Goal: Task Accomplishment & Management: Manage account settings

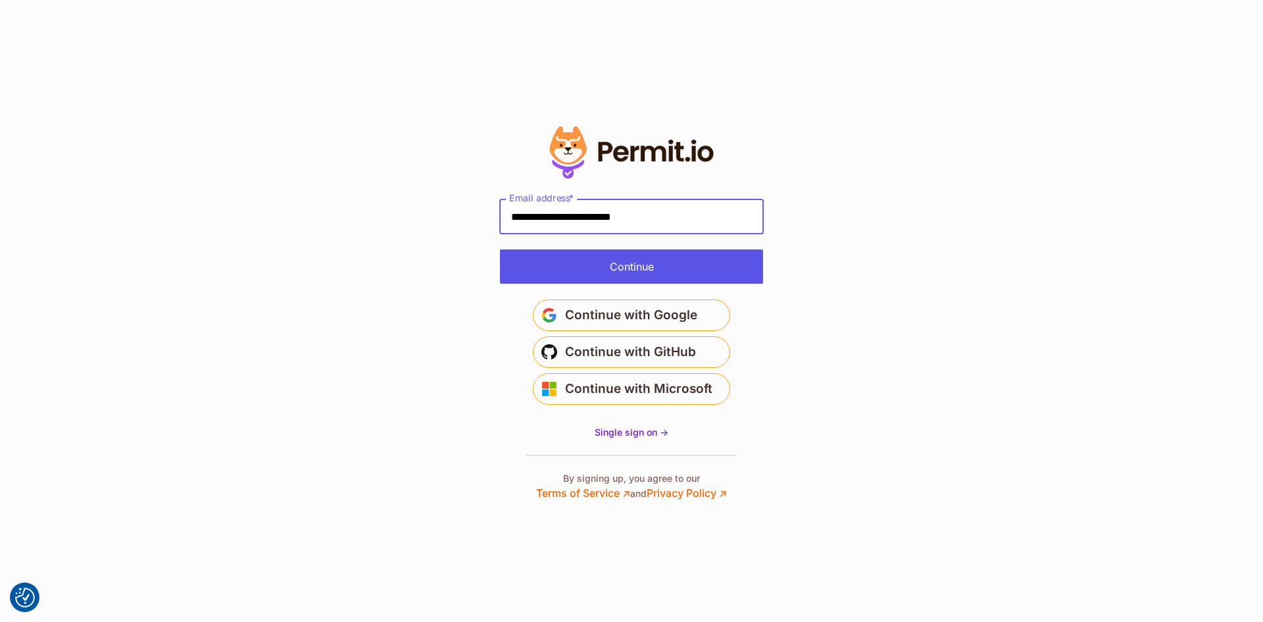
type input "**********"
click at [536, 270] on button "Continue" at bounding box center [631, 266] width 263 height 34
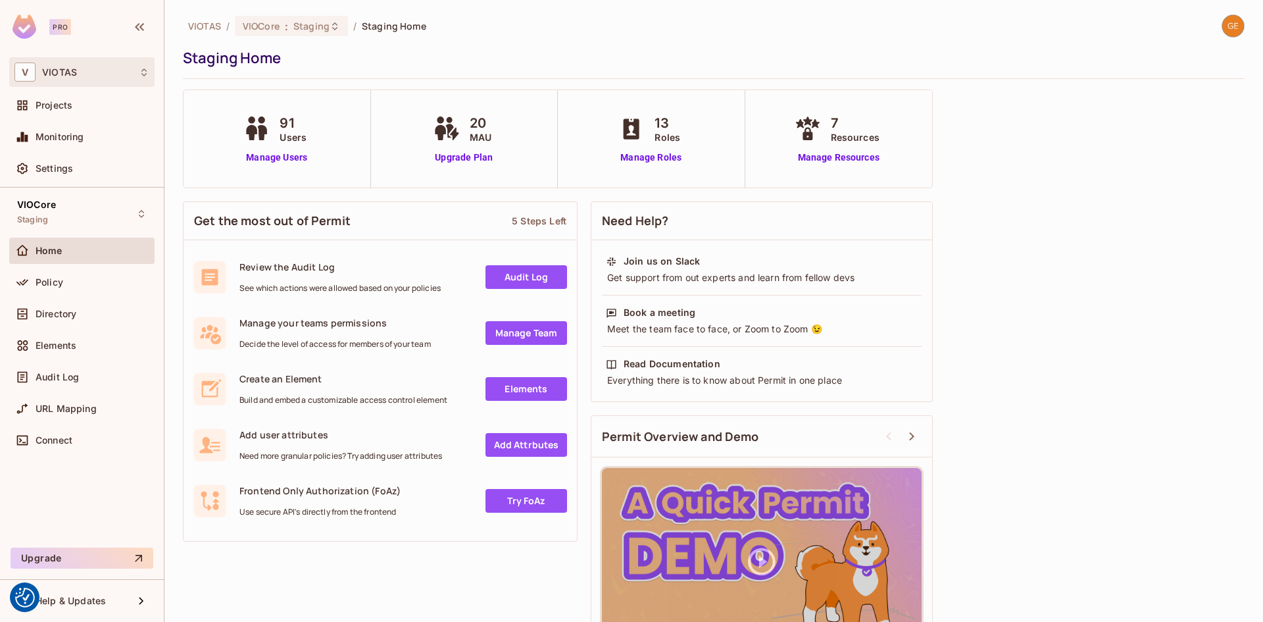
click at [77, 75] on div "V VIOTAS" at bounding box center [81, 72] width 135 height 19
click at [64, 114] on span "VIOTAS" at bounding box center [74, 111] width 92 height 13
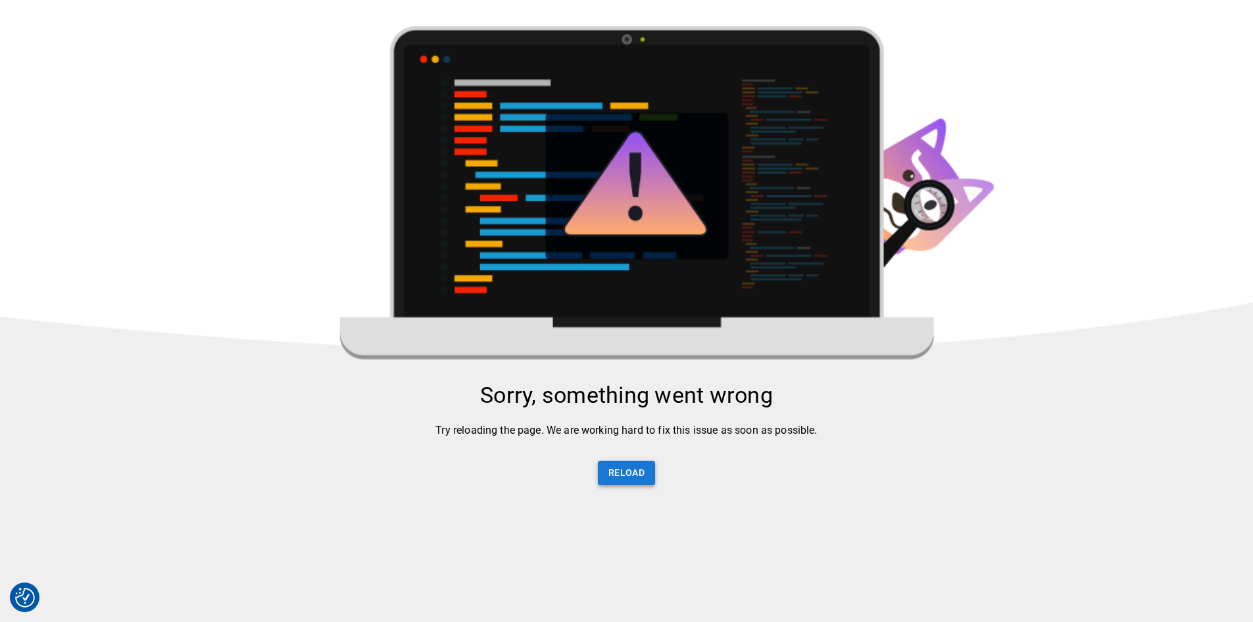
click at [626, 480] on button "Reload" at bounding box center [626, 473] width 57 height 24
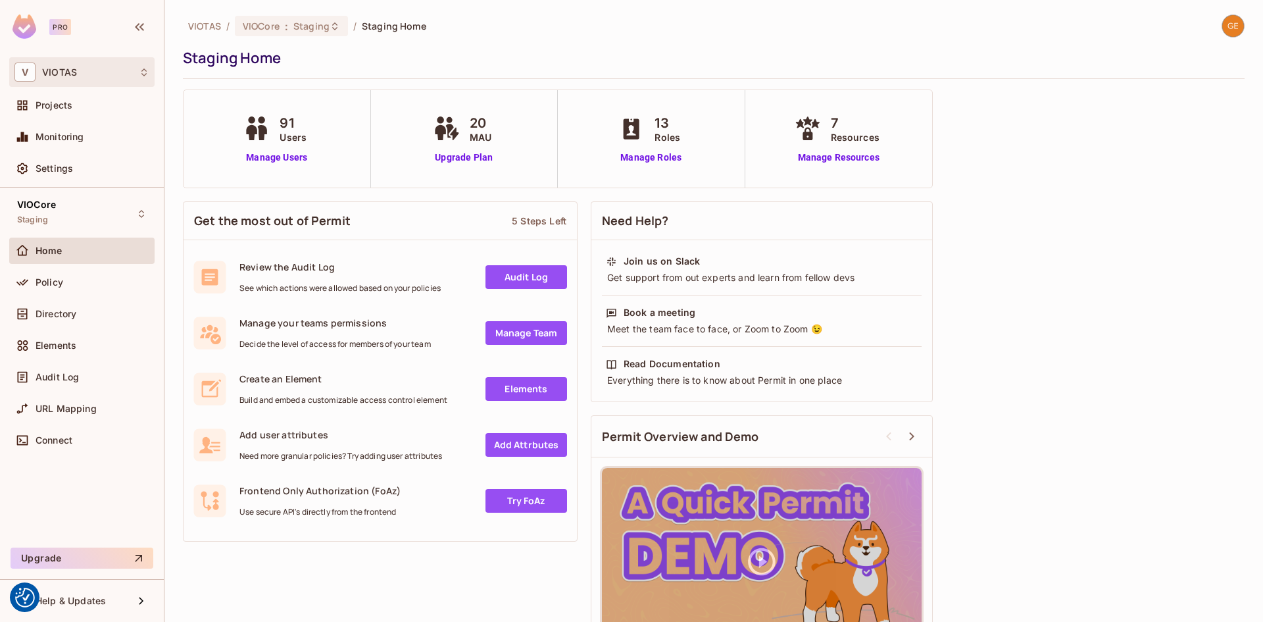
click at [79, 72] on div "V VIOTAS" at bounding box center [81, 72] width 135 height 19
click at [445, 71] on div at bounding box center [631, 311] width 1263 height 622
click at [326, 30] on span "Staging" at bounding box center [311, 26] width 36 height 13
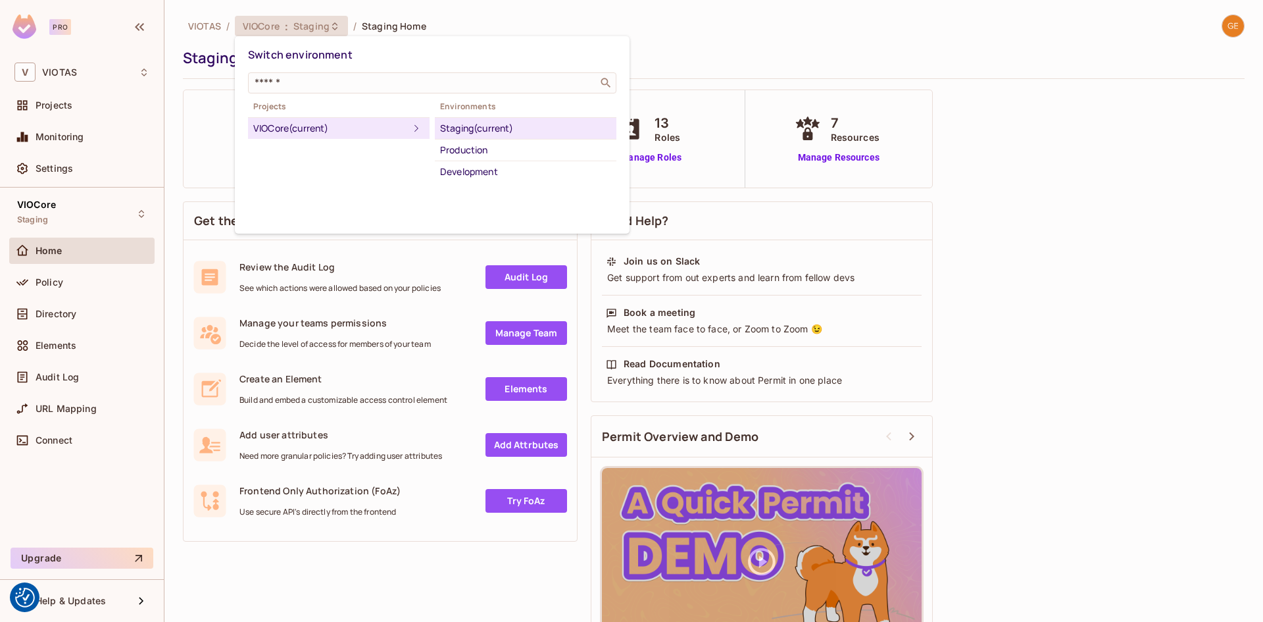
click at [570, 20] on div at bounding box center [631, 311] width 1263 height 622
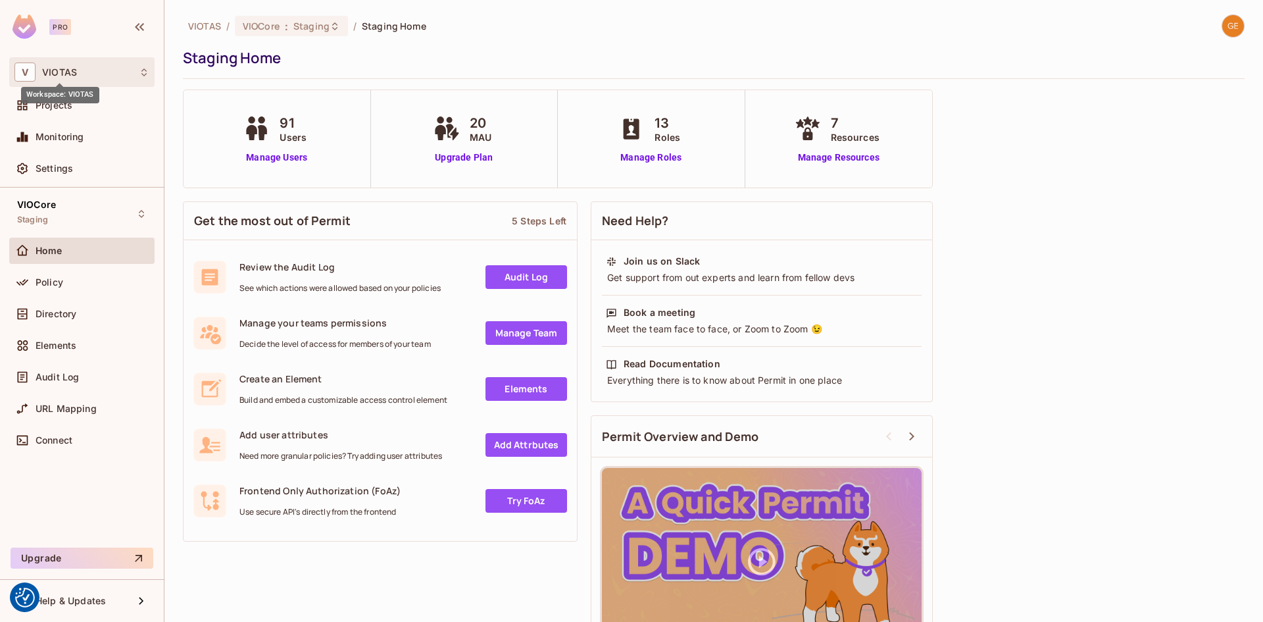
click at [62, 76] on span "VIOTAS" at bounding box center [59, 72] width 35 height 11
click at [352, 62] on div at bounding box center [631, 311] width 1263 height 622
click at [57, 311] on span "Directory" at bounding box center [56, 314] width 41 height 11
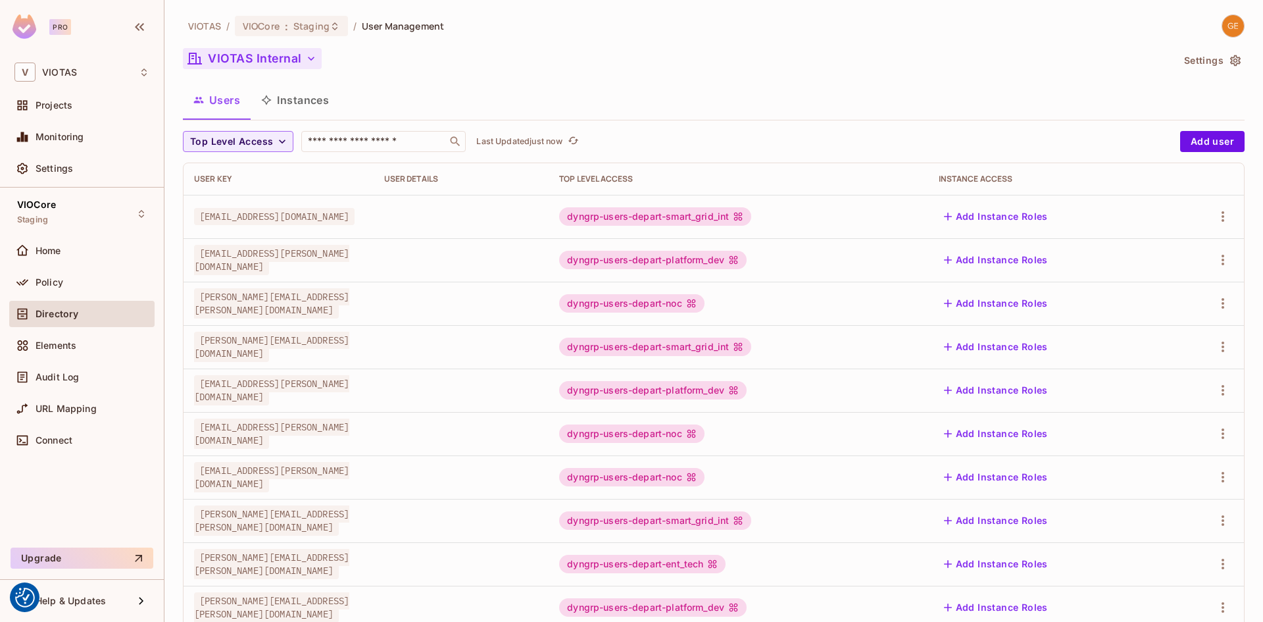
click at [311, 63] on icon "button" at bounding box center [311, 58] width 13 height 13
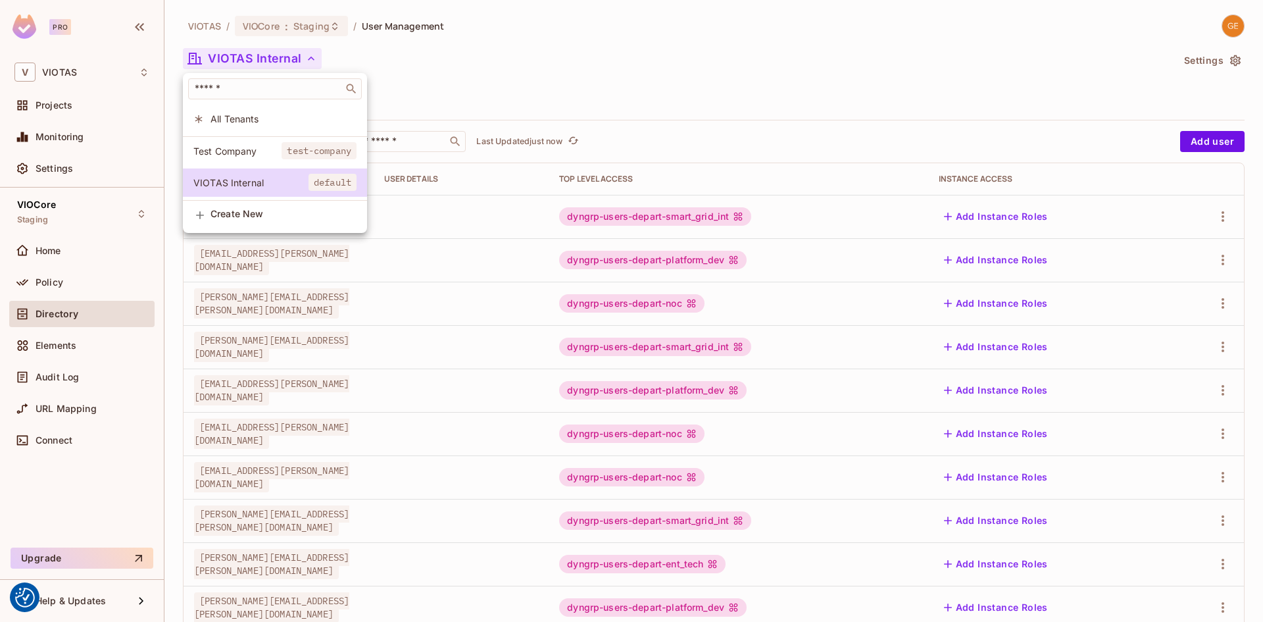
click at [241, 155] on span "Test Company" at bounding box center [237, 151] width 88 height 13
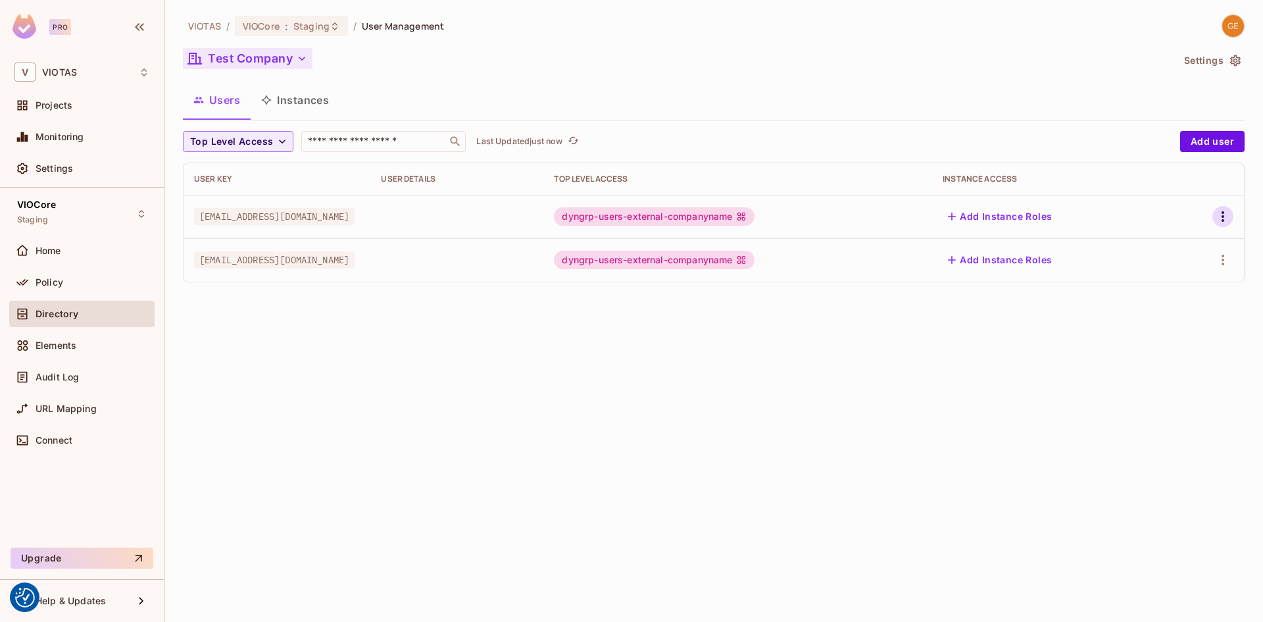
click at [1217, 215] on icon "button" at bounding box center [1223, 217] width 16 height 16
click at [1164, 272] on div "Edit Attributes" at bounding box center [1177, 275] width 65 height 13
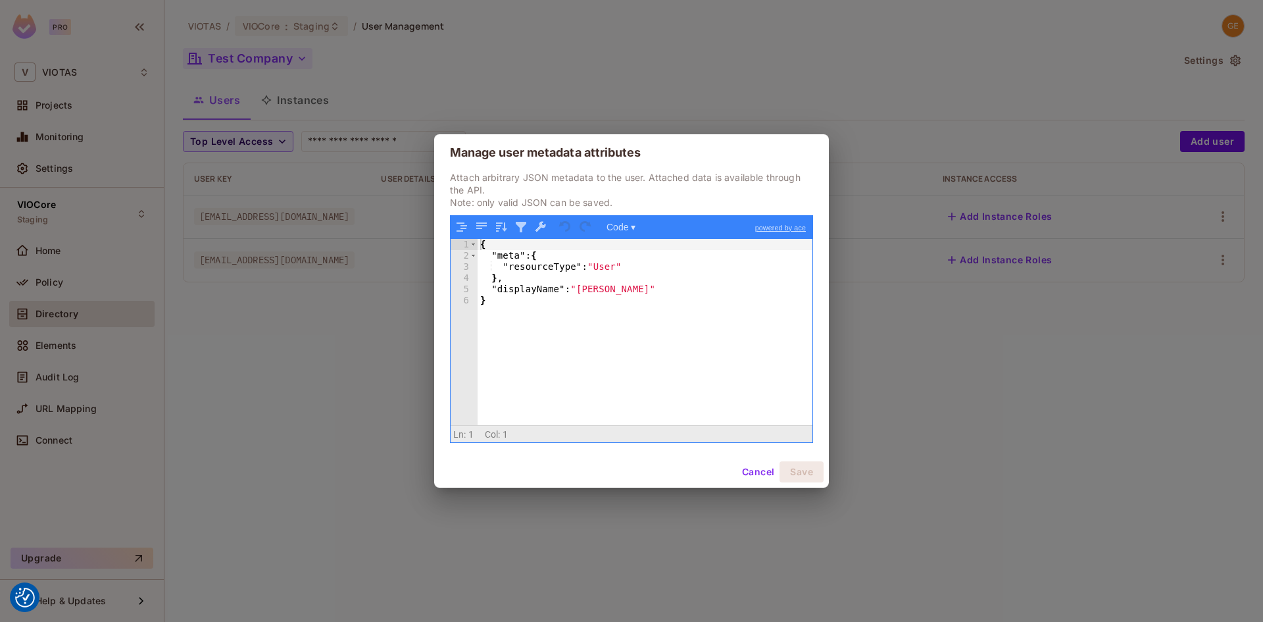
click at [757, 474] on button "Cancel" at bounding box center [758, 471] width 43 height 21
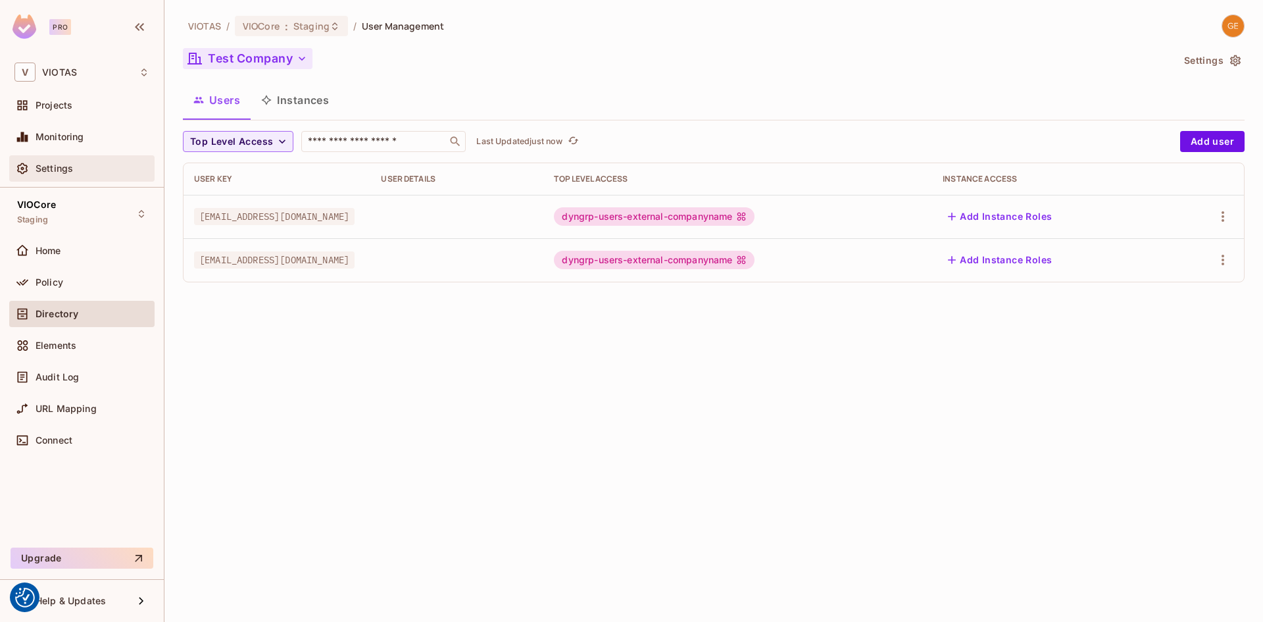
click at [76, 172] on div "Settings" at bounding box center [93, 168] width 114 height 11
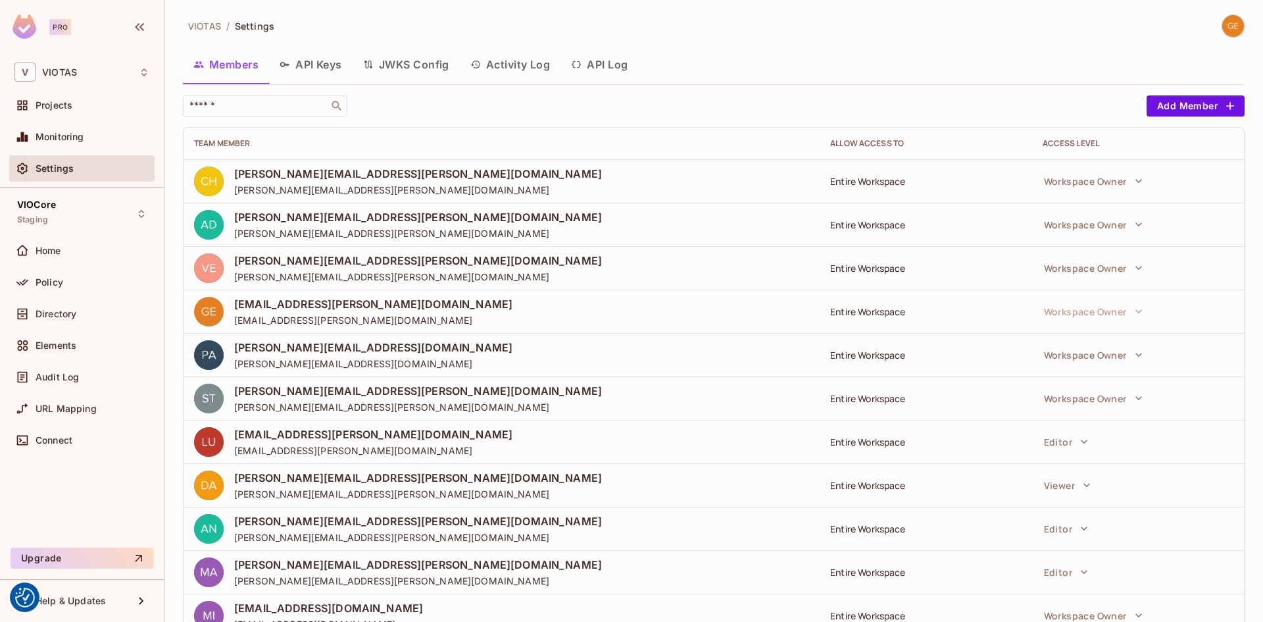
click at [608, 66] on button "API Log" at bounding box center [600, 64] width 78 height 33
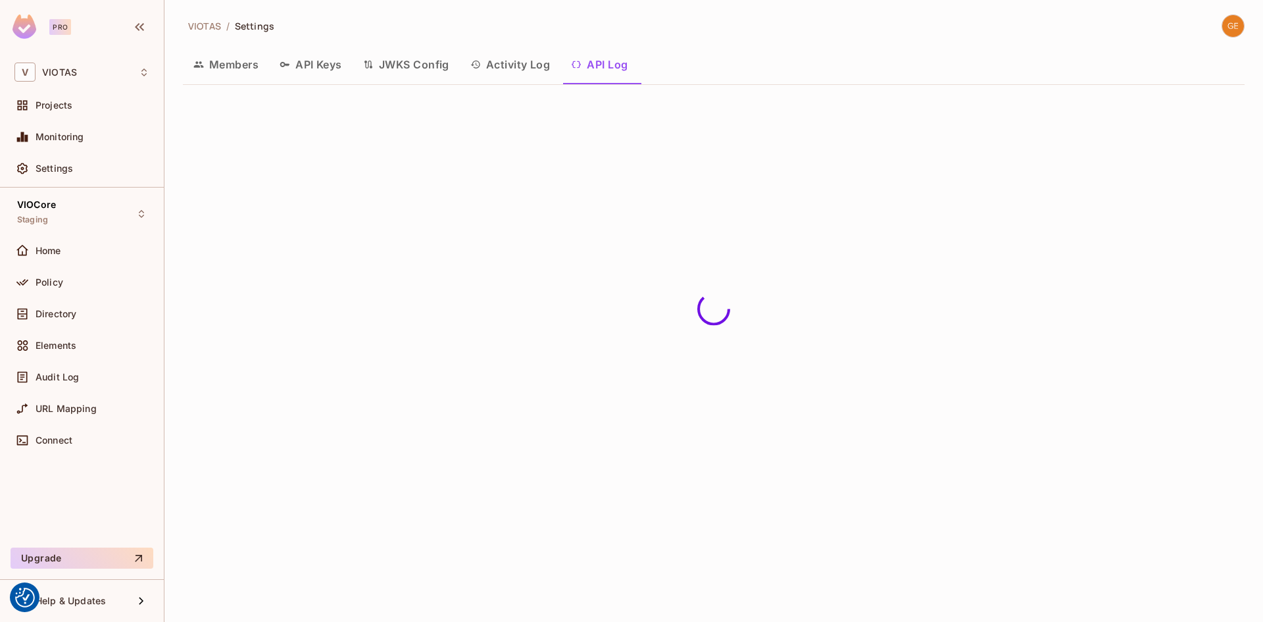
click at [226, 64] on button "Members" at bounding box center [226, 64] width 86 height 33
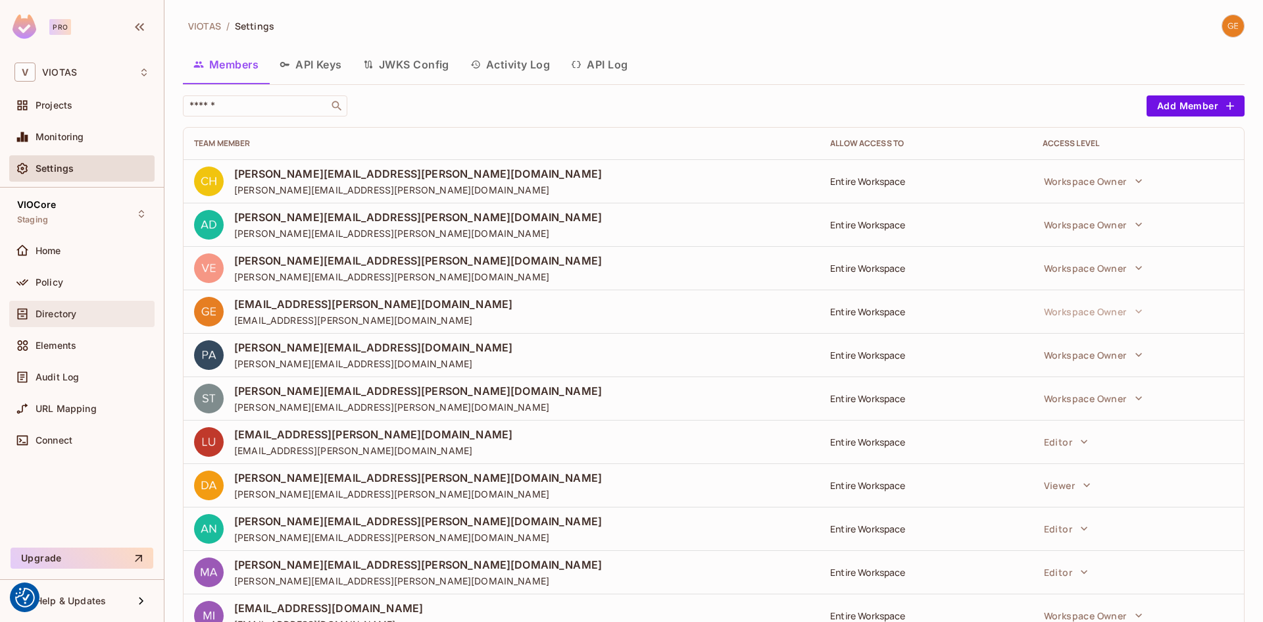
click at [72, 313] on span "Directory" at bounding box center [56, 314] width 41 height 11
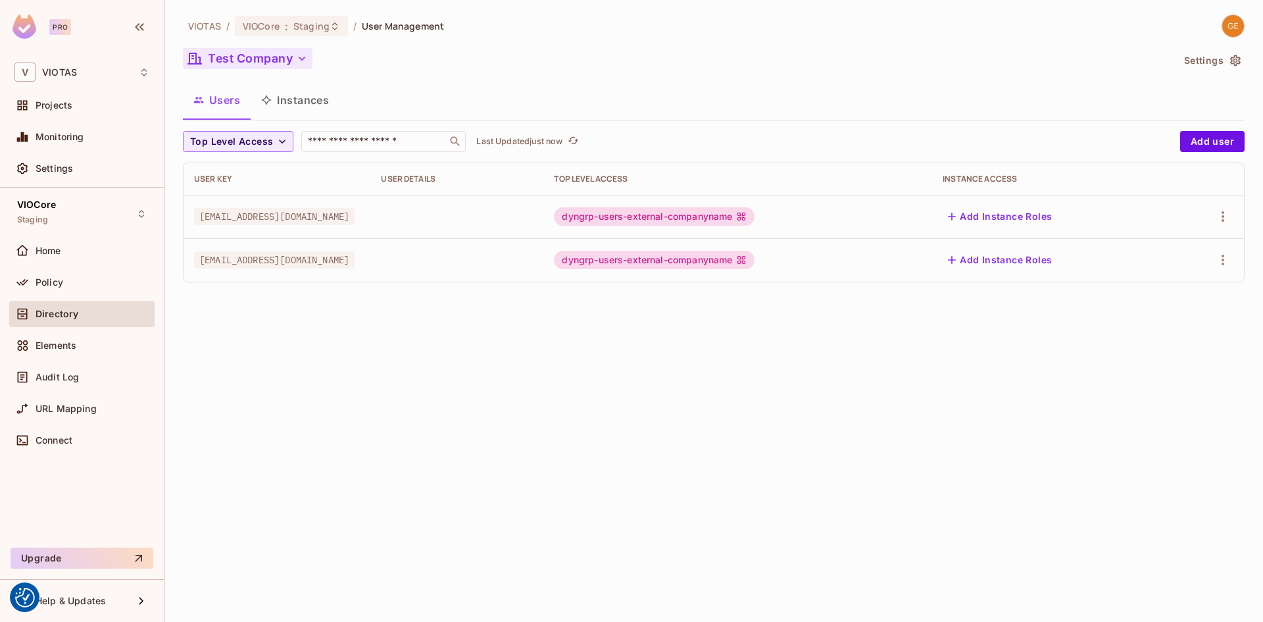
click at [288, 61] on button "Test Company" at bounding box center [248, 58] width 130 height 21
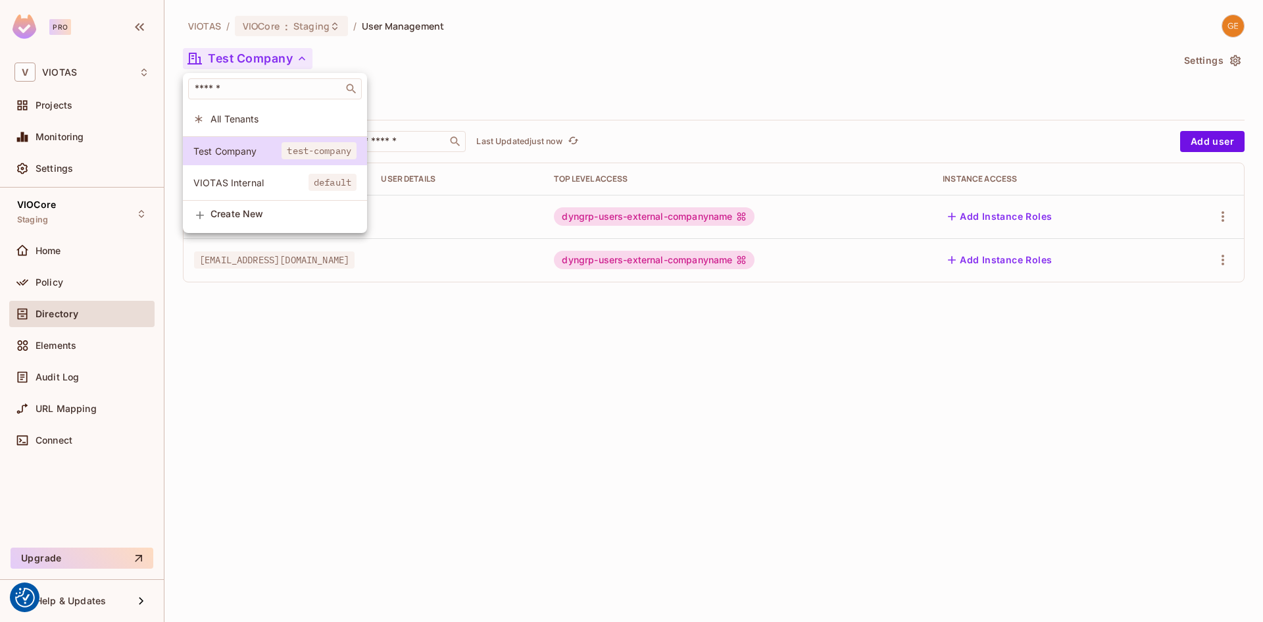
click at [249, 184] on span "VIOTAS Internal" at bounding box center [250, 182] width 115 height 13
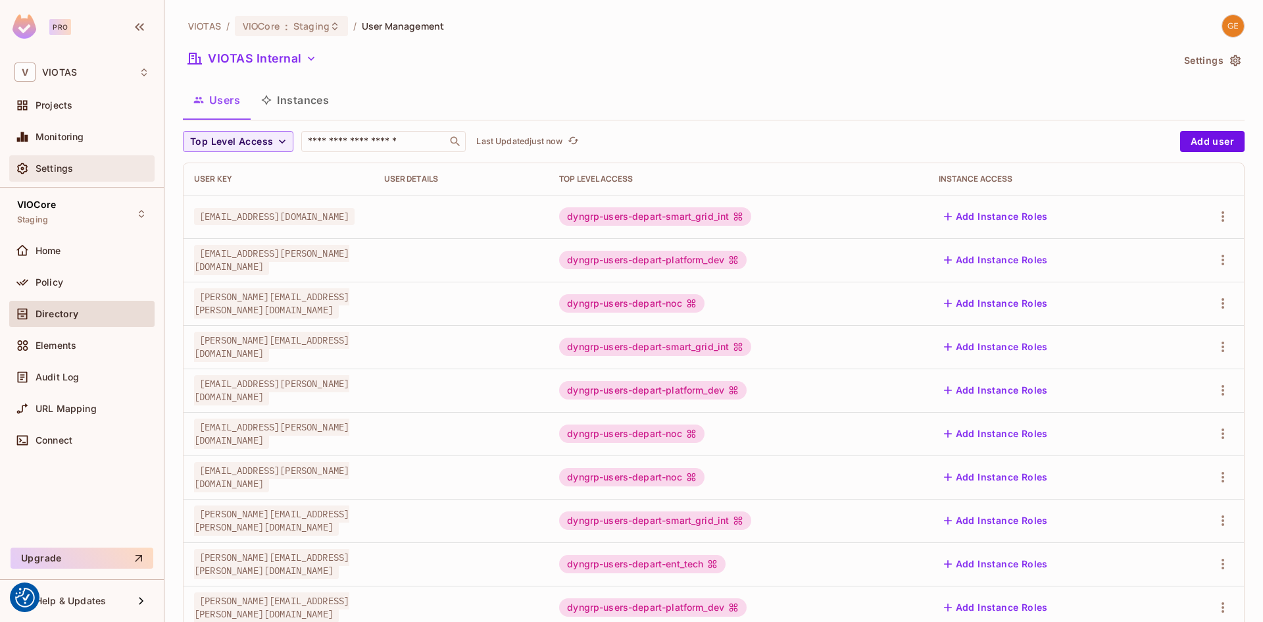
click at [88, 173] on div "Settings" at bounding box center [93, 168] width 114 height 11
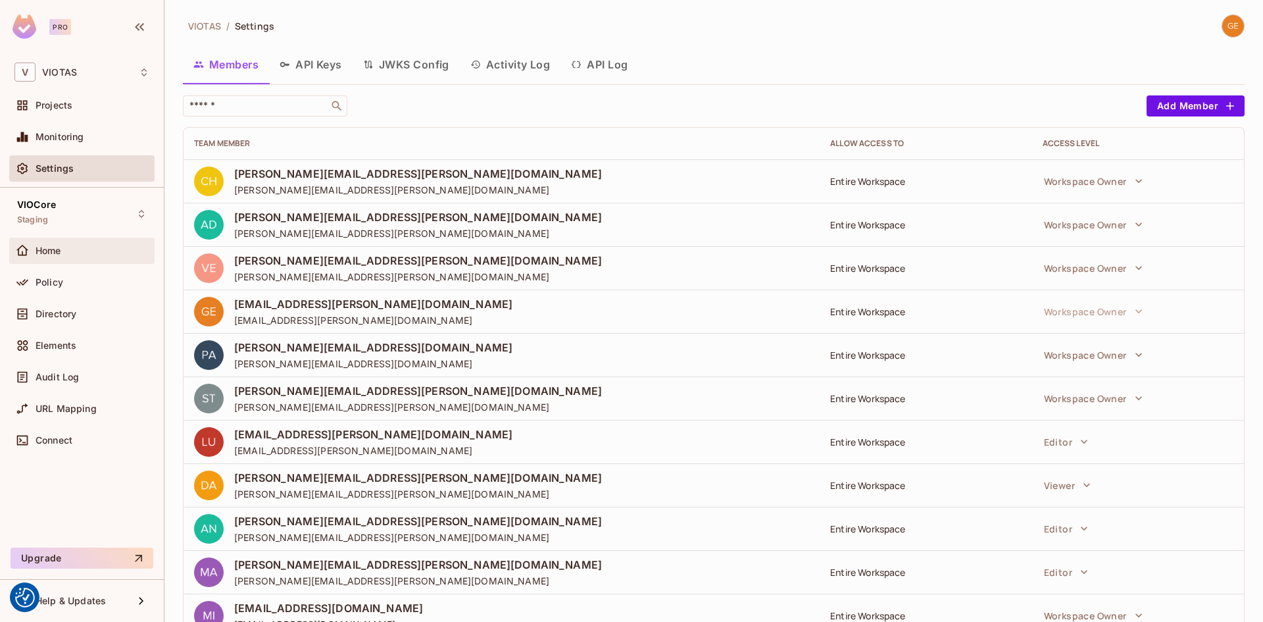
click at [65, 254] on div "Home" at bounding box center [93, 250] width 114 height 11
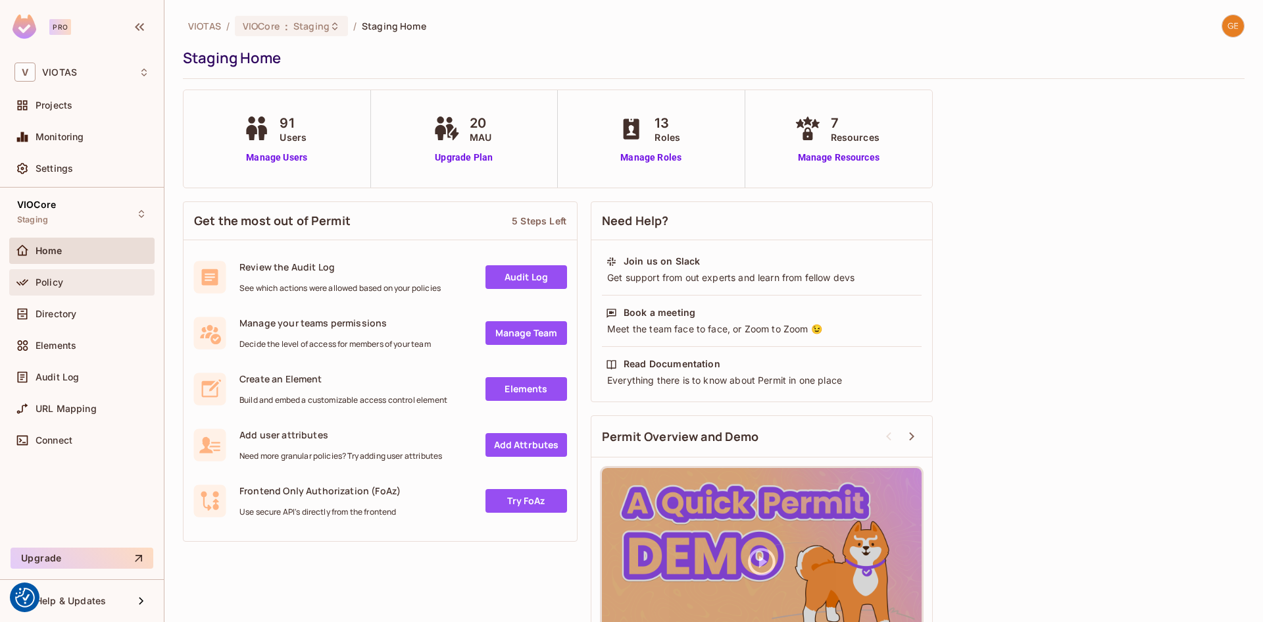
click at [65, 282] on div "Policy" at bounding box center [93, 282] width 114 height 11
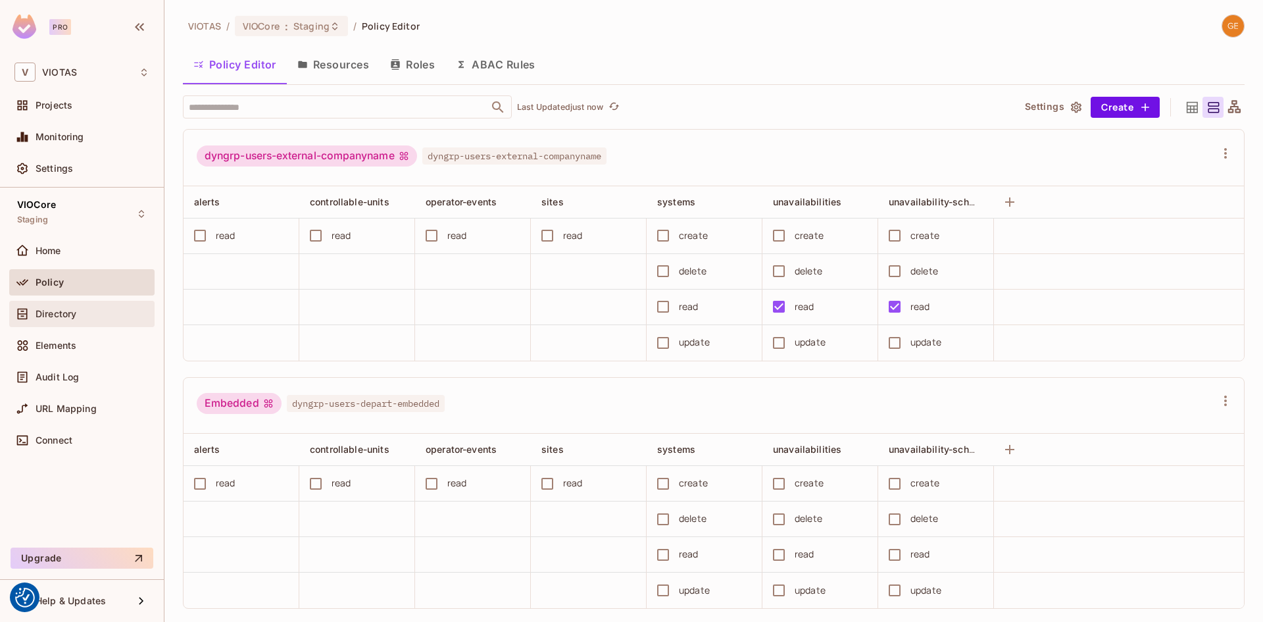
click at [54, 311] on span "Directory" at bounding box center [56, 314] width 41 height 11
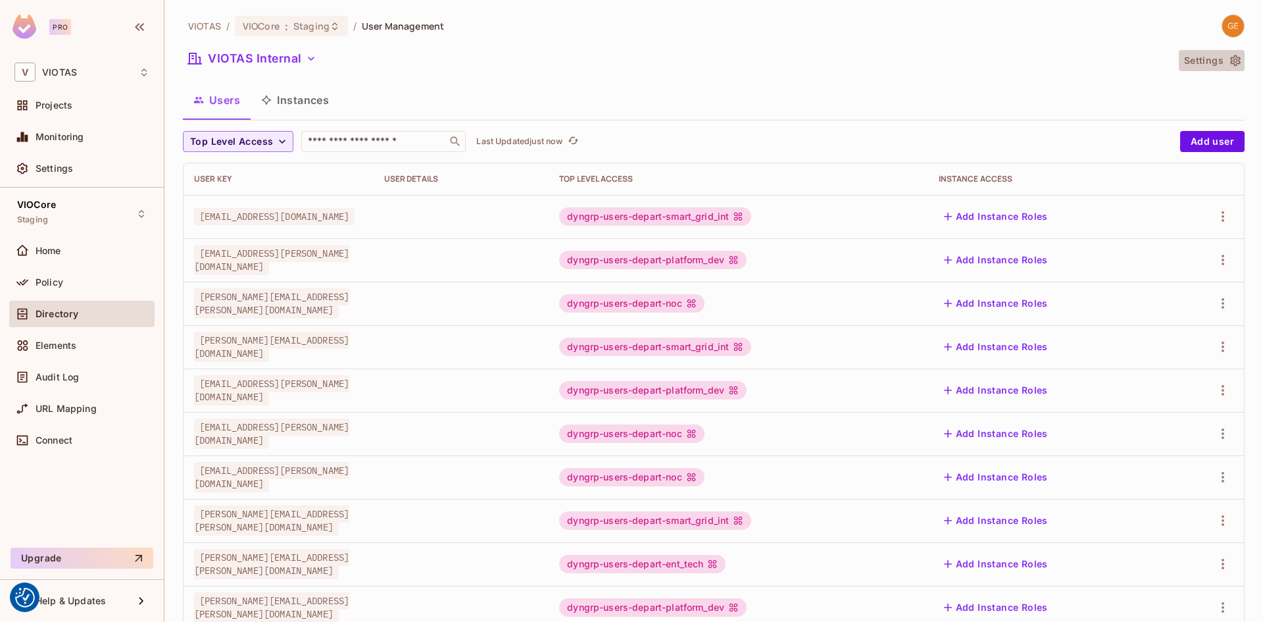
click at [1229, 66] on icon "button" at bounding box center [1235, 60] width 13 height 13
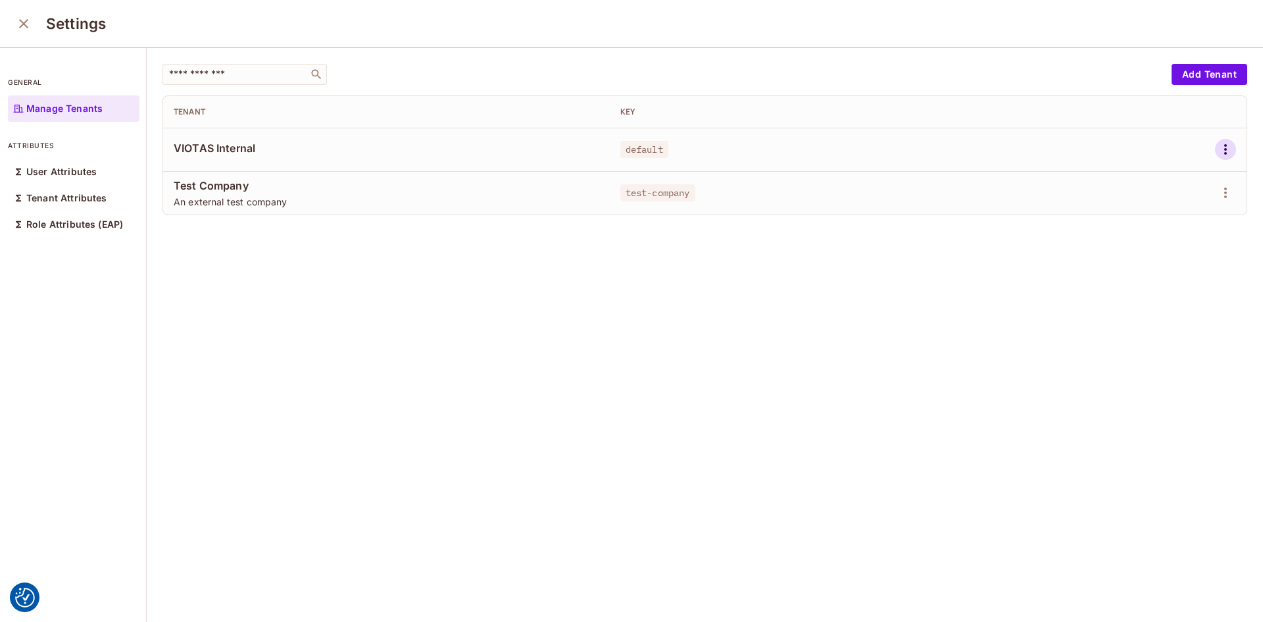
click at [1218, 155] on icon "button" at bounding box center [1226, 149] width 16 height 16
click at [1150, 181] on li "Edit" at bounding box center [1149, 179] width 116 height 29
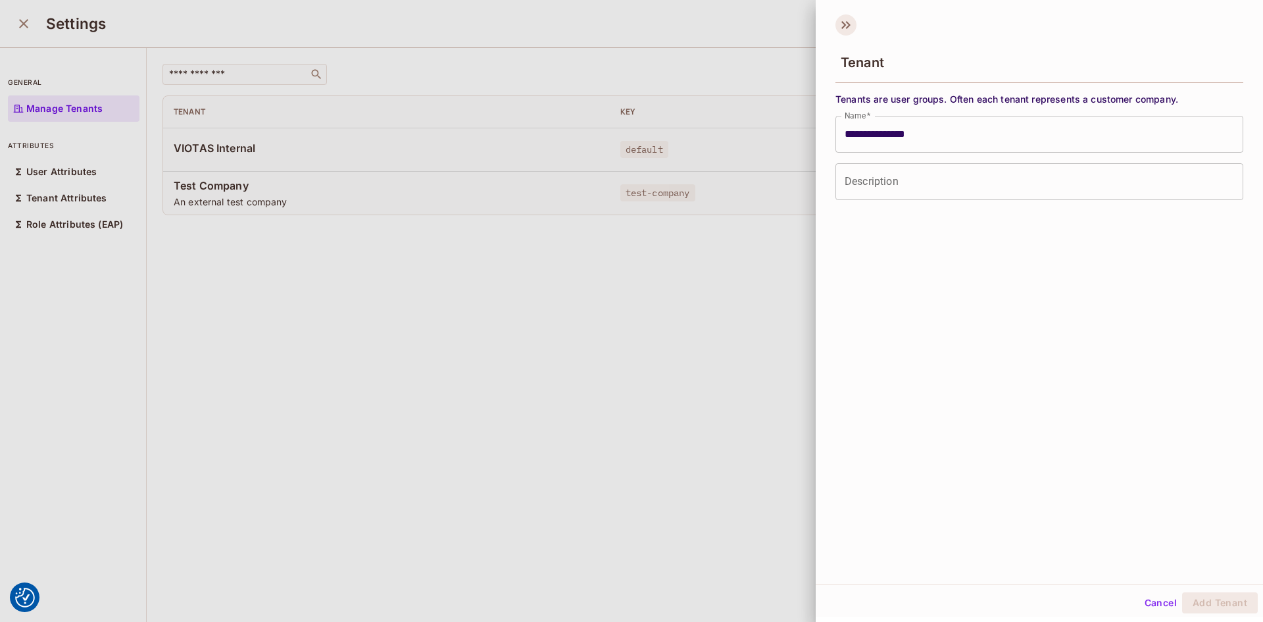
click at [847, 27] on icon at bounding box center [846, 24] width 21 height 21
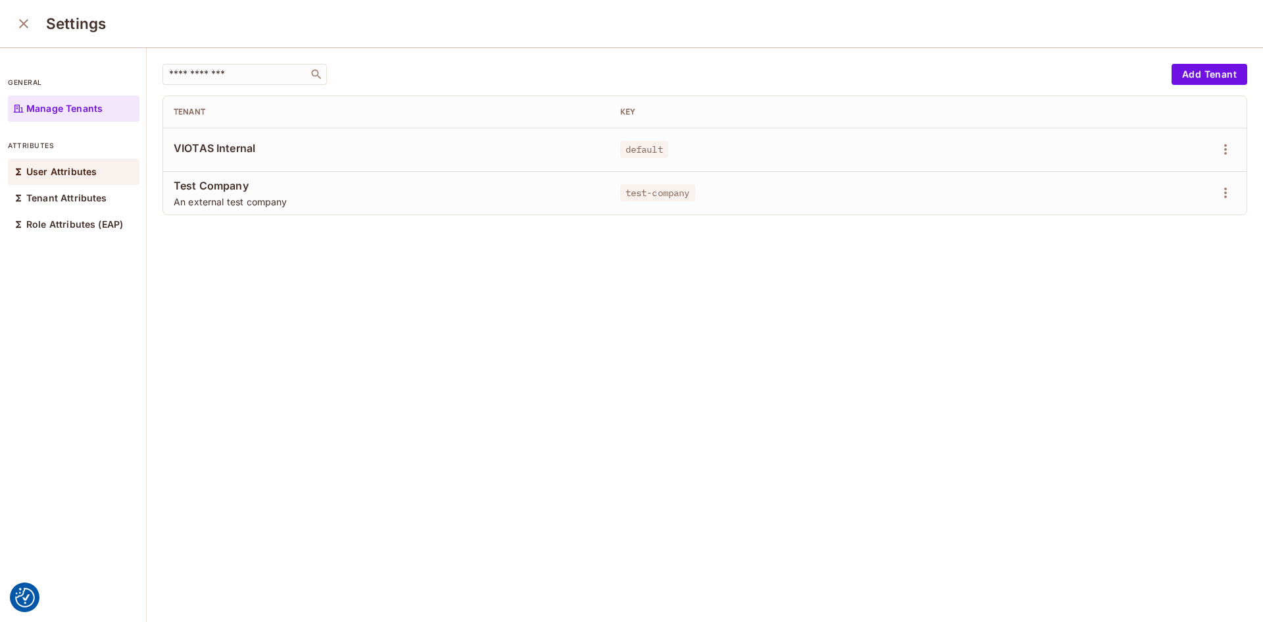
click at [59, 170] on p "User Attributes" at bounding box center [61, 171] width 70 height 11
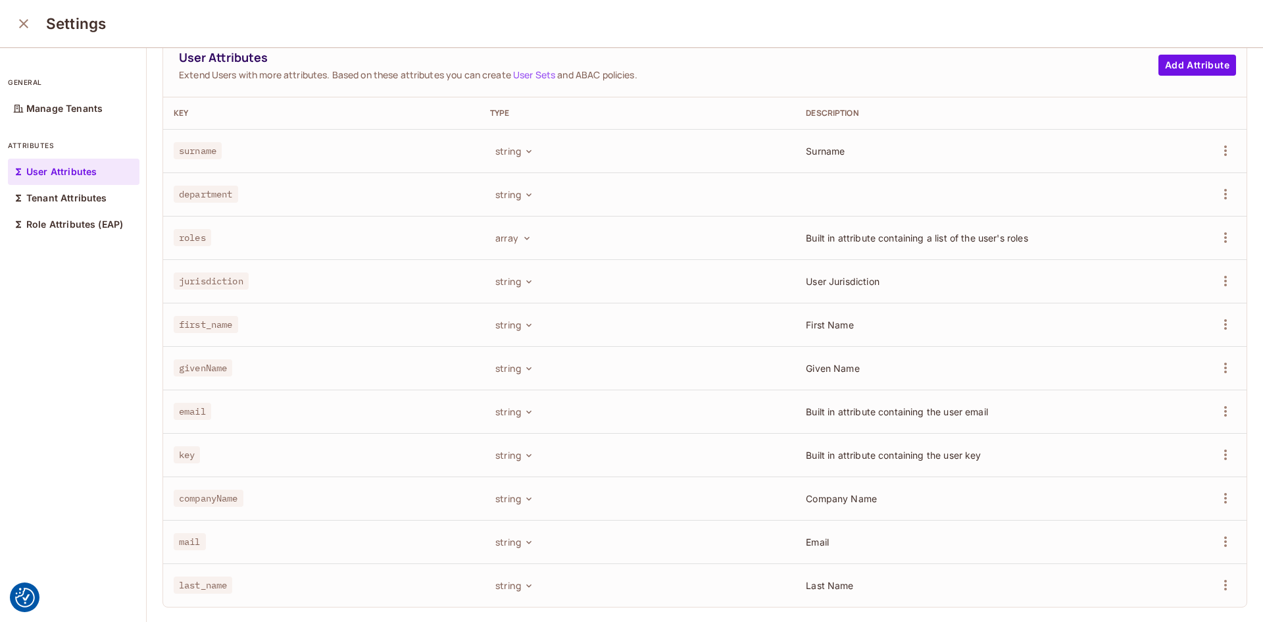
scroll to position [1, 0]
click at [66, 197] on p "Tenant Attributes" at bounding box center [66, 196] width 81 height 11
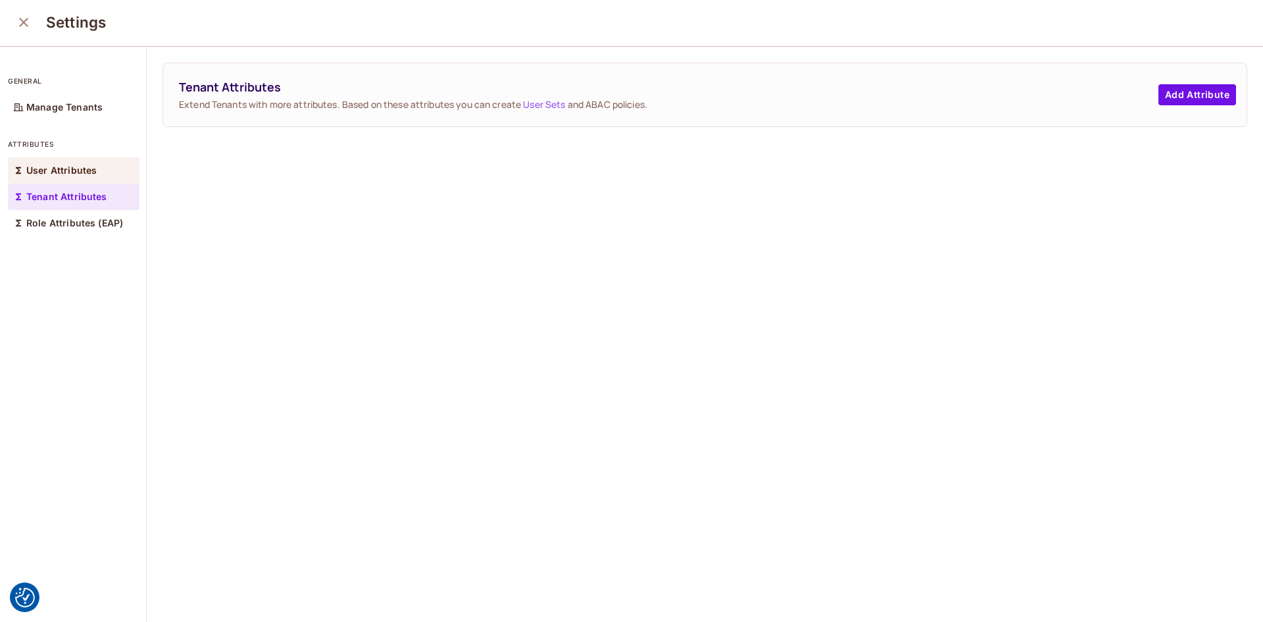
click at [65, 173] on p "User Attributes" at bounding box center [61, 170] width 70 height 11
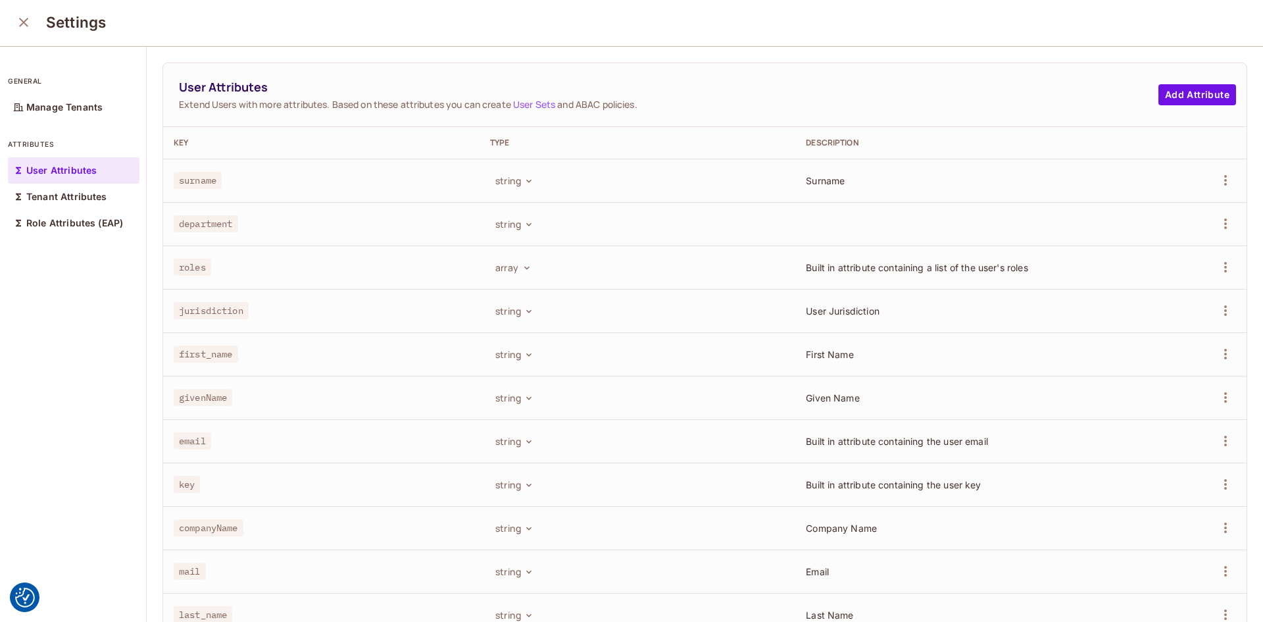
click at [20, 22] on icon "close" at bounding box center [24, 22] width 16 height 16
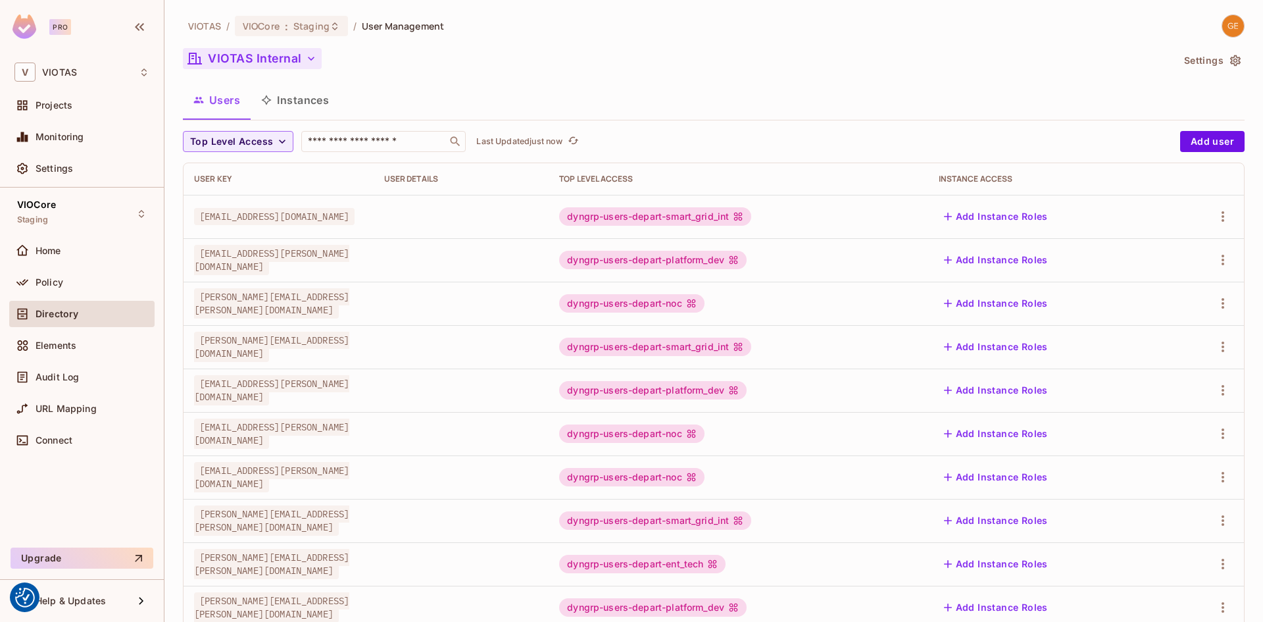
click at [306, 58] on icon "button" at bounding box center [311, 58] width 13 height 13
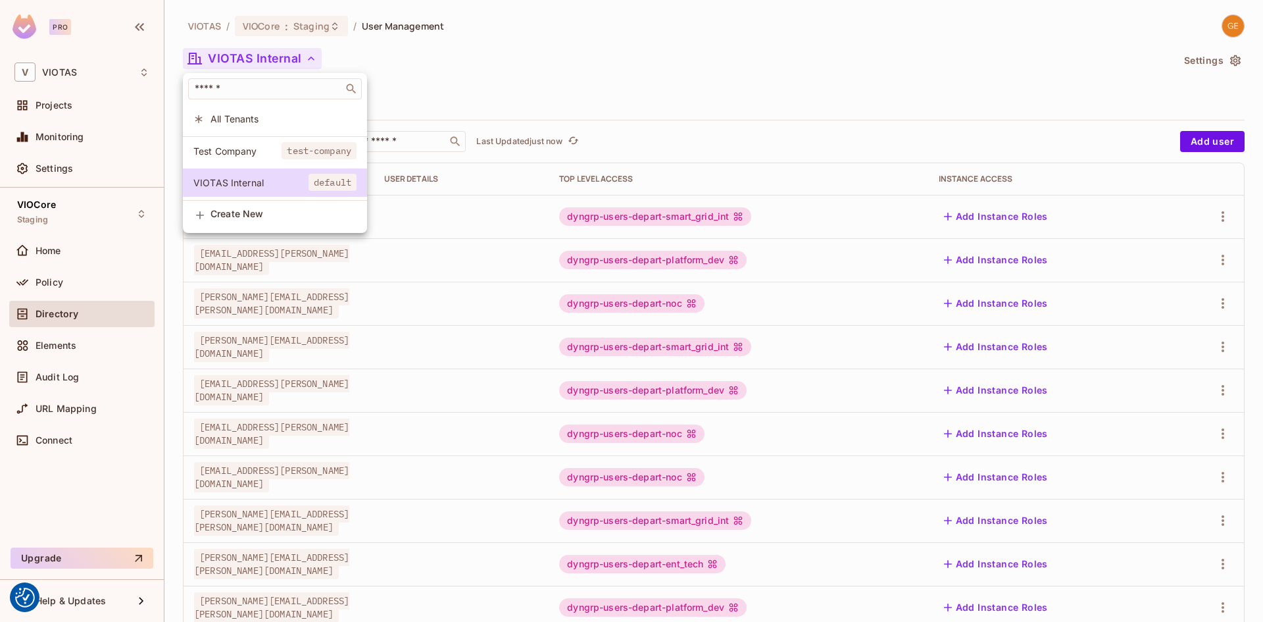
drag, startPoint x: 556, startPoint y: 57, endPoint x: 540, endPoint y: 55, distance: 16.0
click at [555, 57] on div at bounding box center [631, 311] width 1263 height 622
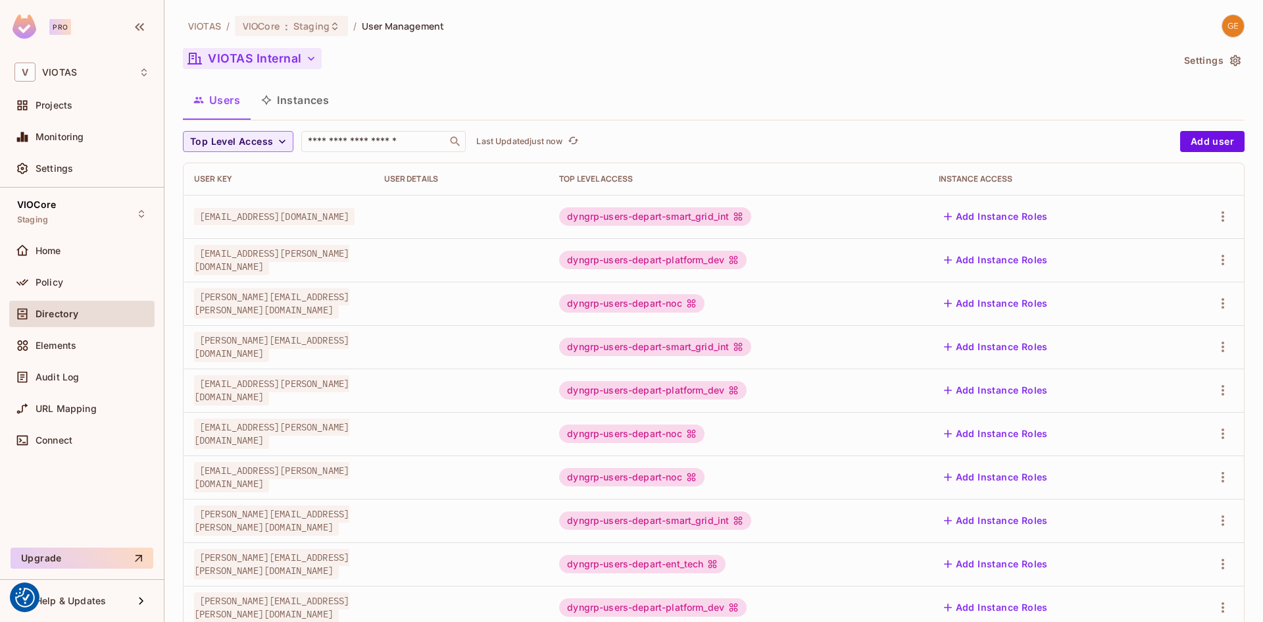
click at [299, 61] on button "VIOTAS Internal" at bounding box center [252, 58] width 139 height 21
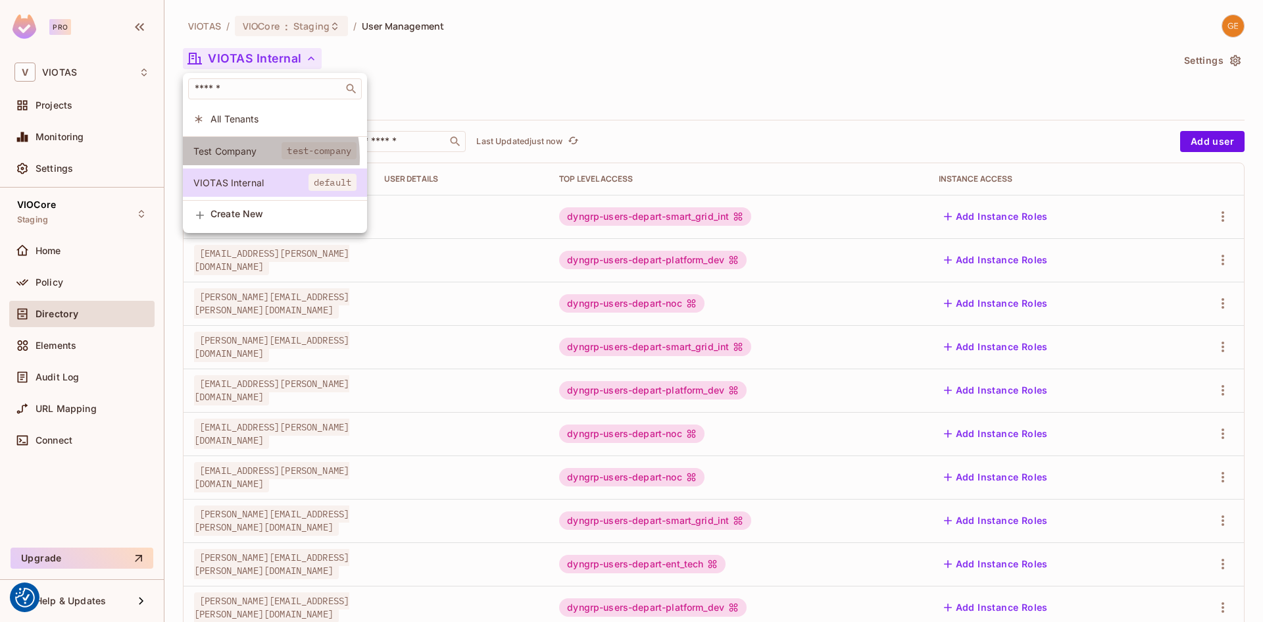
click at [233, 157] on li "Test Company test-company" at bounding box center [275, 151] width 184 height 28
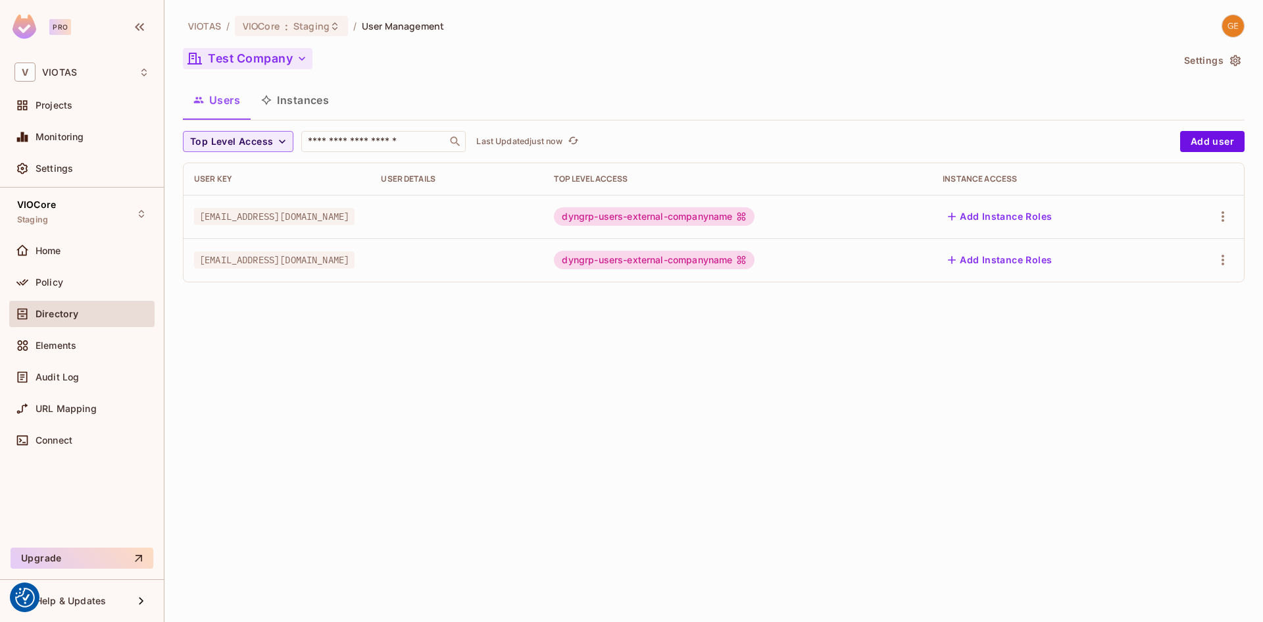
click at [280, 60] on button "Test Company" at bounding box center [248, 58] width 130 height 21
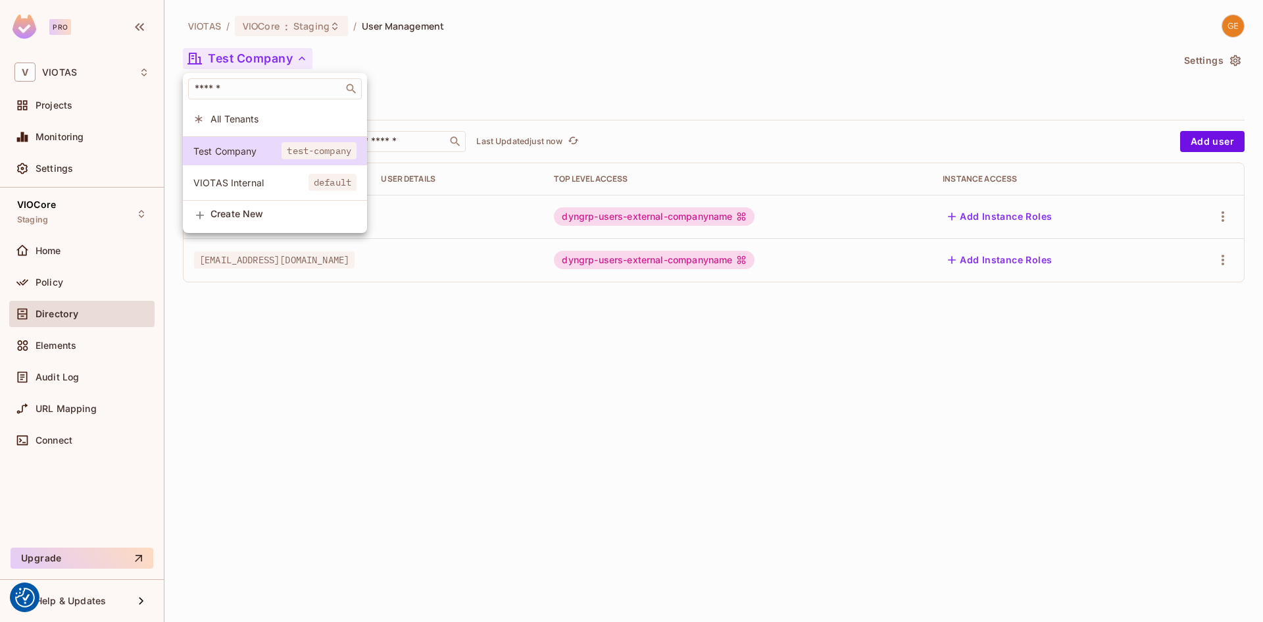
click at [237, 186] on span "VIOTAS Internal" at bounding box center [250, 182] width 115 height 13
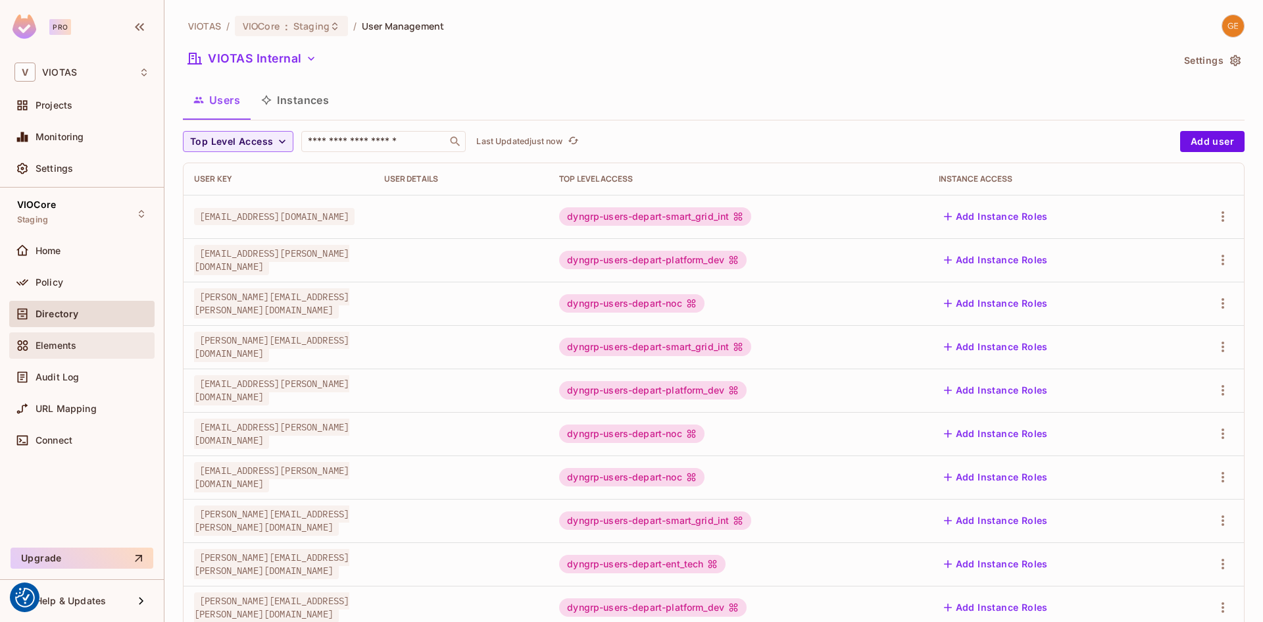
click at [89, 342] on div "Elements" at bounding box center [93, 345] width 114 height 11
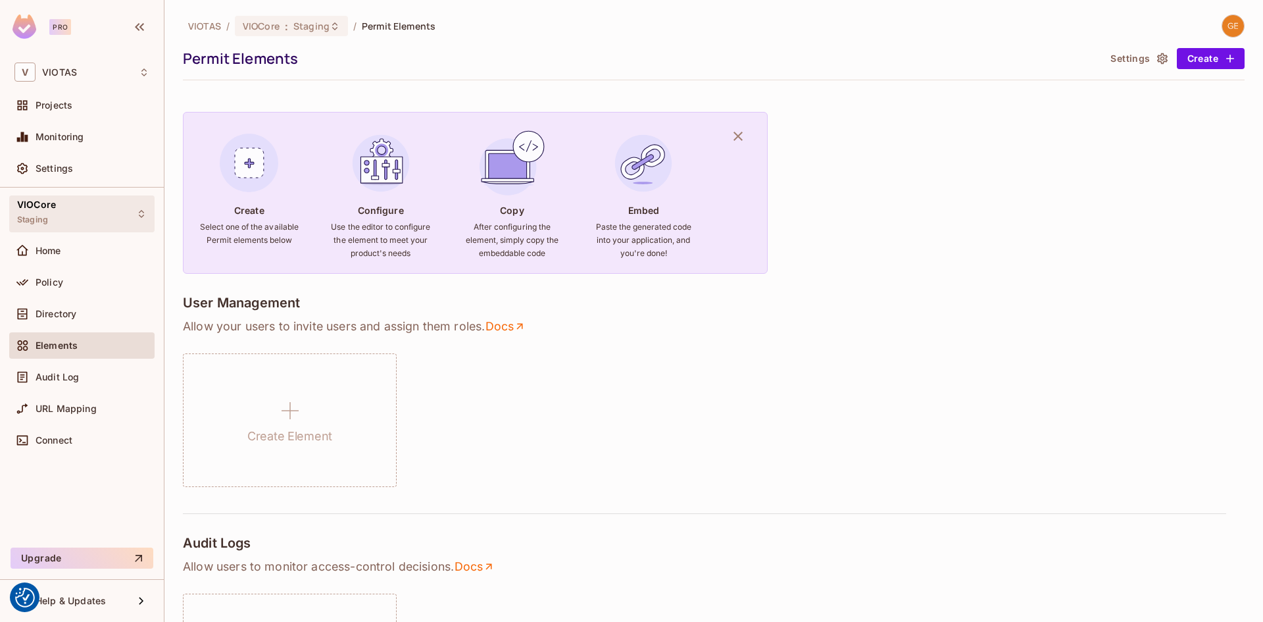
click at [86, 214] on div "VIOCore Staging" at bounding box center [81, 213] width 145 height 36
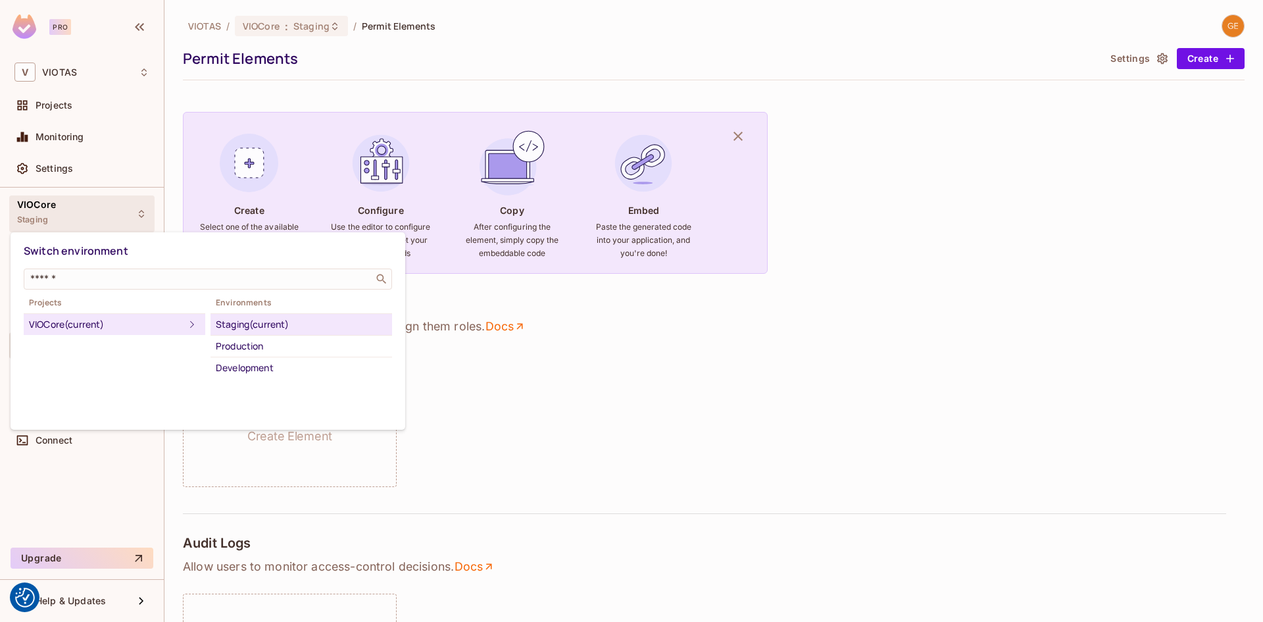
click at [145, 366] on div "Projects VIOCore (current) Environments Staging (current) Production Development" at bounding box center [208, 337] width 368 height 84
click at [638, 372] on div at bounding box center [631, 311] width 1263 height 622
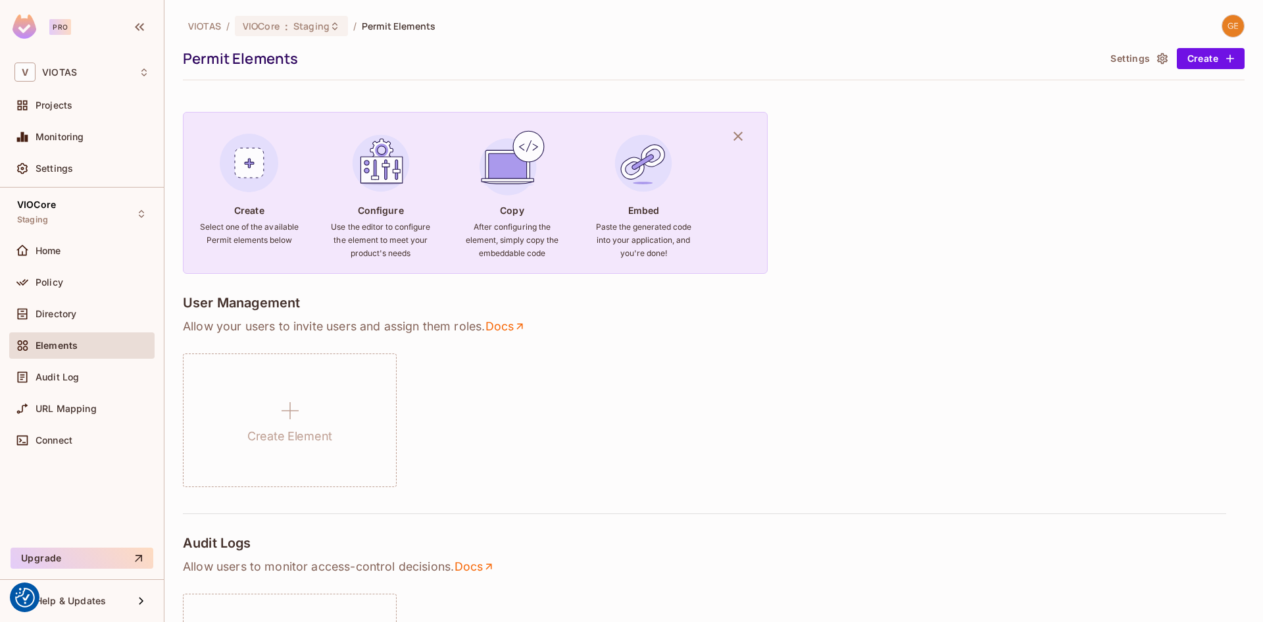
click at [1143, 57] on button "Settings" at bounding box center [1138, 58] width 66 height 21
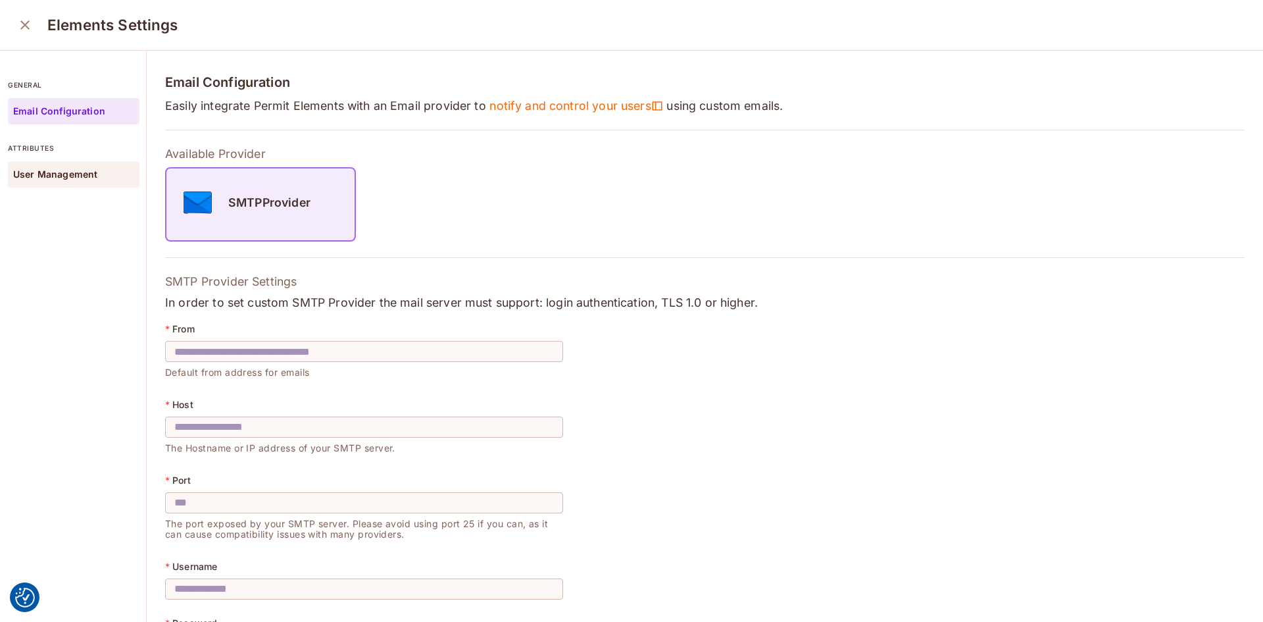
click at [40, 179] on p "User Management" at bounding box center [55, 174] width 84 height 11
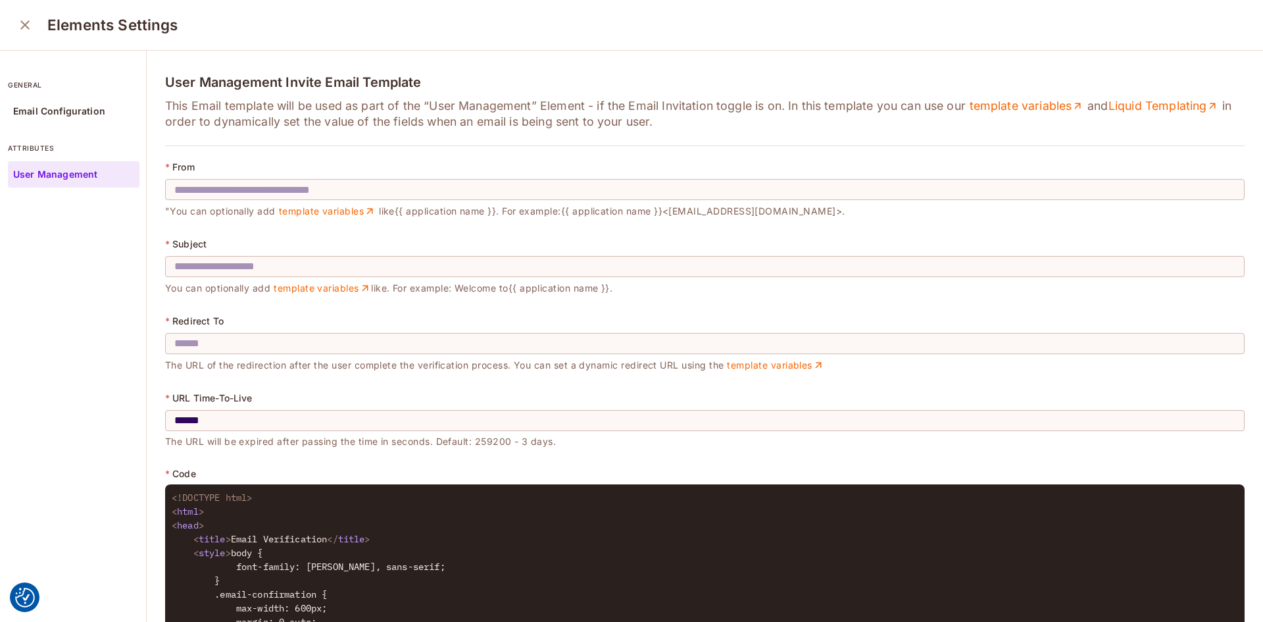
click at [26, 23] on icon "close" at bounding box center [24, 24] width 9 height 9
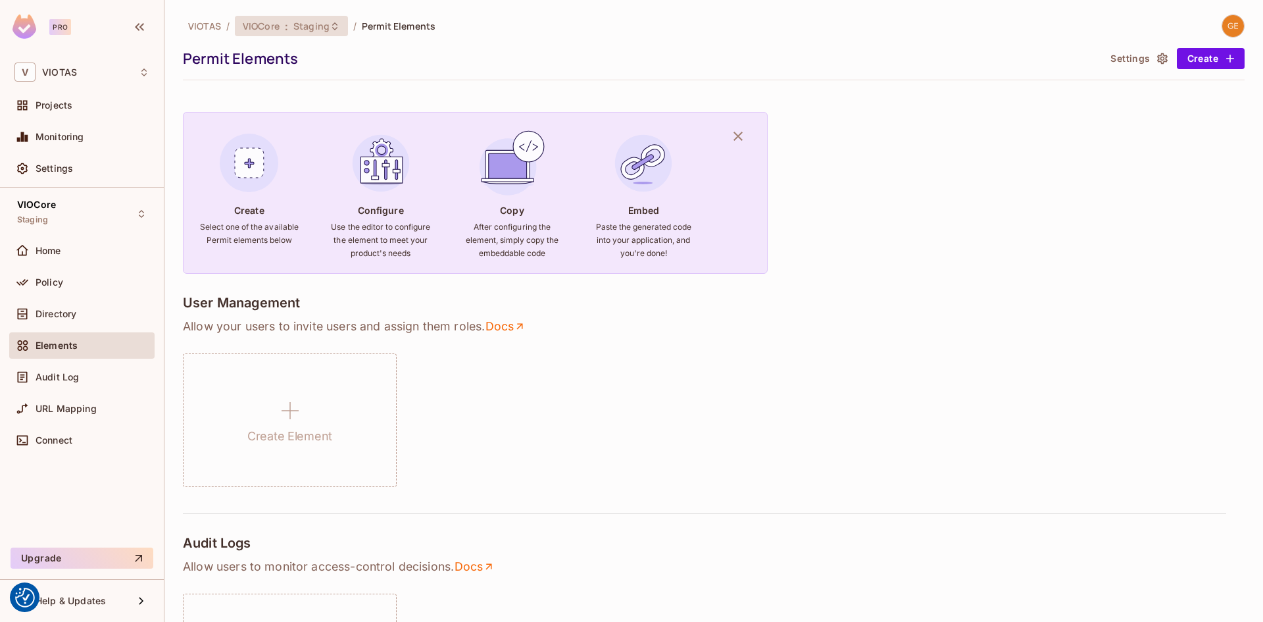
click at [309, 23] on span "Staging" at bounding box center [311, 26] width 36 height 13
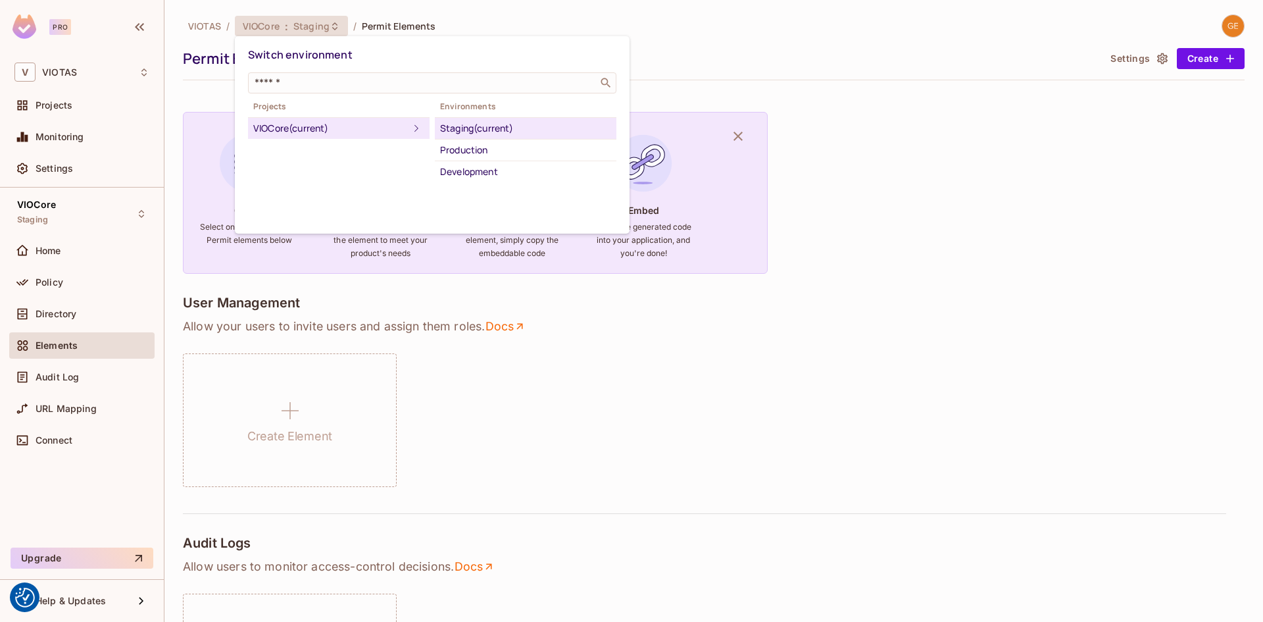
click at [613, 391] on div at bounding box center [631, 311] width 1263 height 622
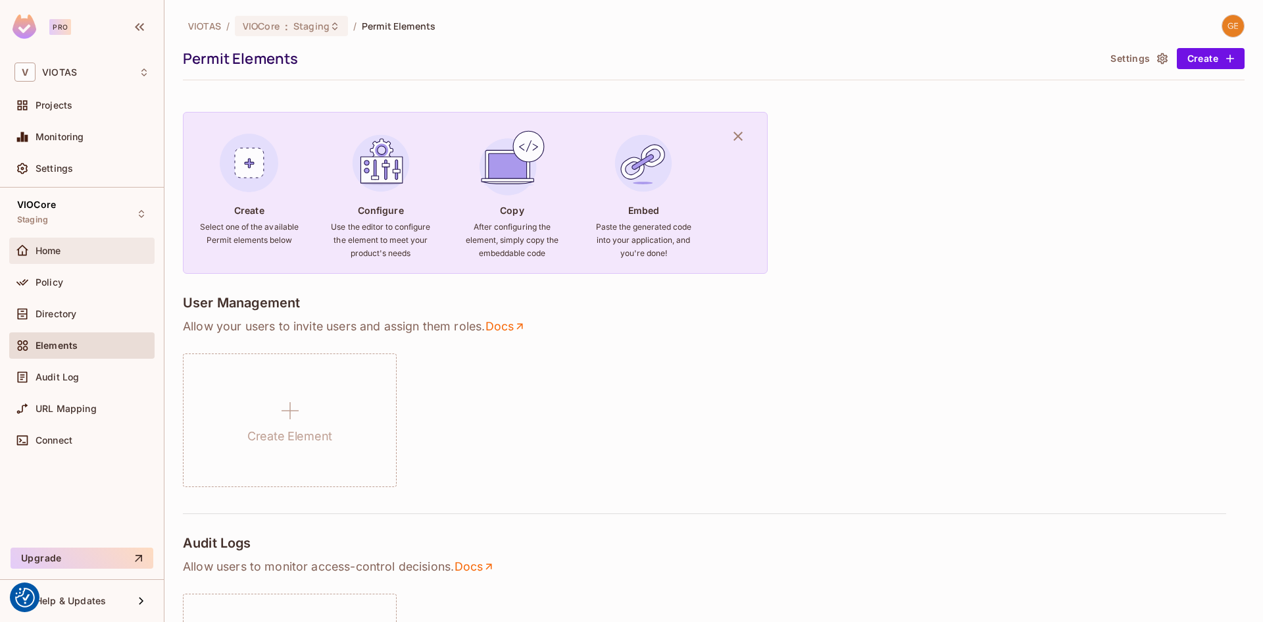
click at [49, 253] on span "Home" at bounding box center [49, 250] width 26 height 11
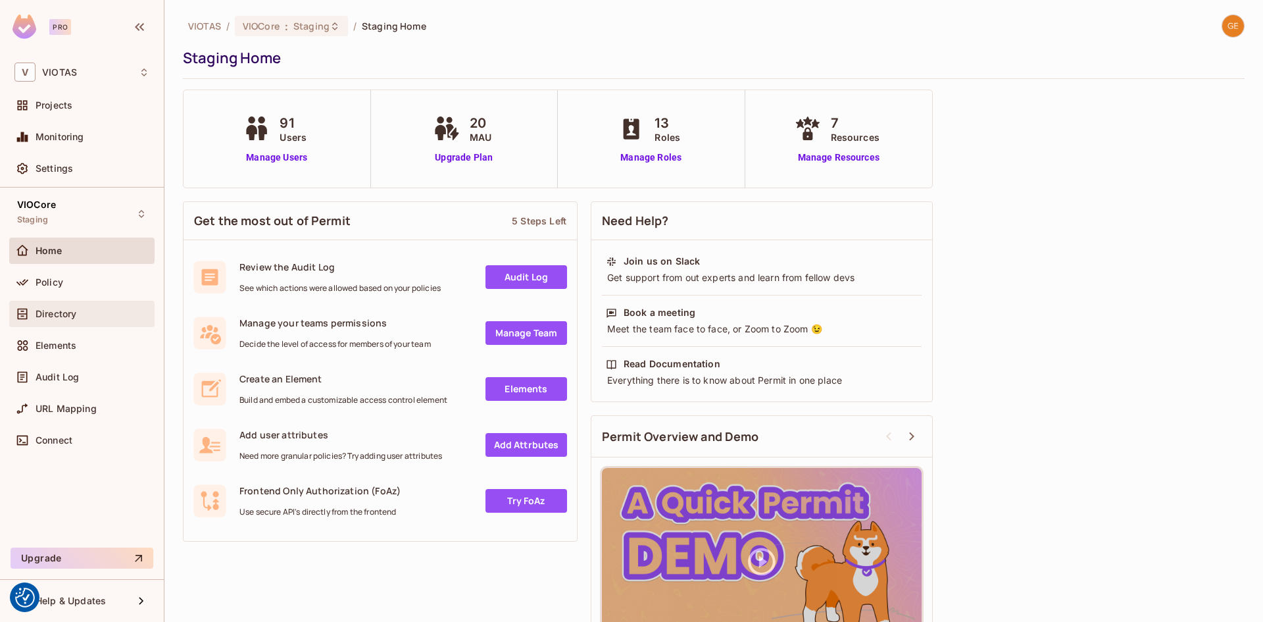
click at [78, 314] on div "Directory" at bounding box center [93, 314] width 114 height 11
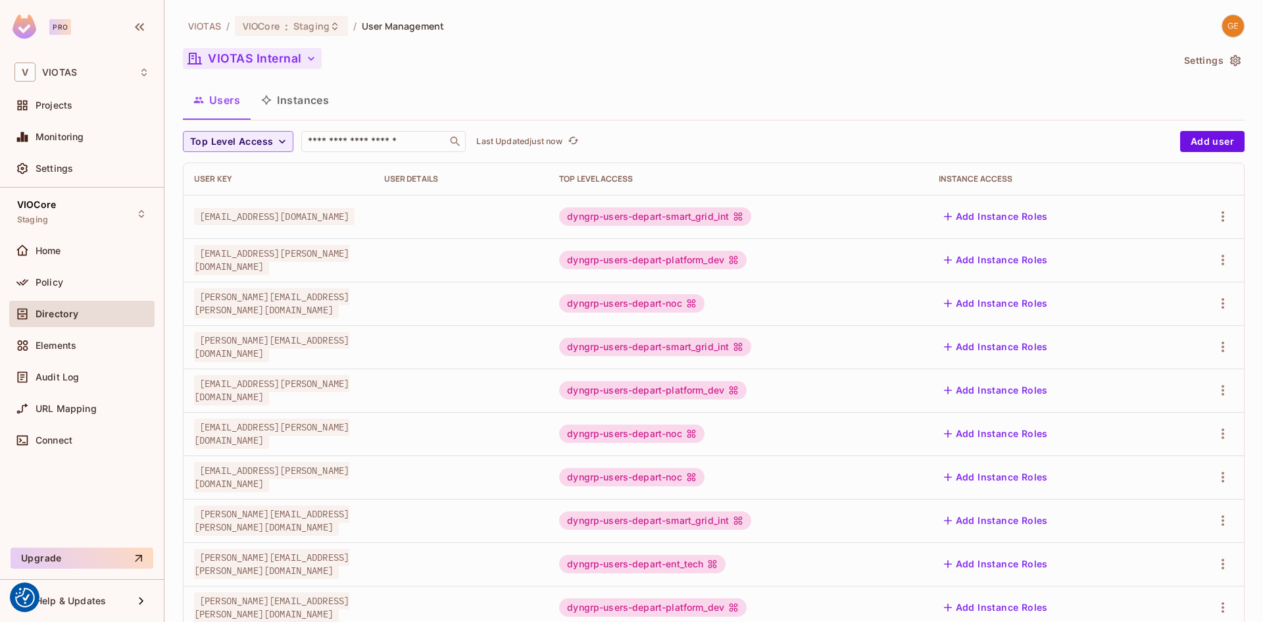
click at [271, 61] on button "VIOTAS Internal" at bounding box center [252, 58] width 139 height 21
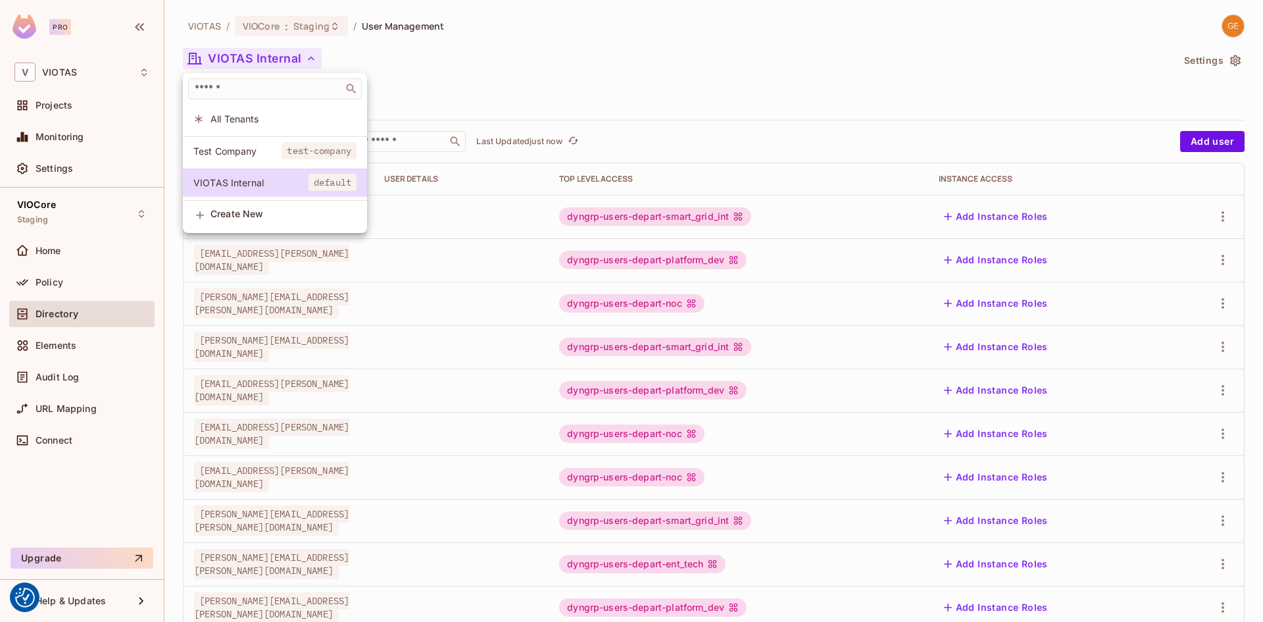
click at [295, 149] on span "test-company" at bounding box center [319, 150] width 75 height 17
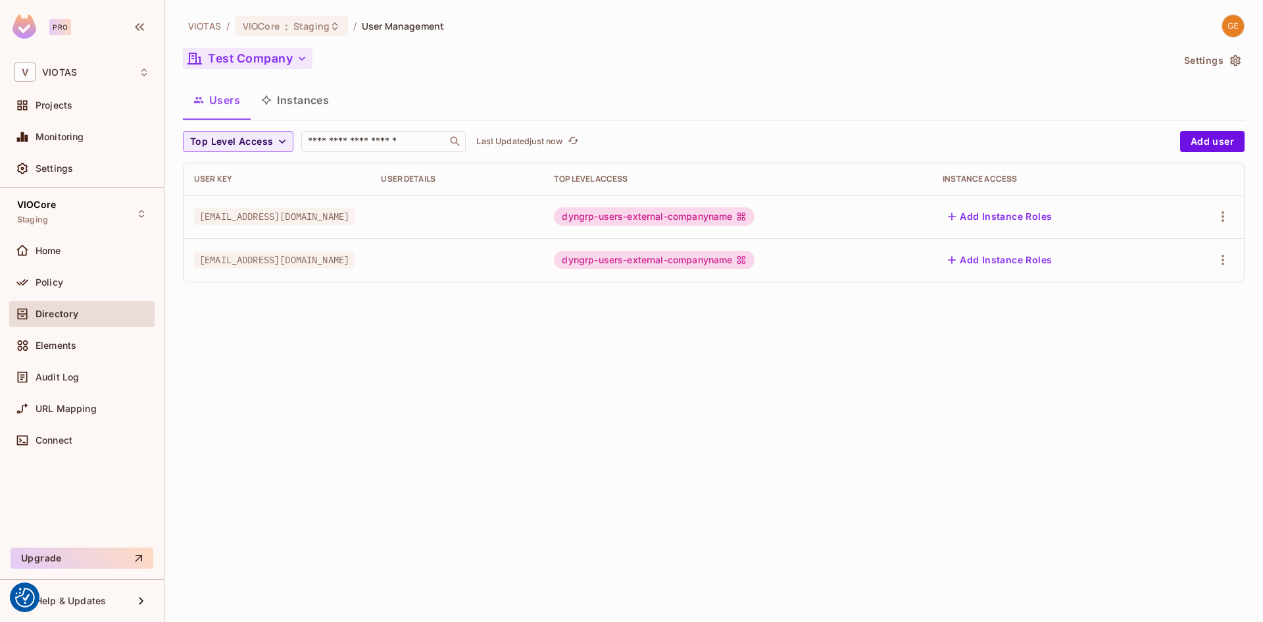
click at [301, 60] on icon "button" at bounding box center [301, 58] width 13 height 13
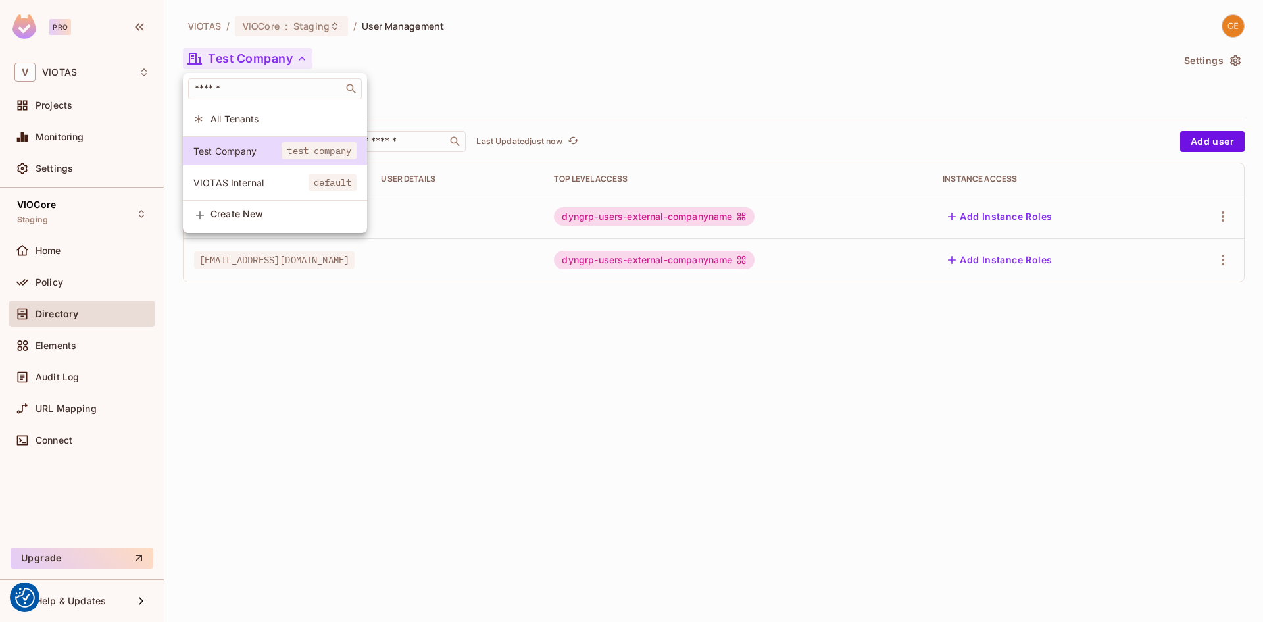
click at [477, 79] on div at bounding box center [631, 311] width 1263 height 622
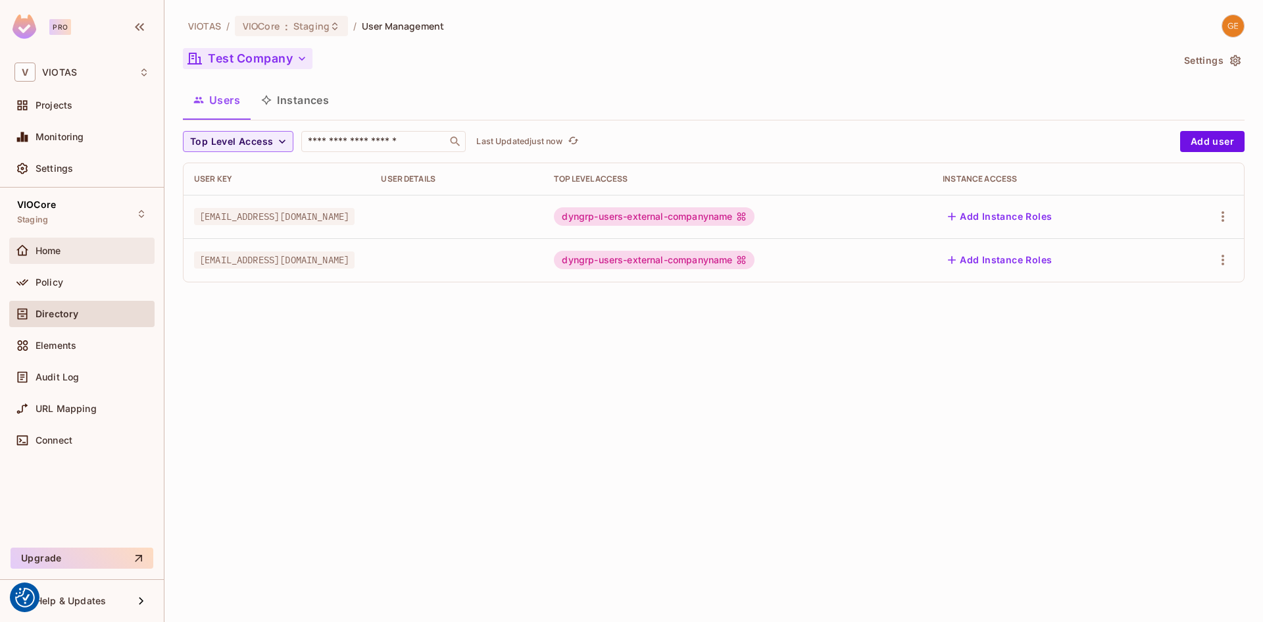
click at [47, 251] on span "Home" at bounding box center [49, 250] width 26 height 11
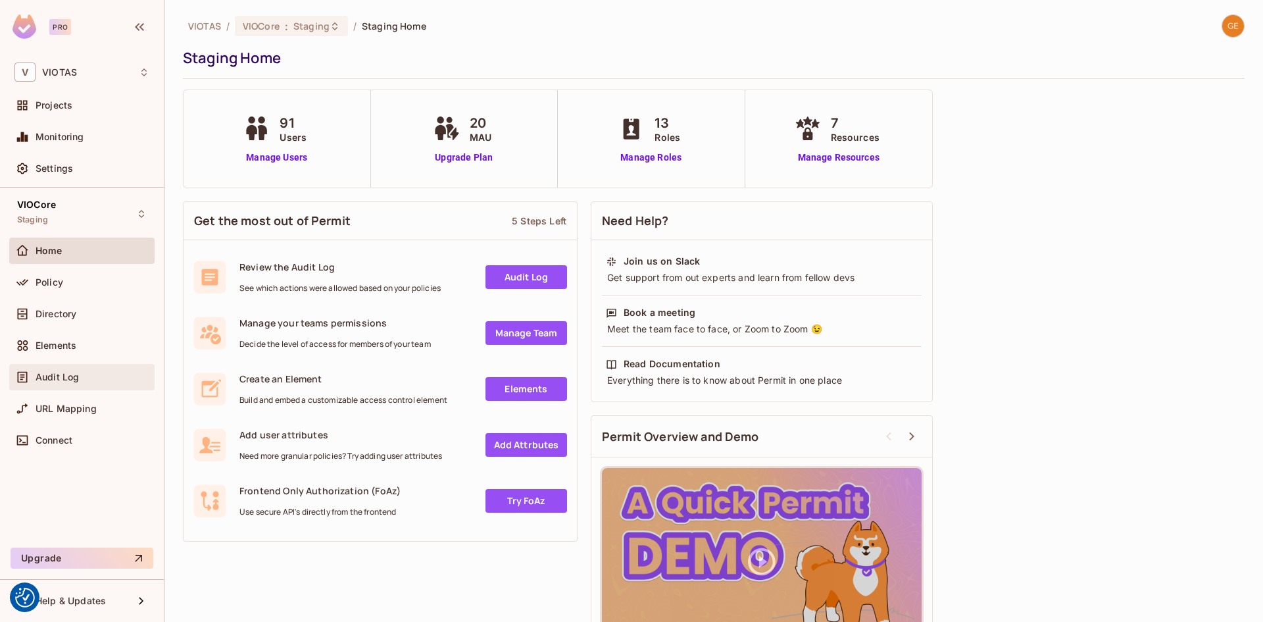
click at [63, 376] on span "Audit Log" at bounding box center [57, 377] width 43 height 11
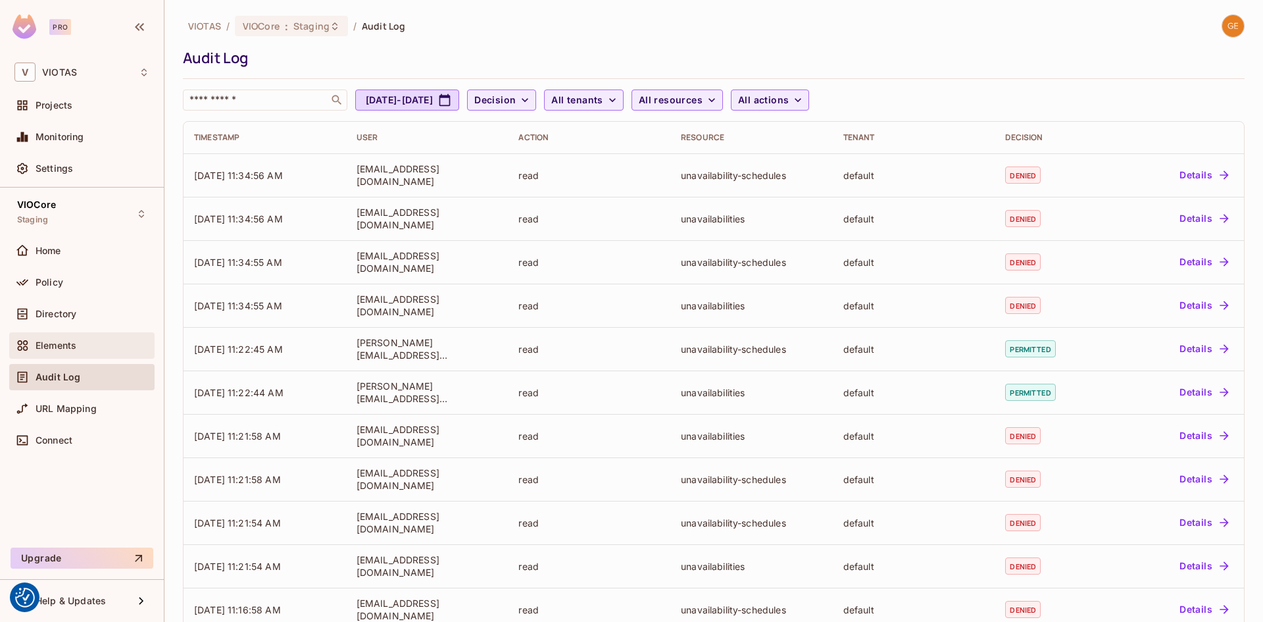
click at [74, 351] on div "Elements" at bounding box center [81, 346] width 135 height 16
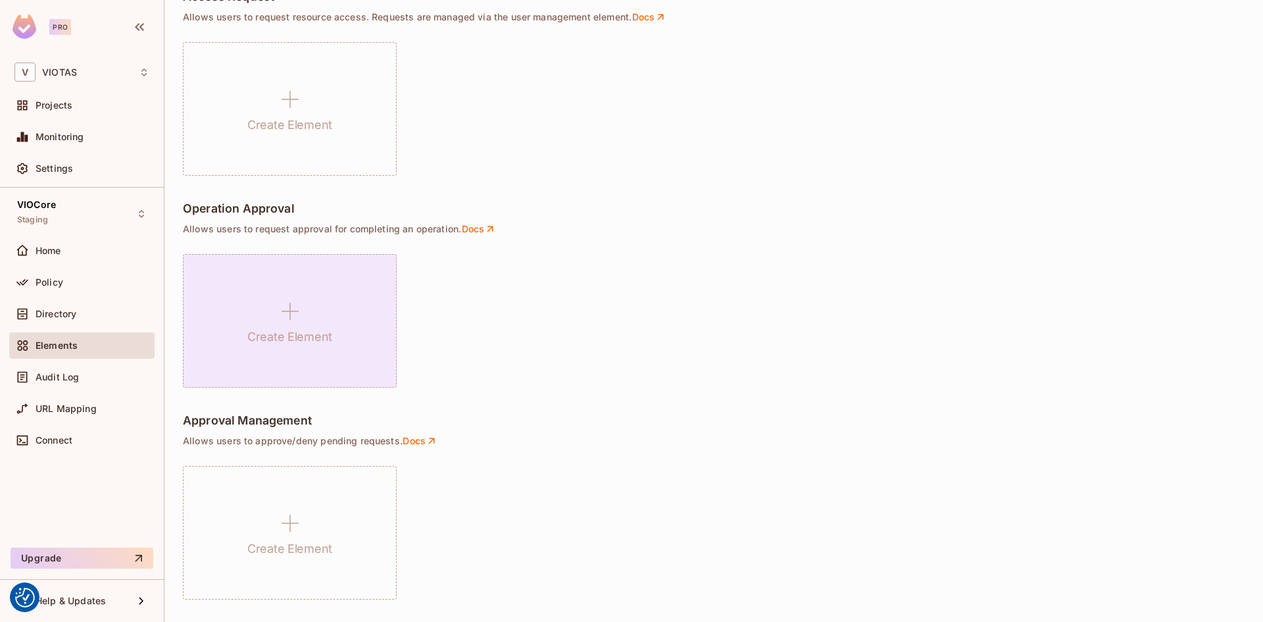
scroll to position [844, 0]
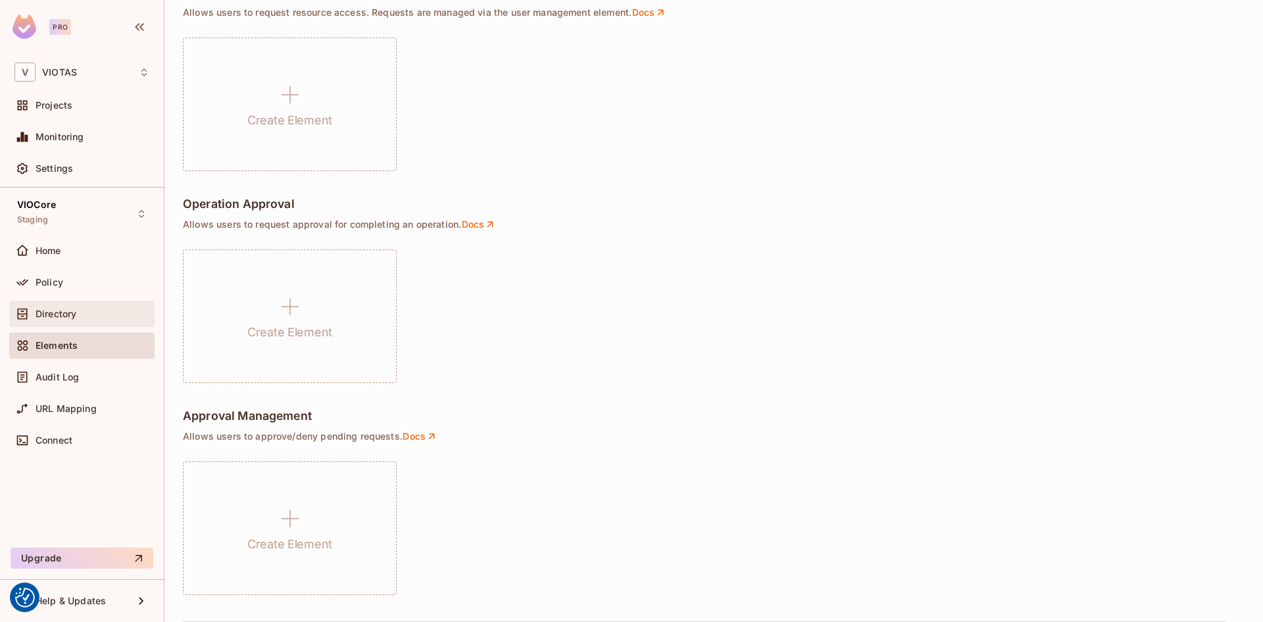
click at [68, 309] on span "Directory" at bounding box center [56, 314] width 41 height 11
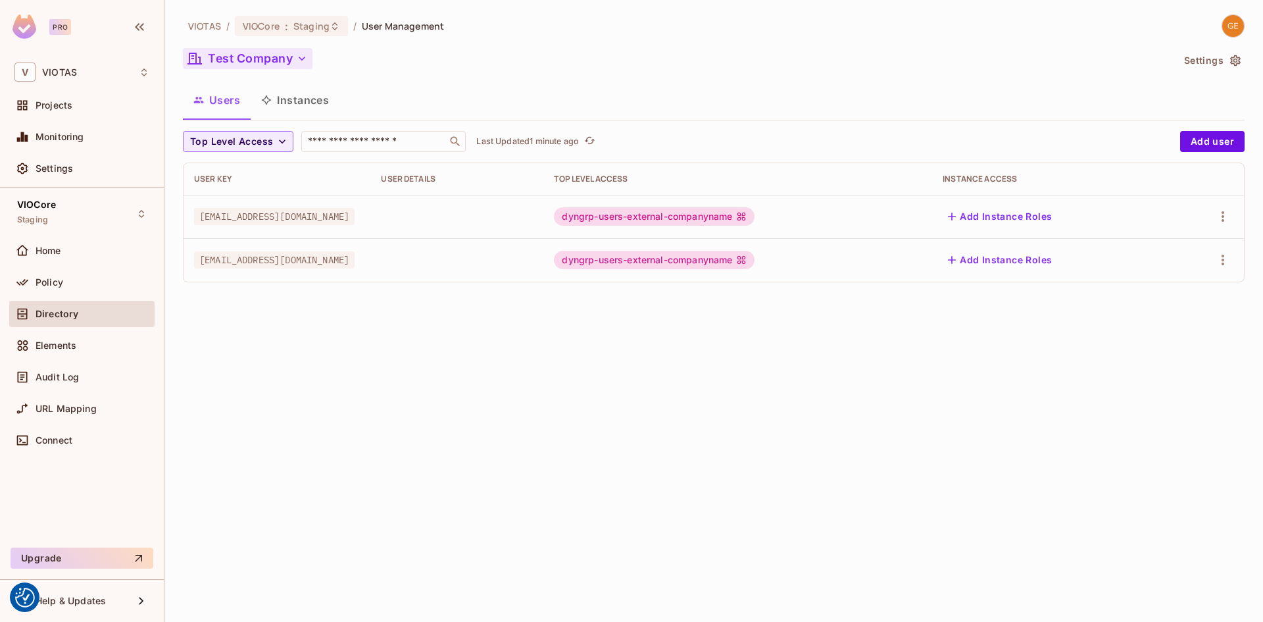
click at [274, 63] on button "Test Company" at bounding box center [248, 58] width 130 height 21
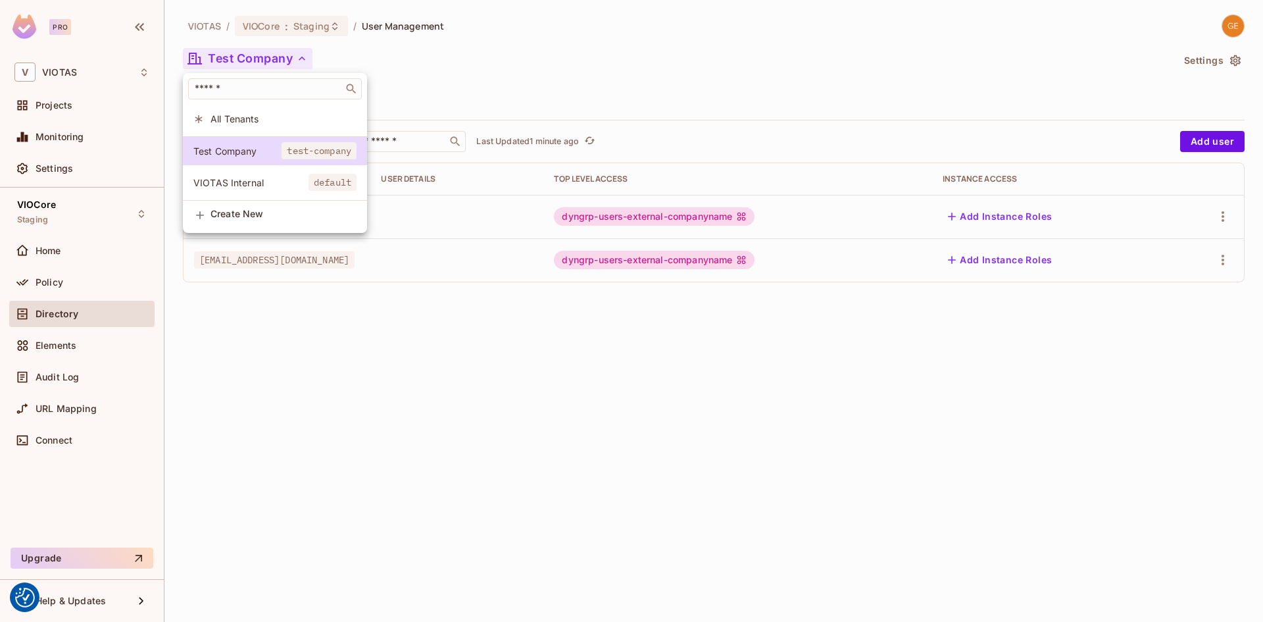
click at [427, 350] on div at bounding box center [631, 311] width 1263 height 622
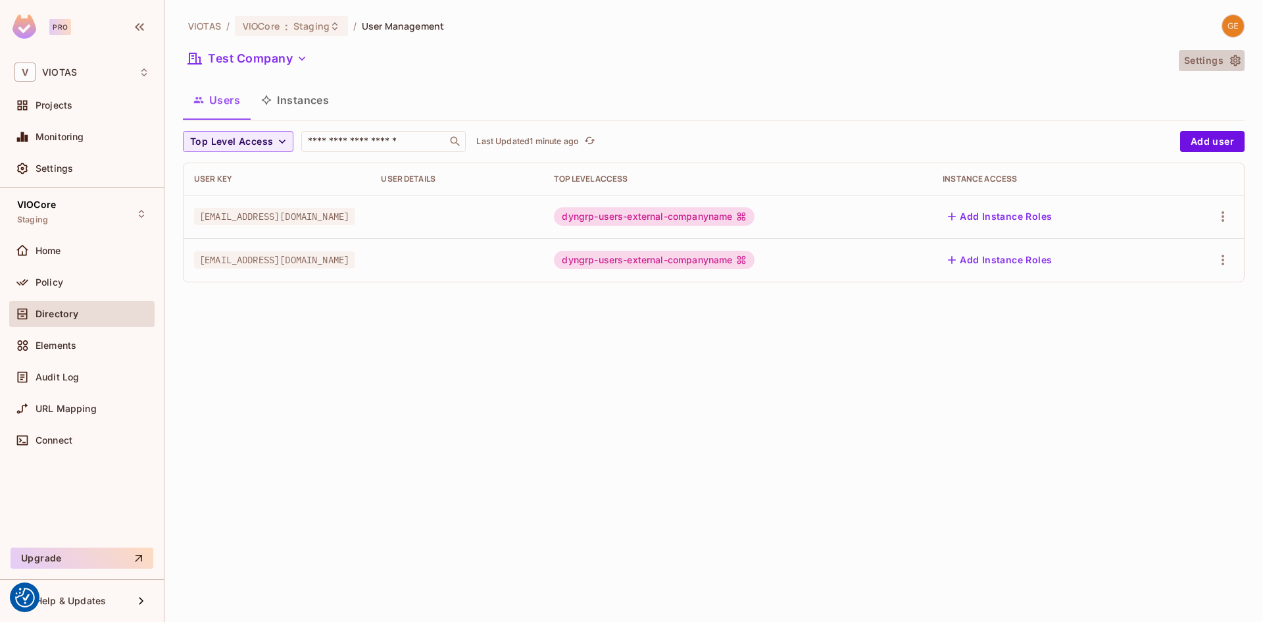
click at [1233, 64] on icon "button" at bounding box center [1235, 60] width 11 height 11
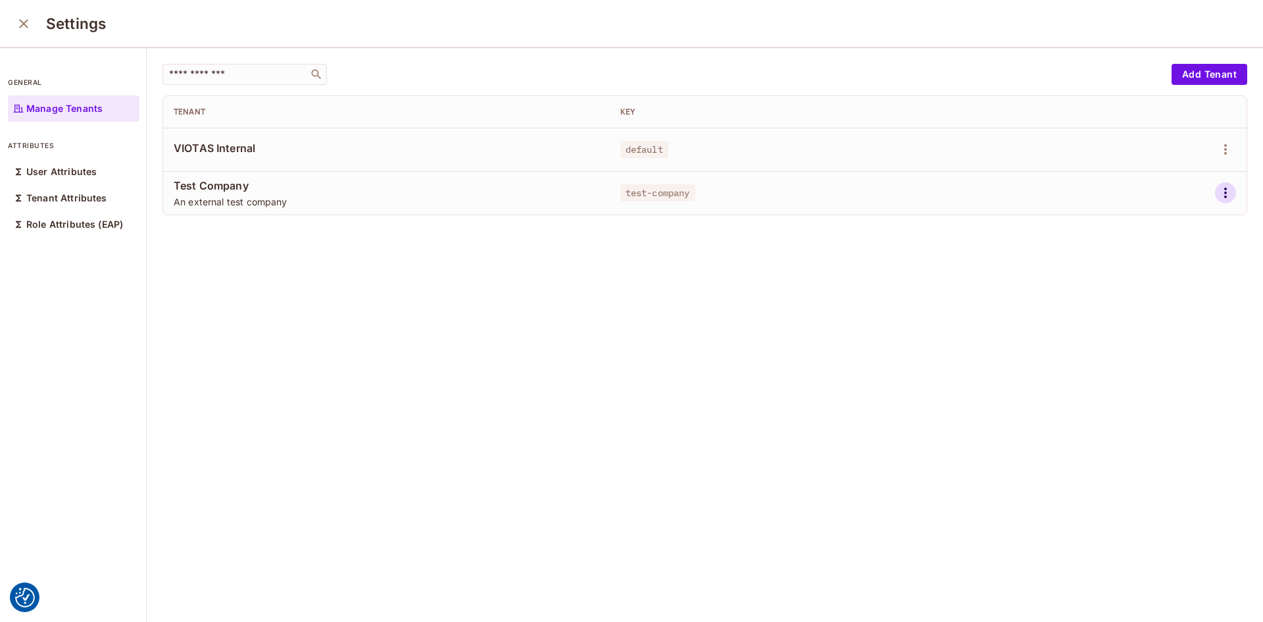
click at [1218, 197] on icon "button" at bounding box center [1226, 193] width 16 height 16
click at [1161, 253] on div "Edit Attributes" at bounding box center [1160, 251] width 65 height 13
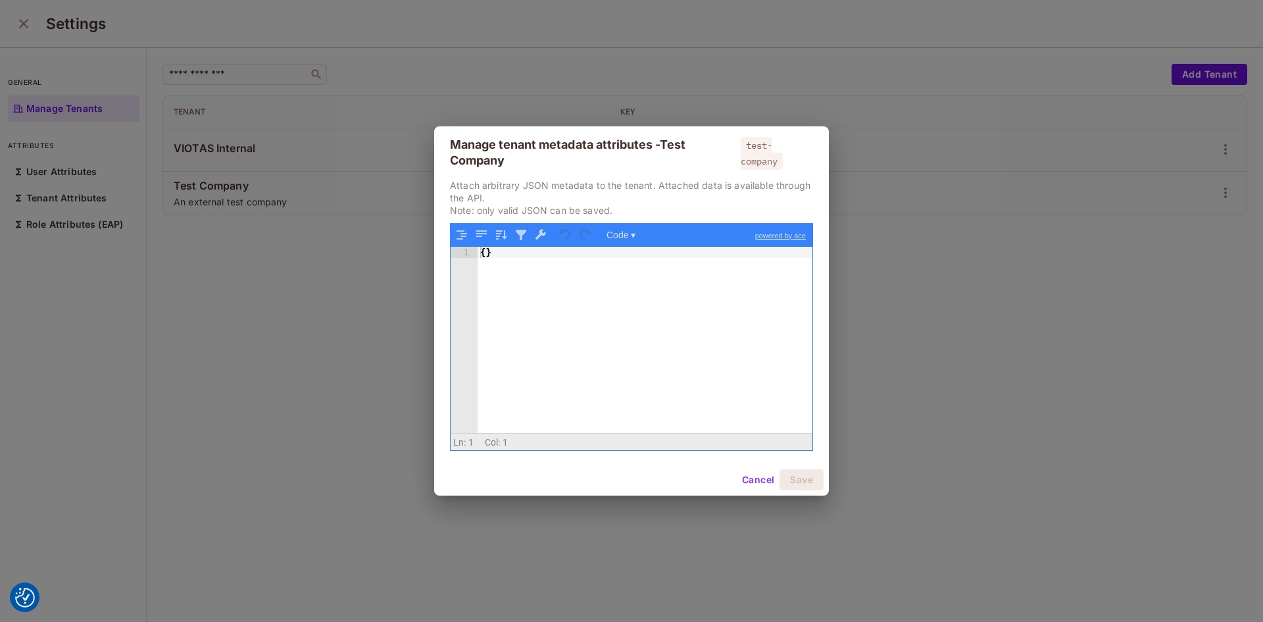
click at [745, 476] on button "Cancel" at bounding box center [758, 479] width 43 height 21
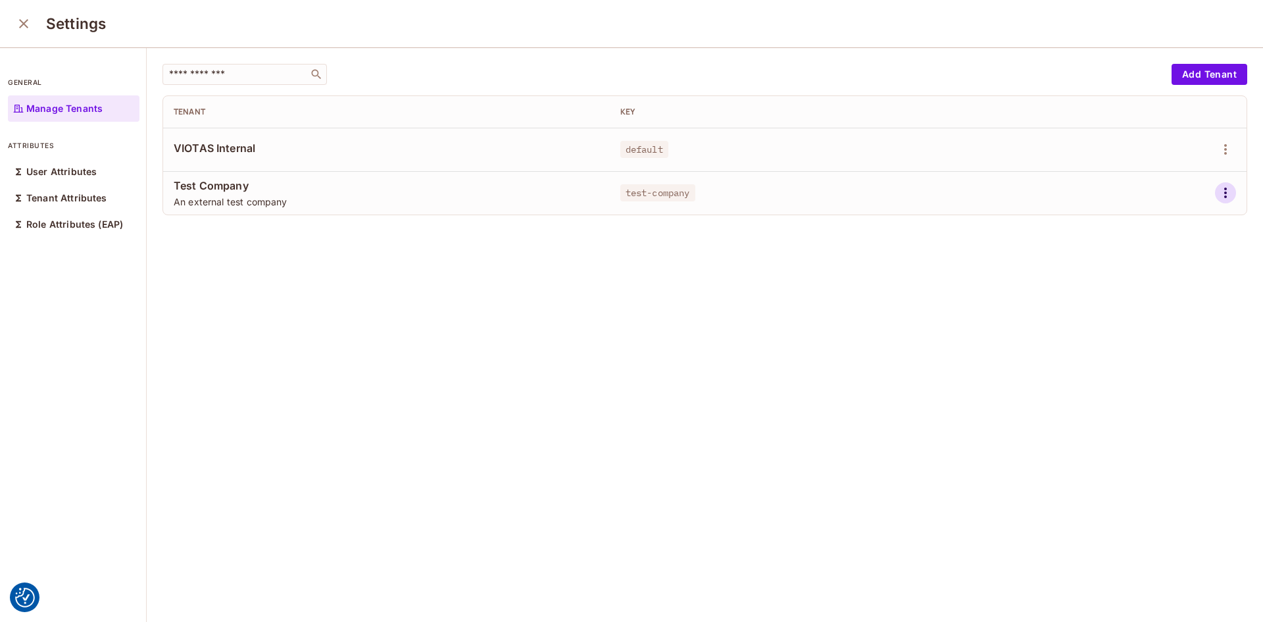
click at [1218, 198] on icon "button" at bounding box center [1226, 193] width 16 height 16
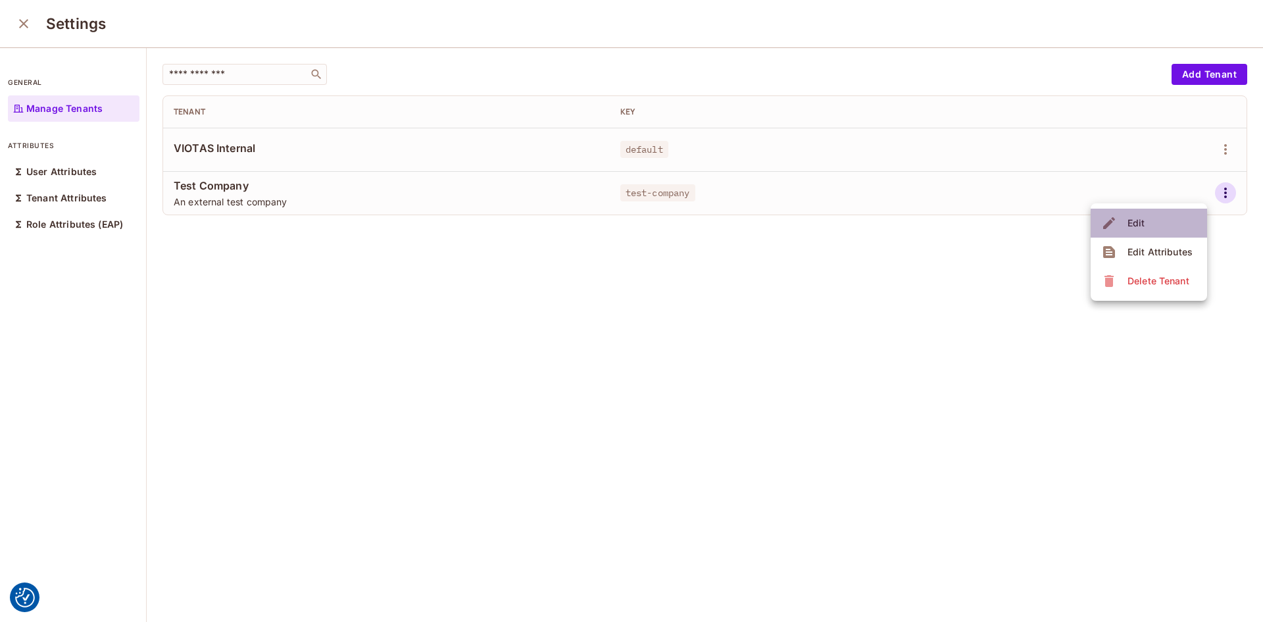
click at [1162, 222] on li "Edit" at bounding box center [1149, 223] width 116 height 29
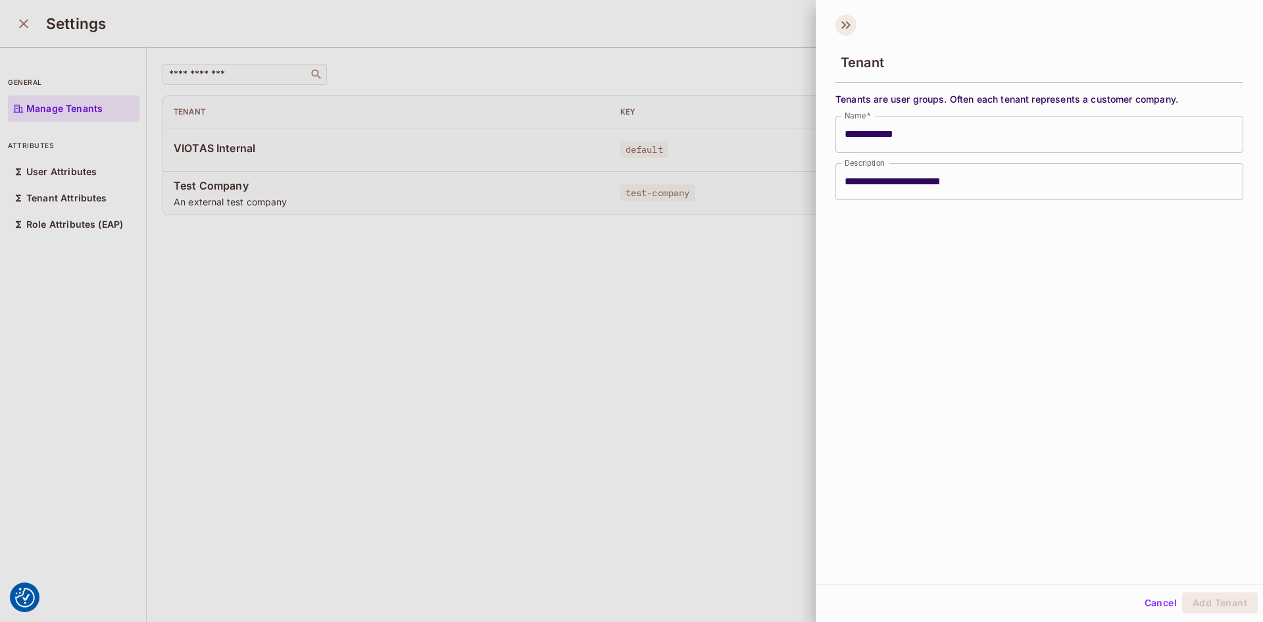
click at [841, 26] on icon at bounding box center [846, 24] width 21 height 21
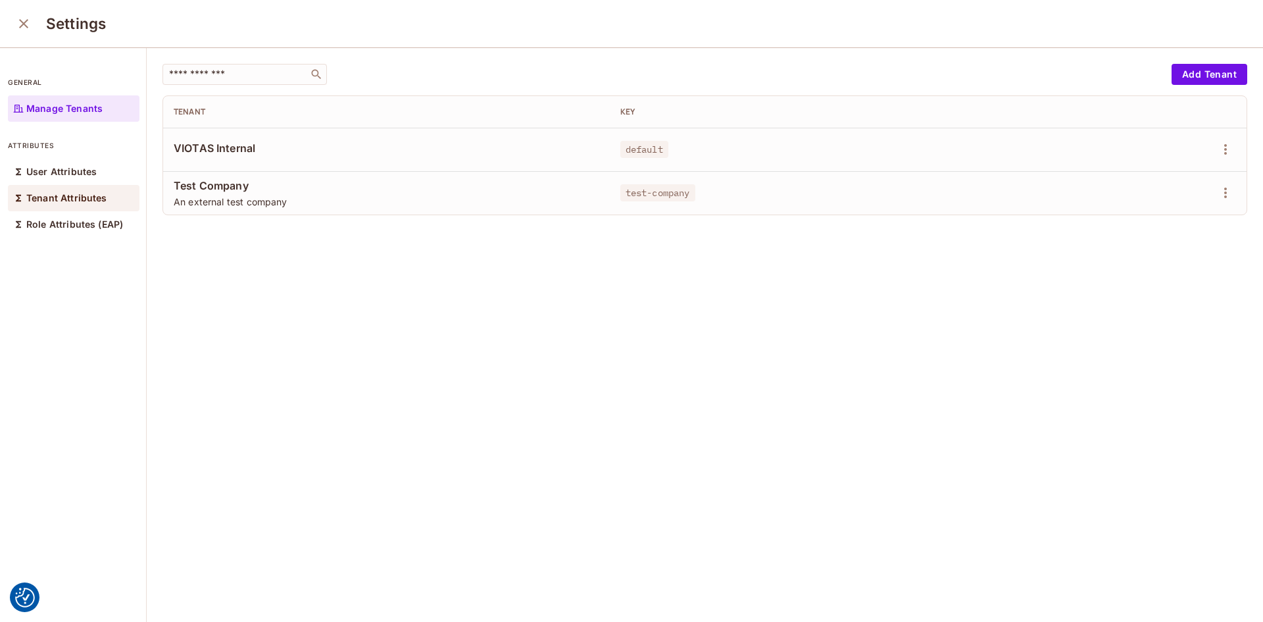
click at [66, 195] on p "Tenant Attributes" at bounding box center [66, 198] width 81 height 11
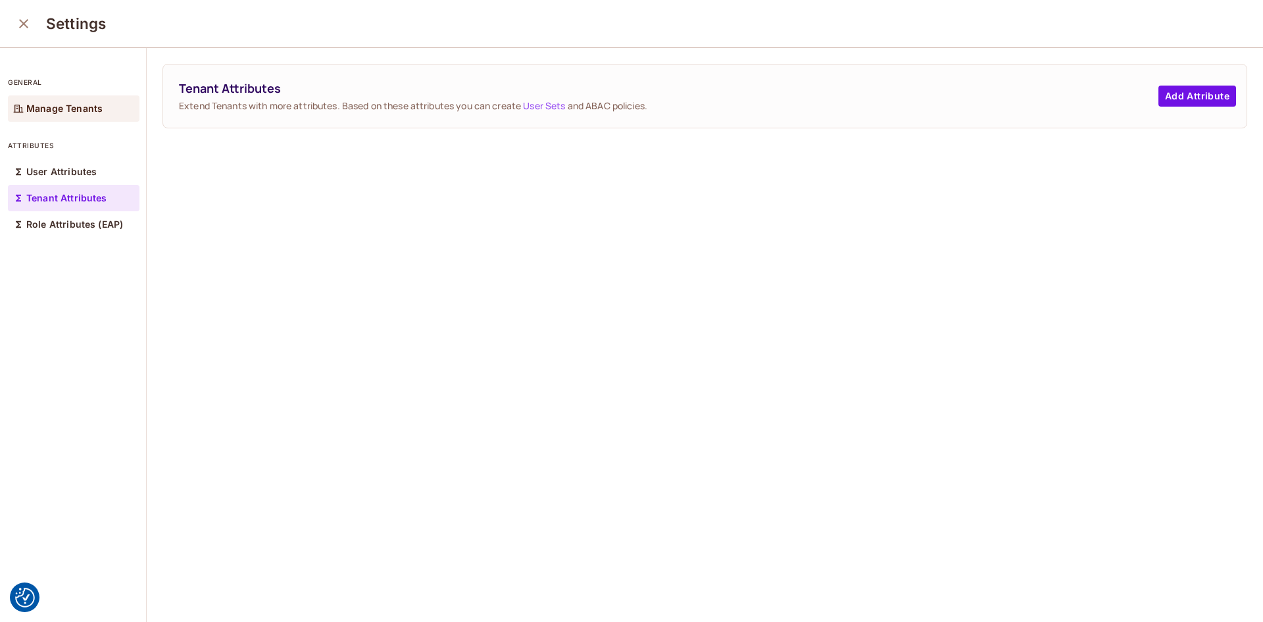
click at [52, 115] on div "Manage Tenants" at bounding box center [74, 108] width 132 height 26
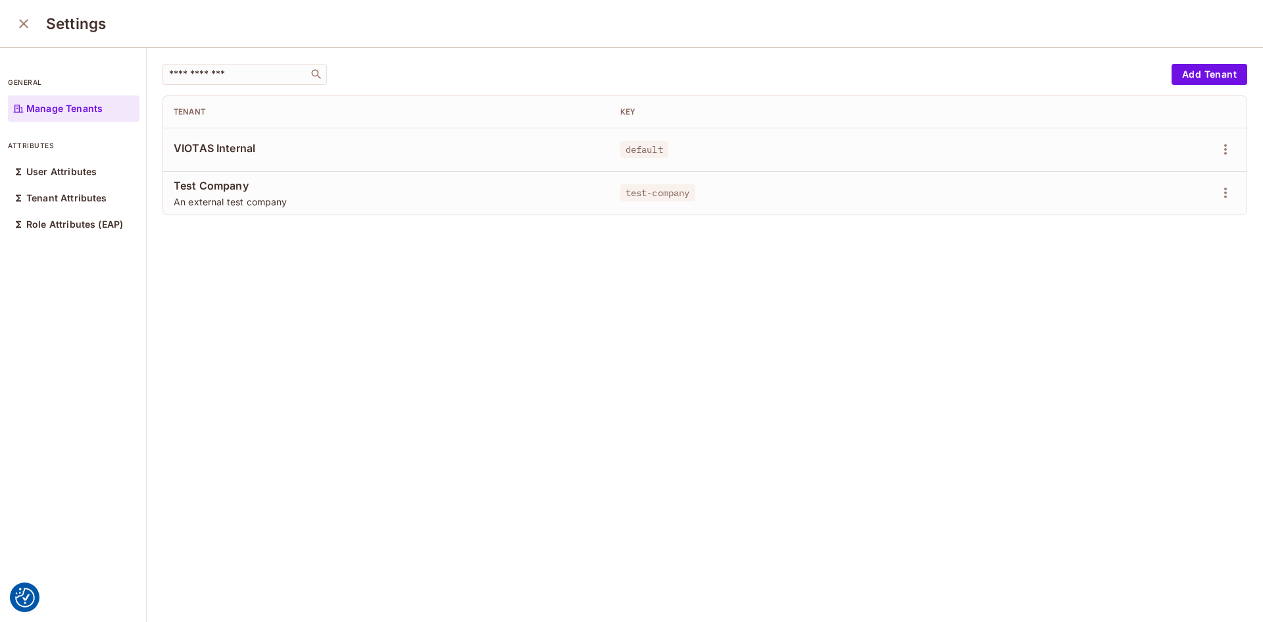
drag, startPoint x: 25, startPoint y: 24, endPoint x: 222, endPoint y: 91, distance: 208.1
click at [26, 24] on icon "close" at bounding box center [24, 24] width 16 height 16
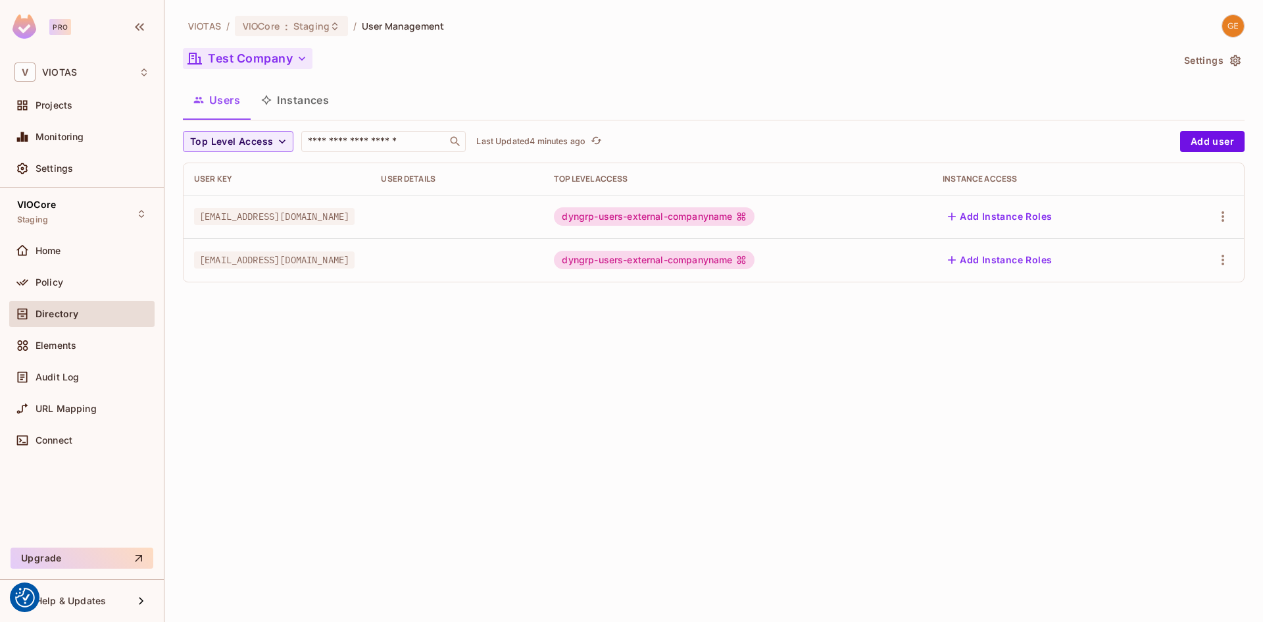
click at [286, 54] on button "Test Company" at bounding box center [248, 58] width 130 height 21
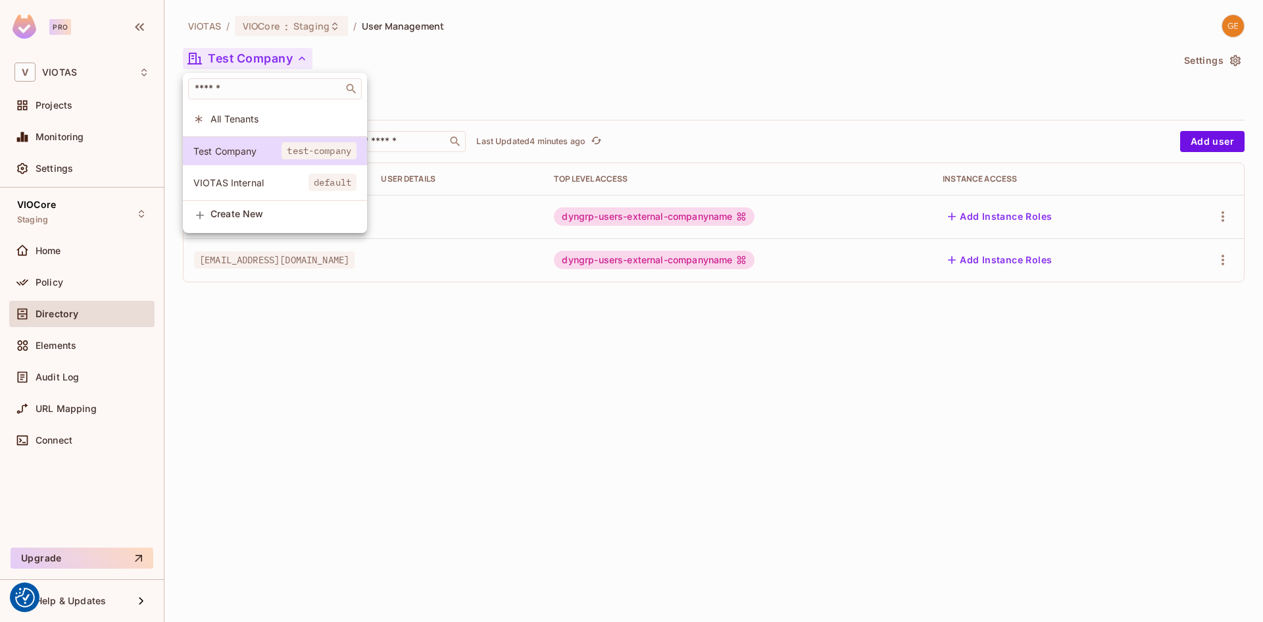
click at [240, 180] on span "VIOTAS Internal" at bounding box center [250, 182] width 115 height 13
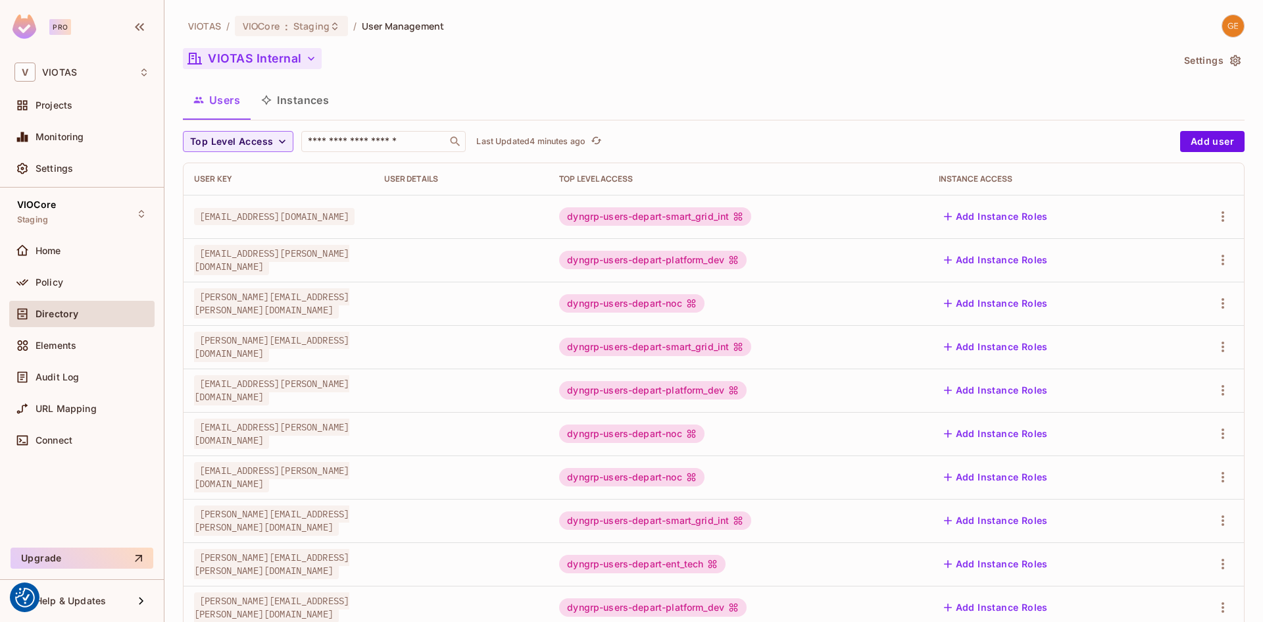
click at [290, 59] on button "VIOTAS Internal" at bounding box center [252, 58] width 139 height 21
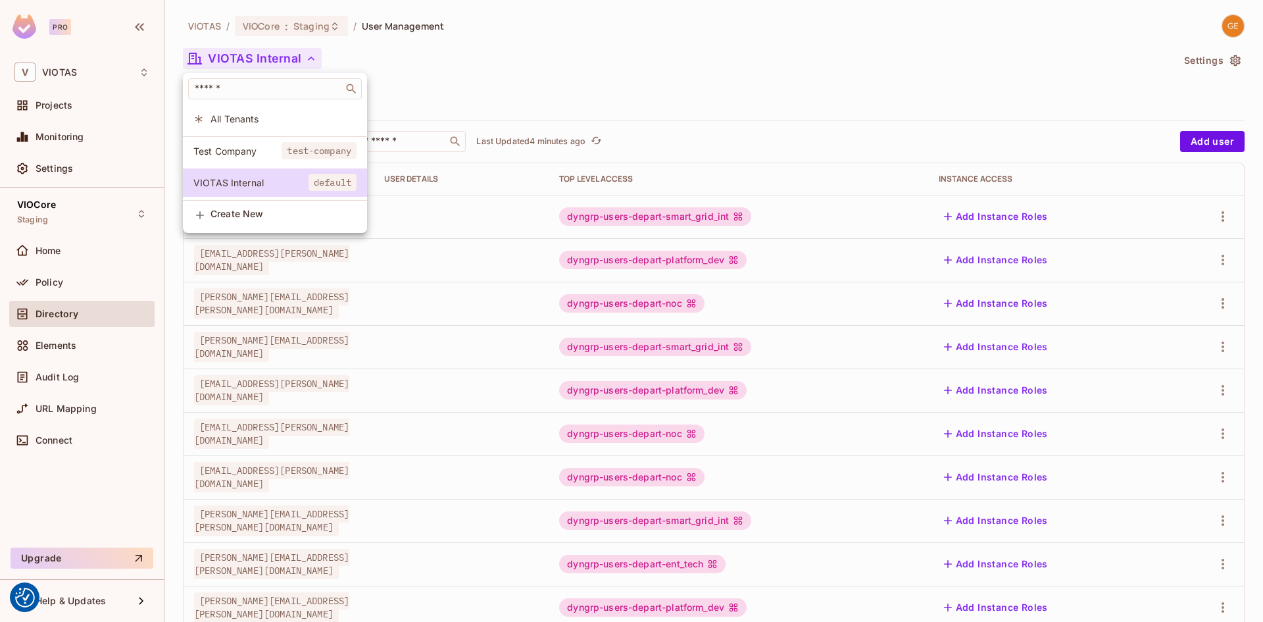
click at [514, 53] on div at bounding box center [631, 311] width 1263 height 622
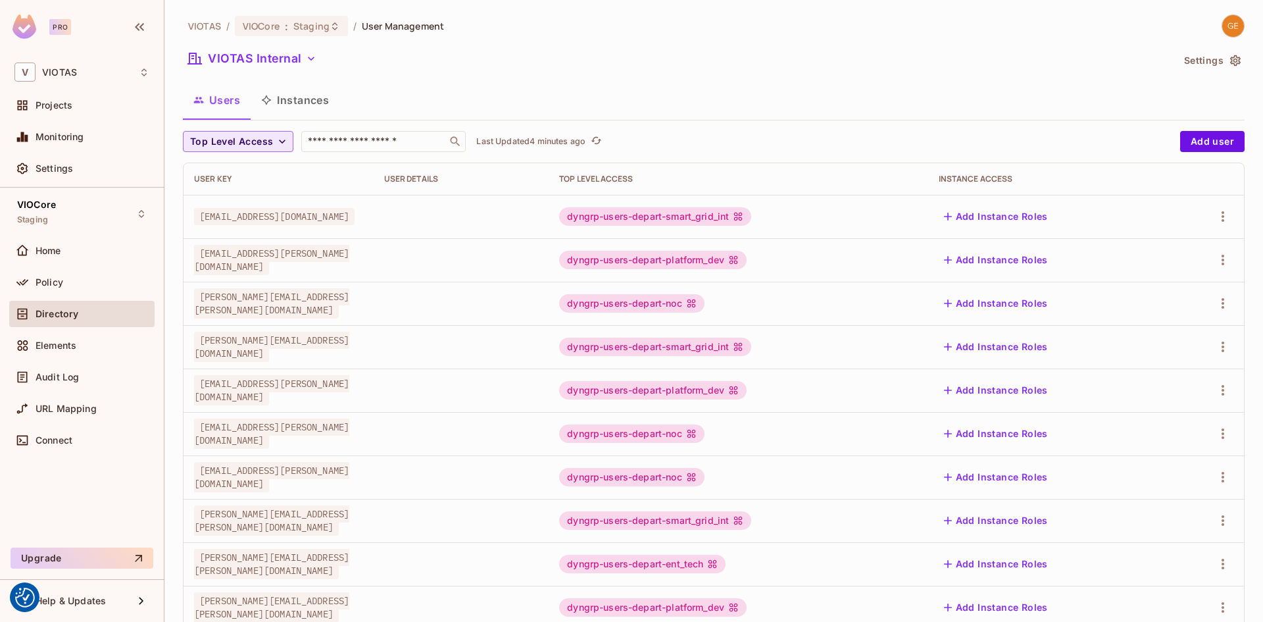
click at [257, 143] on span "Top Level Access" at bounding box center [231, 142] width 83 height 16
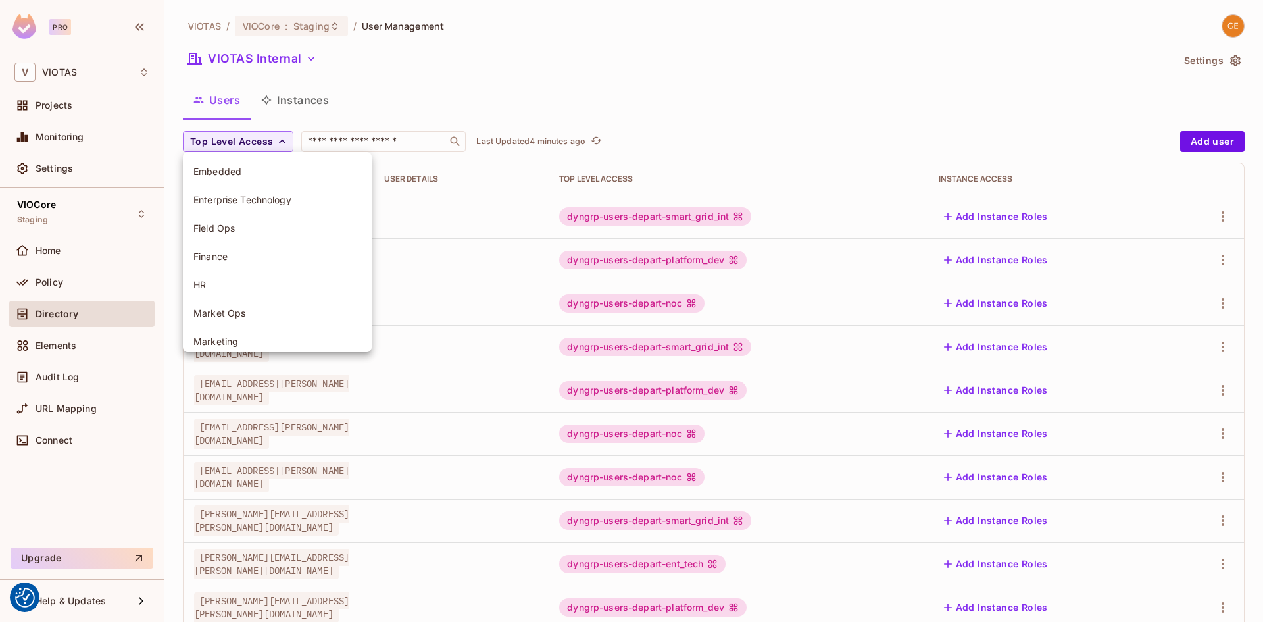
click at [524, 74] on div at bounding box center [631, 311] width 1263 height 622
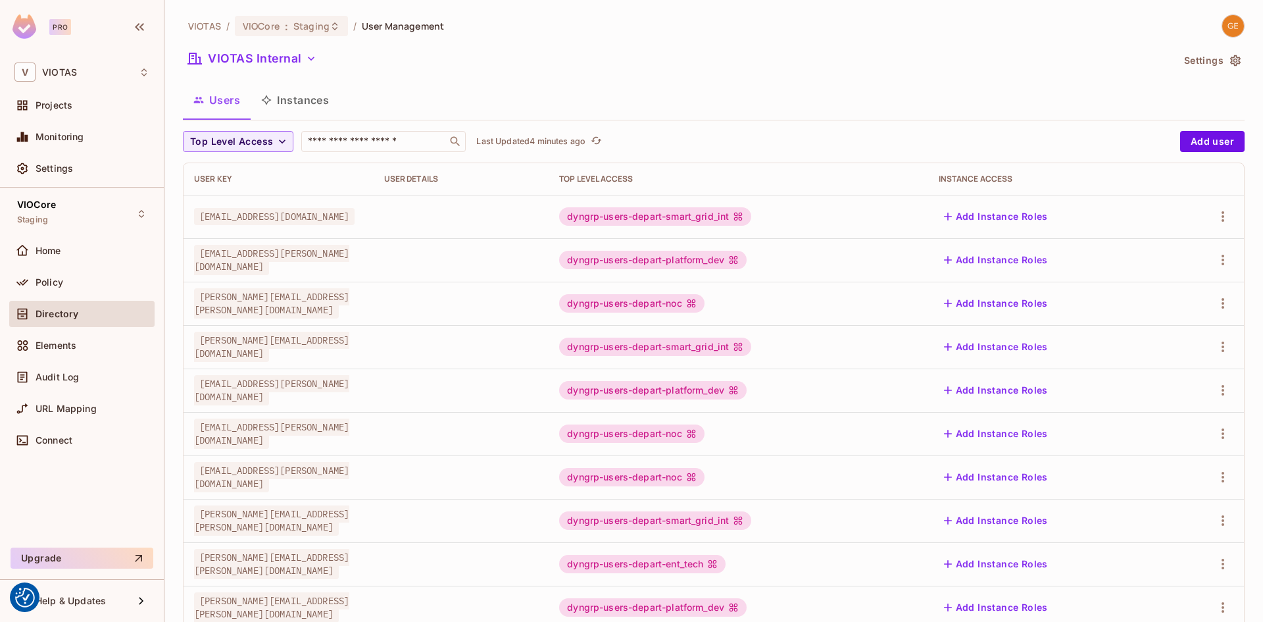
click at [305, 101] on button "Instances" at bounding box center [295, 100] width 89 height 33
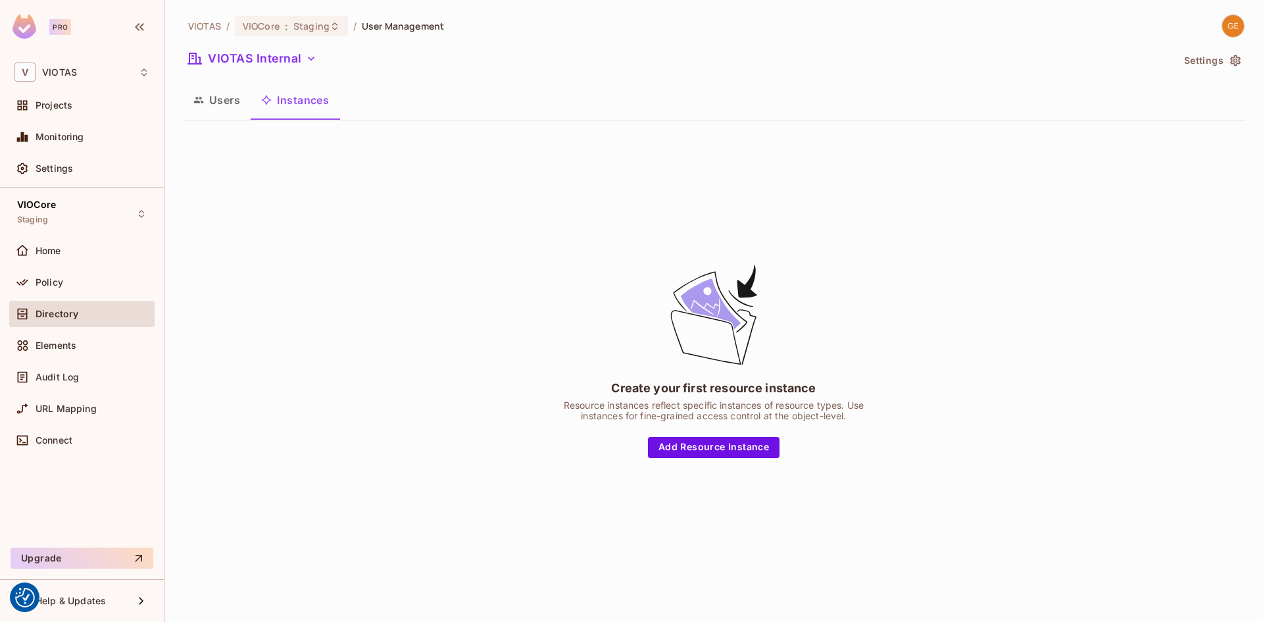
click at [220, 105] on button "Users" at bounding box center [217, 100] width 68 height 33
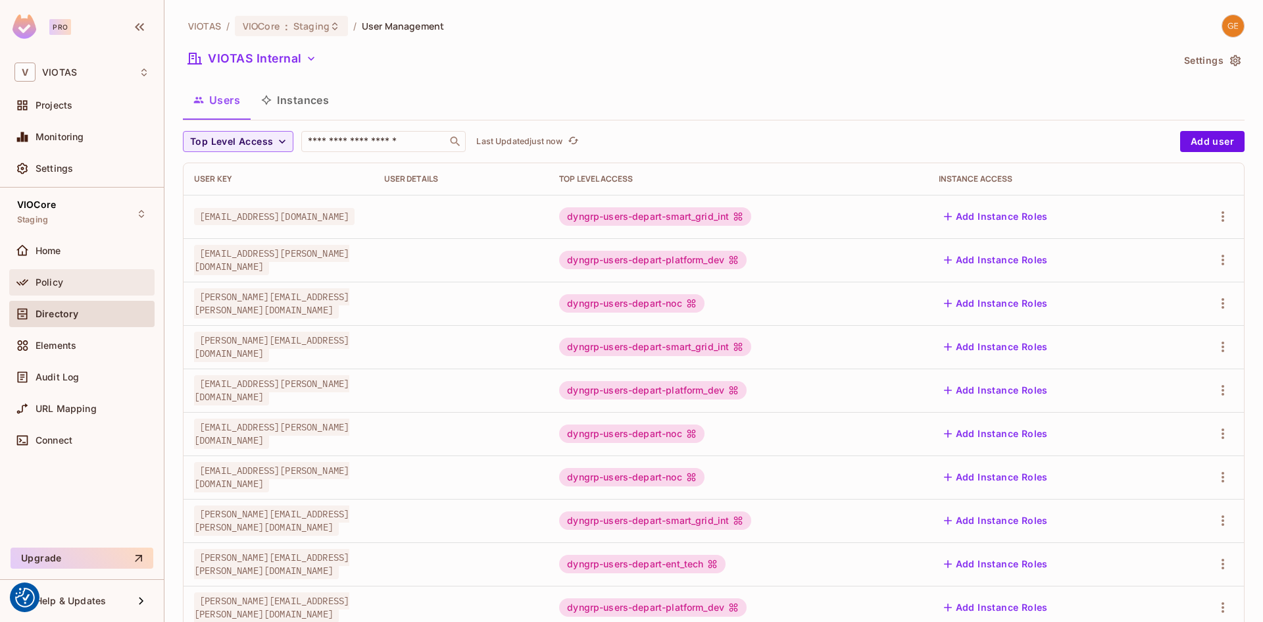
click at [63, 282] on div "Policy" at bounding box center [93, 282] width 114 height 11
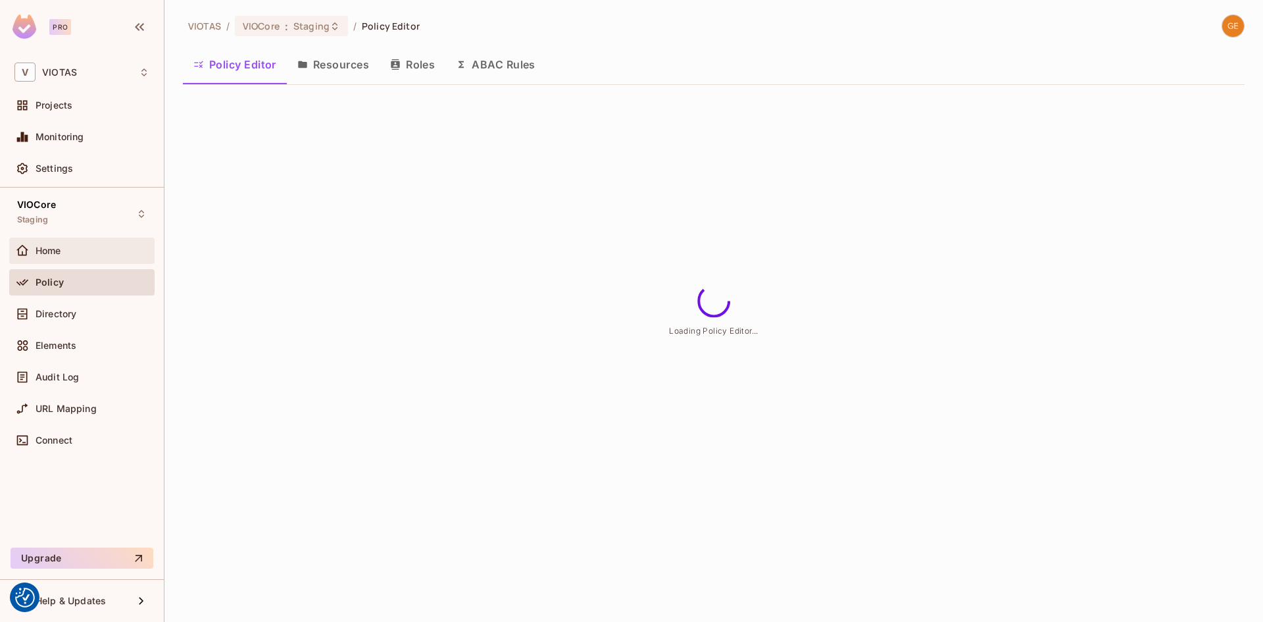
click at [63, 255] on div "Home" at bounding box center [93, 250] width 114 height 11
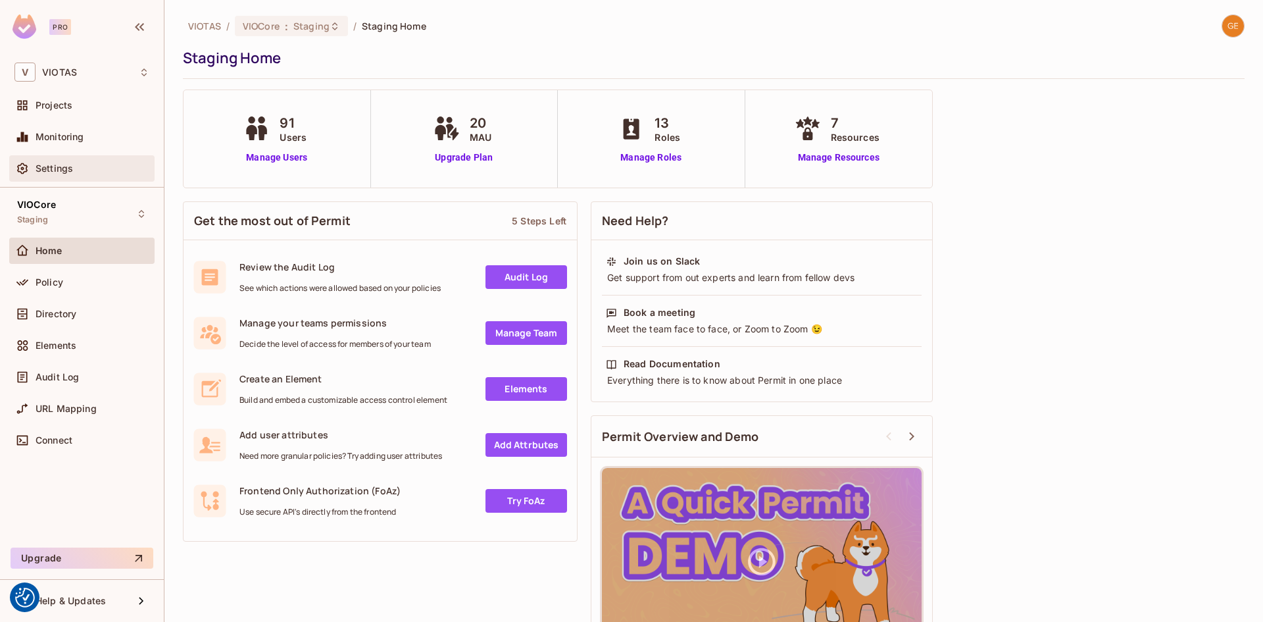
click at [67, 168] on span "Settings" at bounding box center [55, 168] width 38 height 11
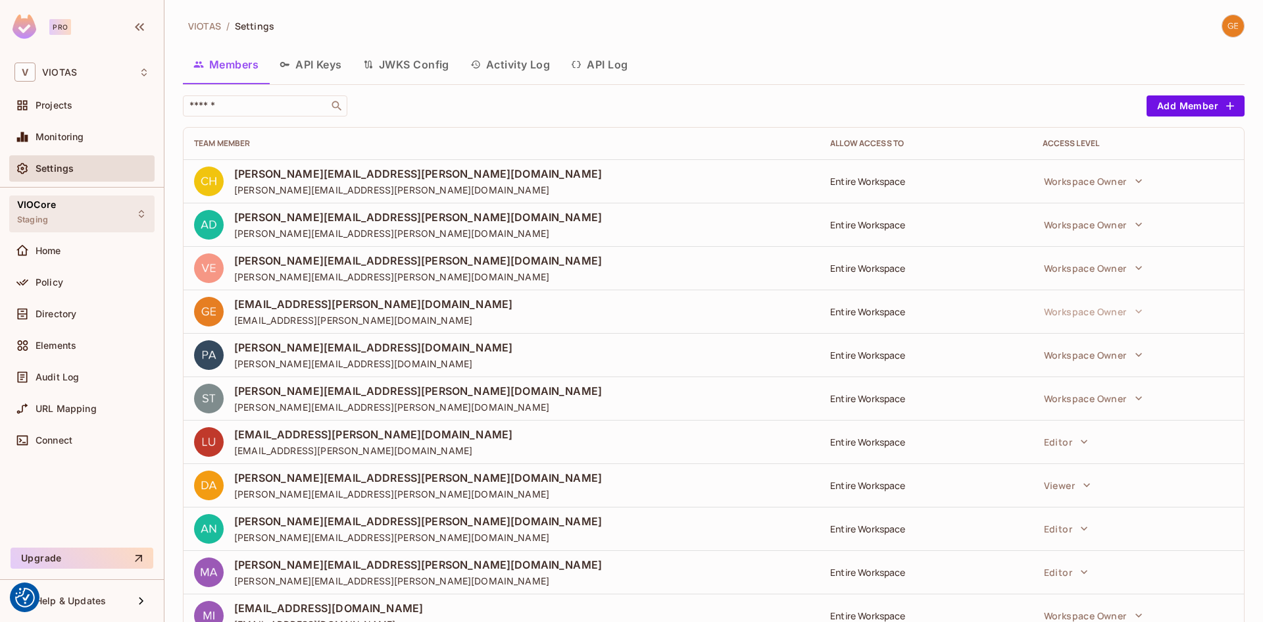
click at [64, 210] on div "VIOCore Staging" at bounding box center [81, 213] width 145 height 36
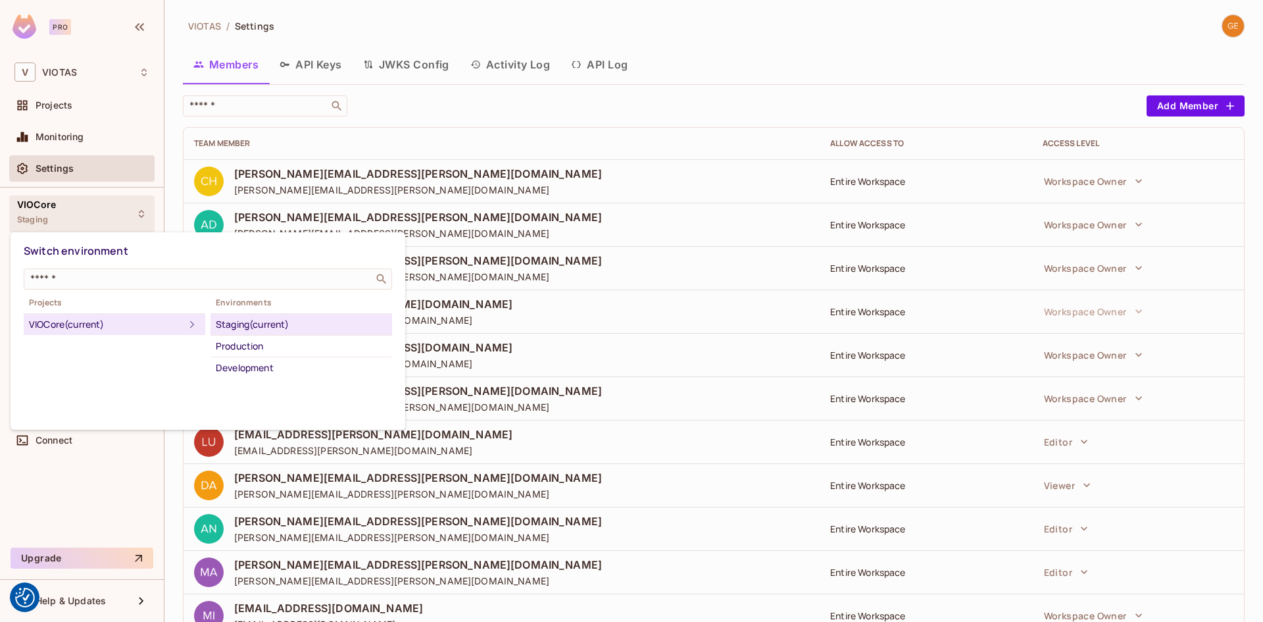
click at [759, 44] on div at bounding box center [631, 311] width 1263 height 622
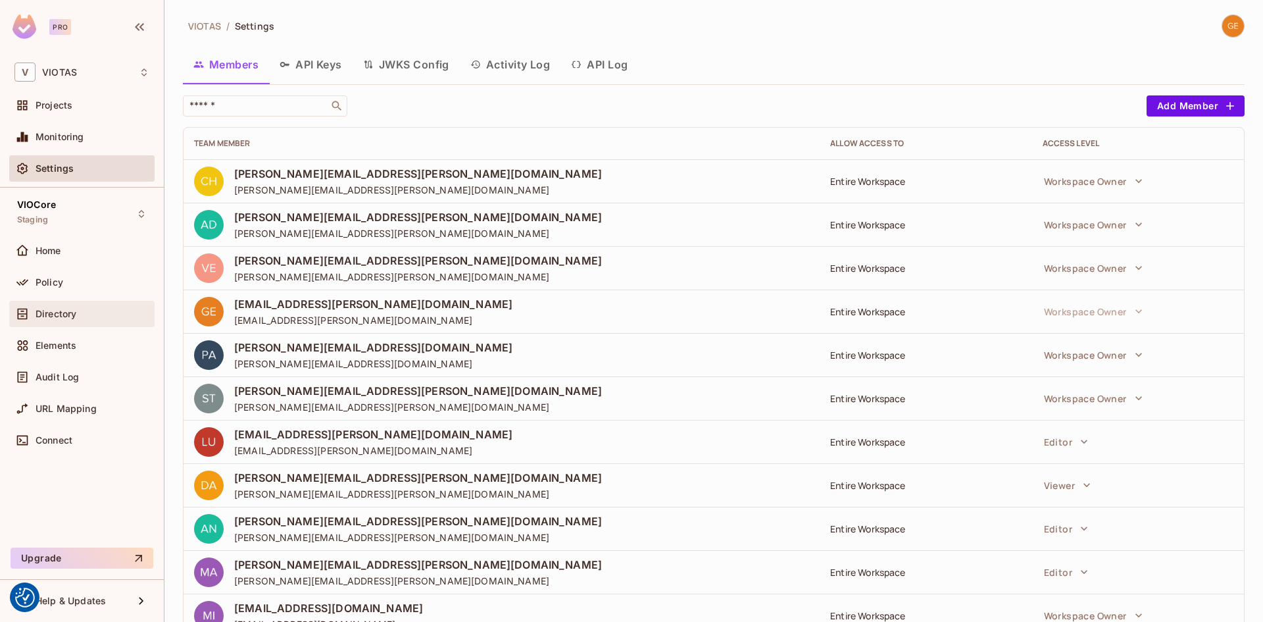
click at [59, 309] on span "Directory" at bounding box center [56, 314] width 41 height 11
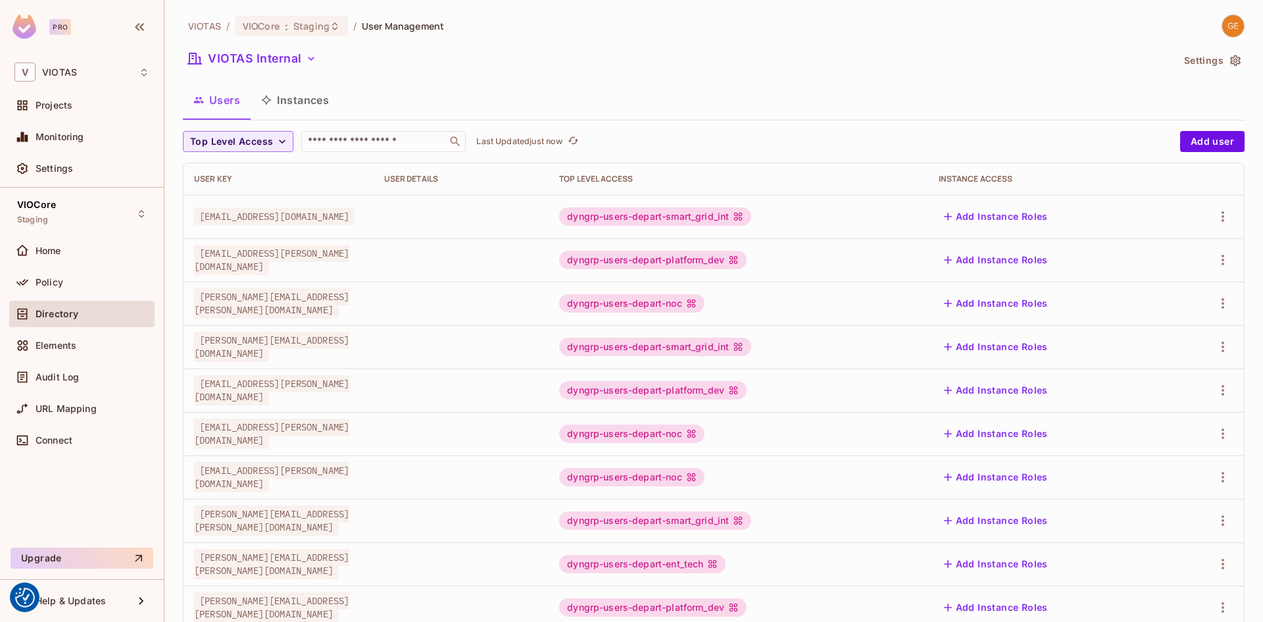
click at [1230, 58] on icon "button" at bounding box center [1235, 60] width 11 height 11
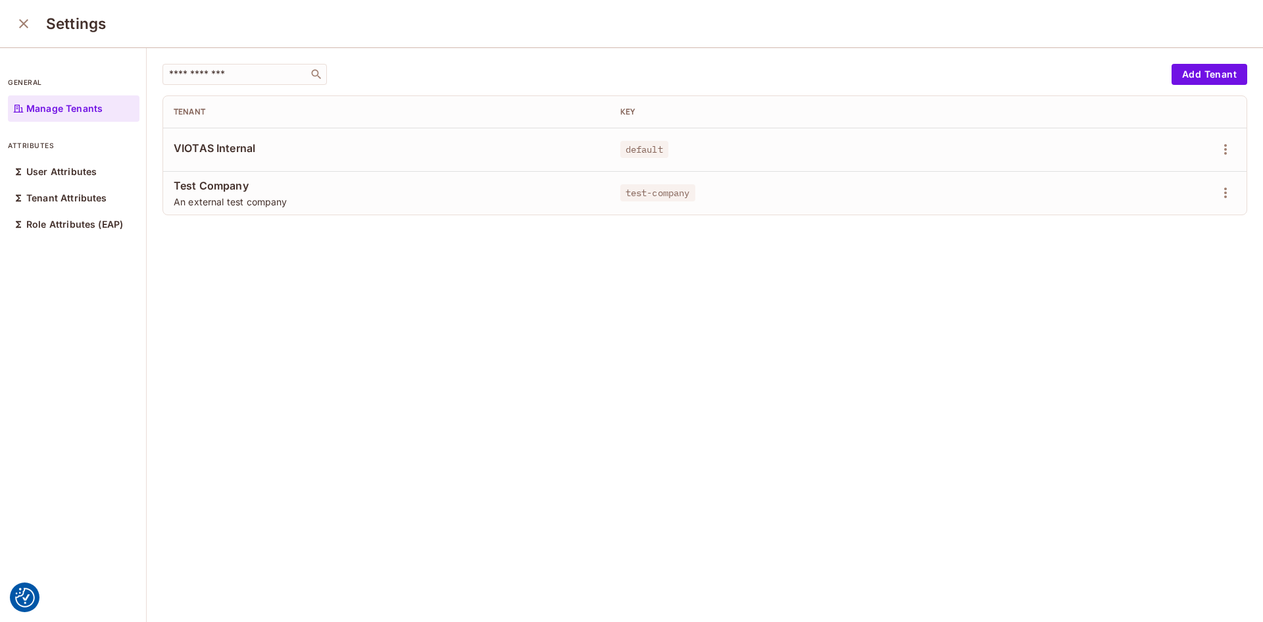
drag, startPoint x: 86, startPoint y: 170, endPoint x: 90, endPoint y: 143, distance: 26.7
click at [86, 170] on p "User Attributes" at bounding box center [61, 171] width 70 height 11
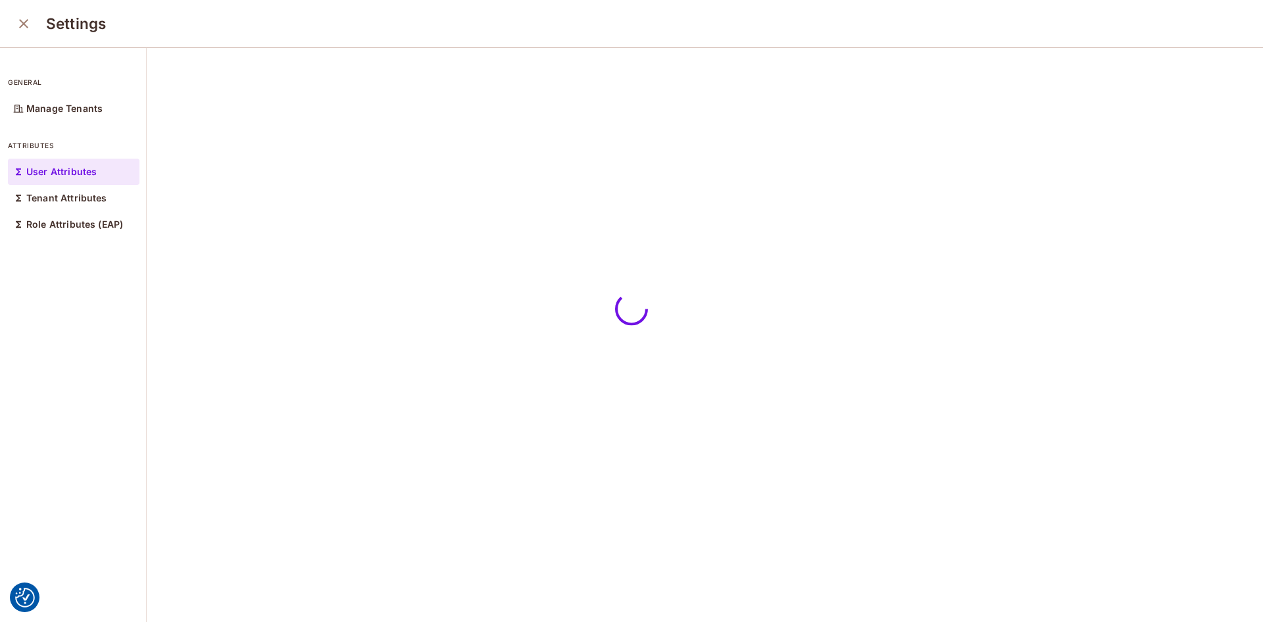
click at [24, 26] on icon "close" at bounding box center [24, 24] width 16 height 16
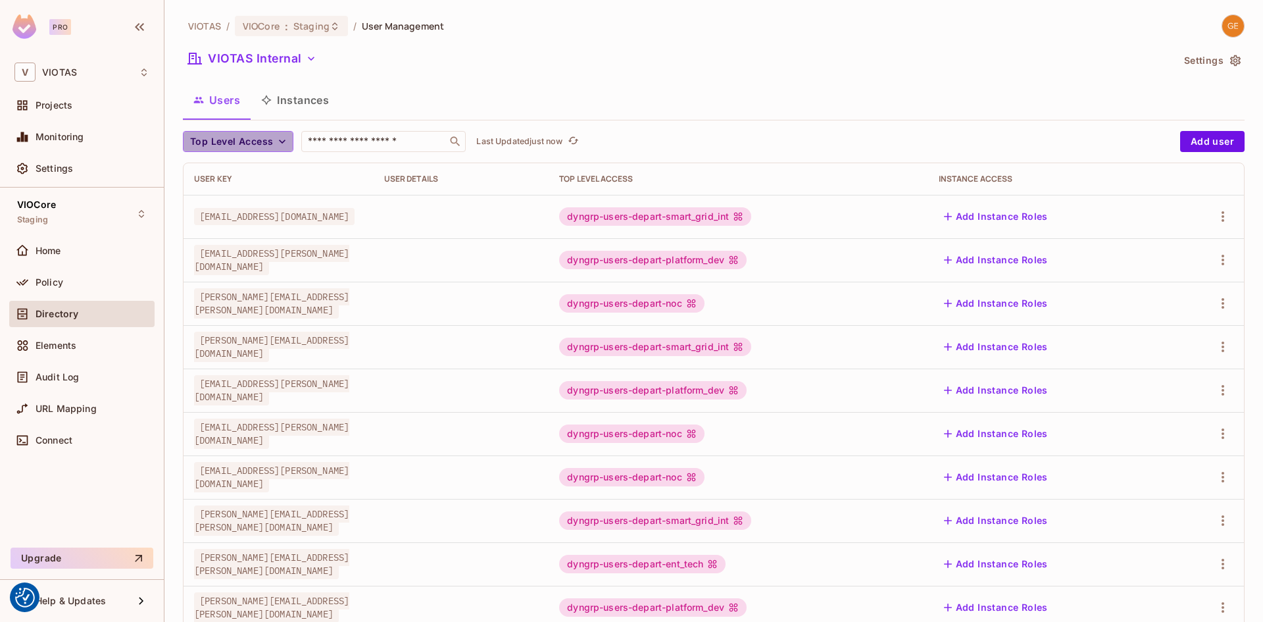
click at [259, 145] on span "Top Level Access" at bounding box center [231, 142] width 83 height 16
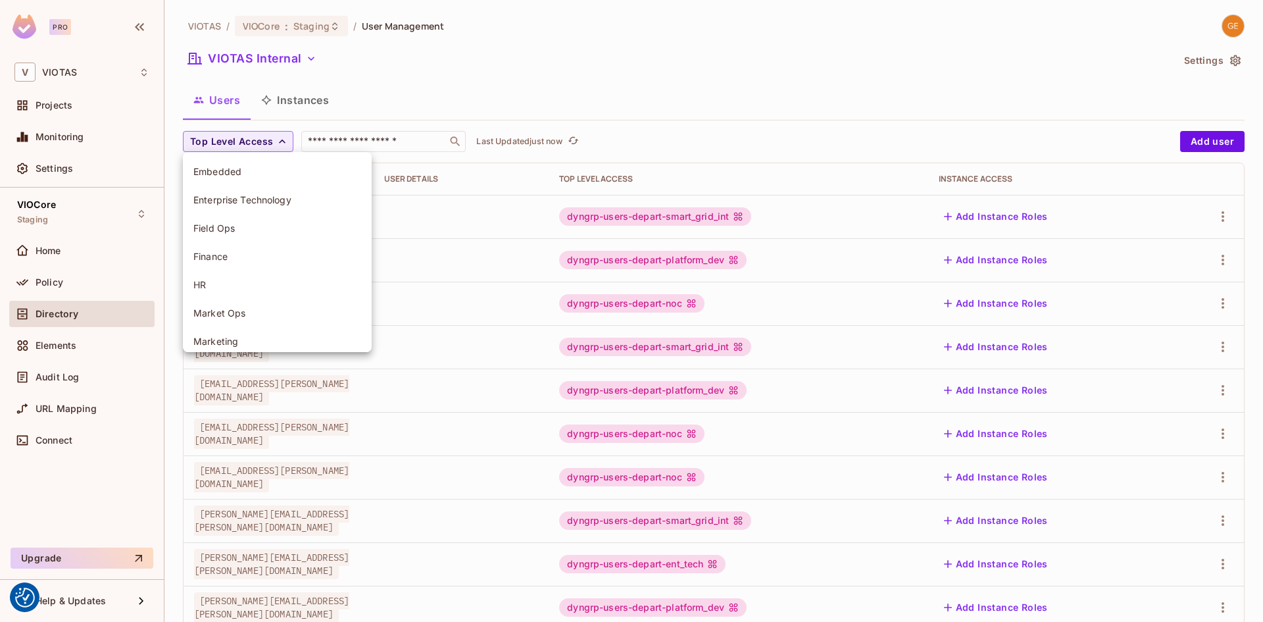
click at [313, 55] on div at bounding box center [631, 311] width 1263 height 622
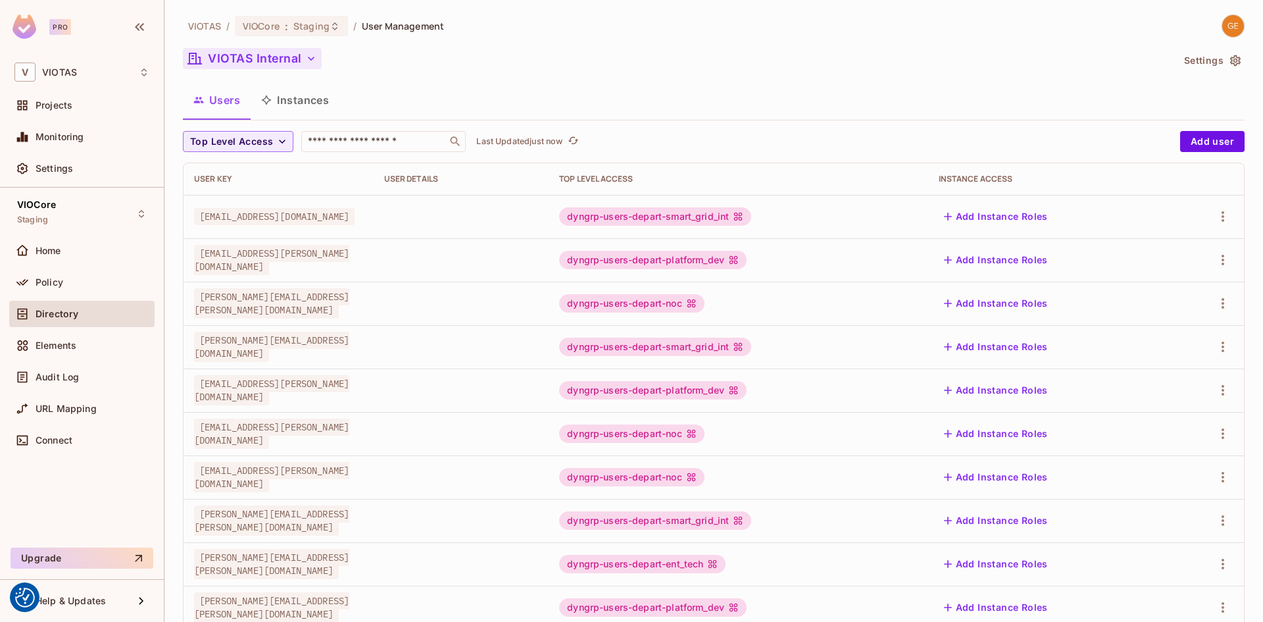
click at [305, 61] on icon "button" at bounding box center [311, 58] width 13 height 13
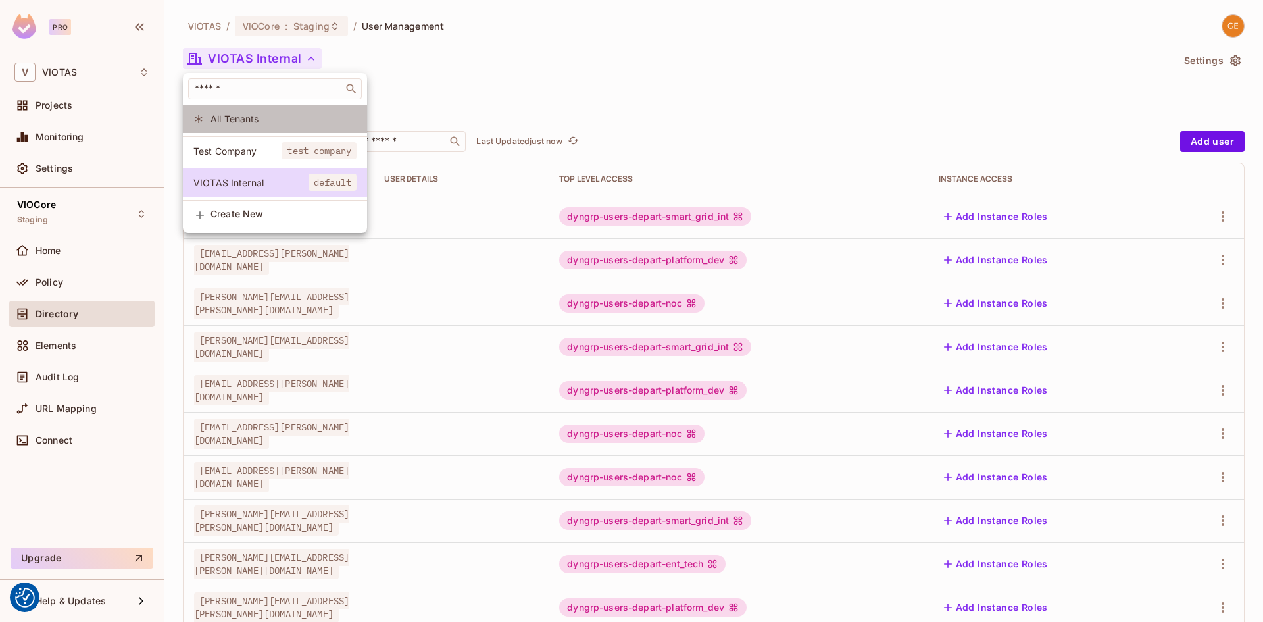
click at [213, 115] on span "All Tenants" at bounding box center [284, 119] width 146 height 13
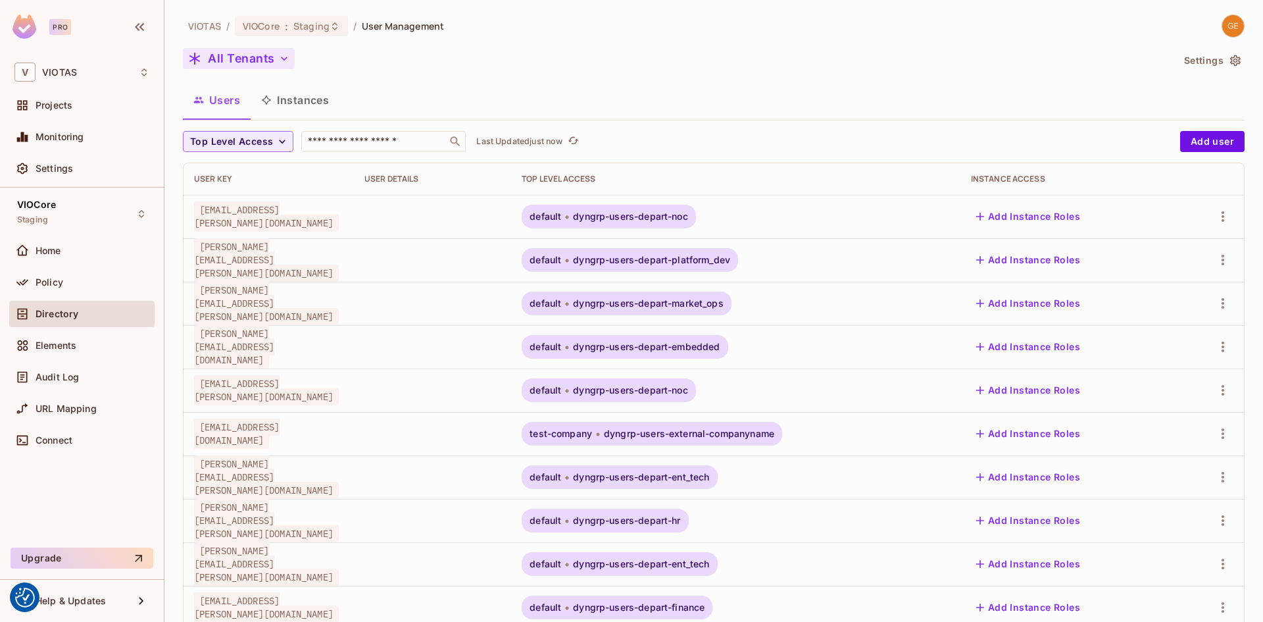
click at [264, 63] on button "All Tenants" at bounding box center [239, 58] width 112 height 21
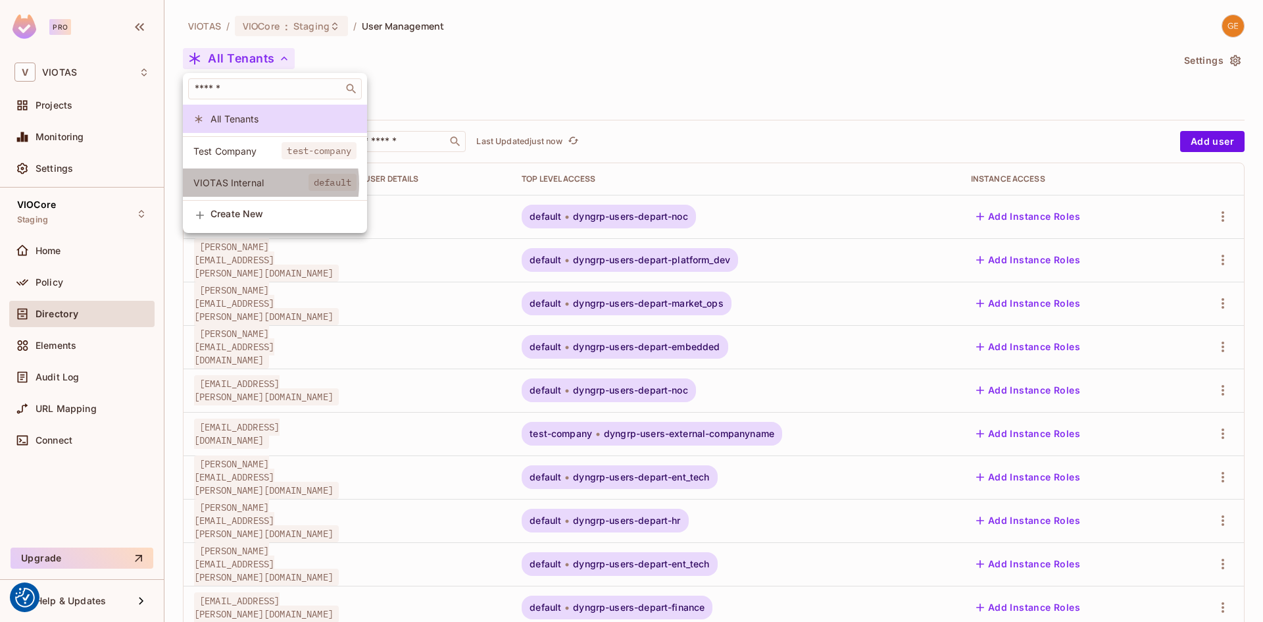
click at [253, 184] on span "VIOTAS Internal" at bounding box center [250, 182] width 115 height 13
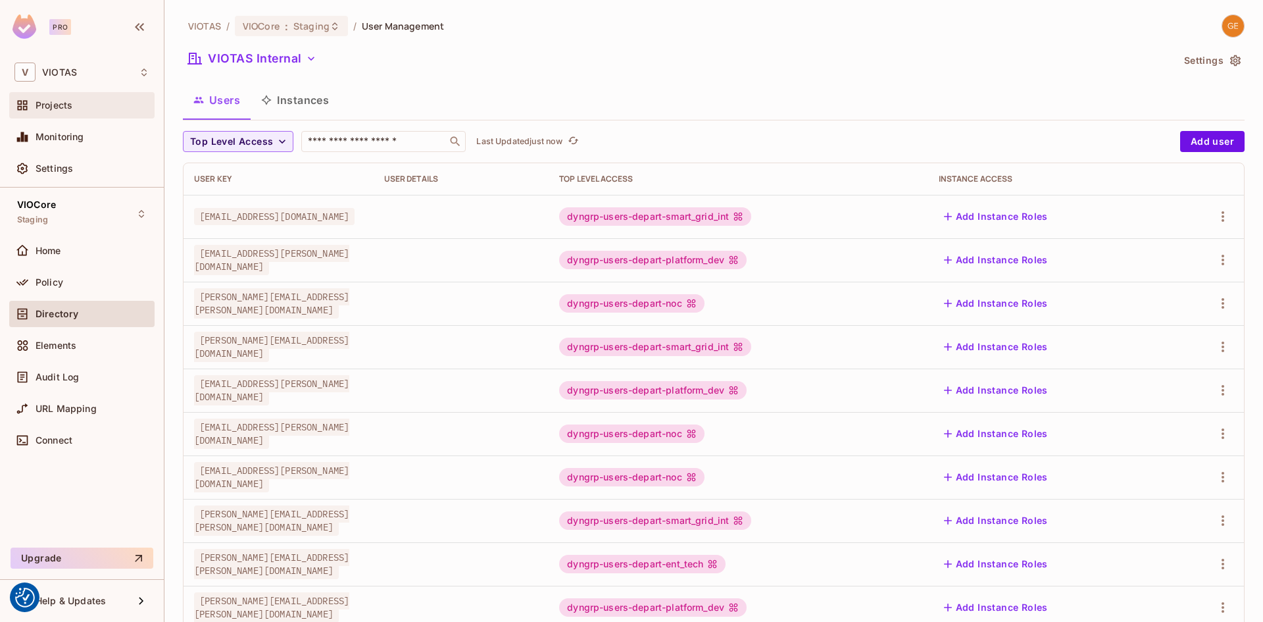
click at [72, 112] on div "Projects" at bounding box center [81, 105] width 135 height 16
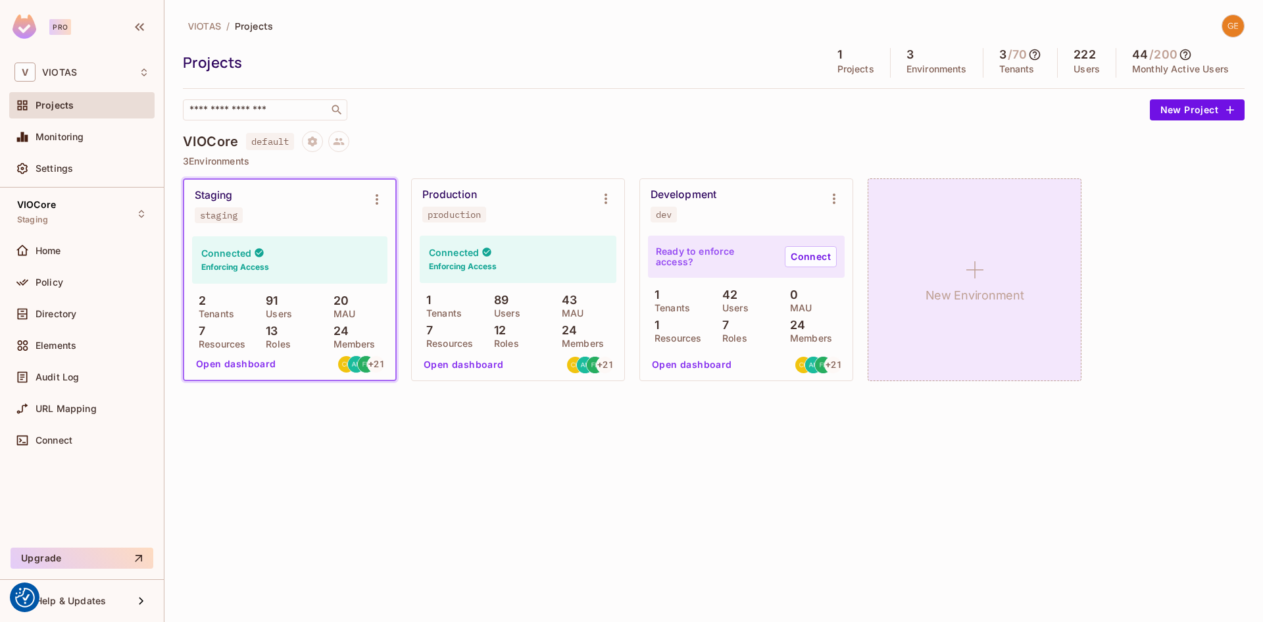
click at [971, 261] on icon at bounding box center [975, 270] width 32 height 32
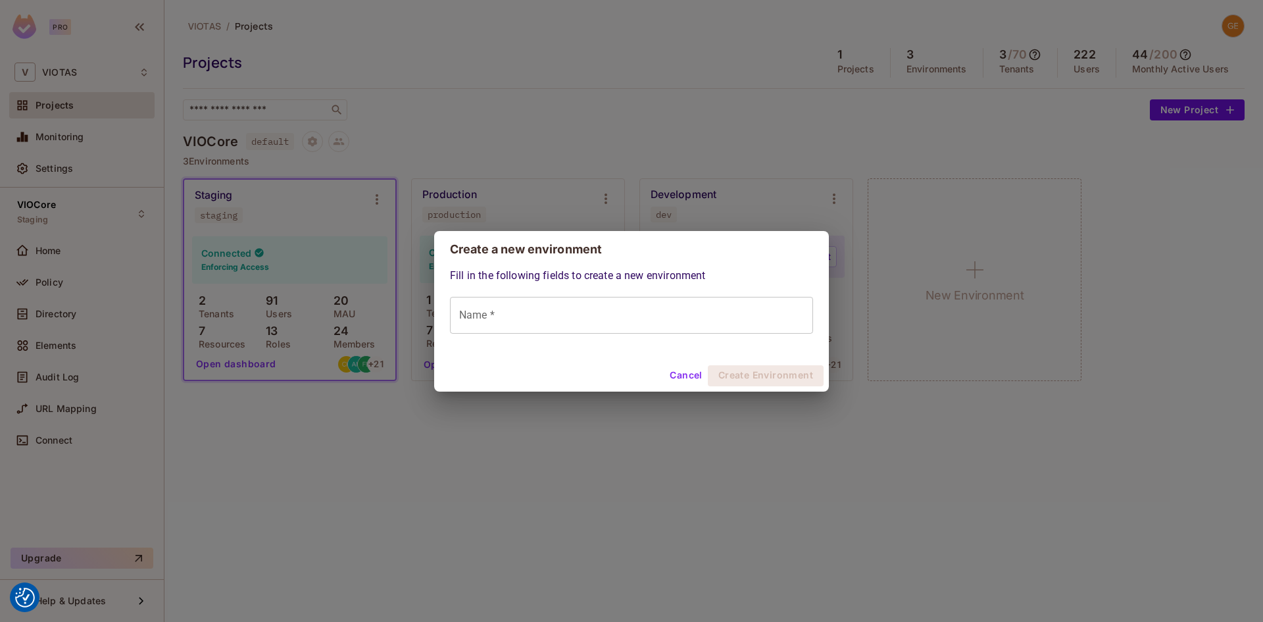
click at [543, 330] on input "Name *" at bounding box center [631, 315] width 363 height 37
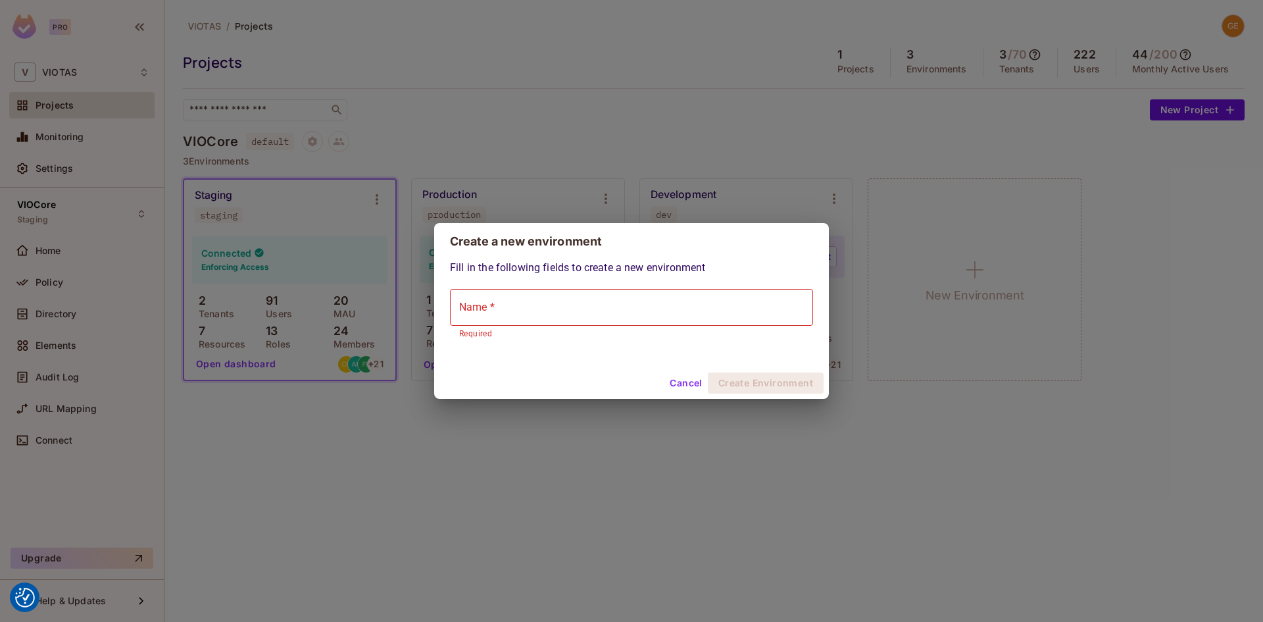
click at [678, 379] on button "Cancel" at bounding box center [686, 382] width 43 height 21
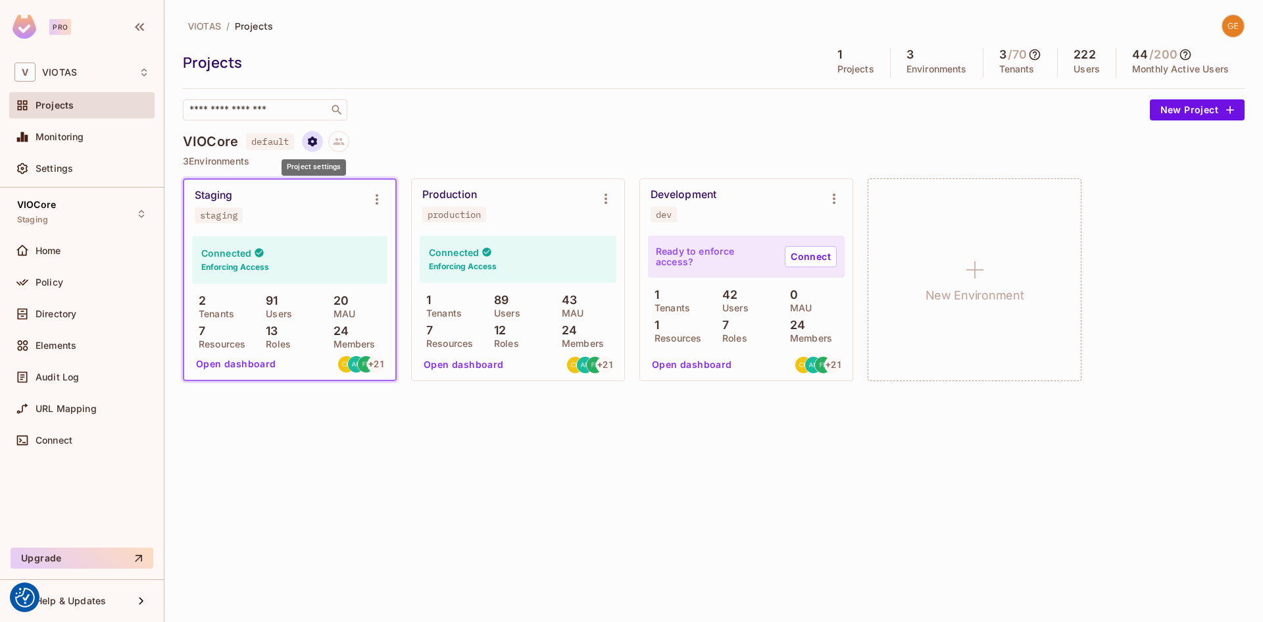
click at [311, 143] on icon "Project settings" at bounding box center [312, 141] width 9 height 10
click at [477, 137] on div at bounding box center [631, 311] width 1263 height 622
drag, startPoint x: 503, startPoint y: 480, endPoint x: 506, endPoint y: 471, distance: 8.9
click at [502, 480] on div "VIOTAS / Projects Projects 1 Projects 3 Environments 3 / 70 Tenants 222 Users 4…" at bounding box center [713, 311] width 1099 height 622
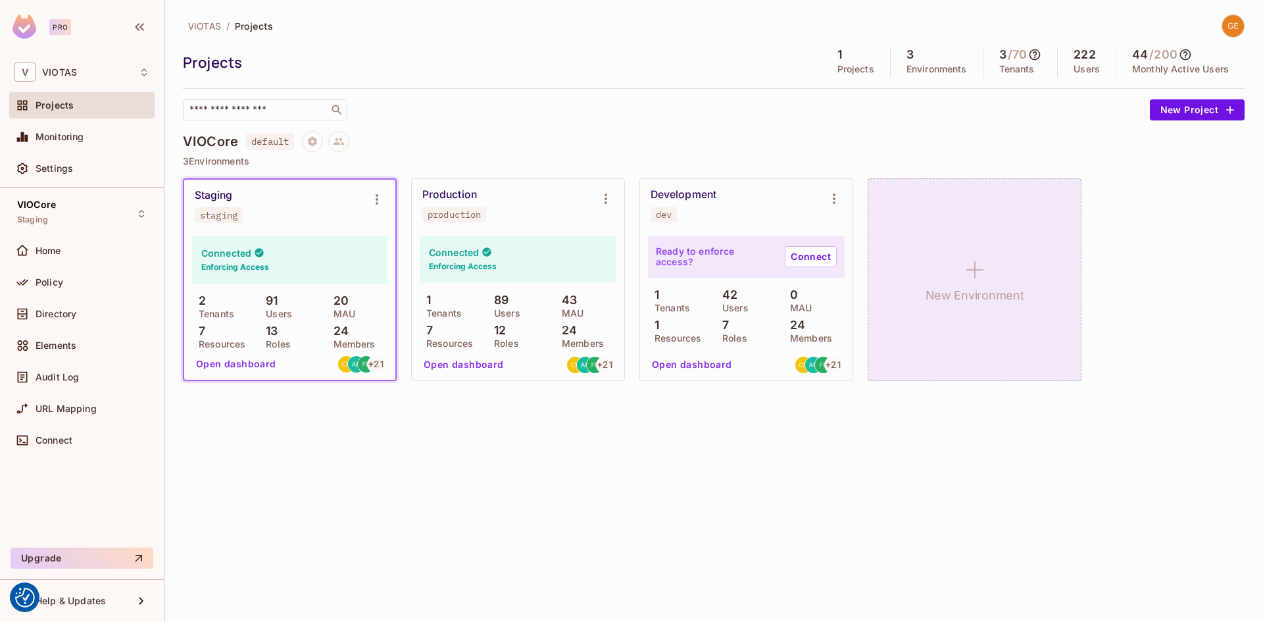
click at [978, 282] on icon at bounding box center [975, 270] width 32 height 32
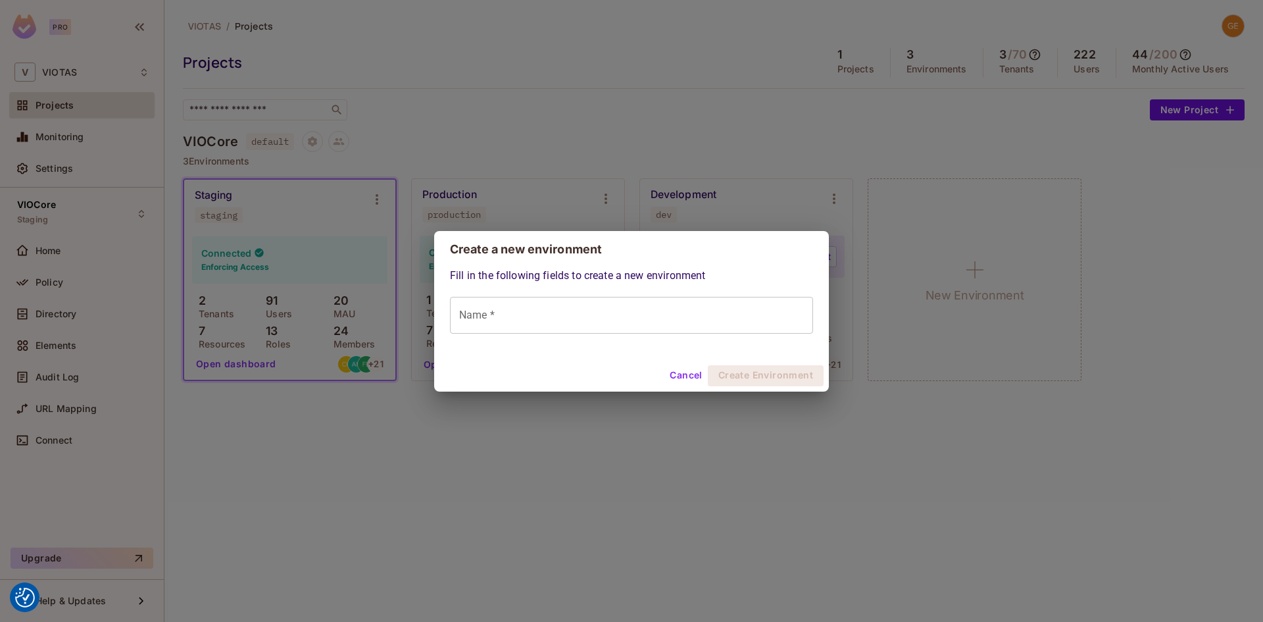
click at [595, 309] on input "Name *" at bounding box center [631, 315] width 363 height 37
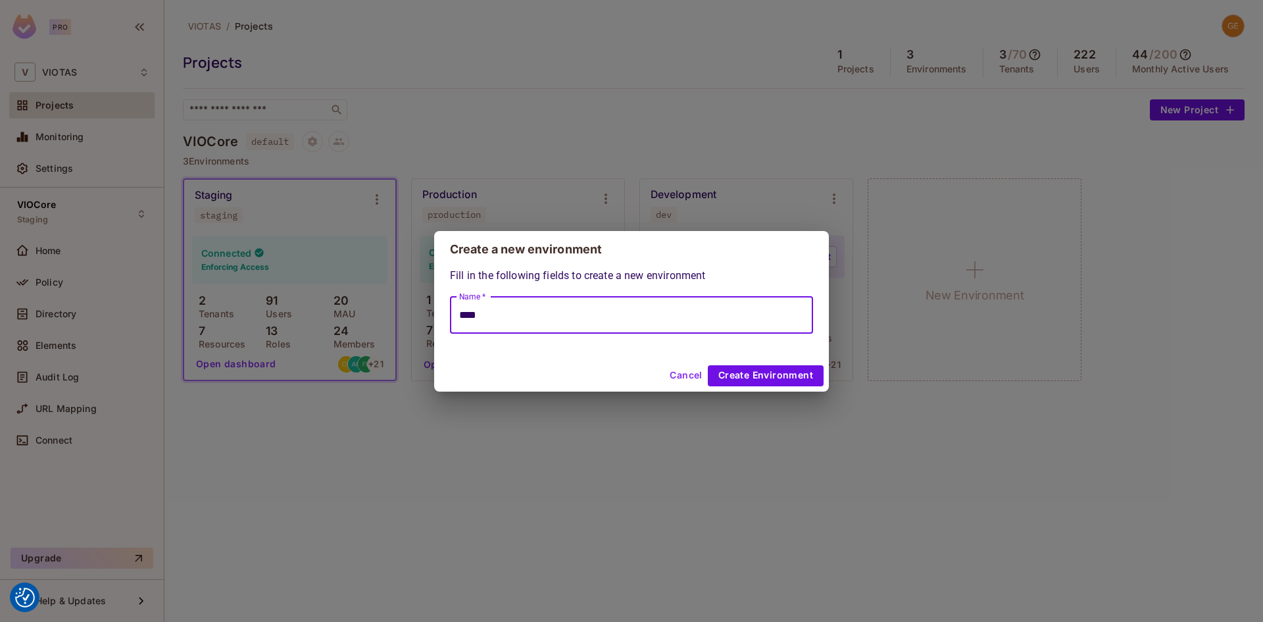
type input "****"
click at [679, 381] on button "Cancel" at bounding box center [686, 375] width 43 height 21
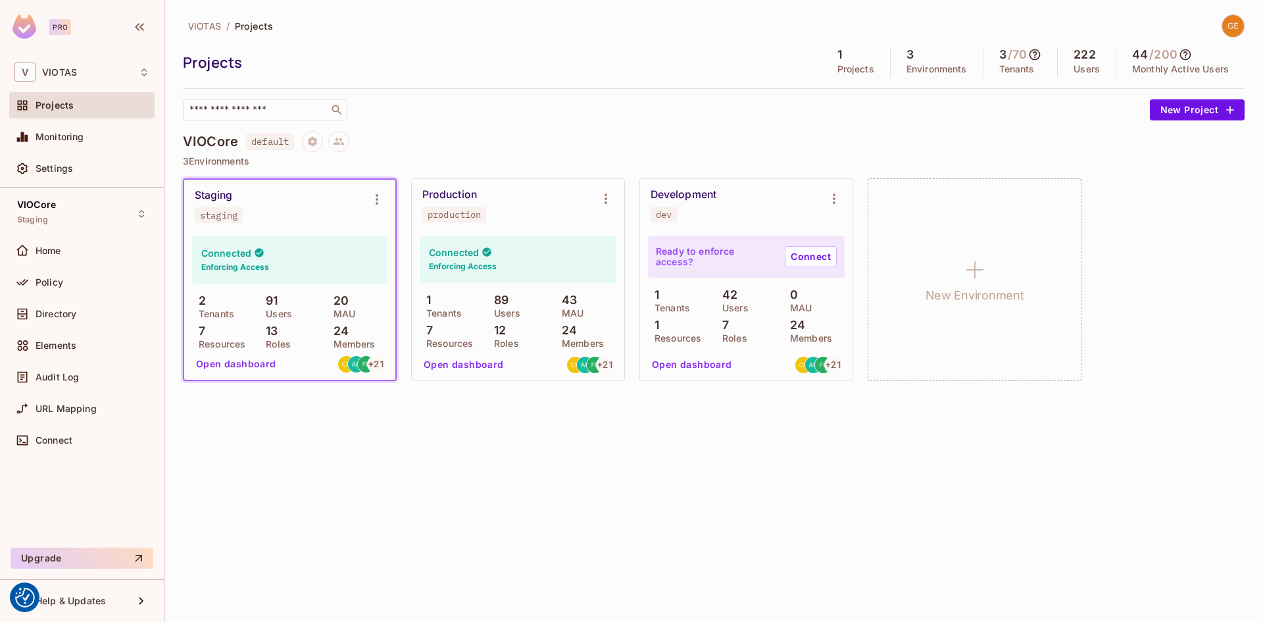
click at [443, 111] on div "​" at bounding box center [663, 109] width 961 height 21
click at [1176, 109] on button "New Project" at bounding box center [1197, 109] width 95 height 21
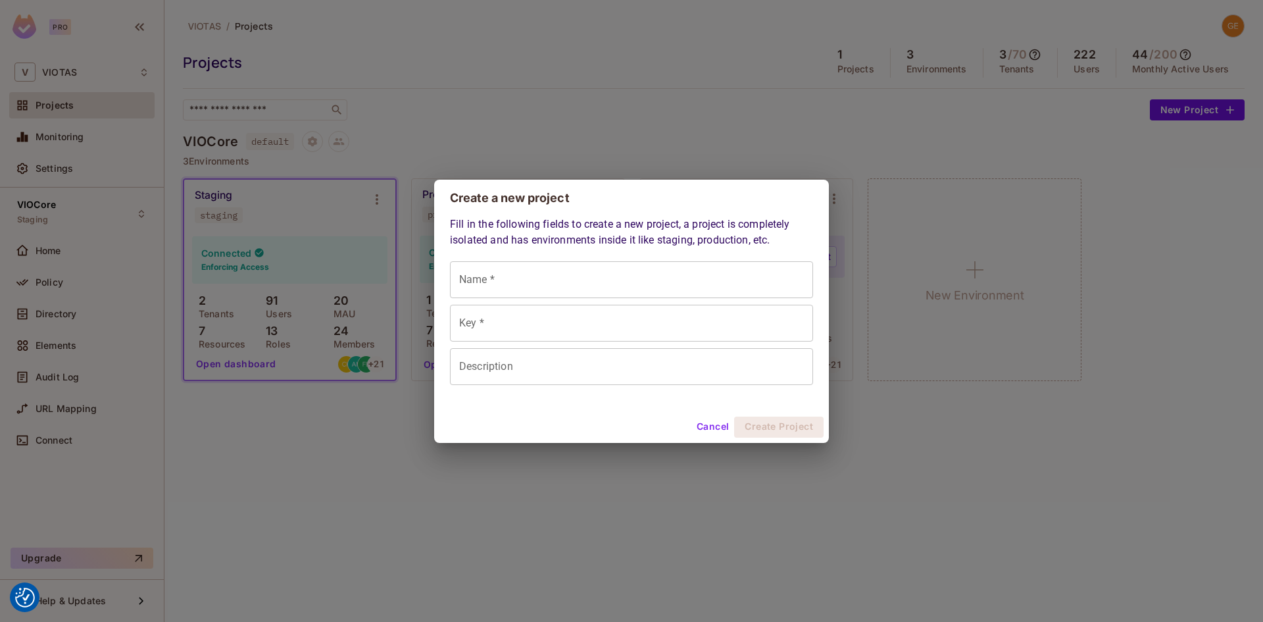
click at [576, 325] on input "Key *" at bounding box center [631, 323] width 363 height 37
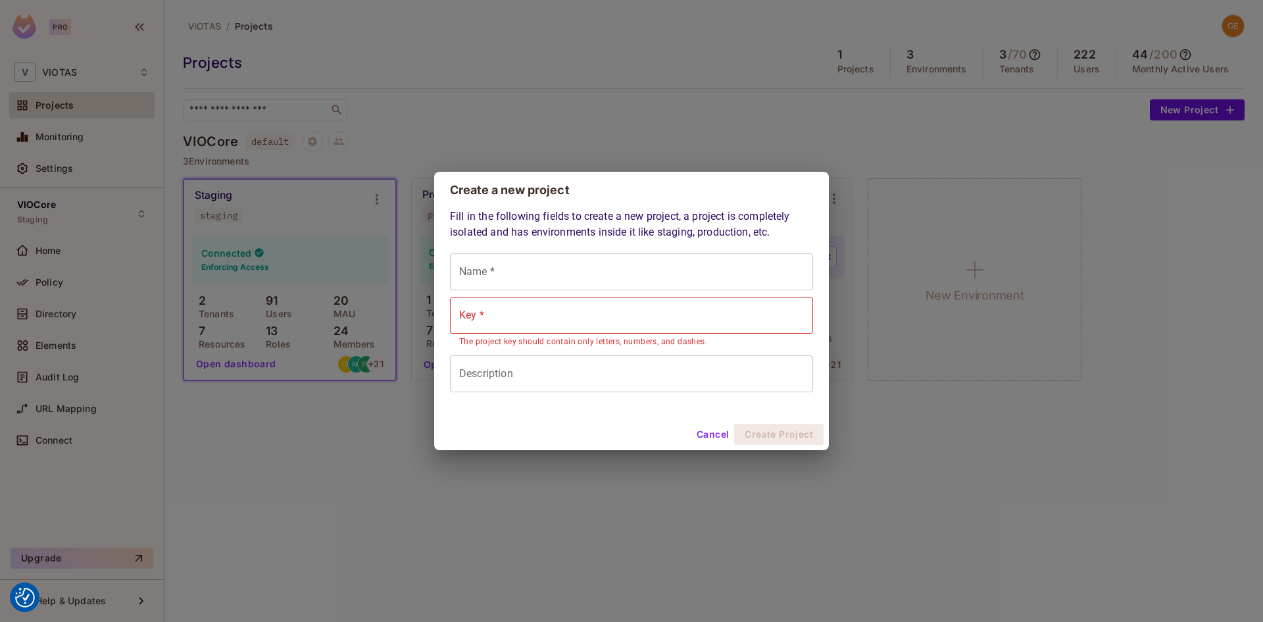
click at [709, 443] on button "Cancel" at bounding box center [712, 434] width 43 height 21
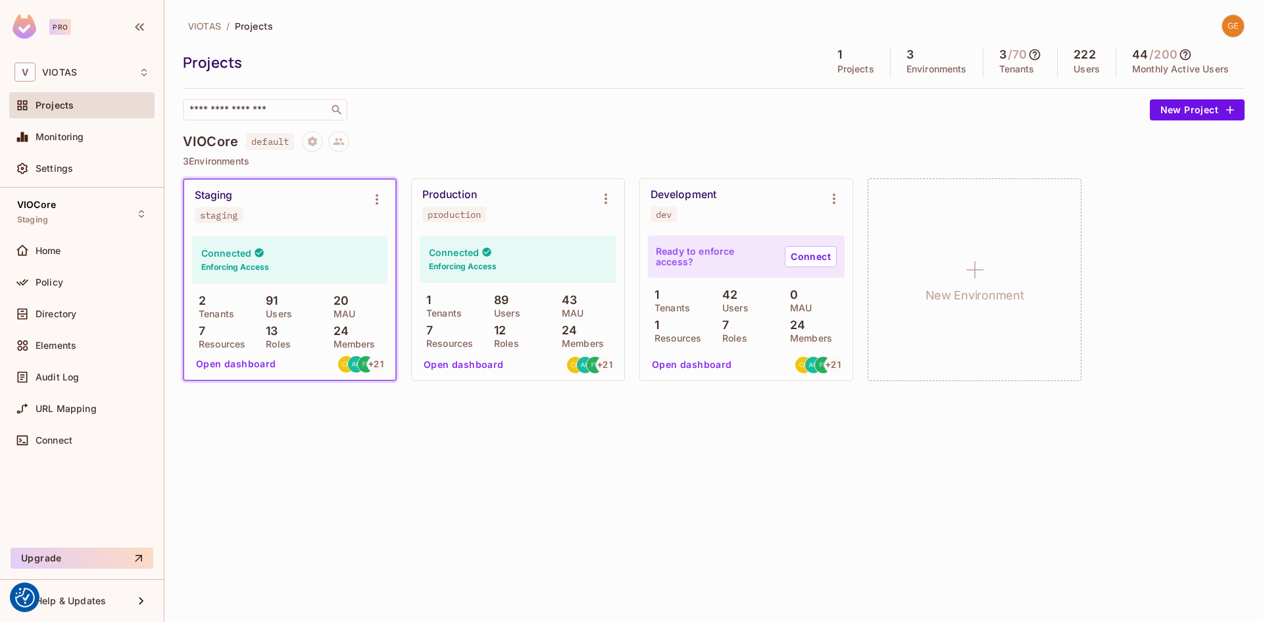
click at [581, 433] on div "VIOTAS / Projects Projects 1 Projects 3 Environments 3 / 70 Tenants 222 Users 4…" at bounding box center [713, 311] width 1099 height 622
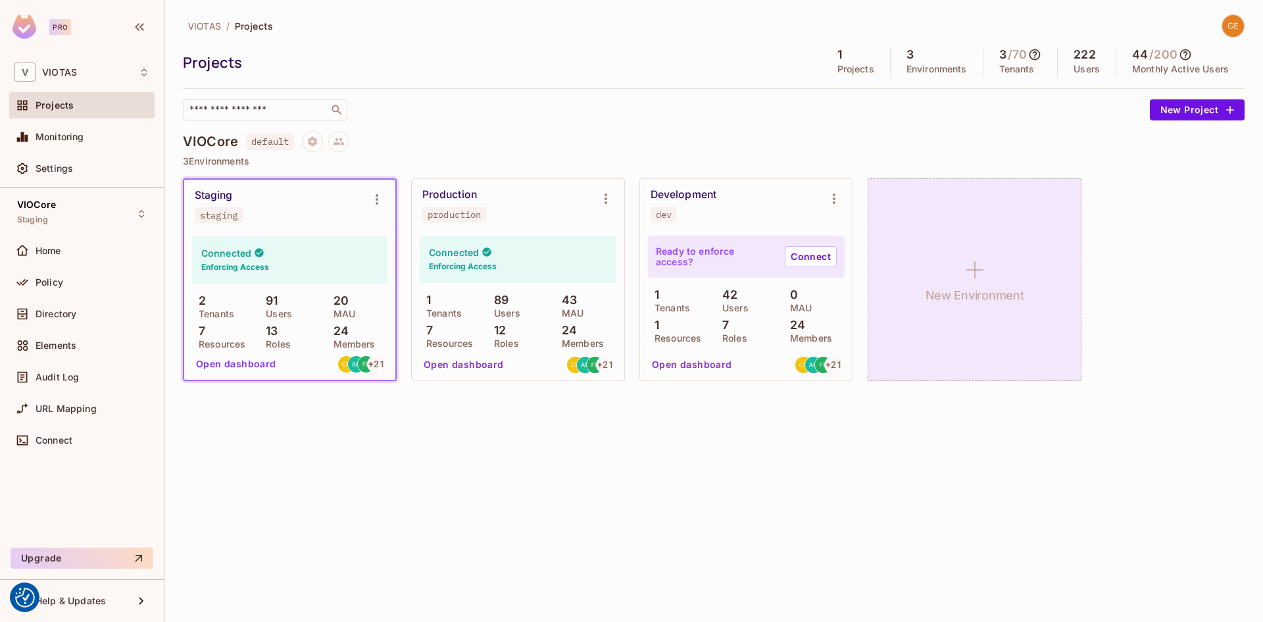
click at [973, 277] on icon at bounding box center [975, 270] width 32 height 32
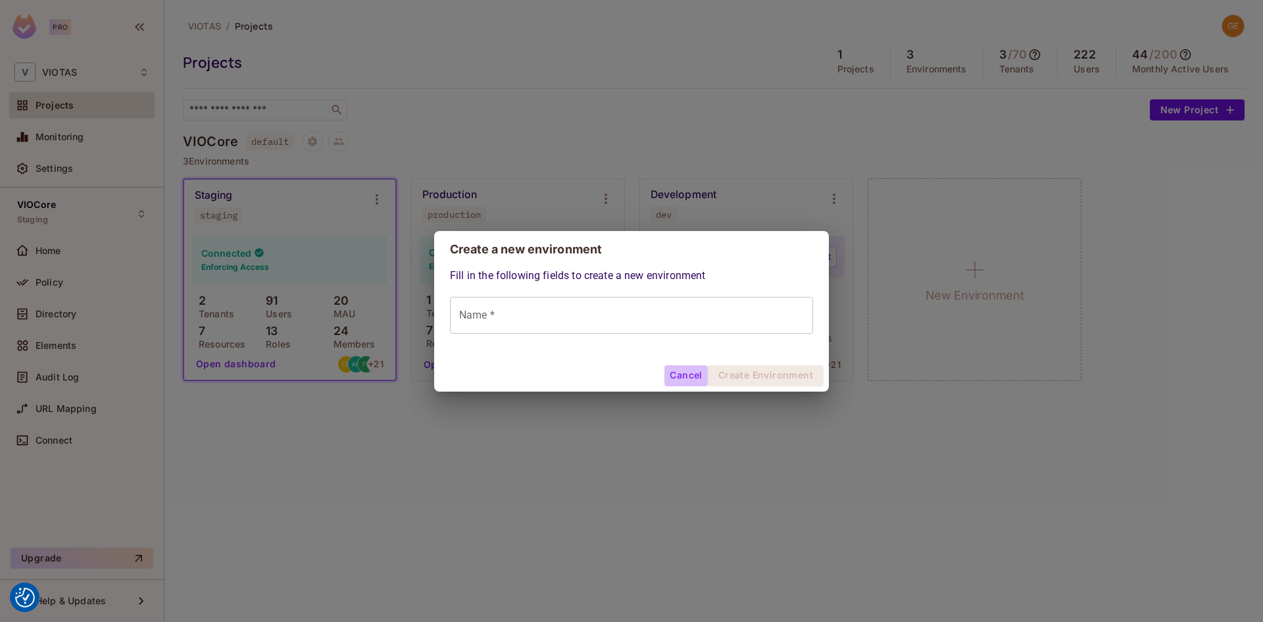
click at [691, 374] on button "Cancel" at bounding box center [686, 375] width 43 height 21
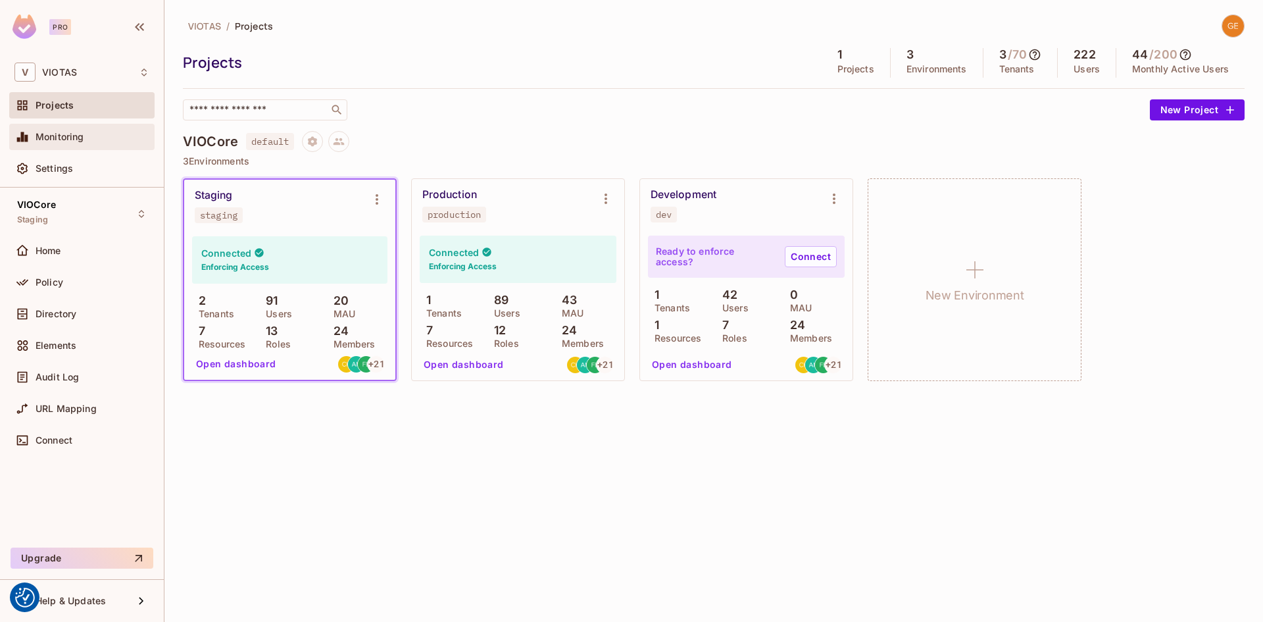
click at [91, 128] on div "Monitoring" at bounding box center [81, 137] width 145 height 26
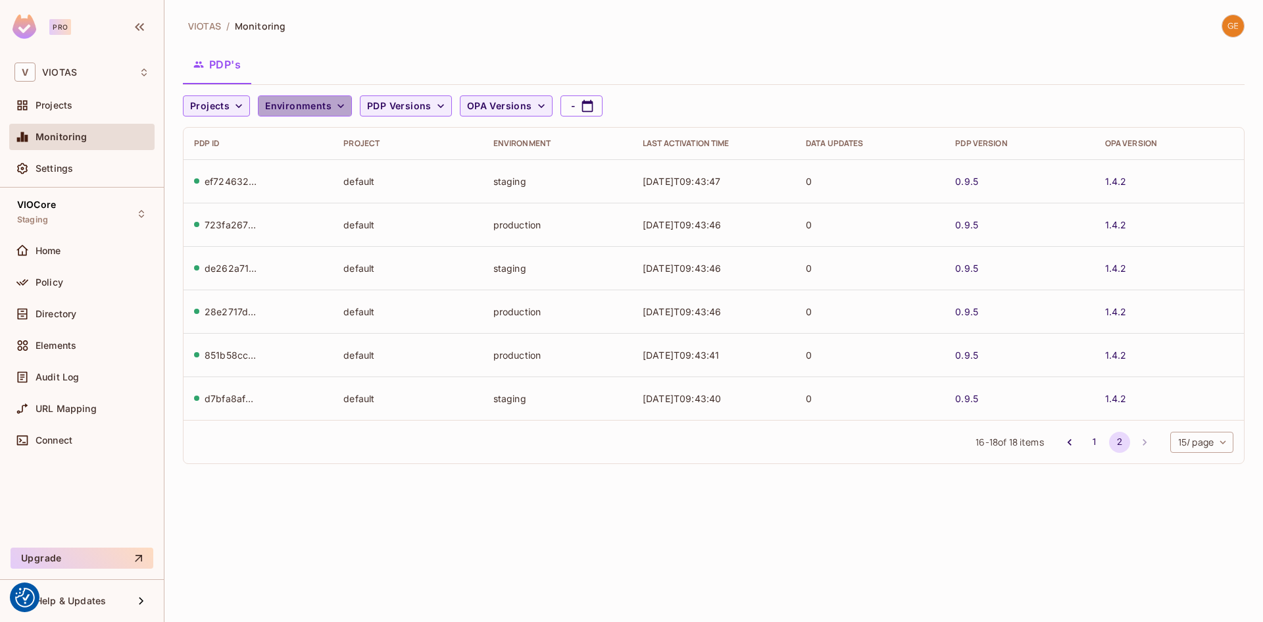
click at [318, 105] on span "Environments" at bounding box center [298, 106] width 66 height 16
click at [246, 107] on div at bounding box center [631, 311] width 1263 height 622
click at [237, 104] on icon "button" at bounding box center [238, 105] width 13 height 13
click at [237, 104] on div at bounding box center [631, 311] width 1263 height 622
click at [73, 165] on div "Settings" at bounding box center [93, 168] width 114 height 11
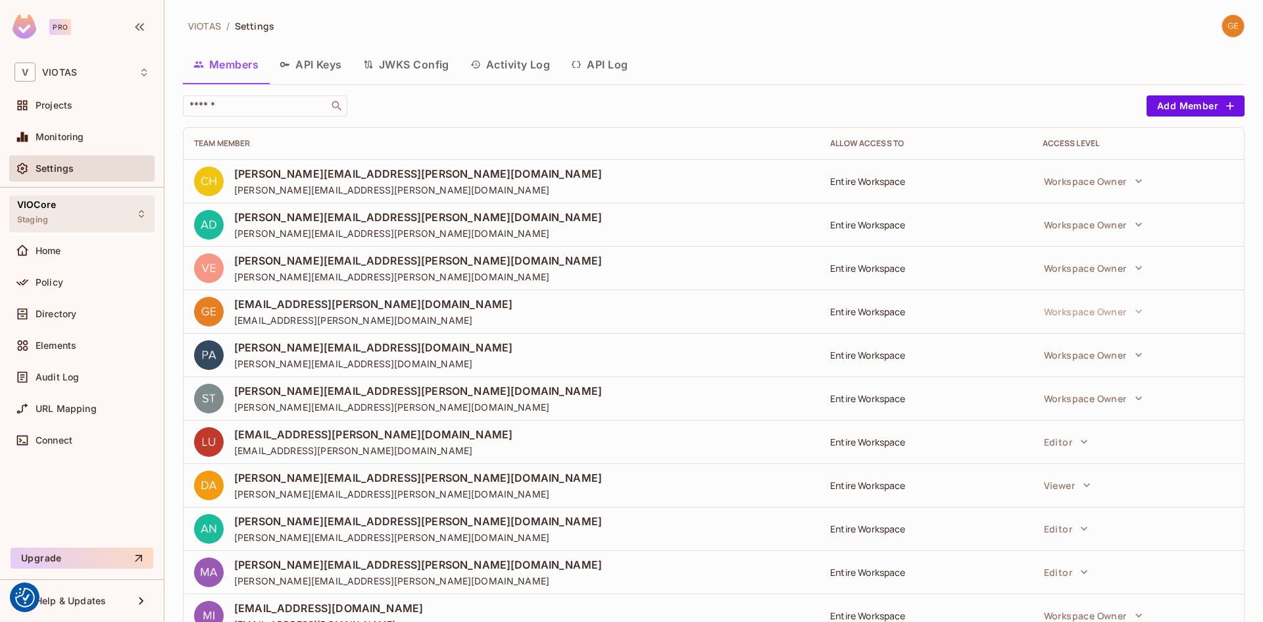
click at [39, 207] on span "VIOCore" at bounding box center [36, 204] width 39 height 11
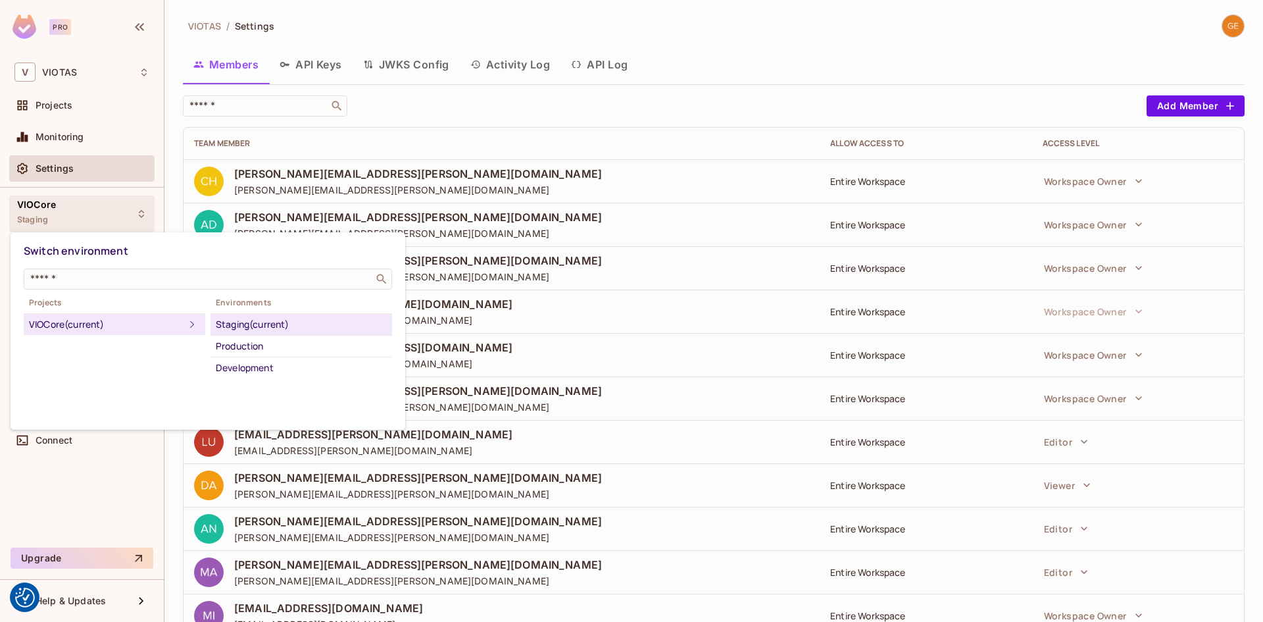
click at [84, 355] on div "Projects VIOCore (current) Environments Staging (current) Production Development" at bounding box center [208, 337] width 368 height 84
click at [143, 259] on div "Switch environment" at bounding box center [208, 251] width 368 height 24
click at [61, 214] on div at bounding box center [631, 311] width 1263 height 622
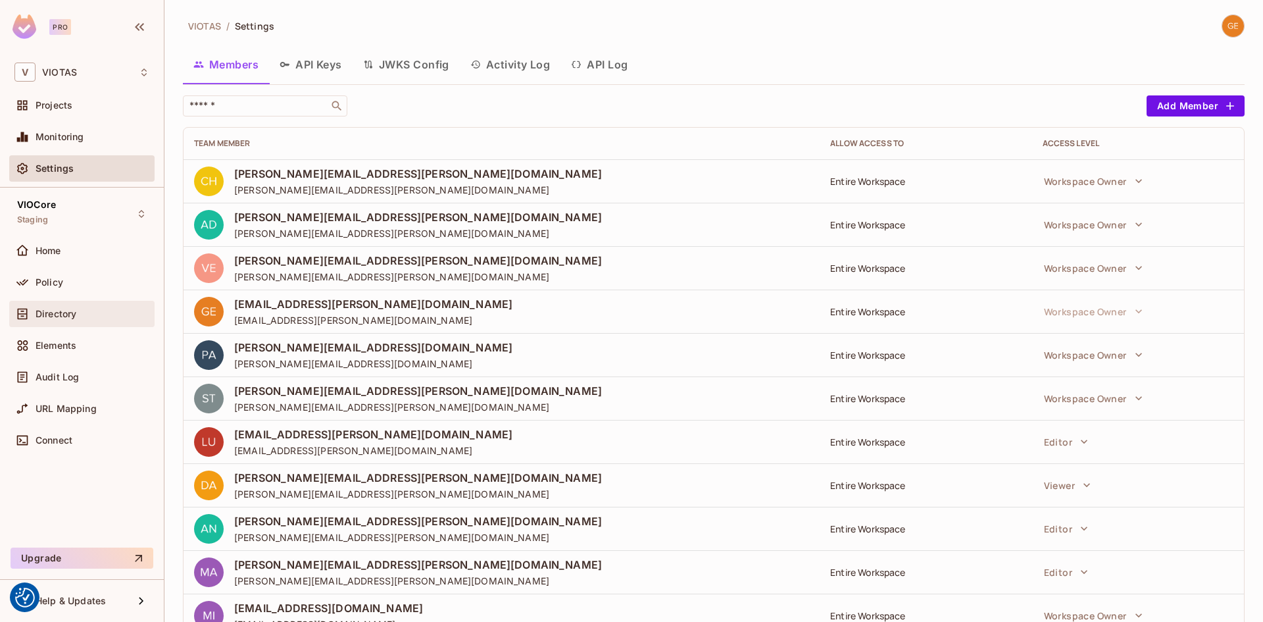
click at [68, 314] on span "Directory" at bounding box center [56, 314] width 41 height 11
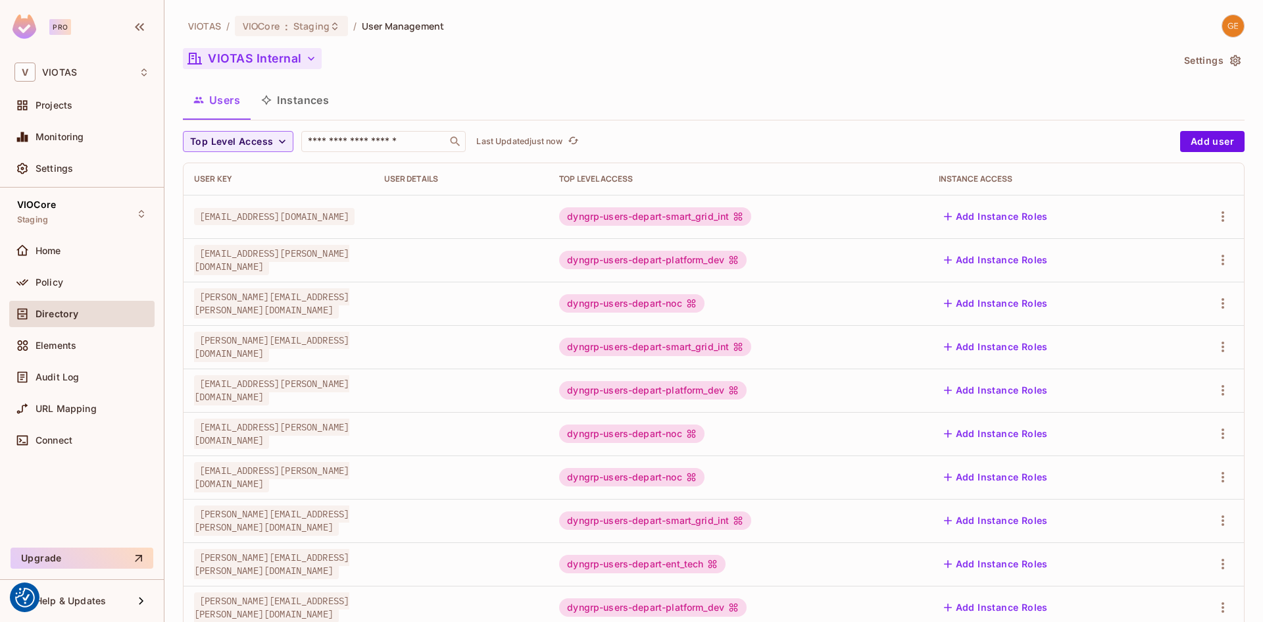
click at [313, 59] on icon "button" at bounding box center [311, 58] width 13 height 13
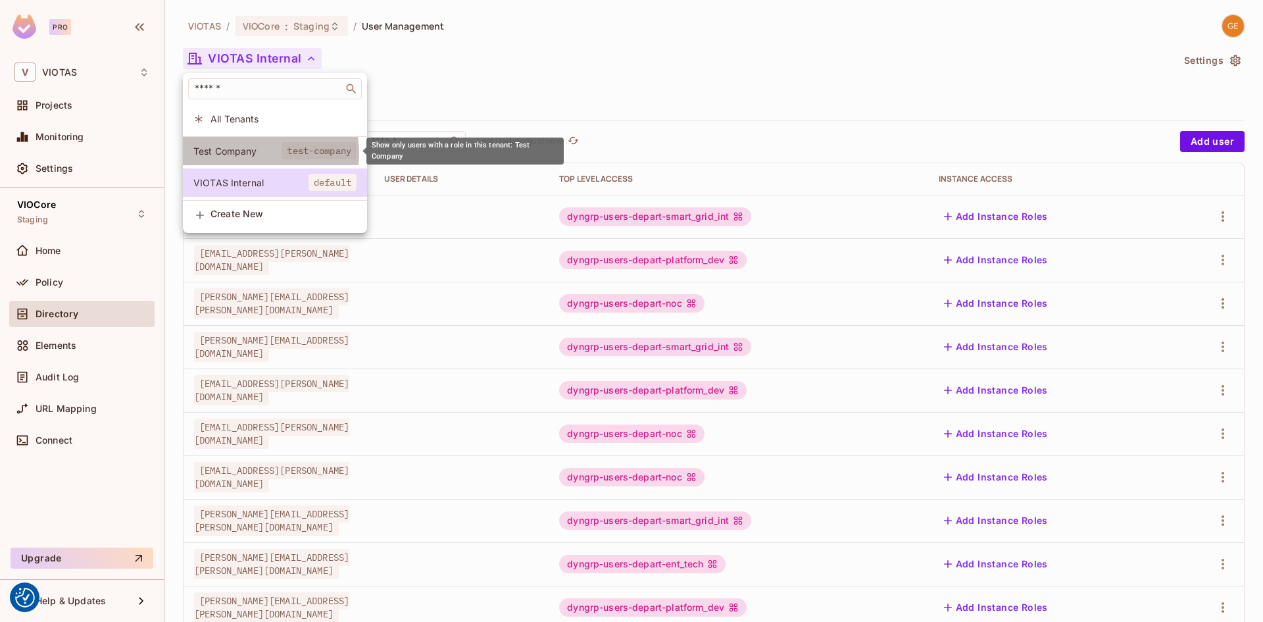
click at [241, 154] on span "Test Company" at bounding box center [237, 151] width 88 height 13
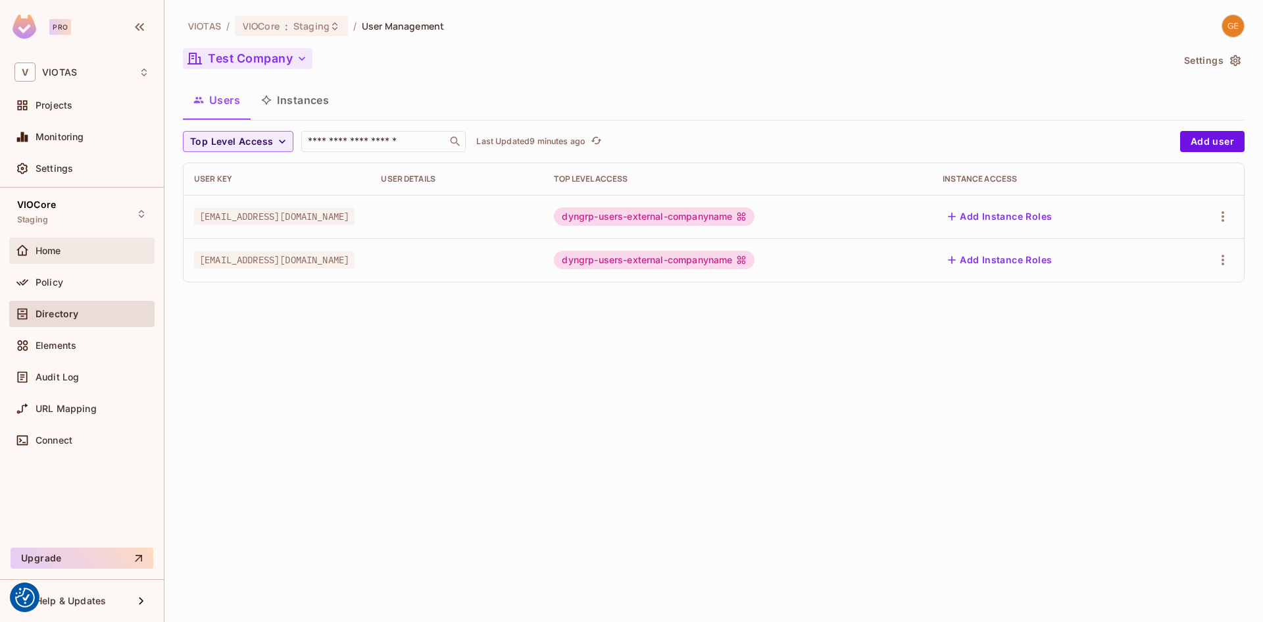
click at [74, 255] on div "Home" at bounding box center [93, 250] width 114 height 11
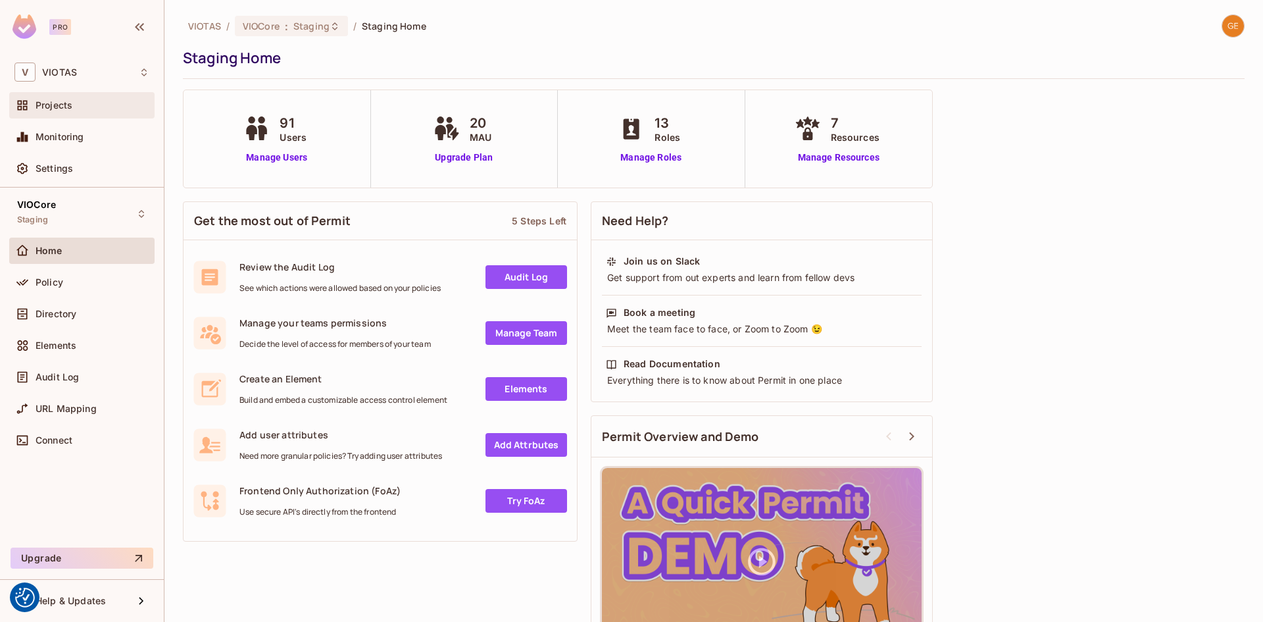
click at [81, 103] on div "Projects" at bounding box center [93, 105] width 114 height 11
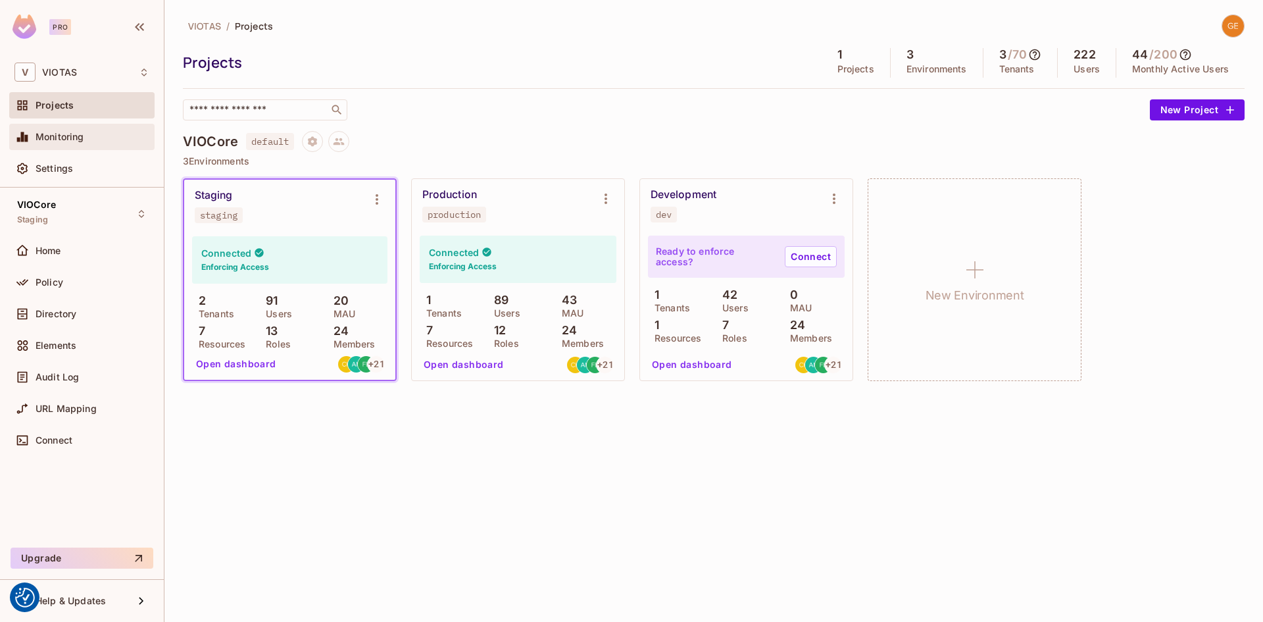
click at [68, 140] on span "Monitoring" at bounding box center [60, 137] width 49 height 11
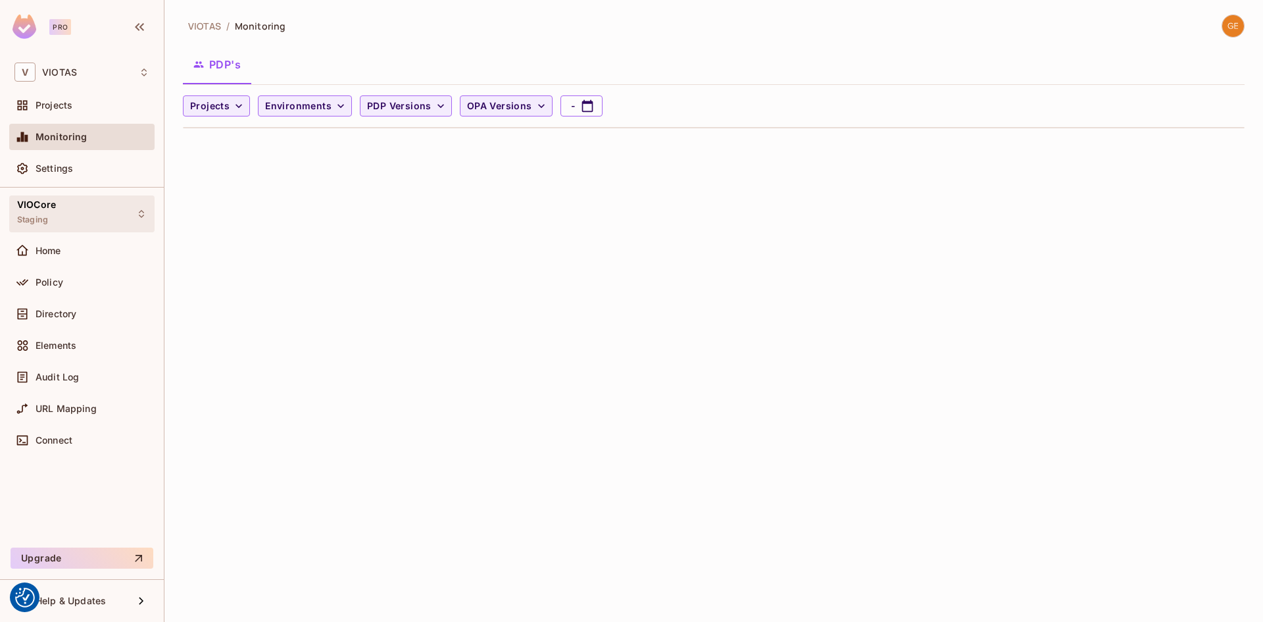
click at [68, 216] on div "VIOCore Staging" at bounding box center [81, 213] width 145 height 36
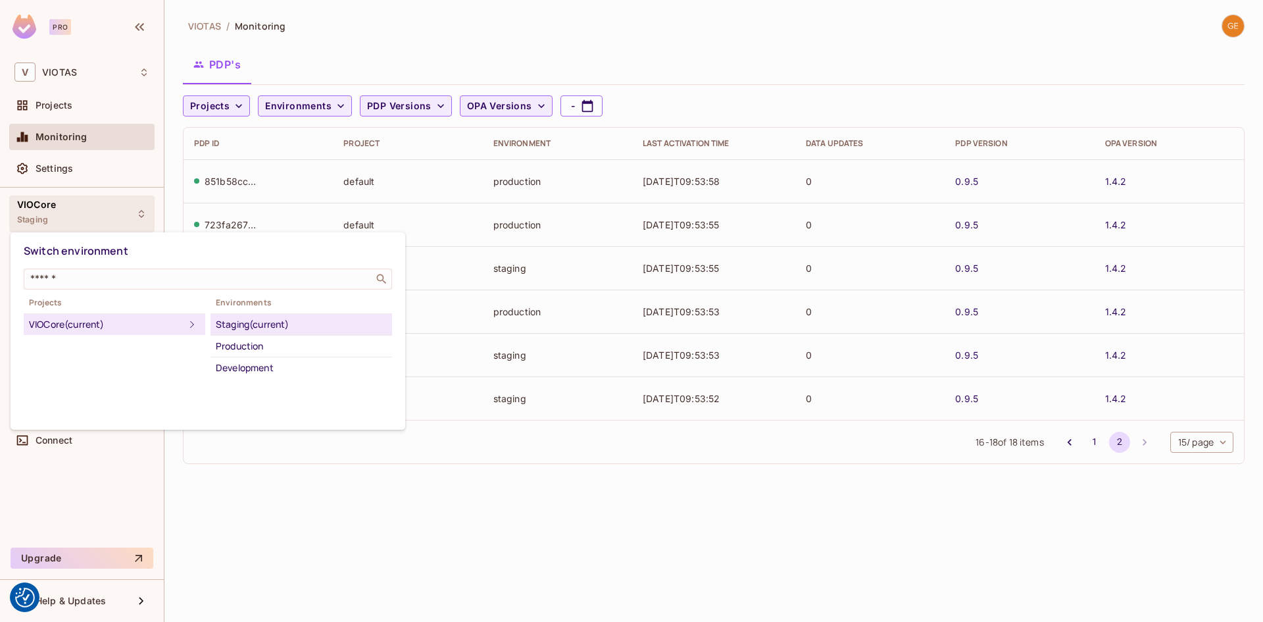
click at [67, 112] on div at bounding box center [631, 311] width 1263 height 622
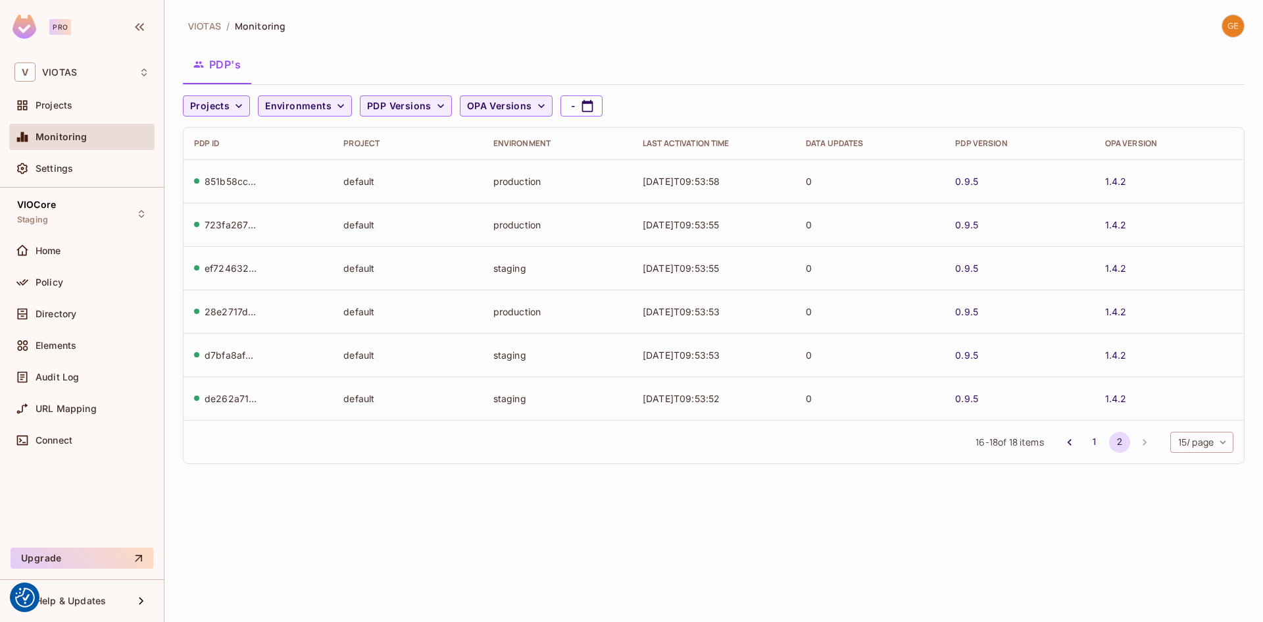
click at [77, 74] on div "V VIOTAS" at bounding box center [81, 72] width 135 height 19
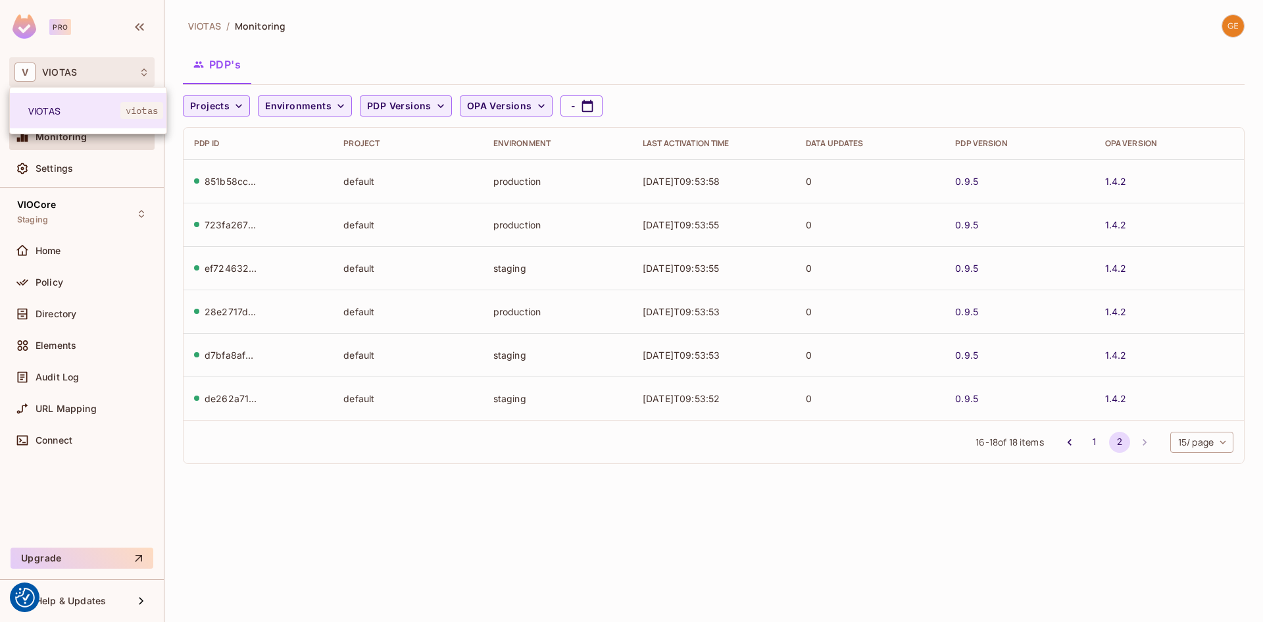
drag, startPoint x: 363, startPoint y: 40, endPoint x: 322, endPoint y: 56, distance: 43.1
click at [363, 40] on div at bounding box center [631, 311] width 1263 height 622
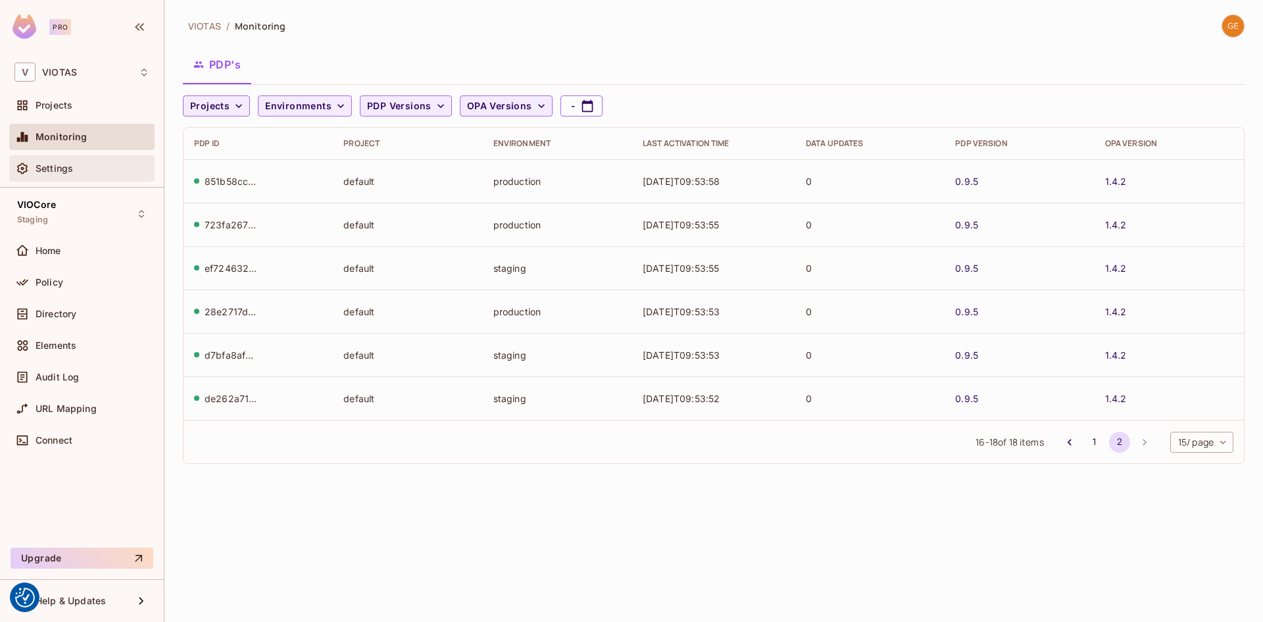
click at [71, 168] on span "Settings" at bounding box center [55, 168] width 38 height 11
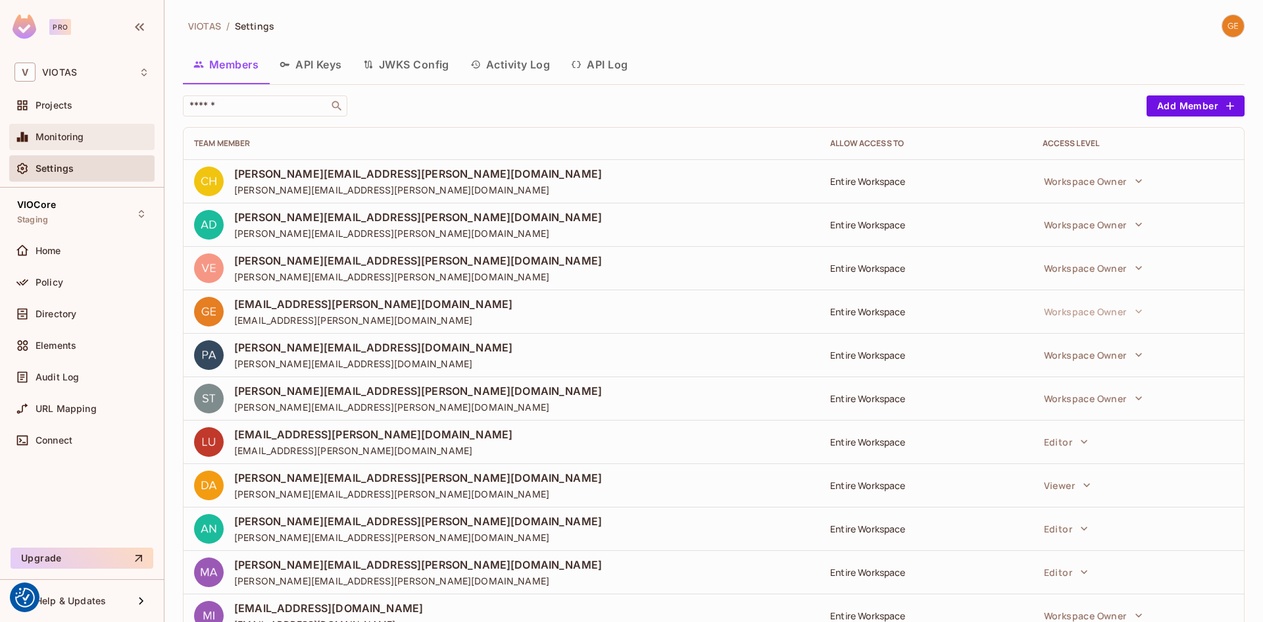
click at [81, 126] on div "Monitoring" at bounding box center [81, 137] width 145 height 26
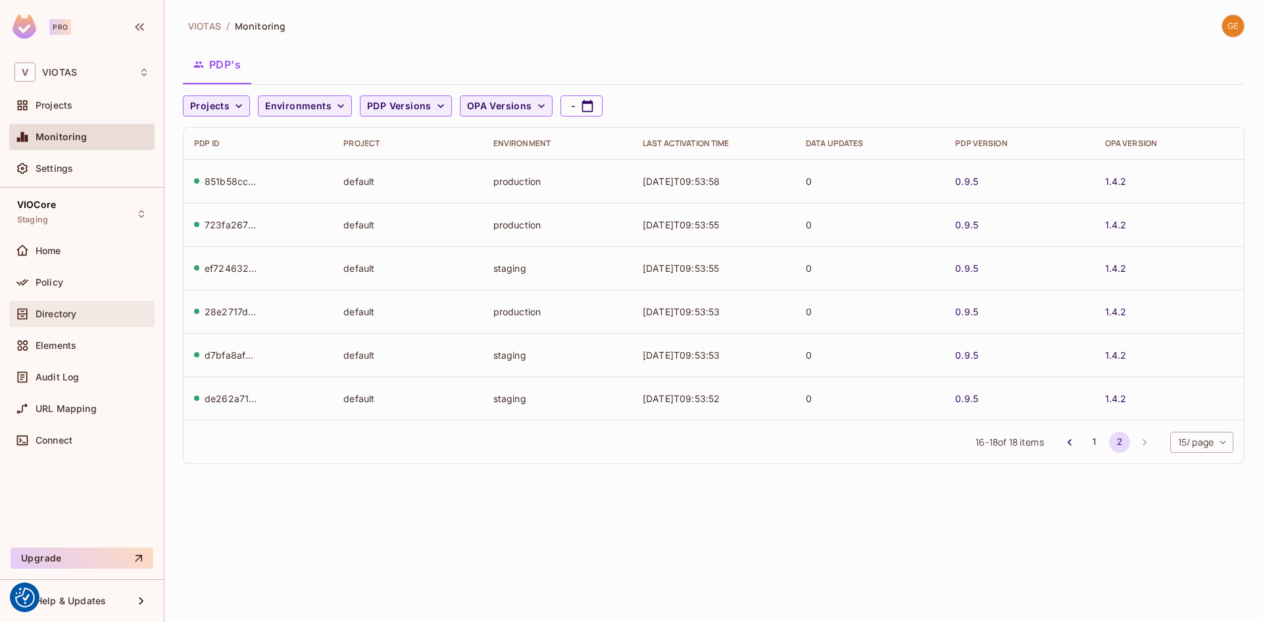
click at [56, 312] on span "Directory" at bounding box center [56, 314] width 41 height 11
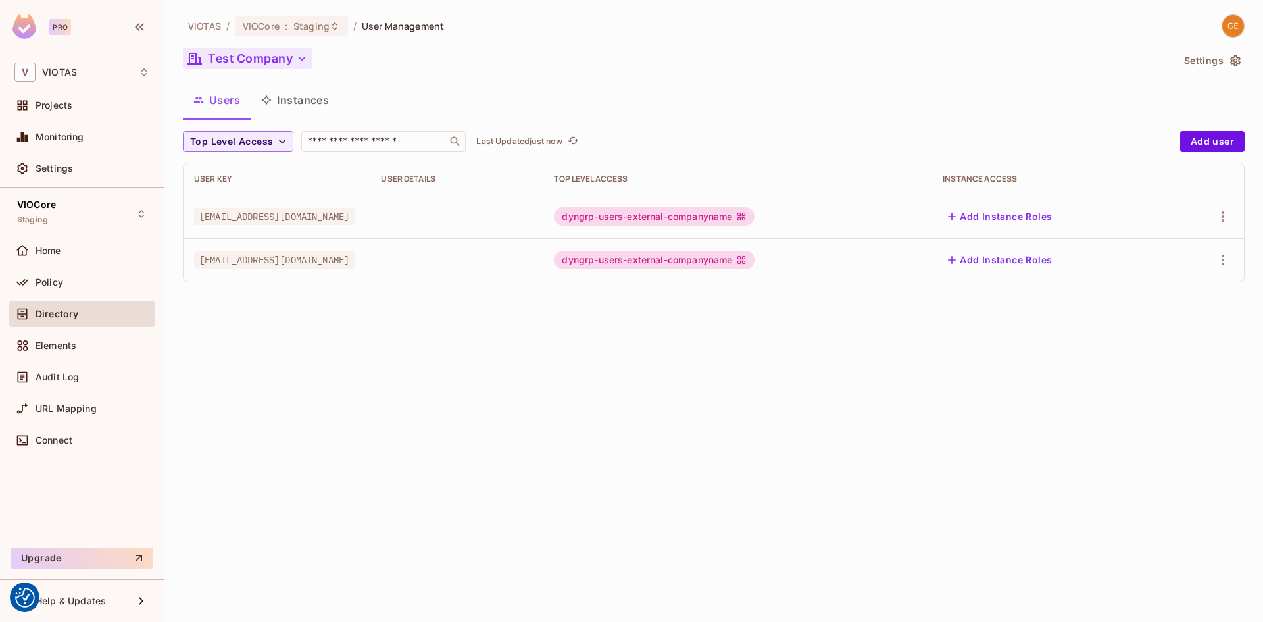
click at [274, 61] on button "Test Company" at bounding box center [248, 58] width 130 height 21
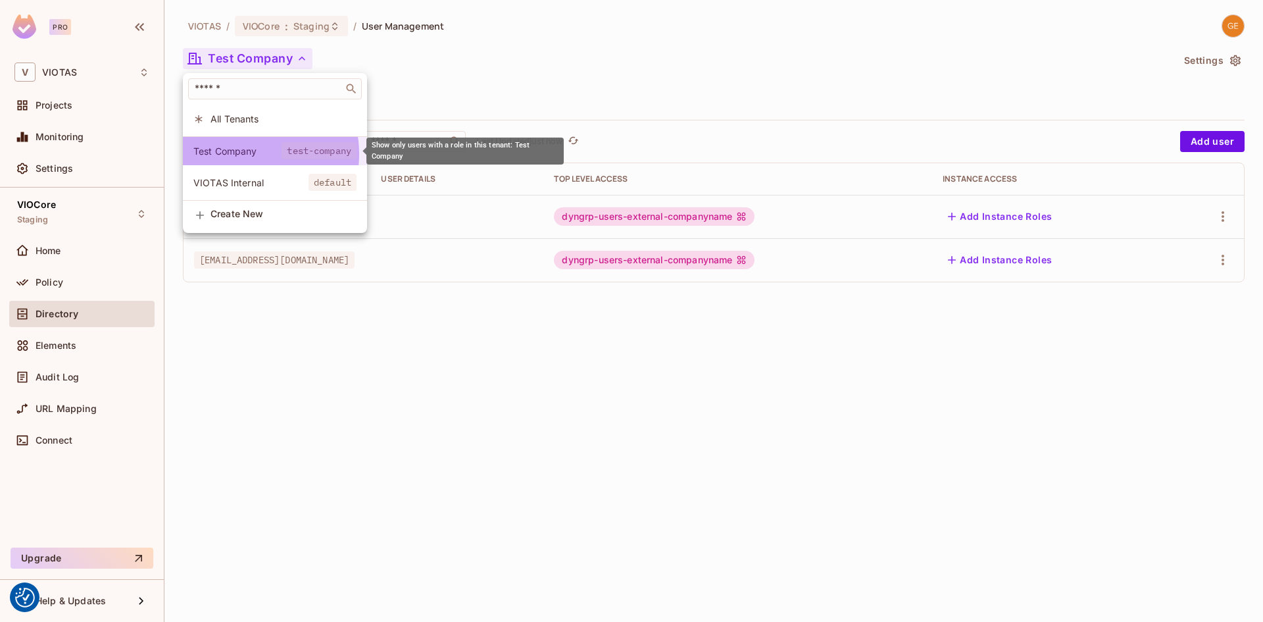
click at [240, 154] on span "Test Company" at bounding box center [237, 151] width 88 height 13
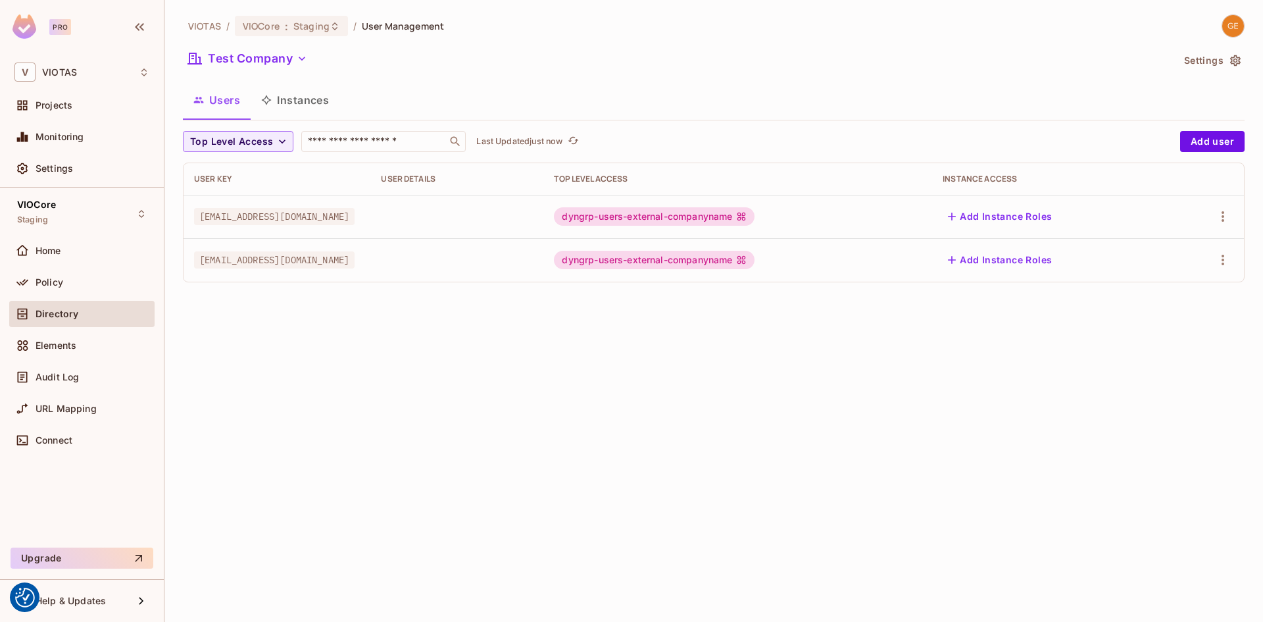
click at [1051, 215] on button "Add Instance Roles" at bounding box center [1000, 216] width 114 height 21
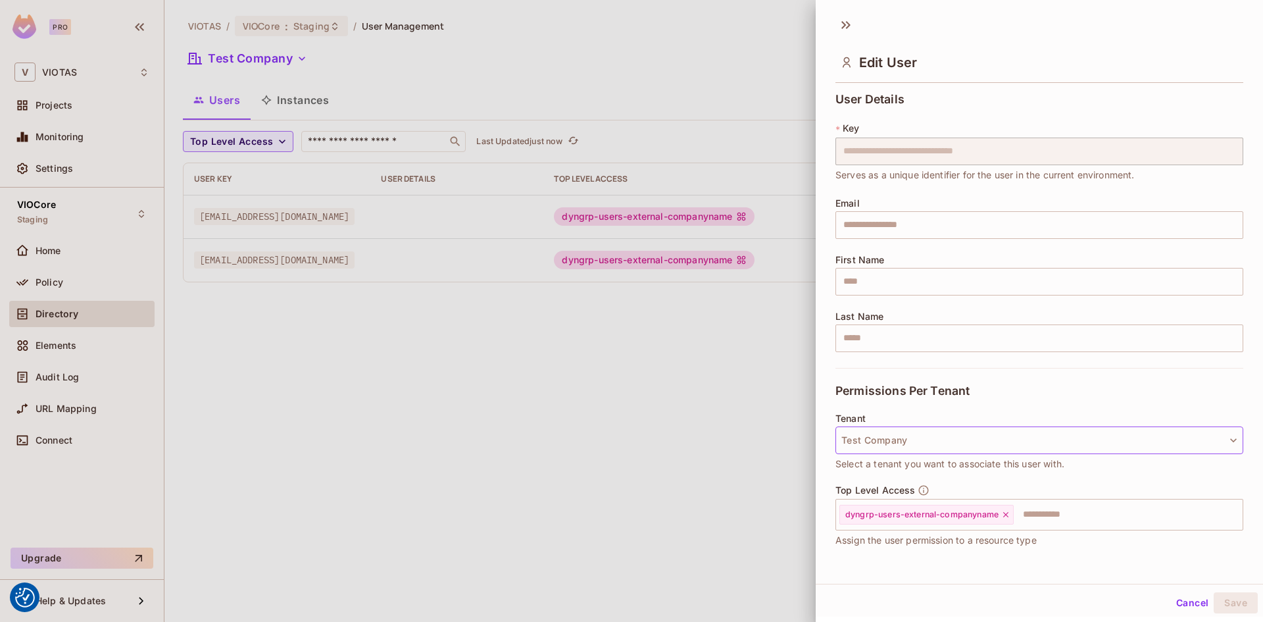
click at [916, 431] on button "Test Company" at bounding box center [1040, 440] width 408 height 28
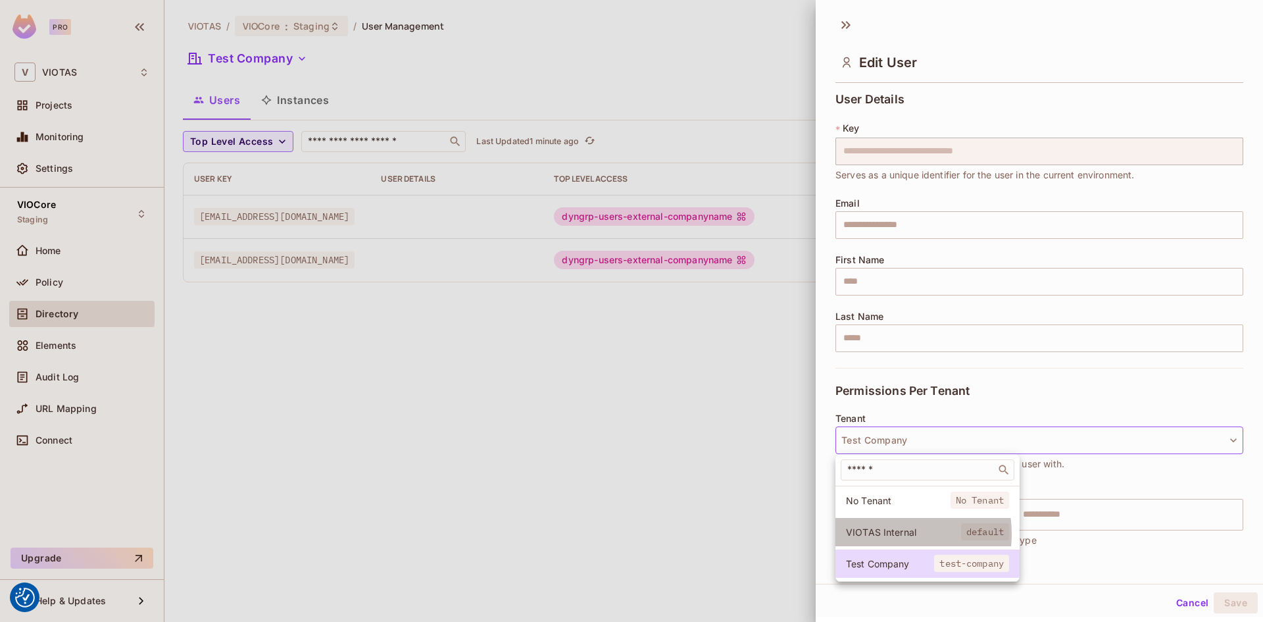
click at [891, 534] on span "VIOTAS Internal" at bounding box center [903, 532] width 115 height 13
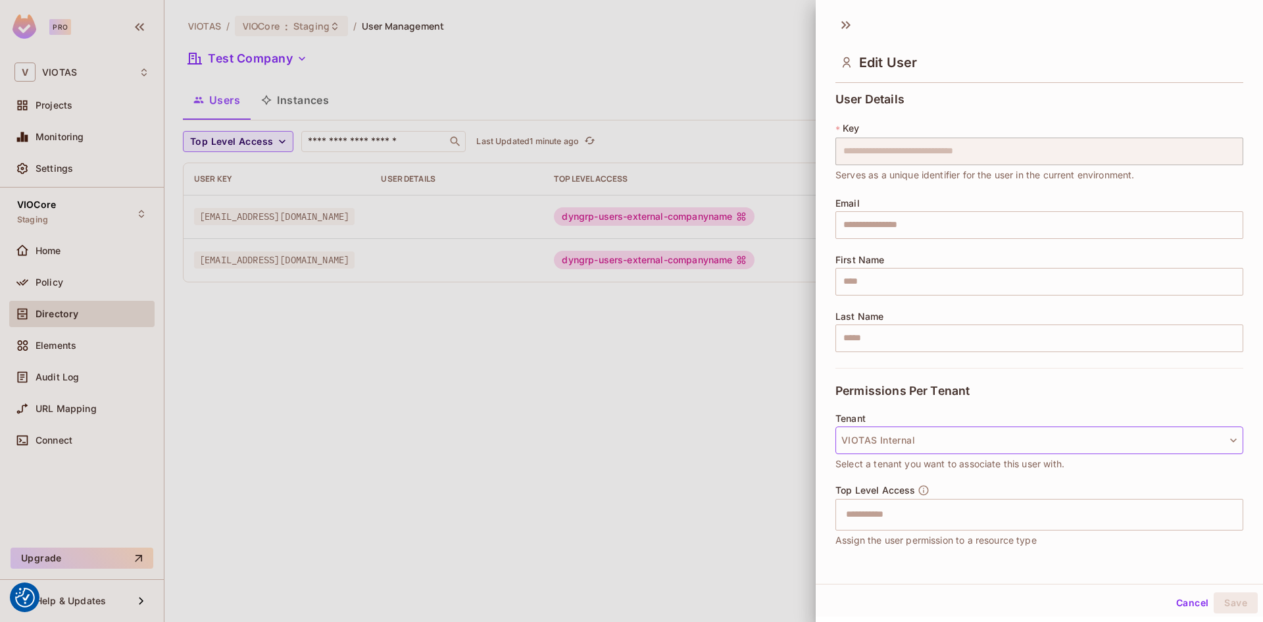
click at [900, 439] on button "VIOTAS Internal" at bounding box center [1040, 440] width 408 height 28
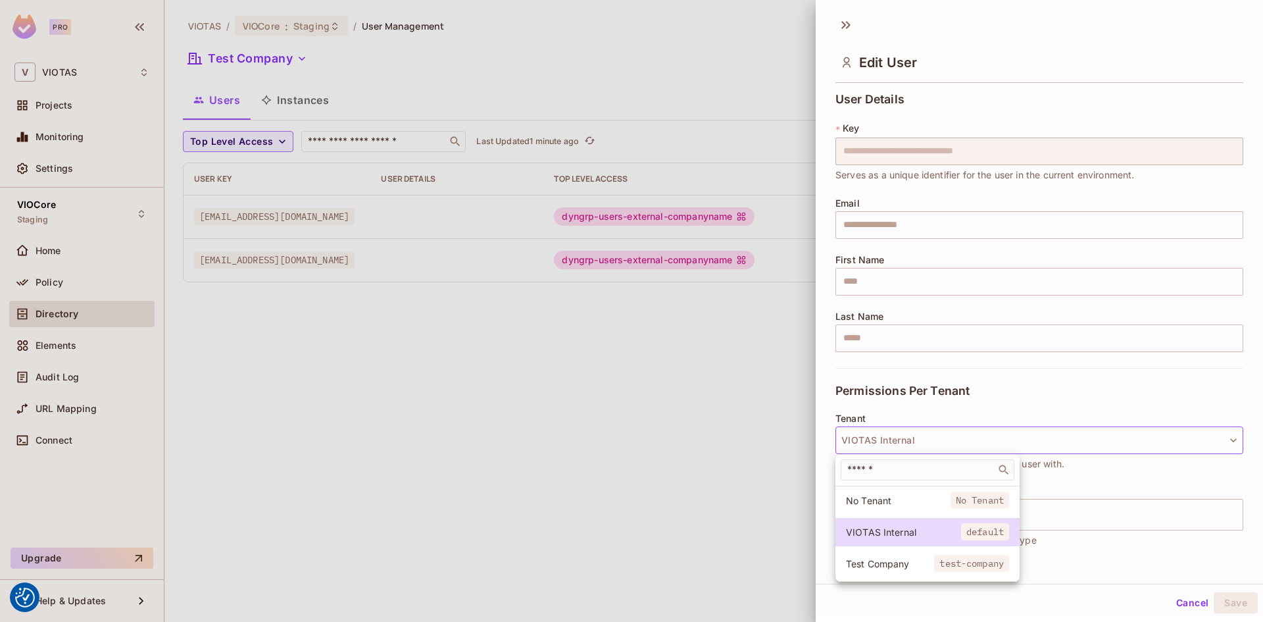
click at [895, 566] on span "Test Company" at bounding box center [890, 563] width 88 height 13
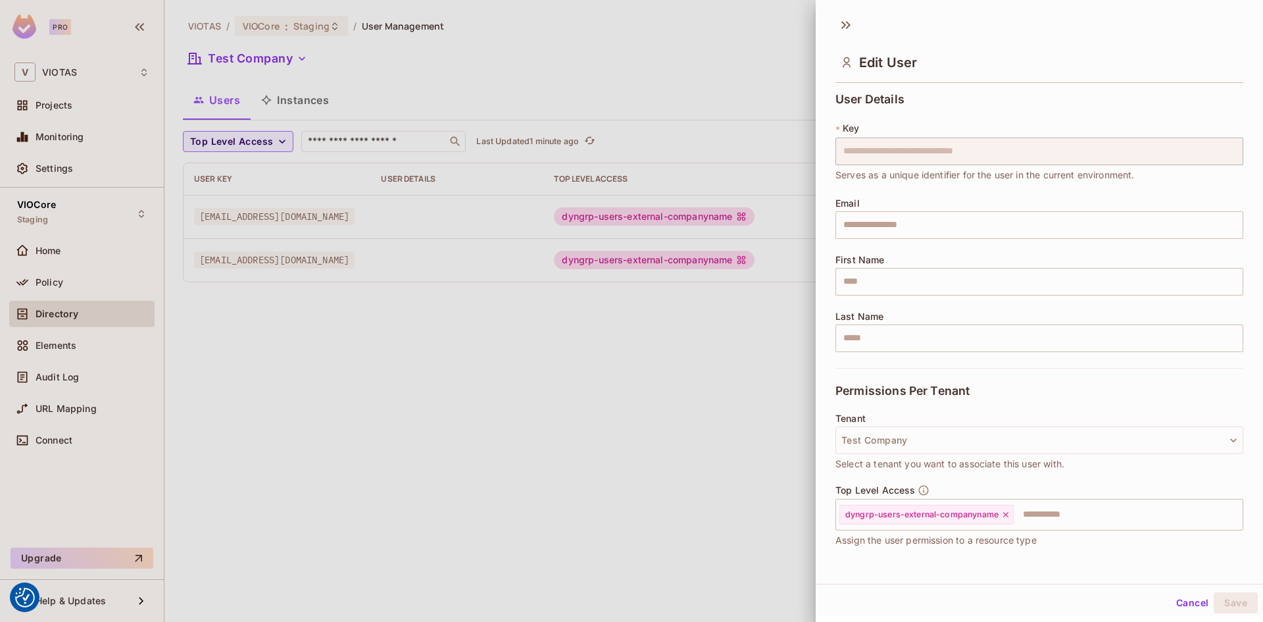
click at [1172, 601] on button "Cancel" at bounding box center [1192, 602] width 43 height 21
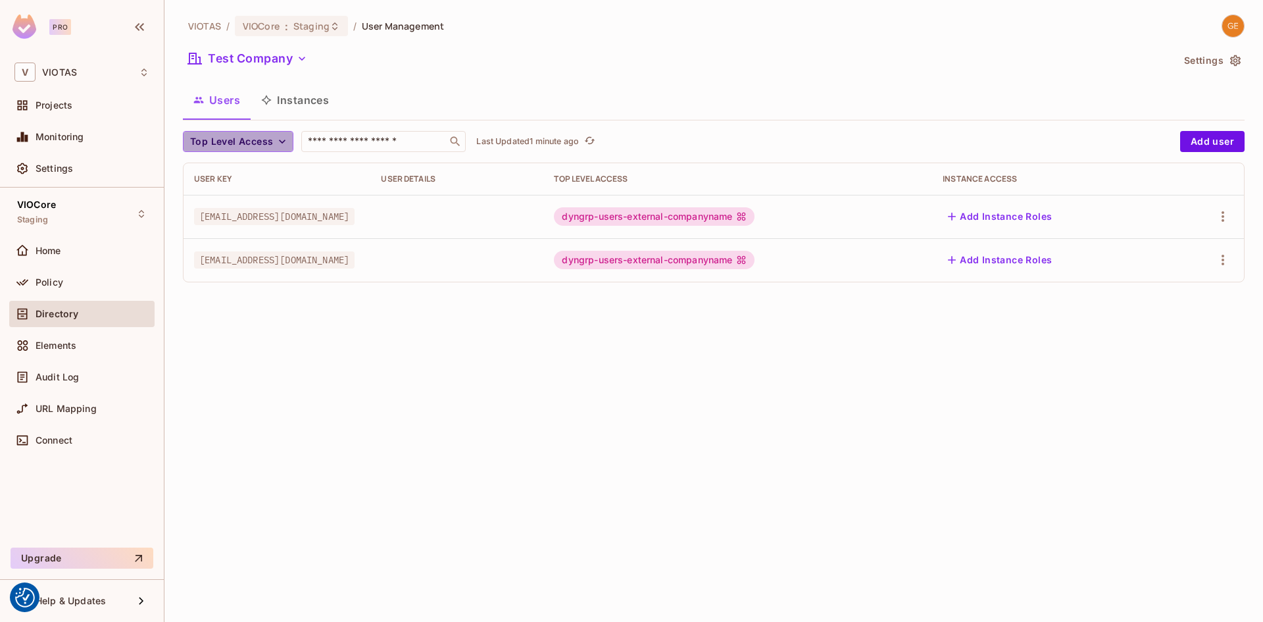
click at [266, 139] on span "Top Level Access" at bounding box center [231, 142] width 83 height 16
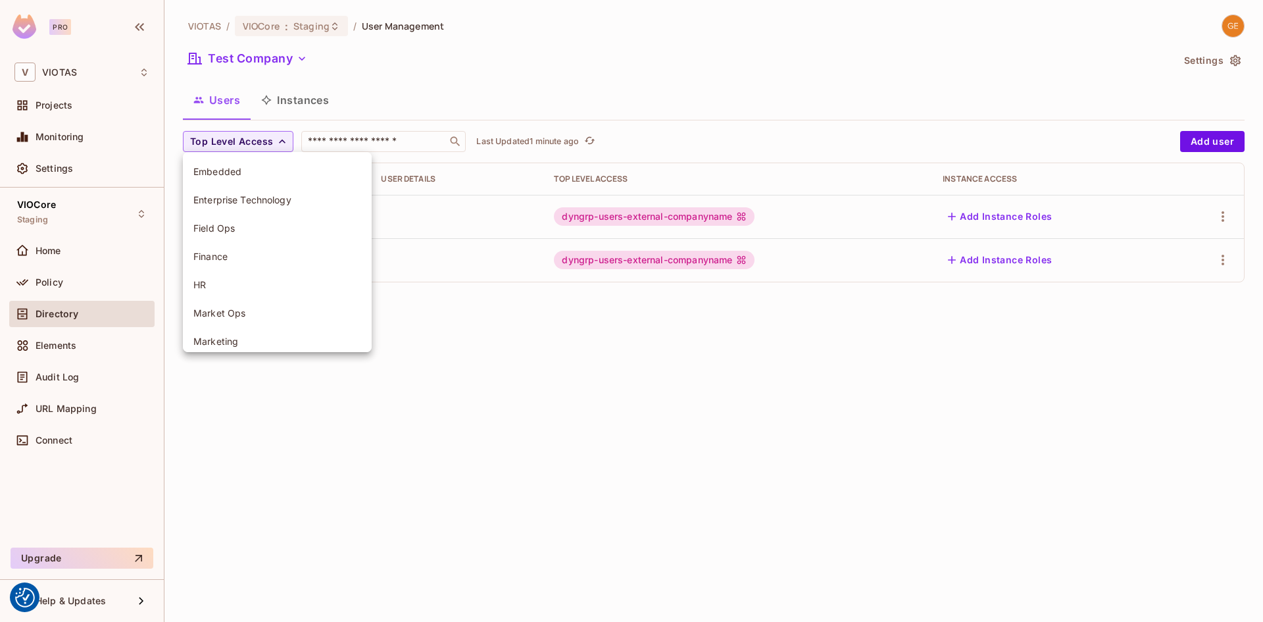
click at [447, 79] on div at bounding box center [631, 311] width 1263 height 622
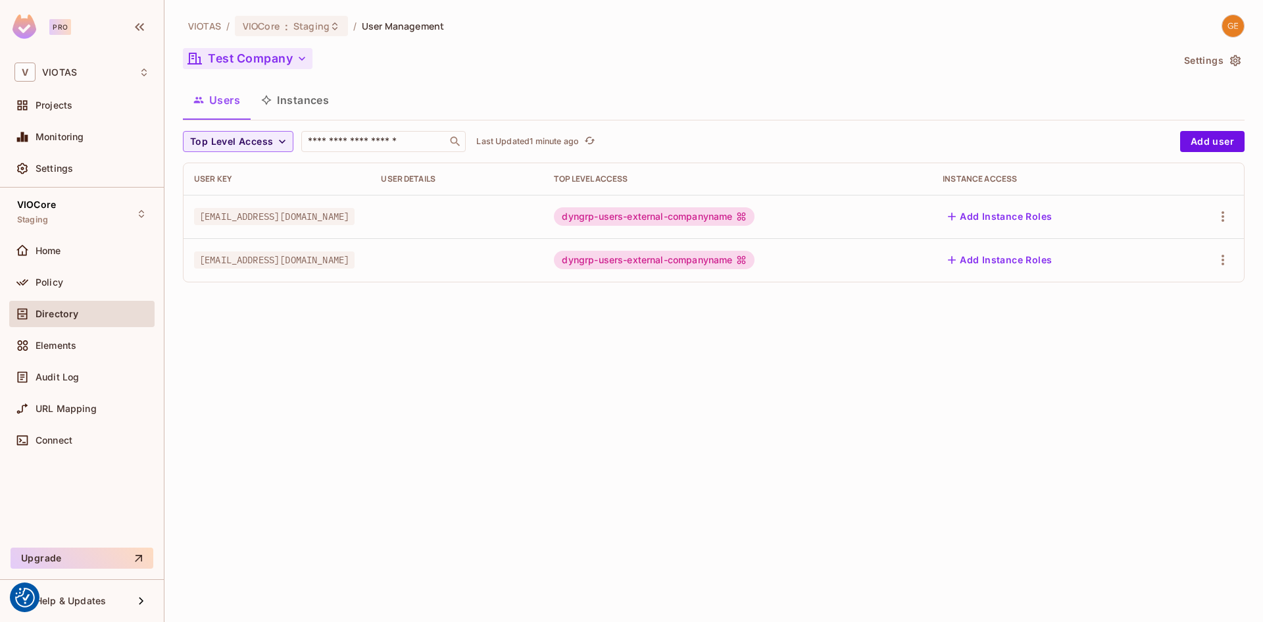
click at [302, 59] on icon "button" at bounding box center [301, 58] width 13 height 13
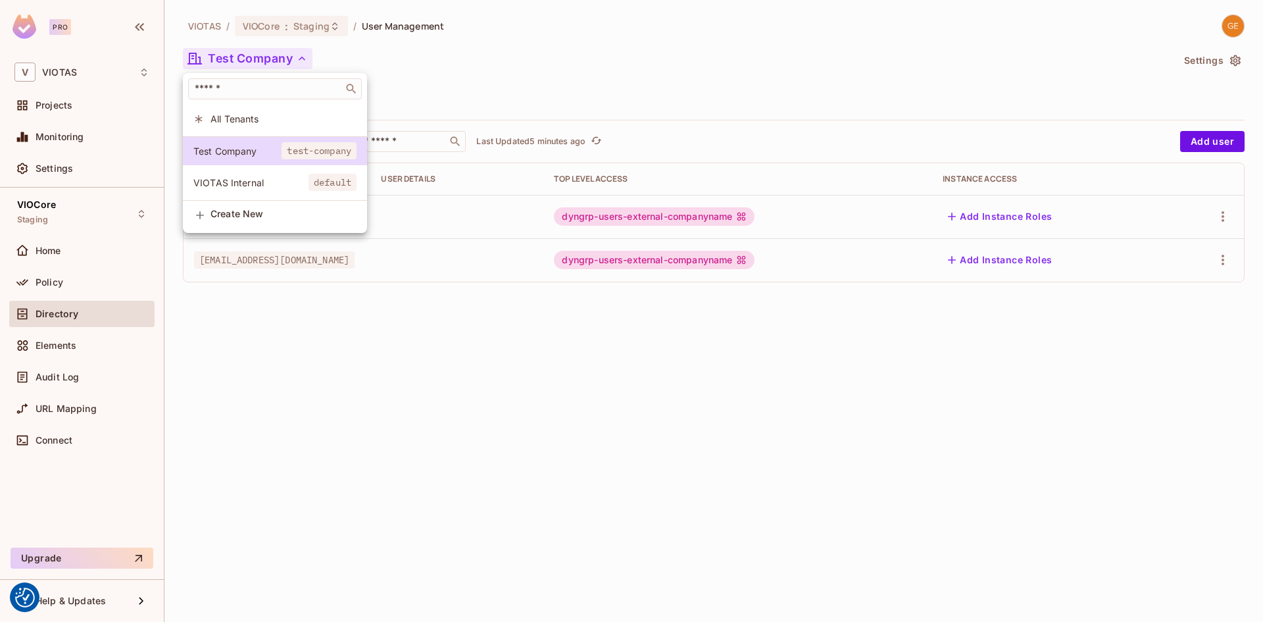
click at [416, 524] on div at bounding box center [631, 311] width 1263 height 622
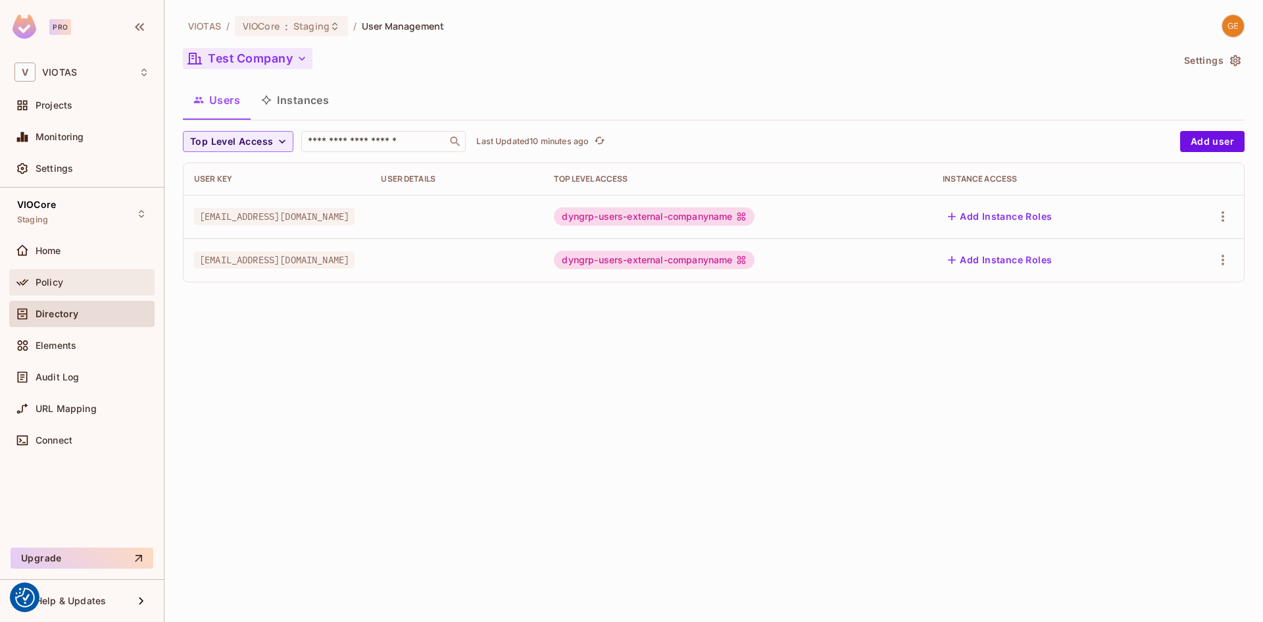
click at [57, 286] on span "Policy" at bounding box center [50, 282] width 28 height 11
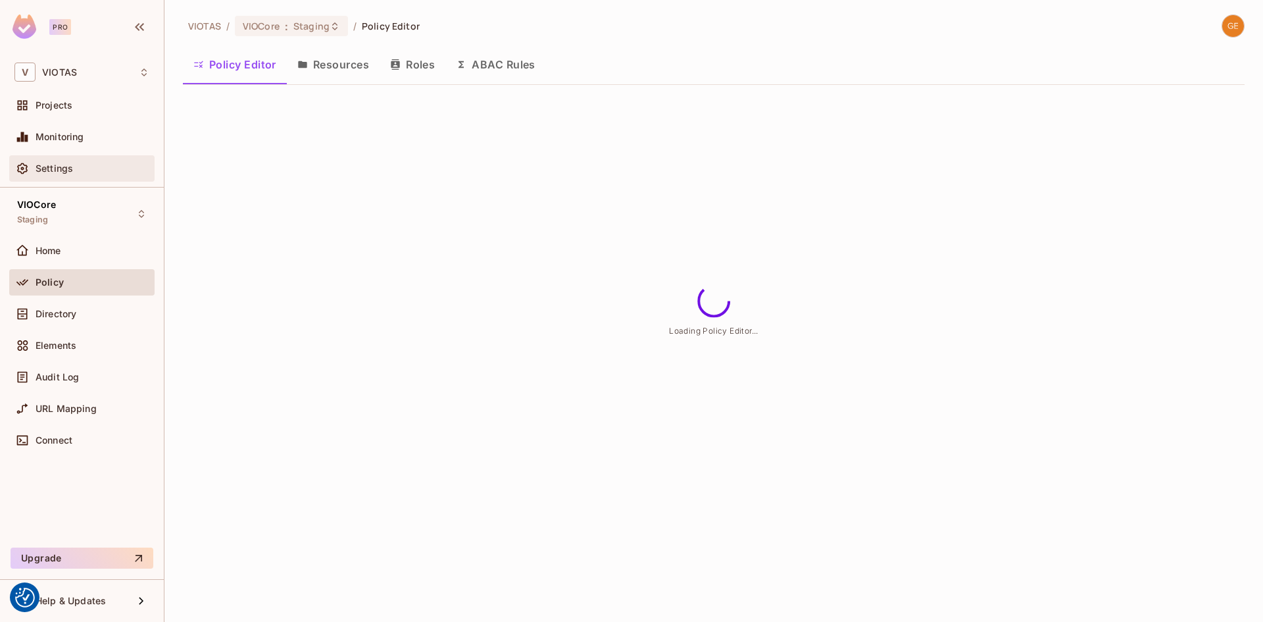
click at [63, 174] on span "Settings" at bounding box center [55, 168] width 38 height 11
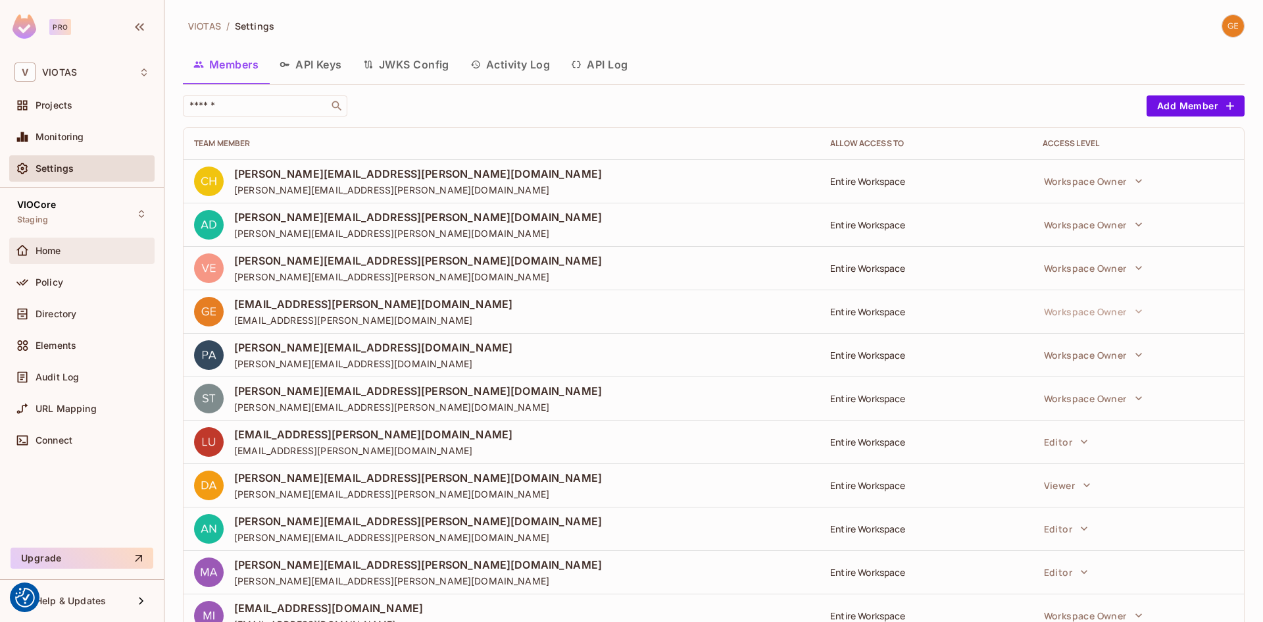
click at [49, 257] on div "Home" at bounding box center [81, 251] width 135 height 16
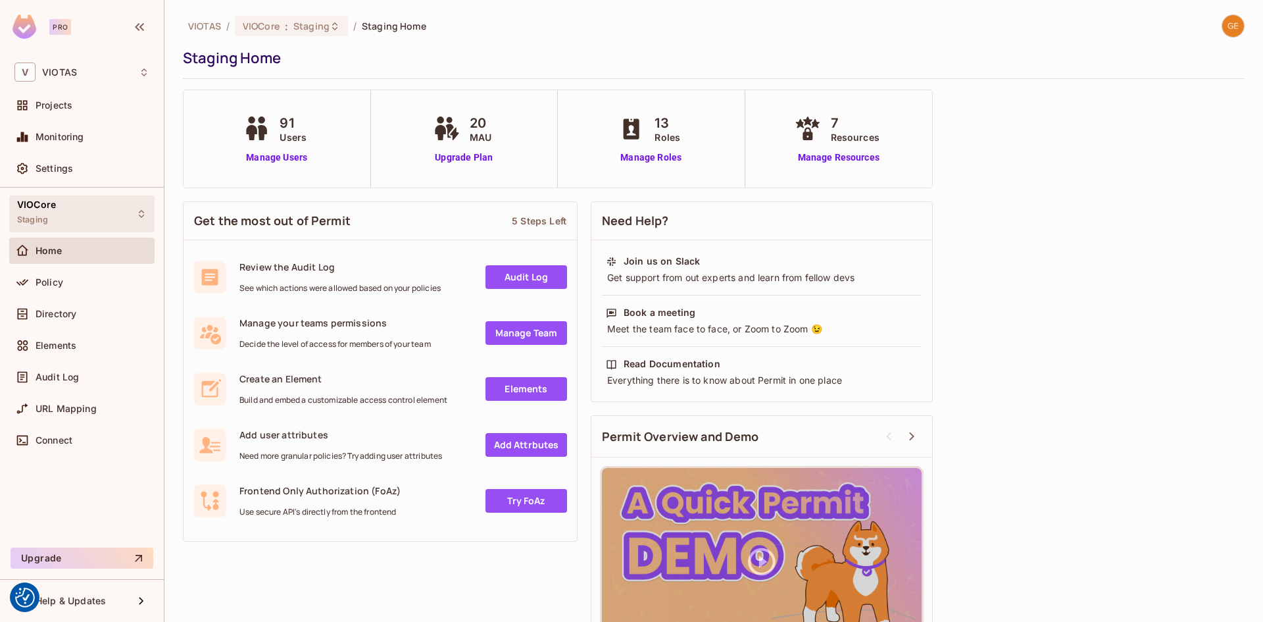
click at [47, 218] on span "Staging" at bounding box center [32, 219] width 31 height 11
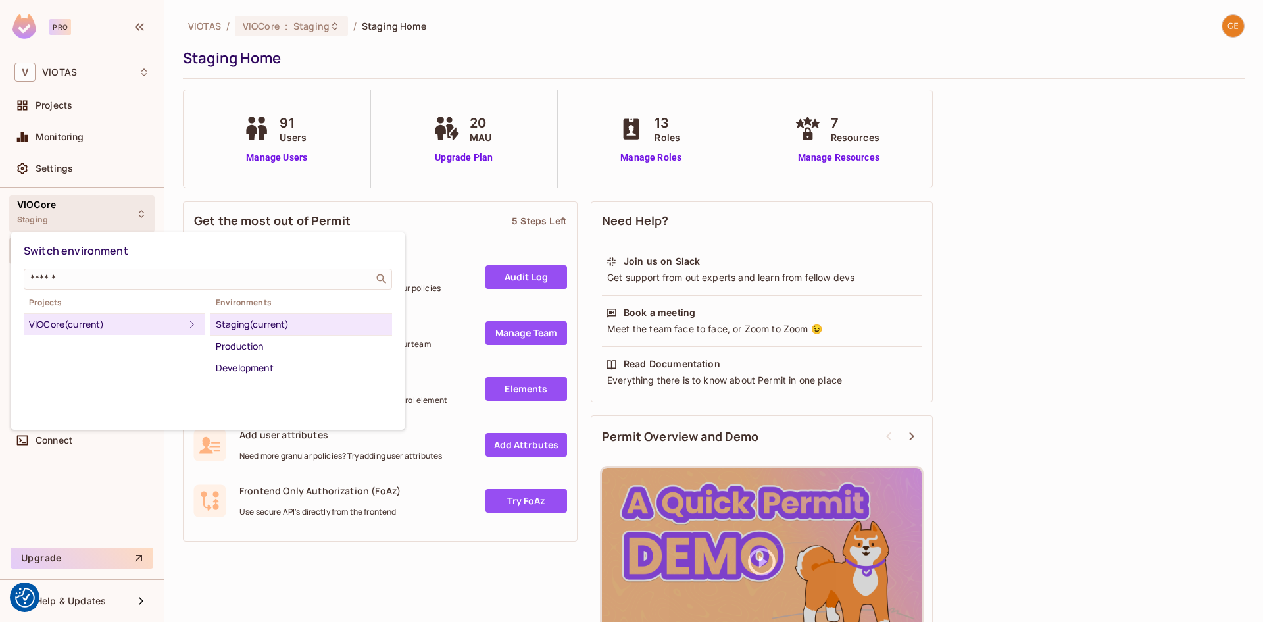
click at [53, 173] on div at bounding box center [631, 311] width 1263 height 622
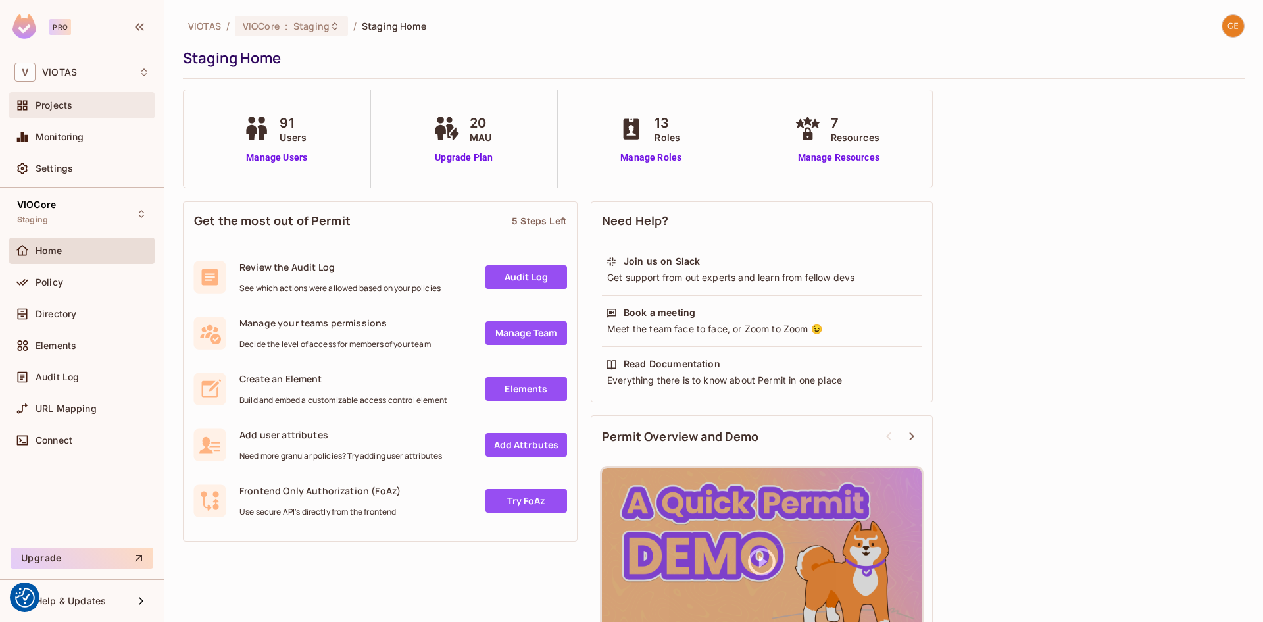
click at [54, 110] on span "Projects" at bounding box center [54, 105] width 37 height 11
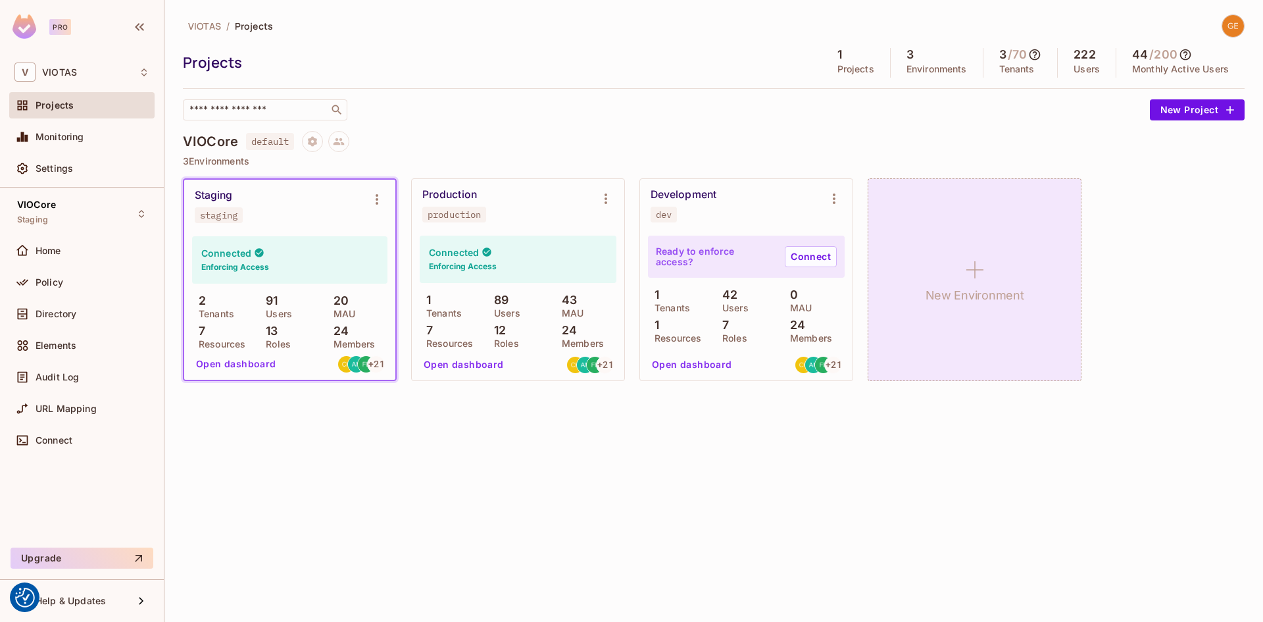
click at [1001, 266] on div "New Environment" at bounding box center [975, 279] width 214 height 203
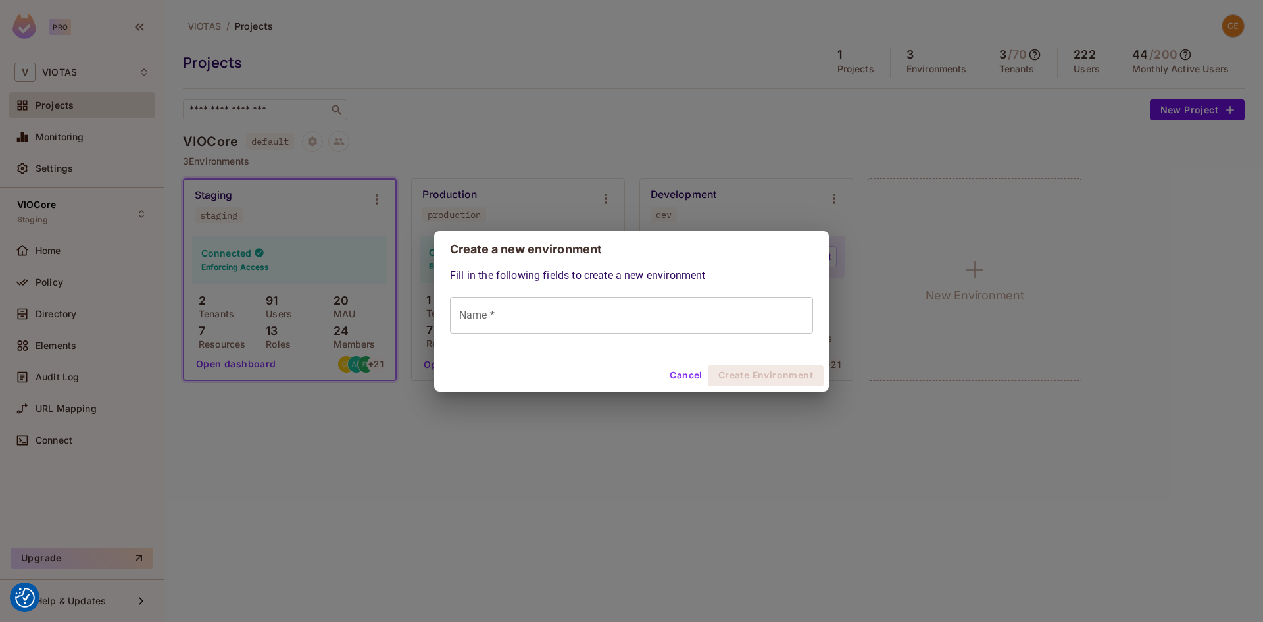
click at [594, 325] on input "Name *" at bounding box center [631, 315] width 363 height 37
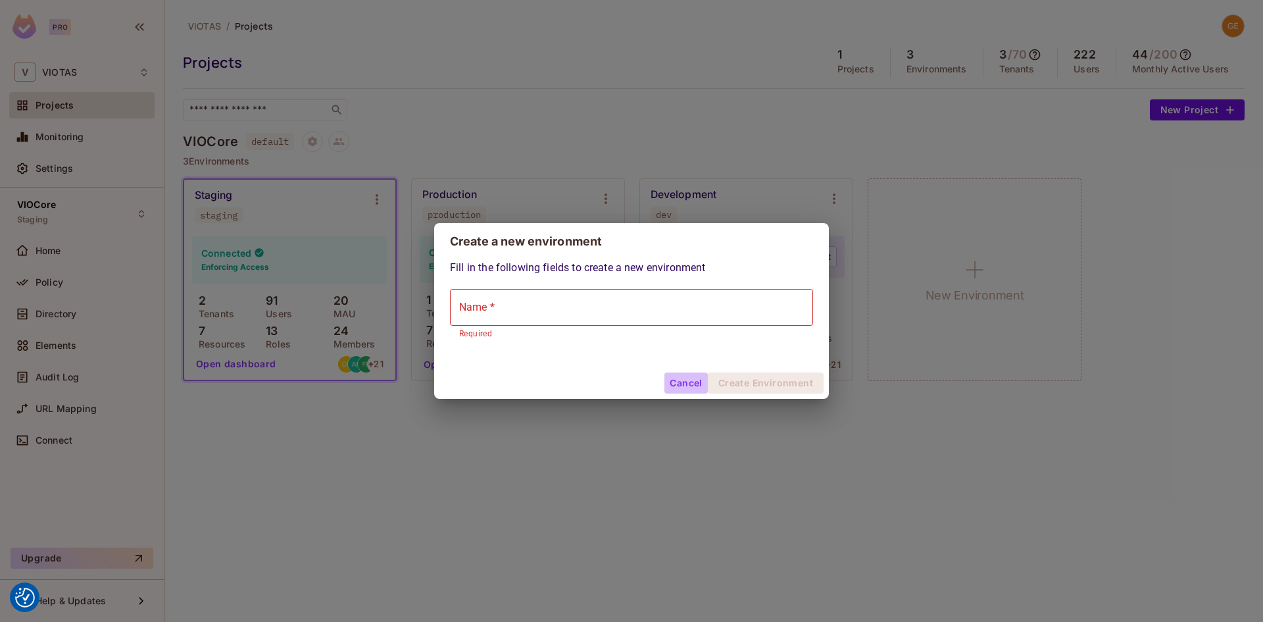
click at [684, 382] on button "Cancel" at bounding box center [686, 382] width 43 height 21
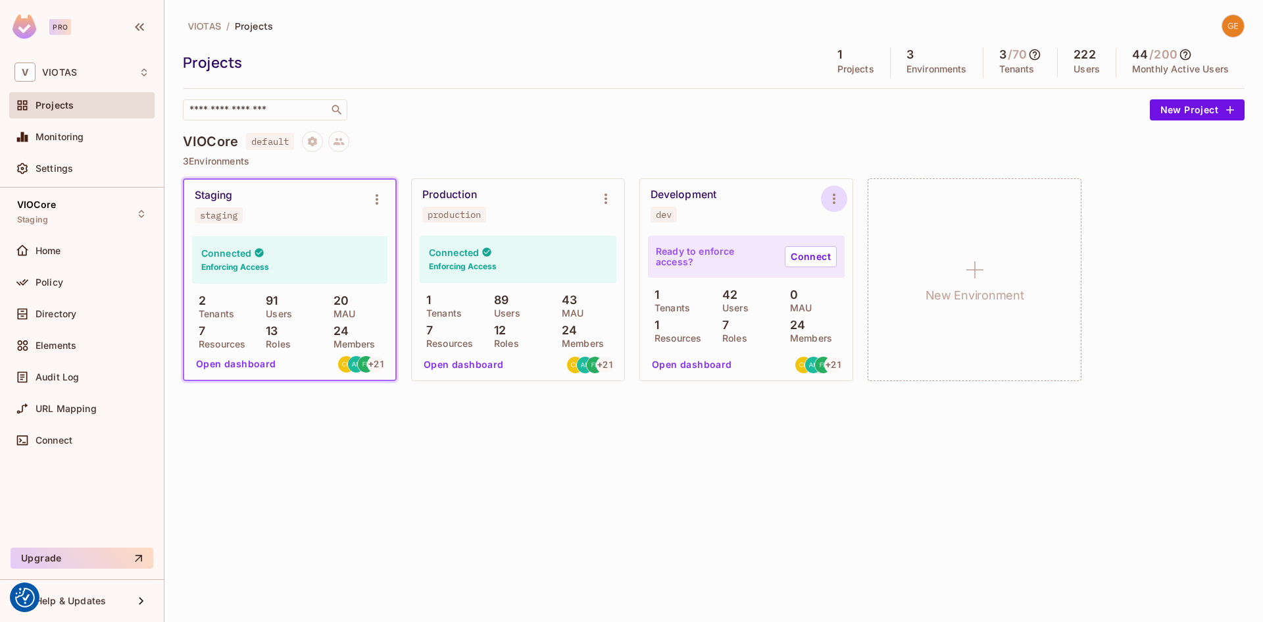
click at [832, 200] on icon "Environment settings" at bounding box center [834, 199] width 16 height 16
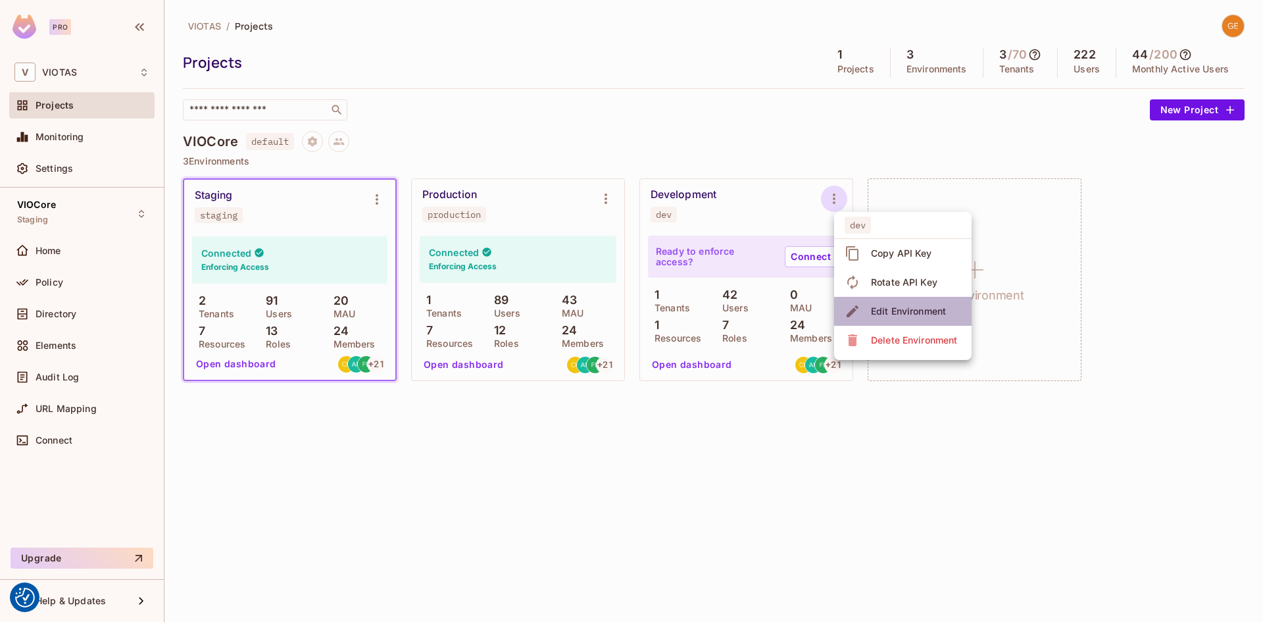
click at [911, 311] on div "Edit Environment" at bounding box center [908, 311] width 75 height 13
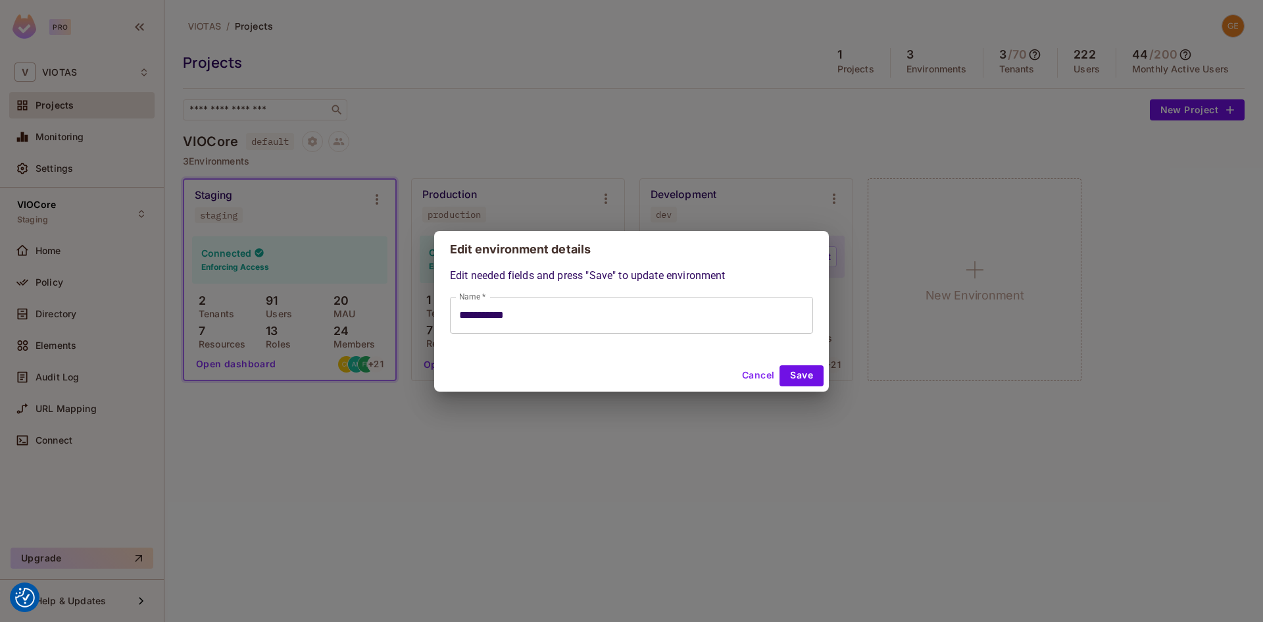
click at [751, 373] on button "Cancel" at bounding box center [758, 375] width 43 height 21
type input "**********"
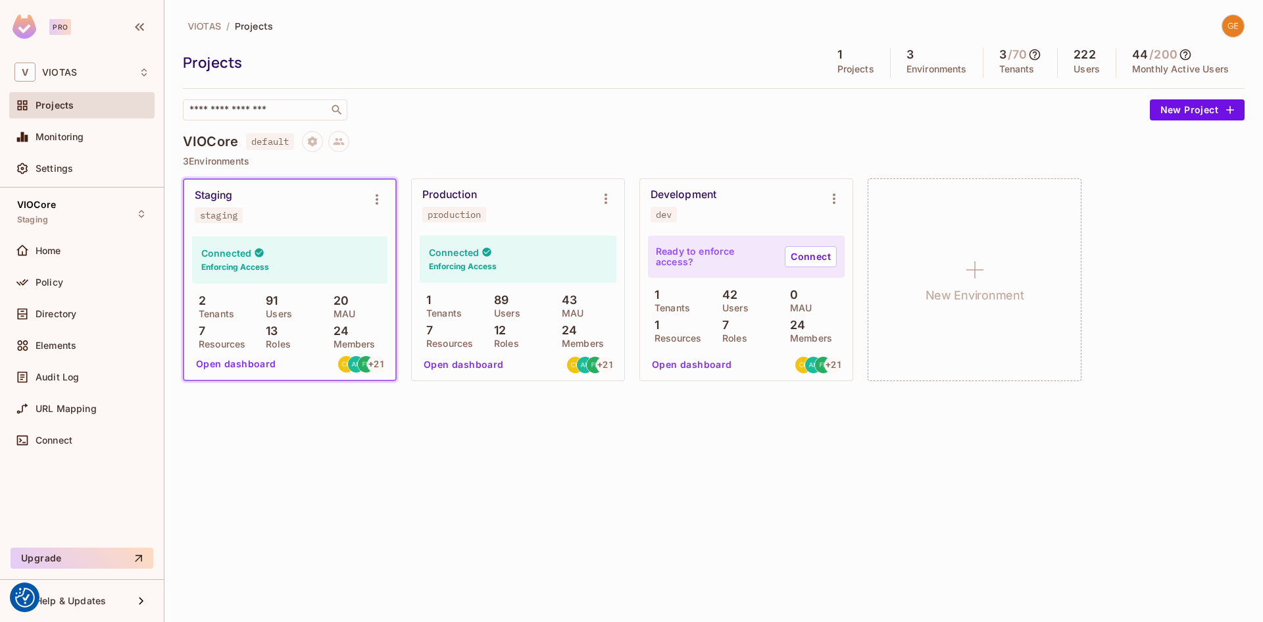
click at [662, 433] on div "VIOTAS / Projects Projects 1 Projects 3 Environments 3 / 70 Tenants 222 Users 4…" at bounding box center [713, 311] width 1099 height 622
click at [203, 142] on h4 "VIOCore" at bounding box center [210, 142] width 55 height 16
click at [254, 142] on span "default" at bounding box center [270, 141] width 48 height 17
click at [1198, 111] on button "New Project" at bounding box center [1197, 109] width 95 height 21
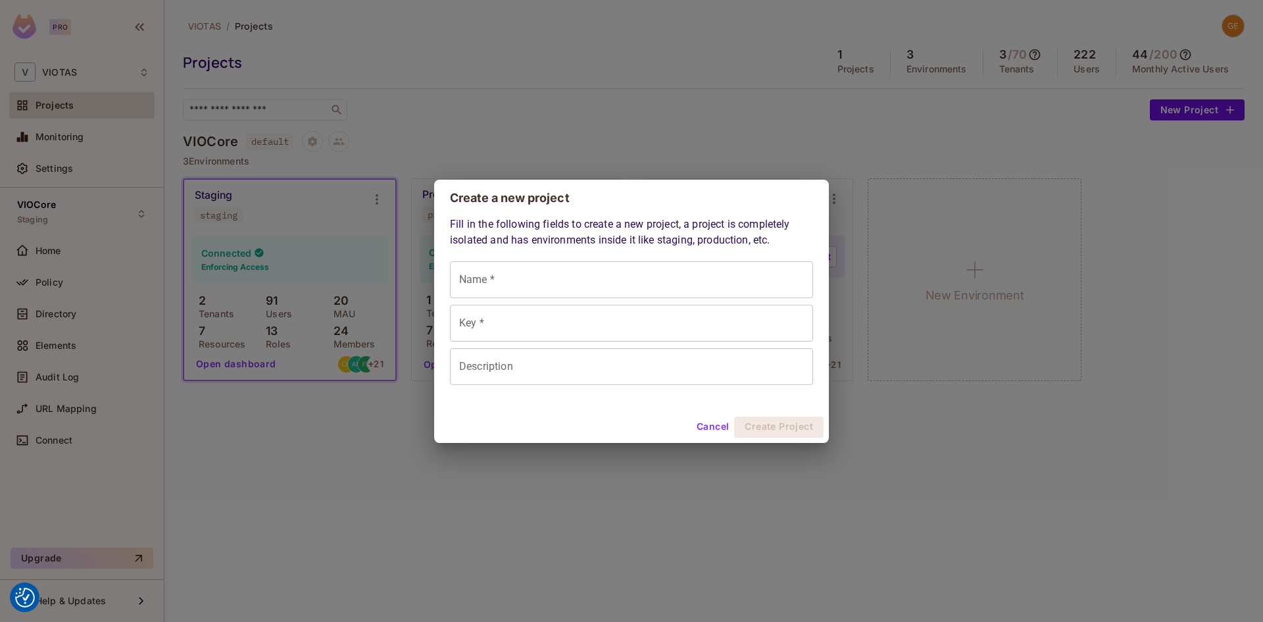
click at [529, 334] on input "Key *" at bounding box center [631, 323] width 363 height 37
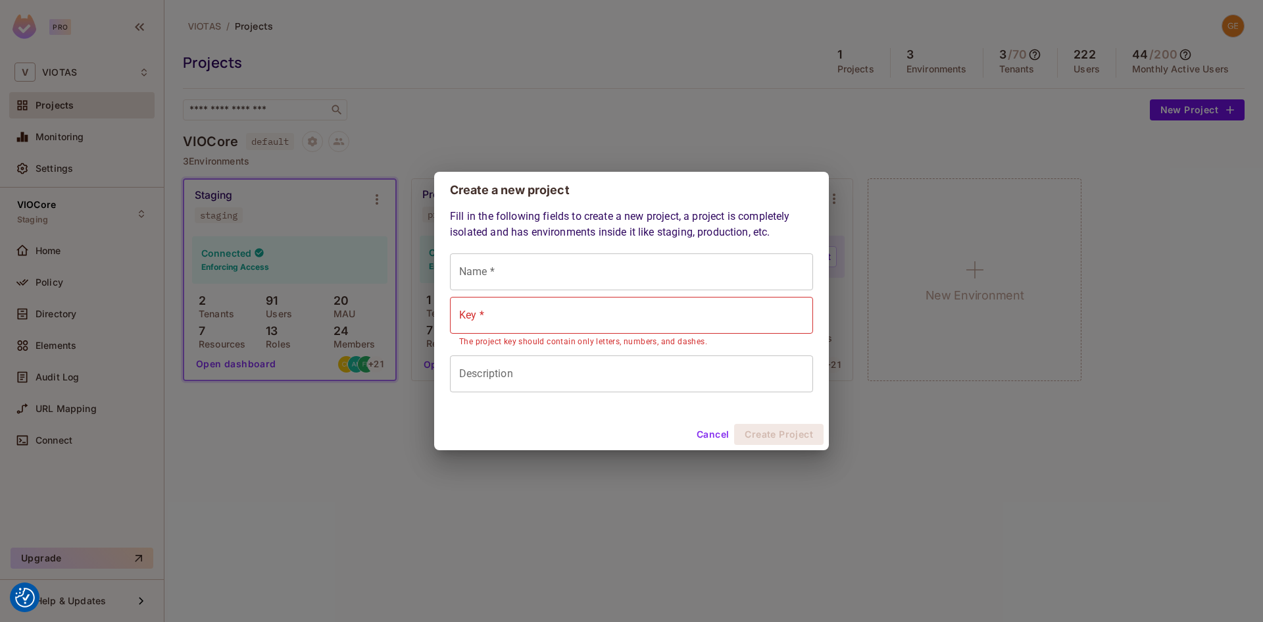
click at [711, 432] on button "Cancel" at bounding box center [712, 434] width 43 height 21
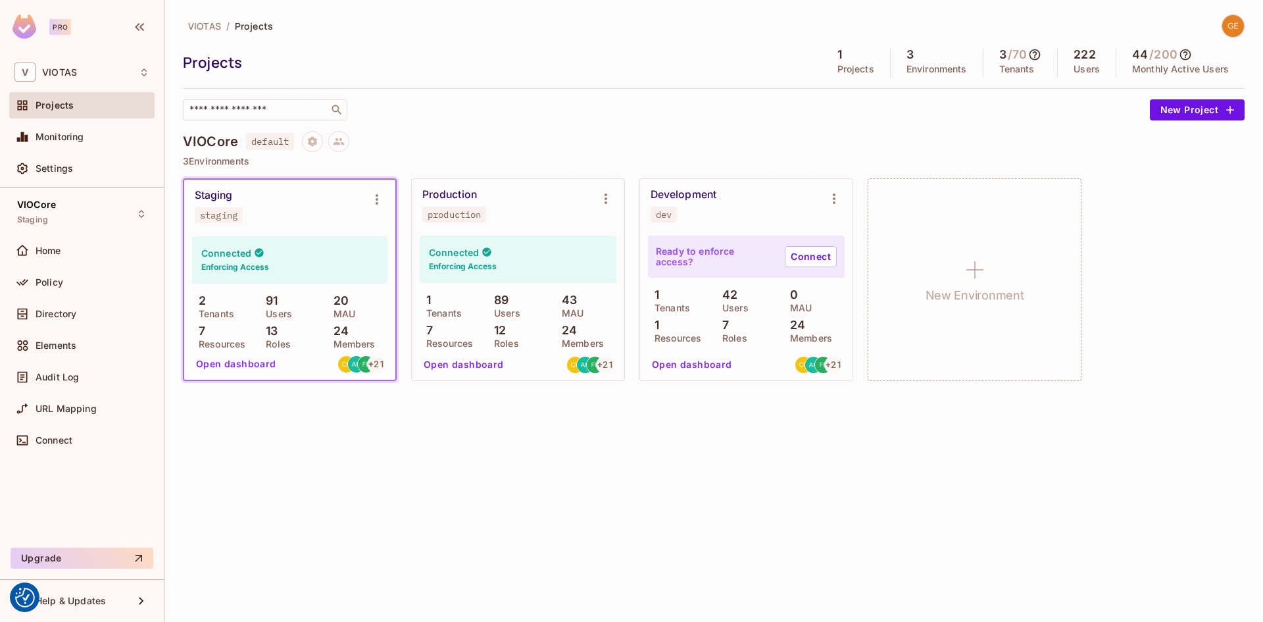
click at [239, 363] on button "Open dashboard" at bounding box center [236, 363] width 91 height 21
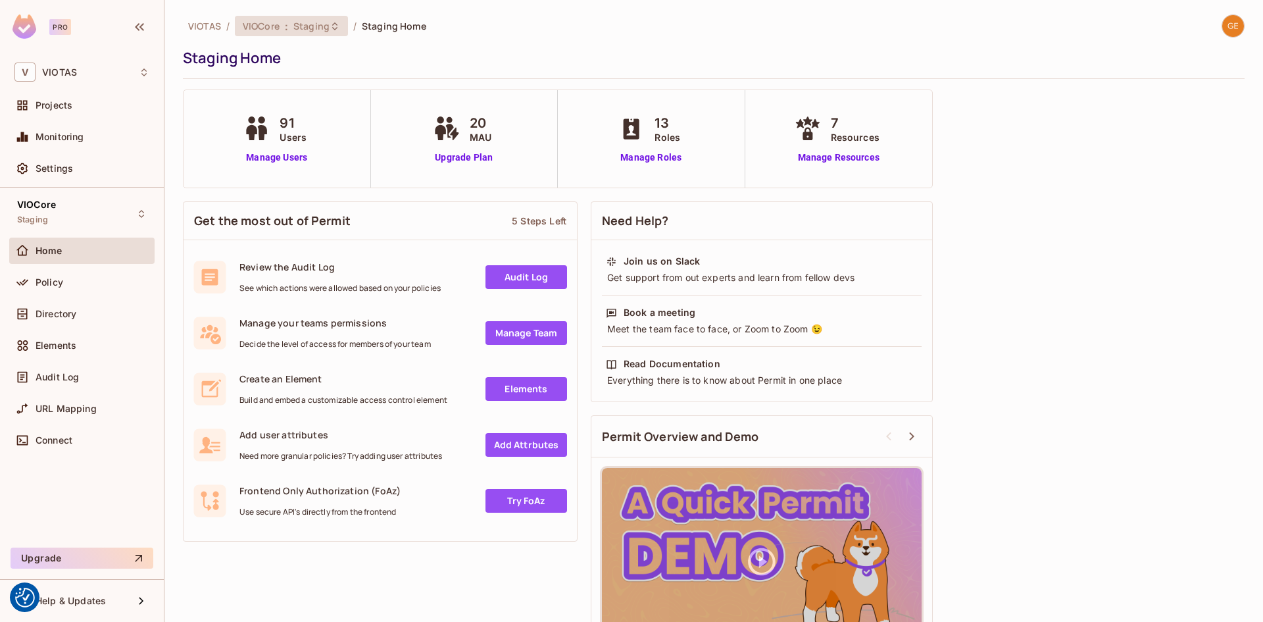
click at [300, 31] on span "Staging" at bounding box center [311, 26] width 36 height 13
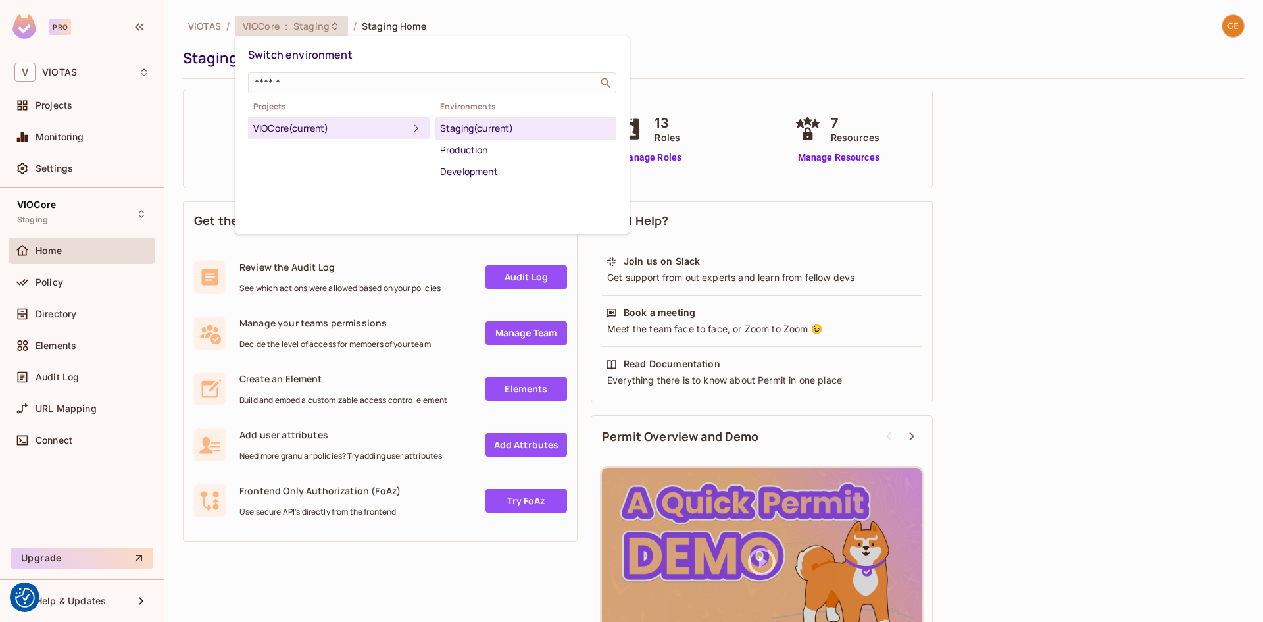
click at [747, 66] on div at bounding box center [631, 311] width 1263 height 622
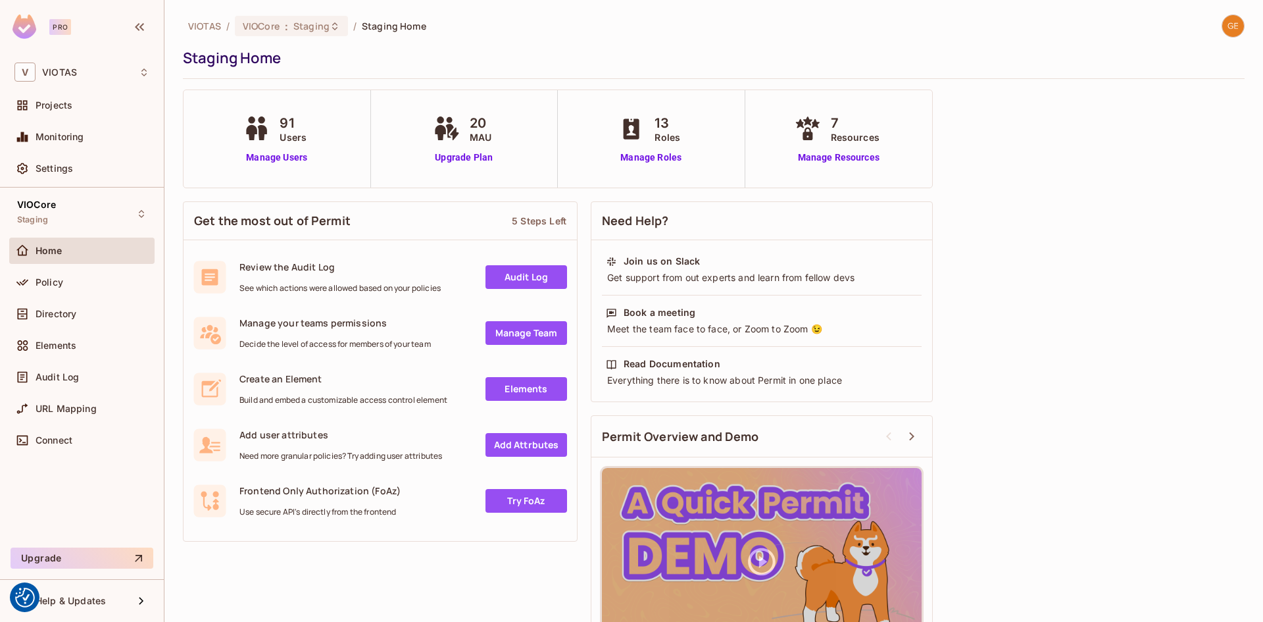
click at [524, 327] on link "Manage Team" at bounding box center [527, 333] width 82 height 24
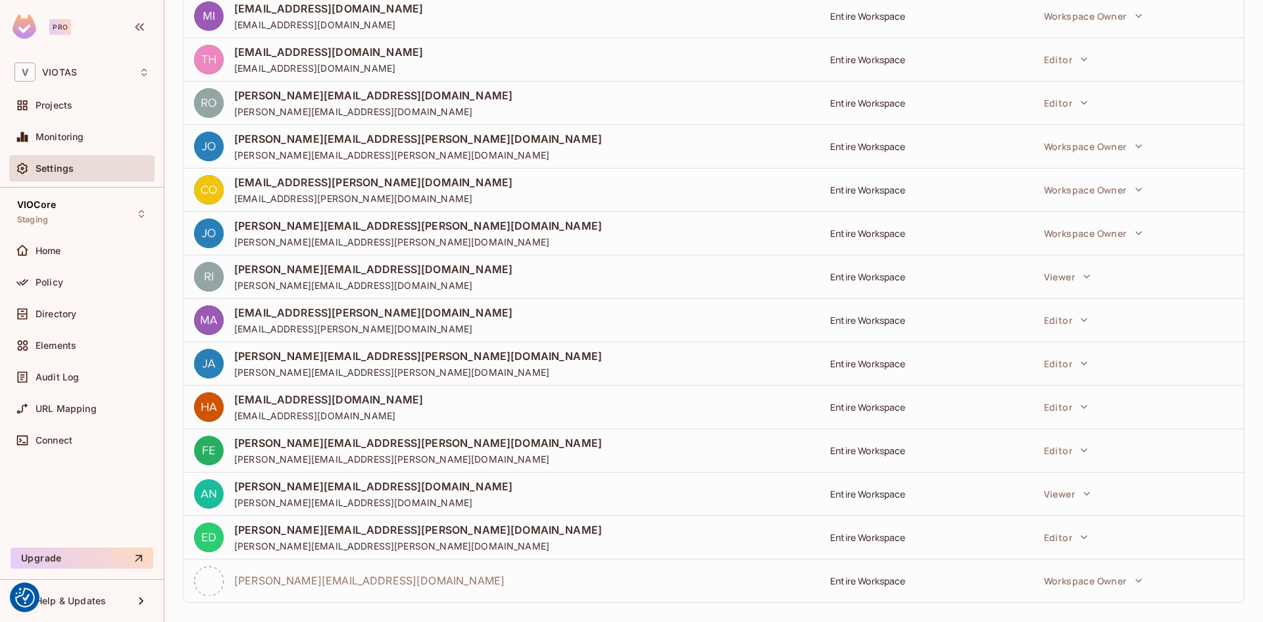
scroll to position [609, 0]
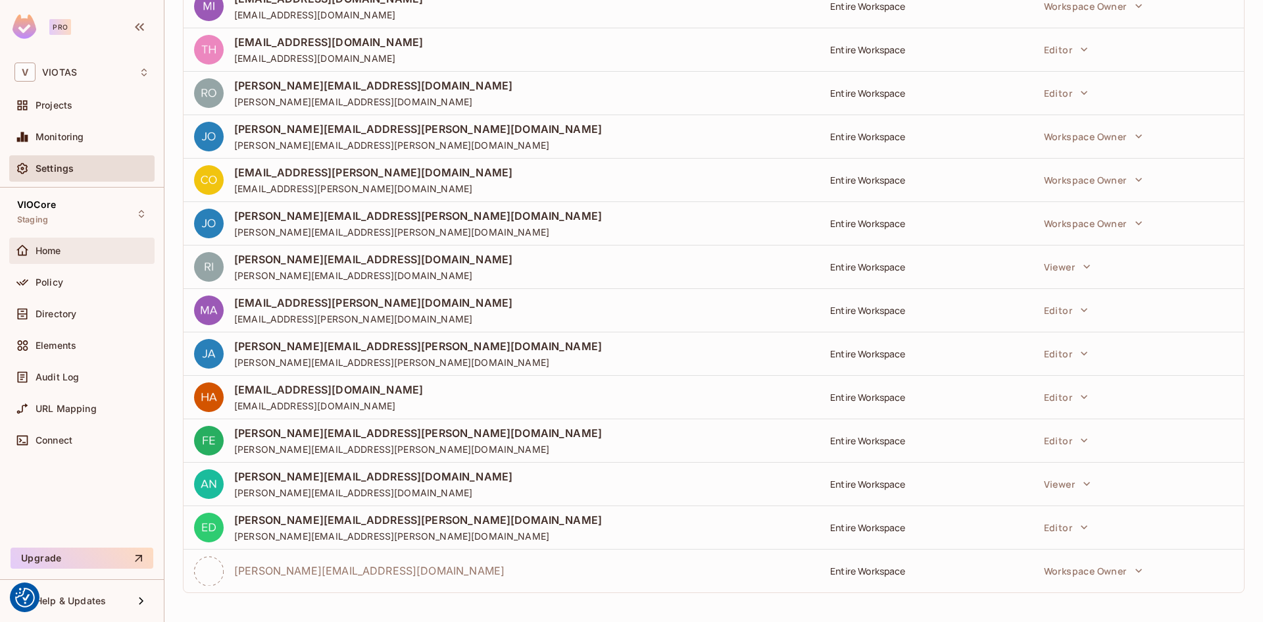
click at [61, 251] on span "Home" at bounding box center [49, 250] width 26 height 11
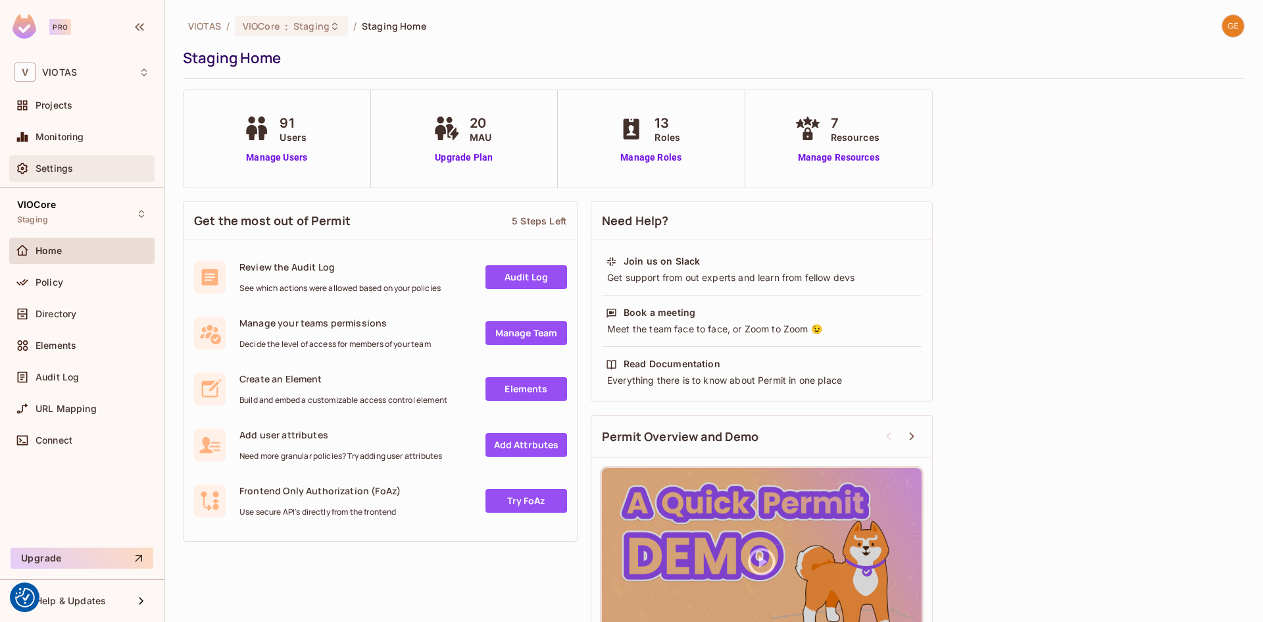
click at [69, 164] on span "Settings" at bounding box center [55, 168] width 38 height 11
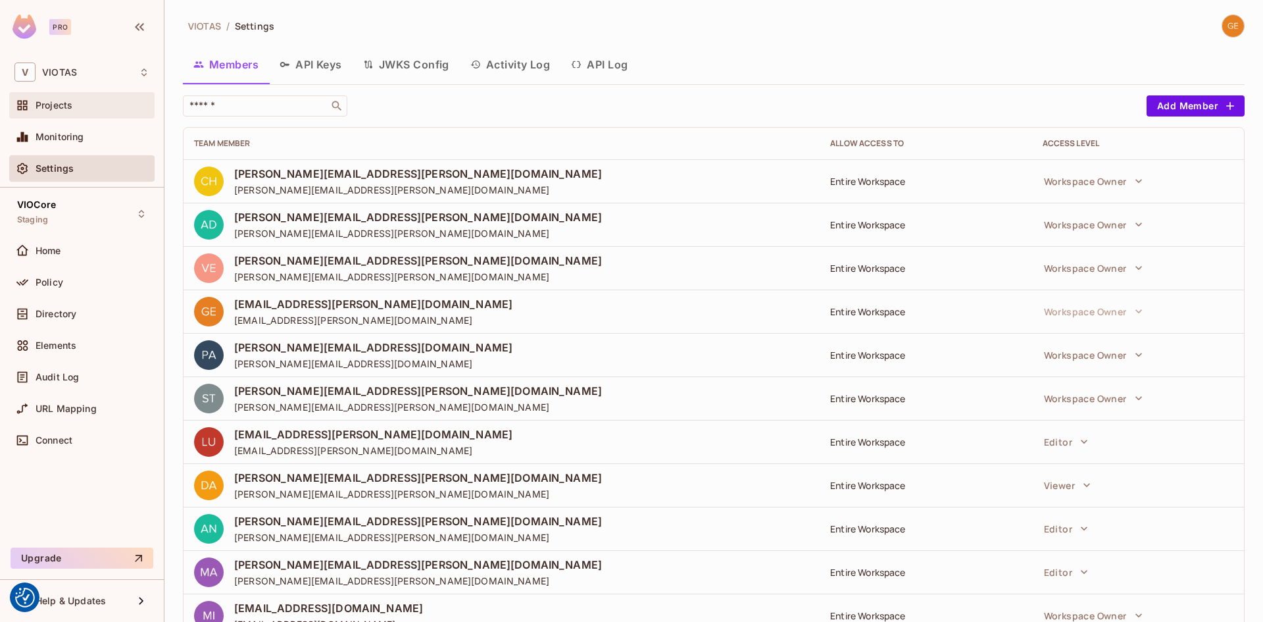
click at [65, 110] on span "Projects" at bounding box center [54, 105] width 37 height 11
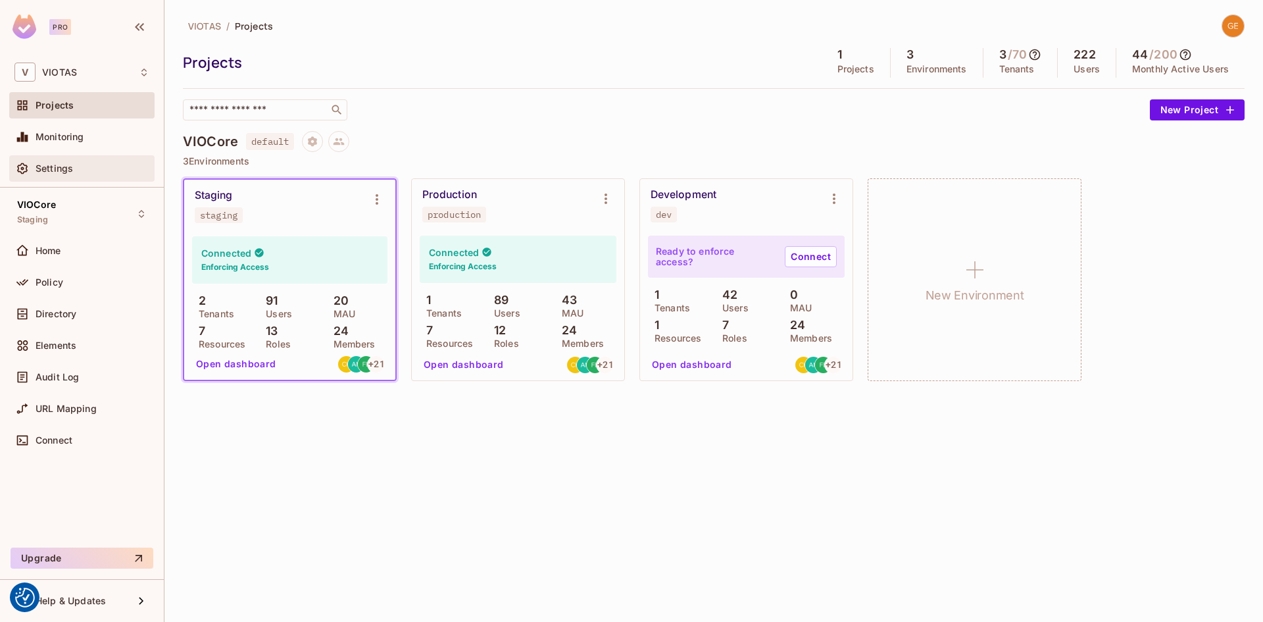
click at [62, 165] on span "Settings" at bounding box center [55, 168] width 38 height 11
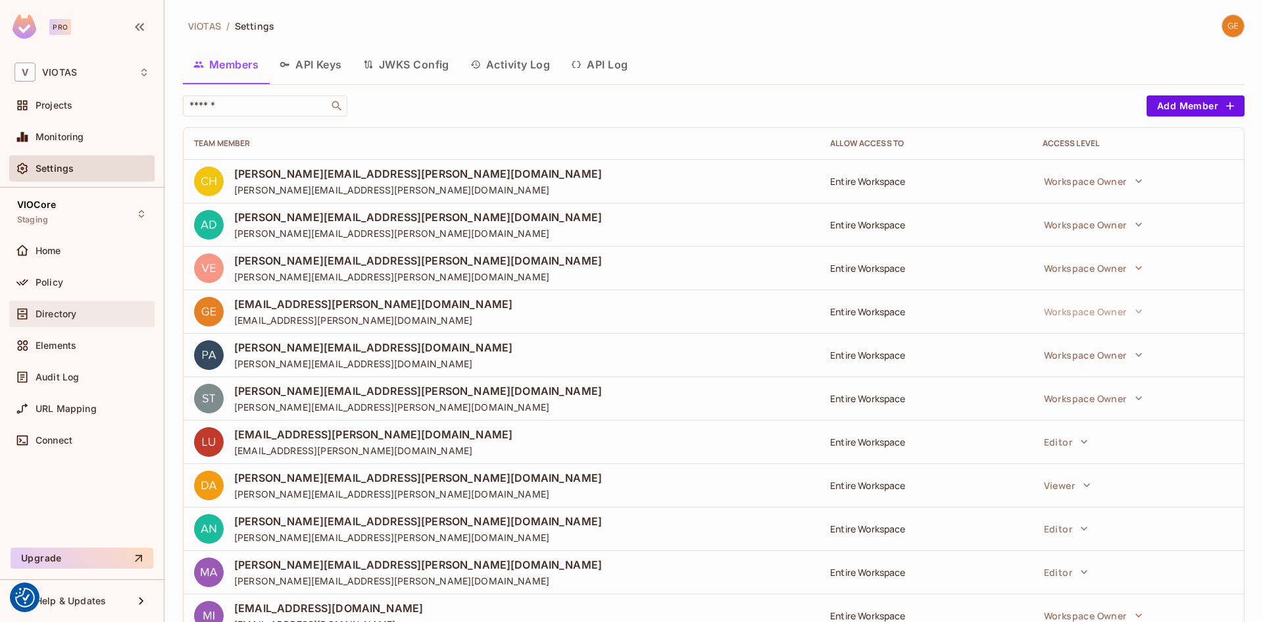
click at [68, 319] on div "Directory" at bounding box center [81, 314] width 135 height 16
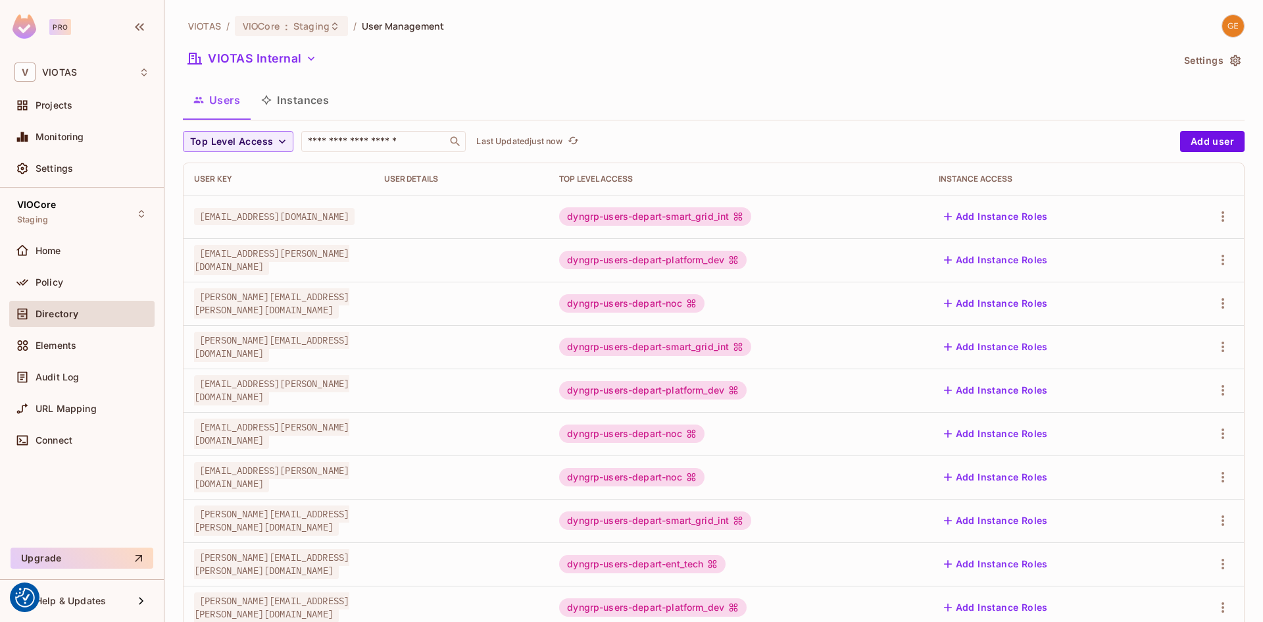
click at [301, 69] on div "VIOTAS Internal" at bounding box center [678, 60] width 990 height 25
click at [307, 62] on icon "button" at bounding box center [311, 58] width 13 height 13
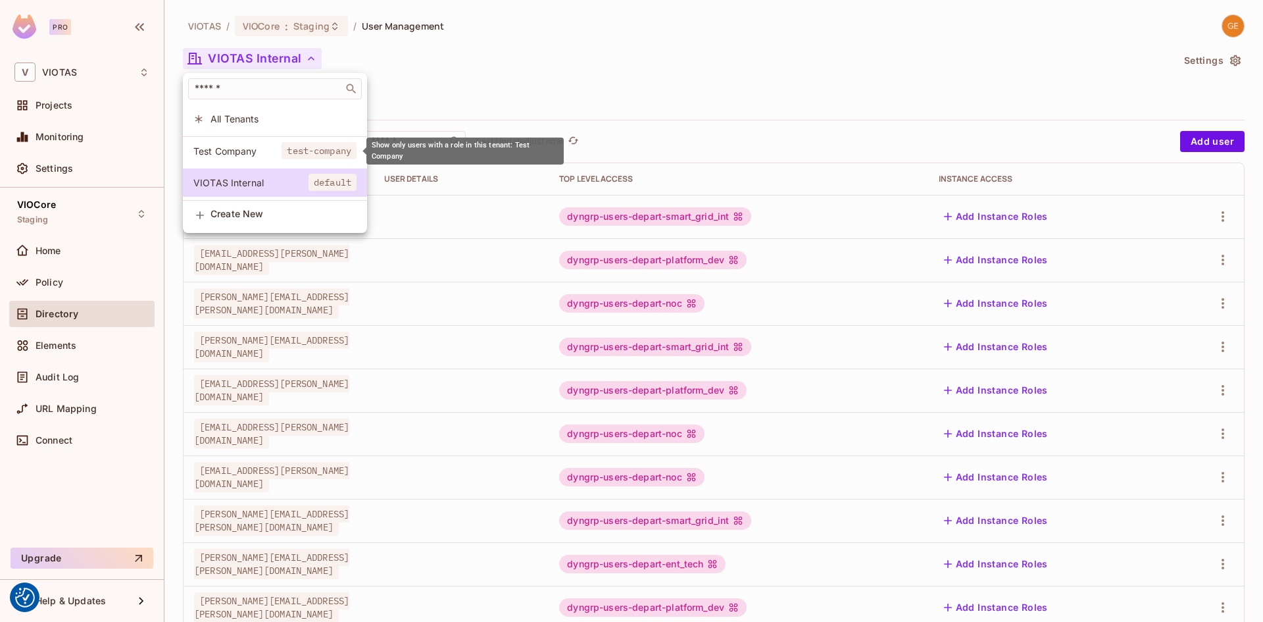
click at [239, 153] on span "Test Company" at bounding box center [237, 151] width 88 height 13
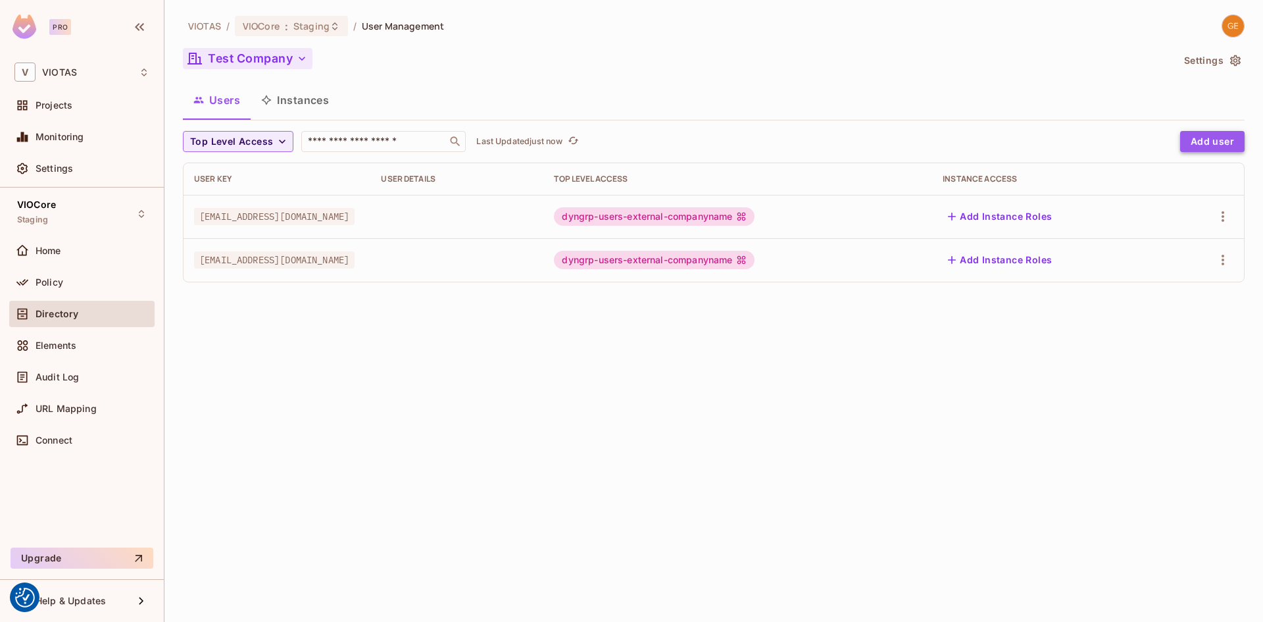
click at [1208, 151] on button "Add user" at bounding box center [1212, 141] width 64 height 21
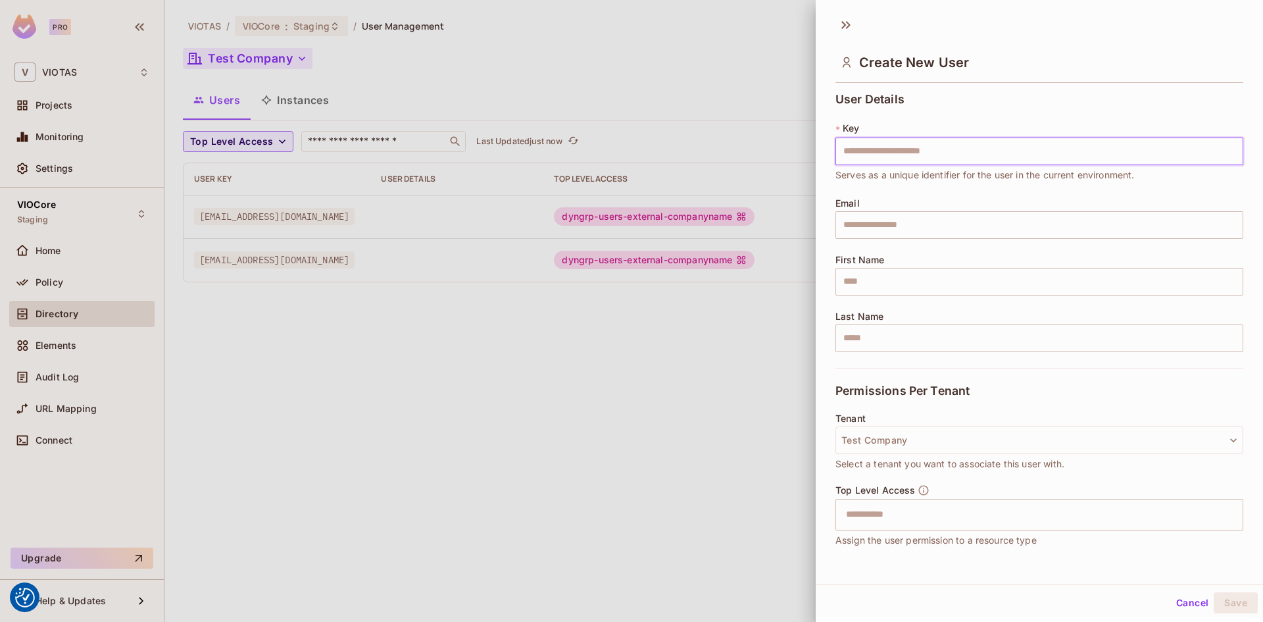
click at [1174, 601] on button "Cancel" at bounding box center [1192, 602] width 43 height 21
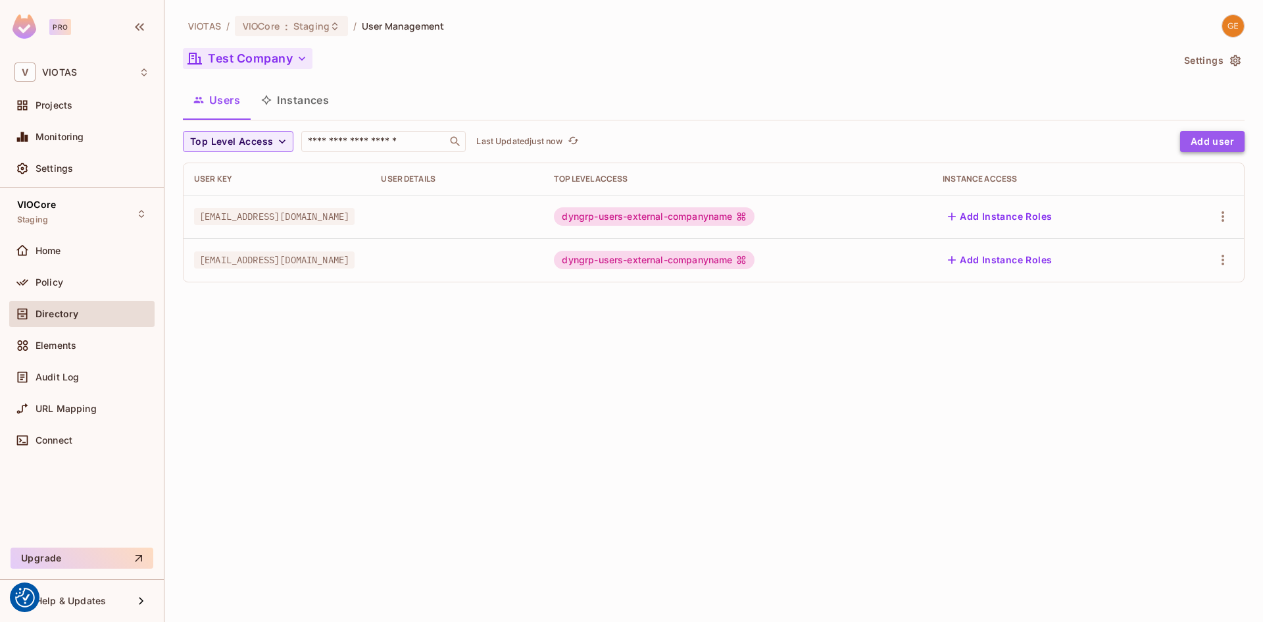
click at [1204, 146] on button "Add user" at bounding box center [1212, 141] width 64 height 21
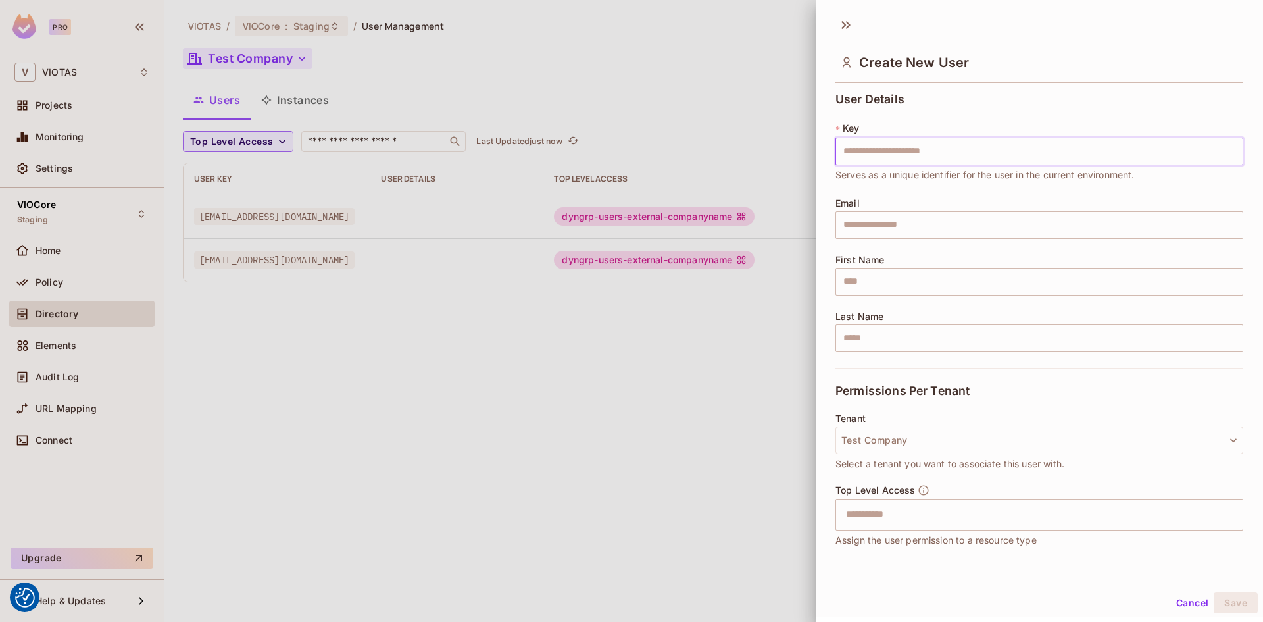
click at [1191, 603] on button "Cancel" at bounding box center [1192, 602] width 43 height 21
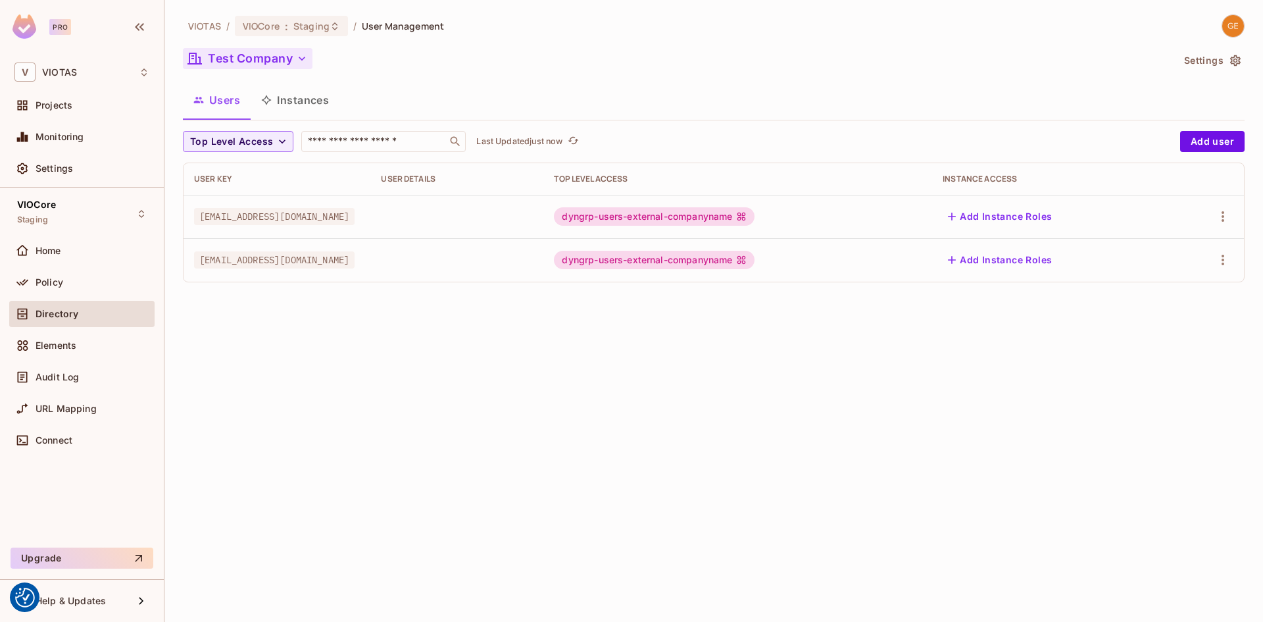
click at [270, 64] on button "Test Company" at bounding box center [248, 58] width 130 height 21
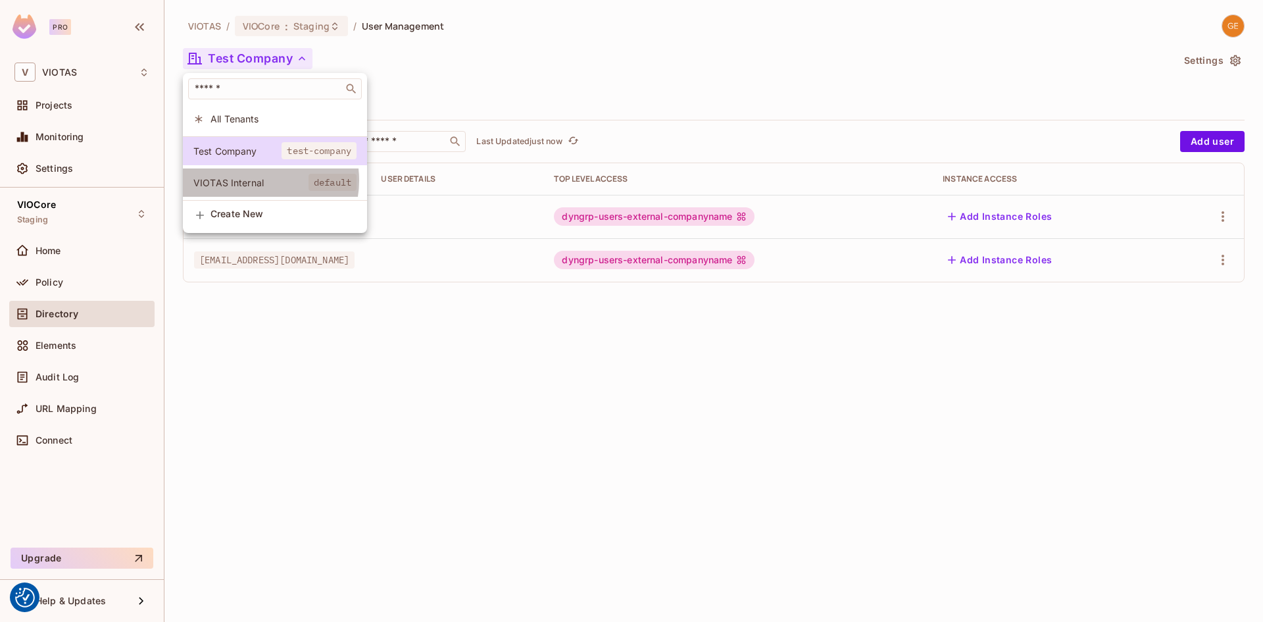
click at [254, 180] on span "VIOTAS Internal" at bounding box center [250, 182] width 115 height 13
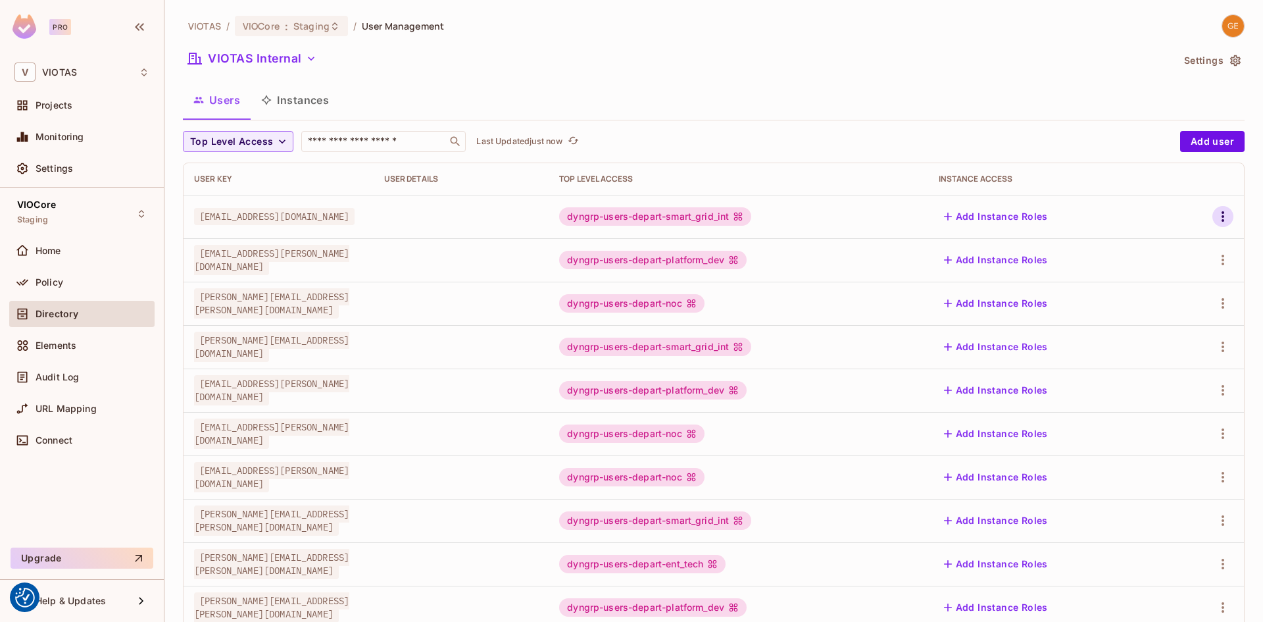
click at [1213, 214] on button "button" at bounding box center [1223, 216] width 21 height 21
click at [1154, 249] on span "Edit" at bounding box center [1144, 246] width 26 height 21
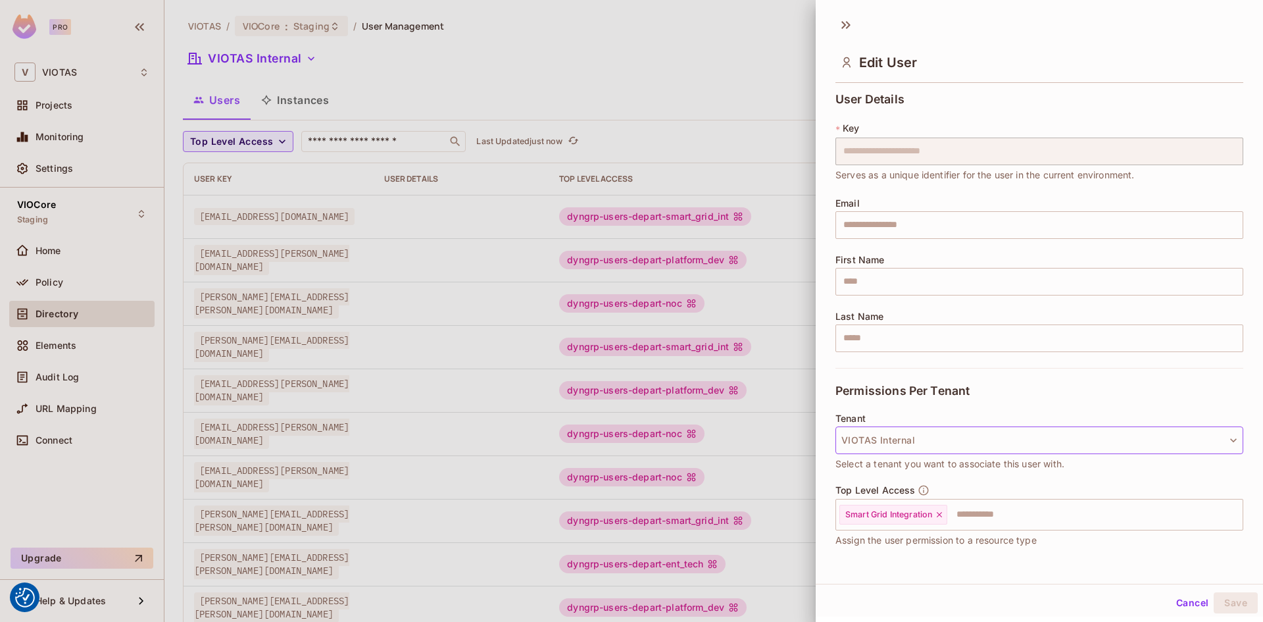
click at [928, 439] on button "VIOTAS Internal" at bounding box center [1040, 440] width 408 height 28
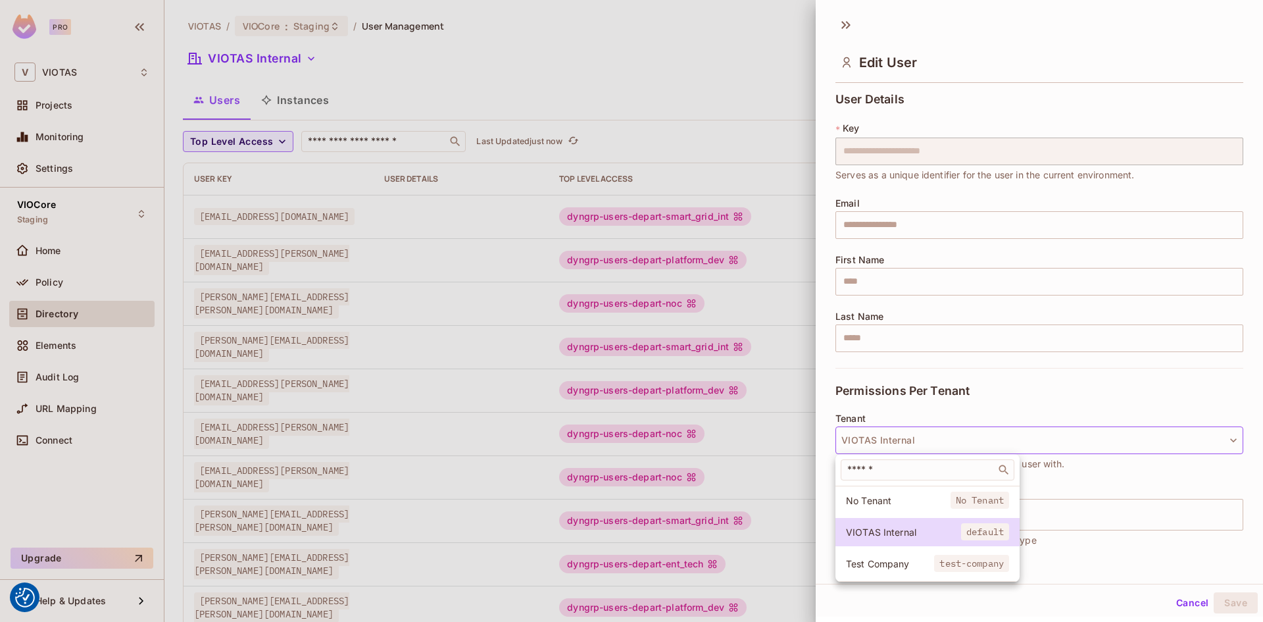
click at [927, 436] on div at bounding box center [631, 311] width 1263 height 622
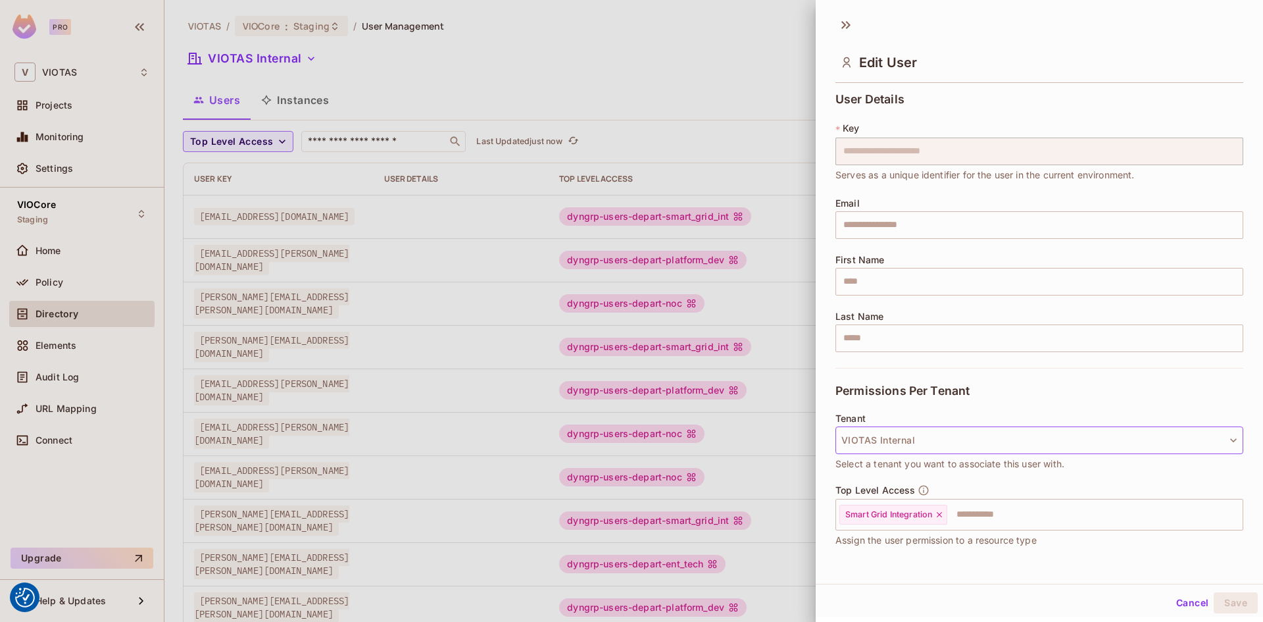
click at [895, 439] on button "VIOTAS Internal" at bounding box center [1040, 440] width 408 height 28
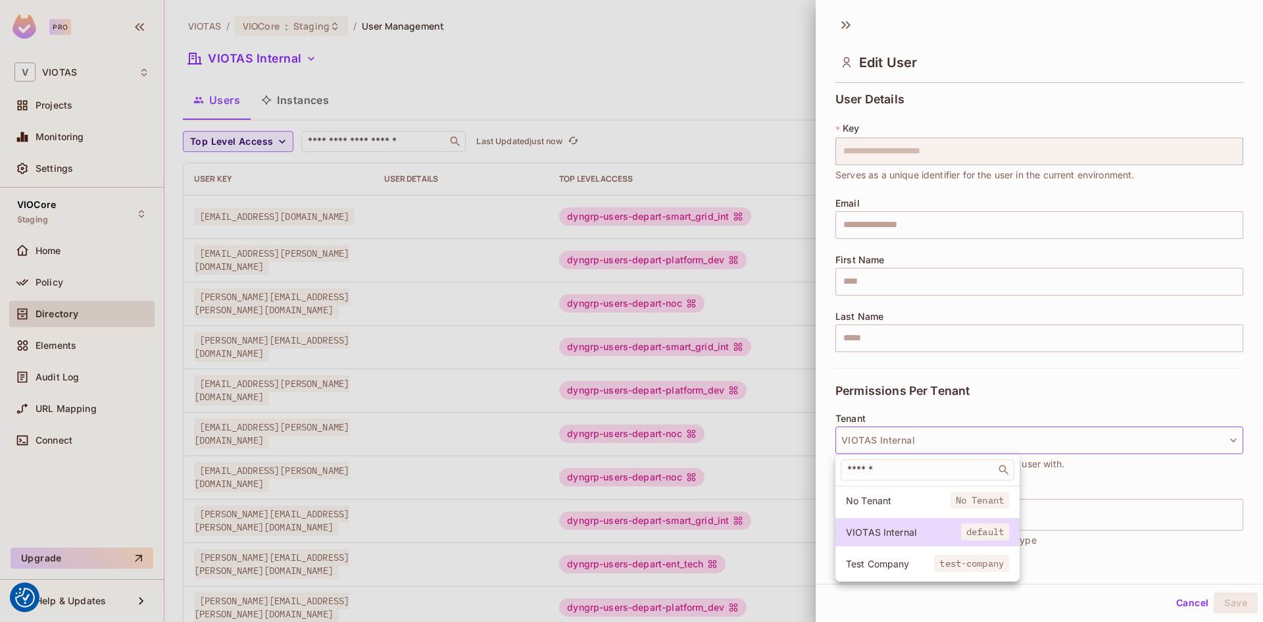
click at [884, 401] on div at bounding box center [631, 311] width 1263 height 622
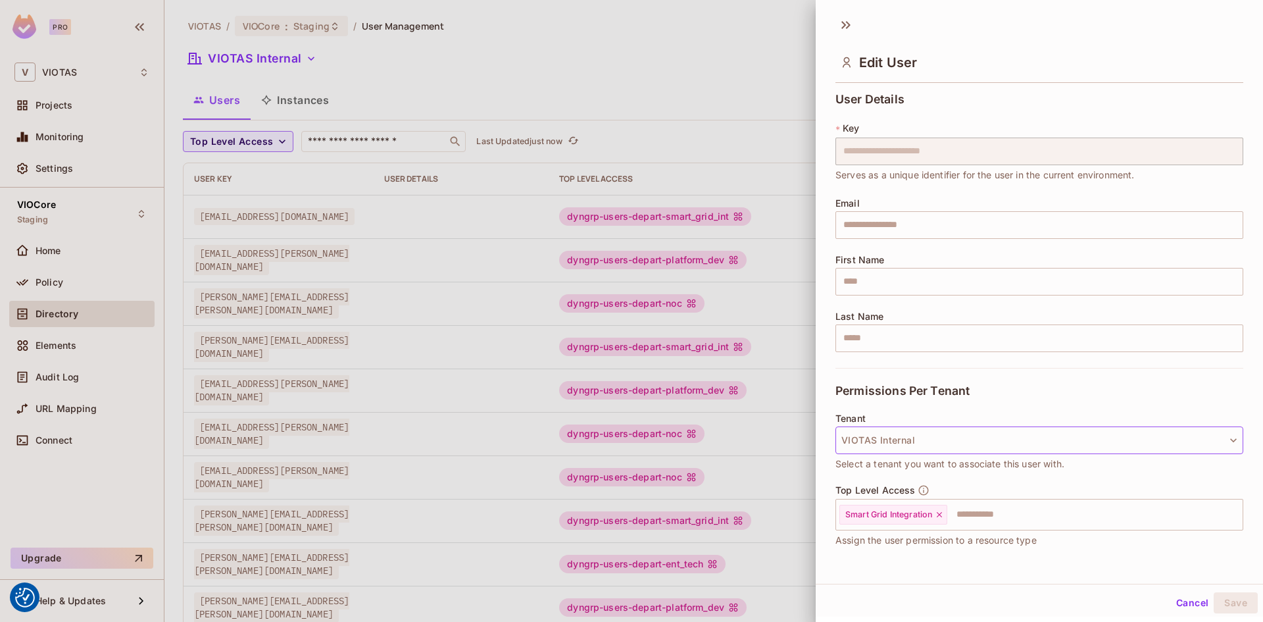
click at [888, 441] on button "VIOTAS Internal" at bounding box center [1040, 440] width 408 height 28
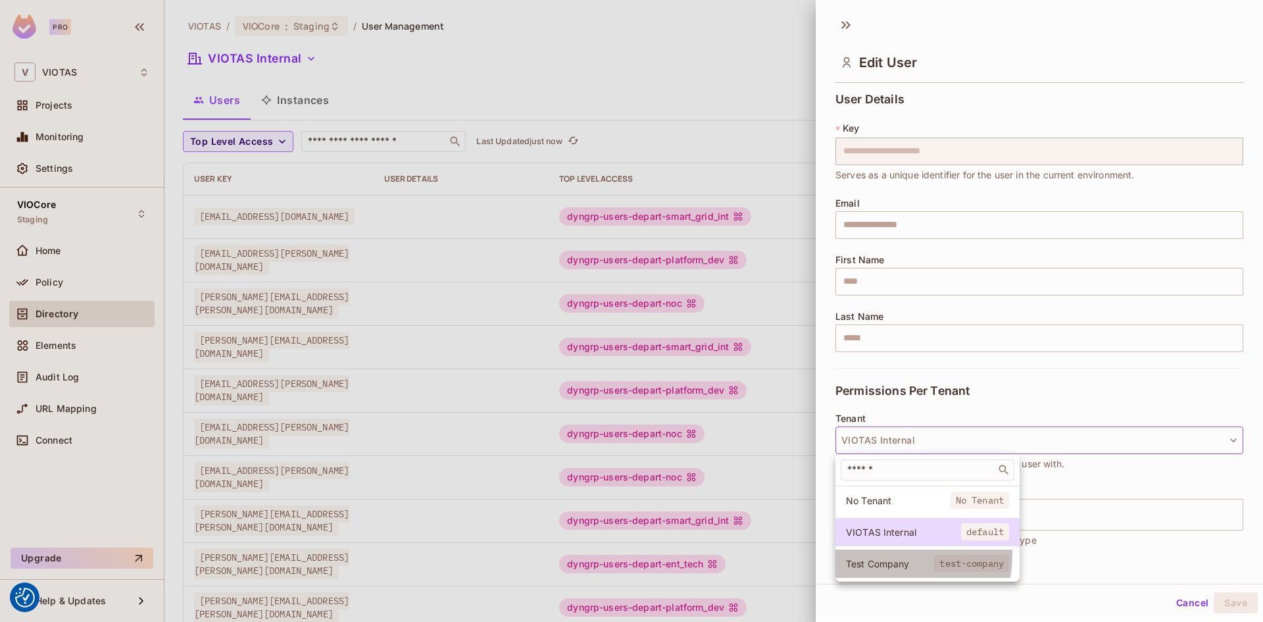
click at [888, 555] on li "Test Company test-company" at bounding box center [928, 563] width 184 height 28
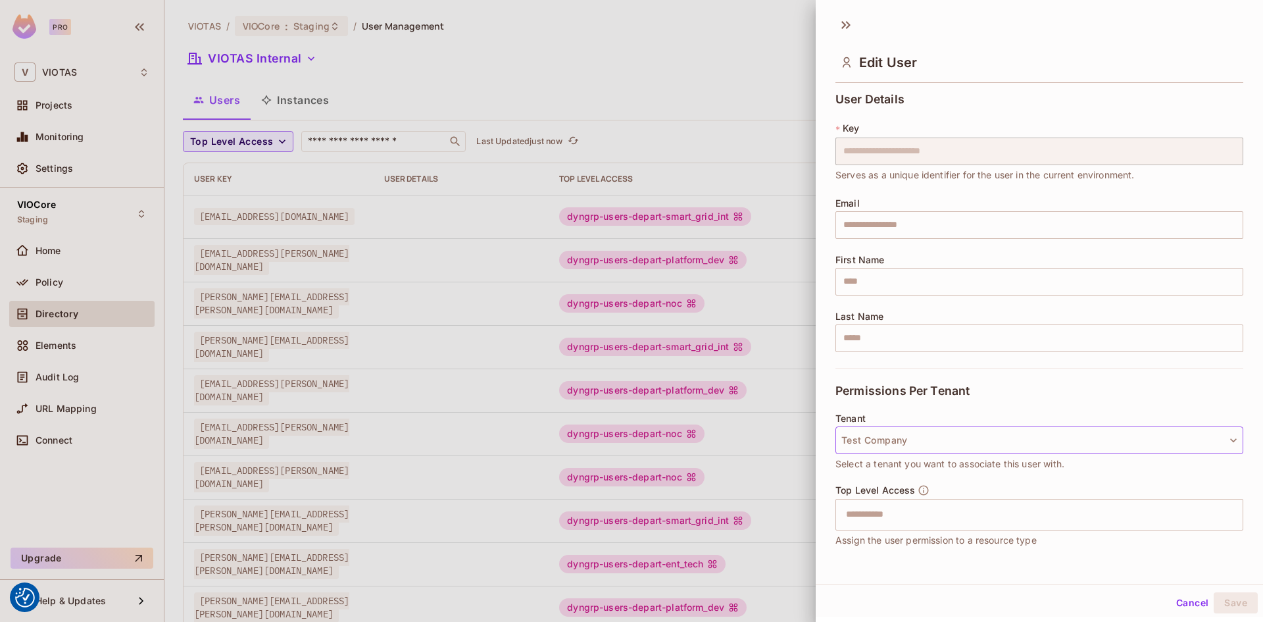
click at [890, 441] on button "Test Company" at bounding box center [1040, 440] width 408 height 28
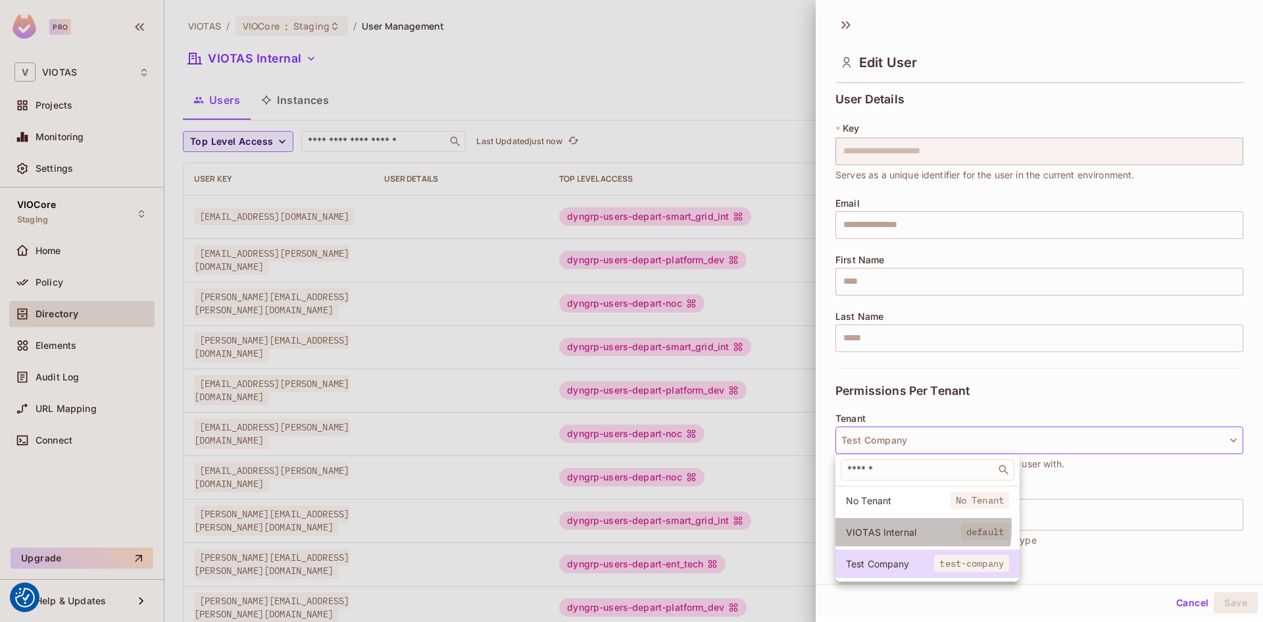
click at [877, 527] on span "VIOTAS Internal" at bounding box center [903, 532] width 115 height 13
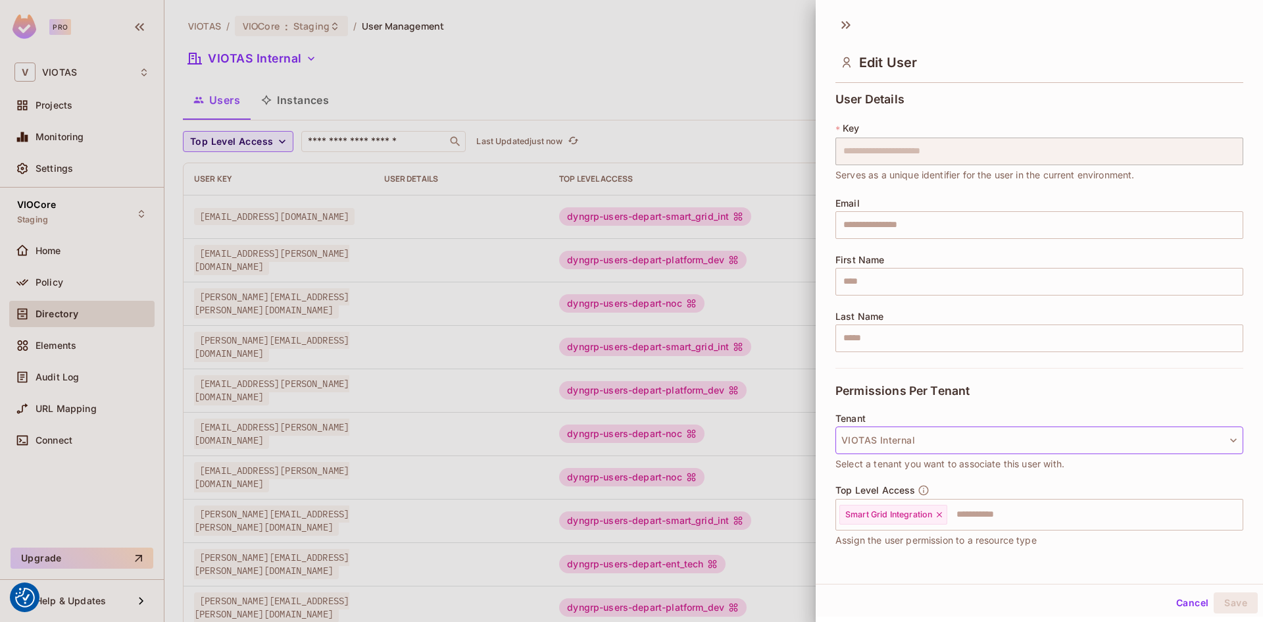
click at [888, 442] on button "VIOTAS Internal" at bounding box center [1040, 440] width 408 height 28
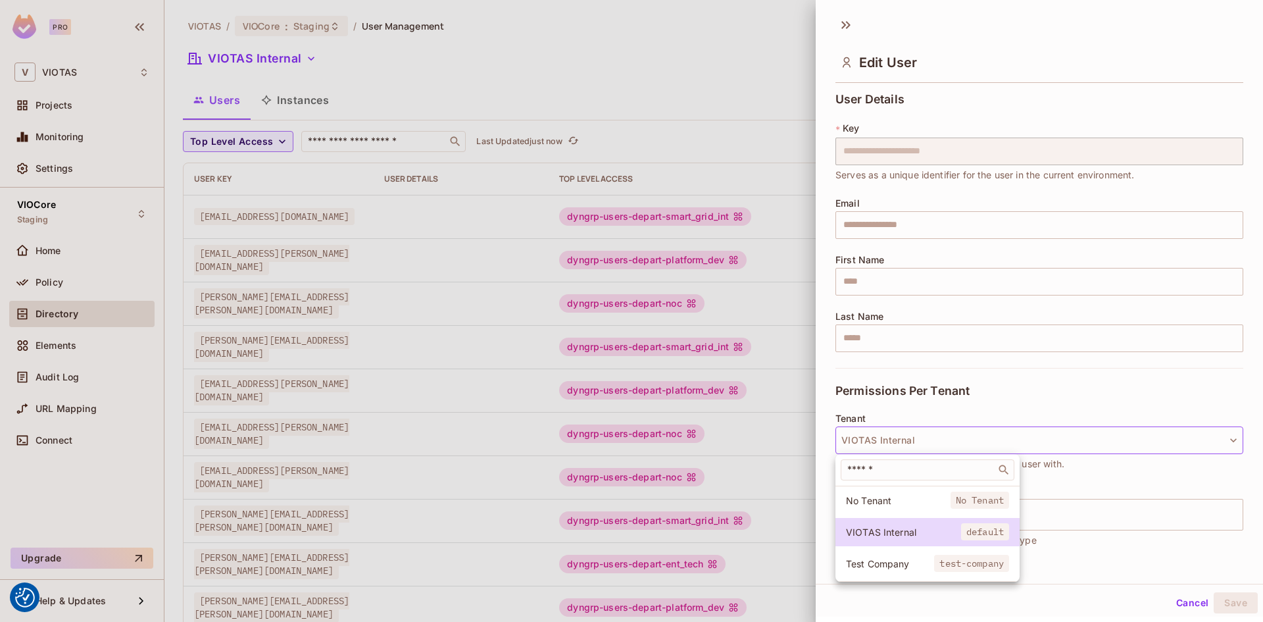
click at [870, 495] on span "No Tenant" at bounding box center [898, 500] width 105 height 13
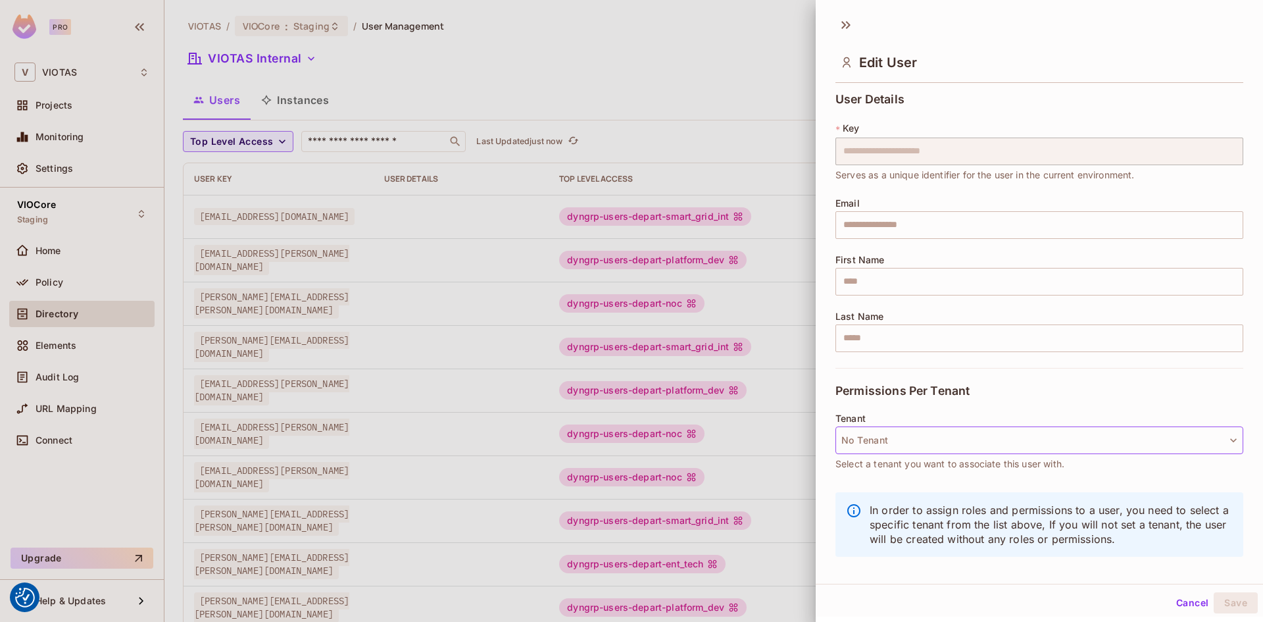
click at [881, 442] on button "No Tenant" at bounding box center [1040, 440] width 408 height 28
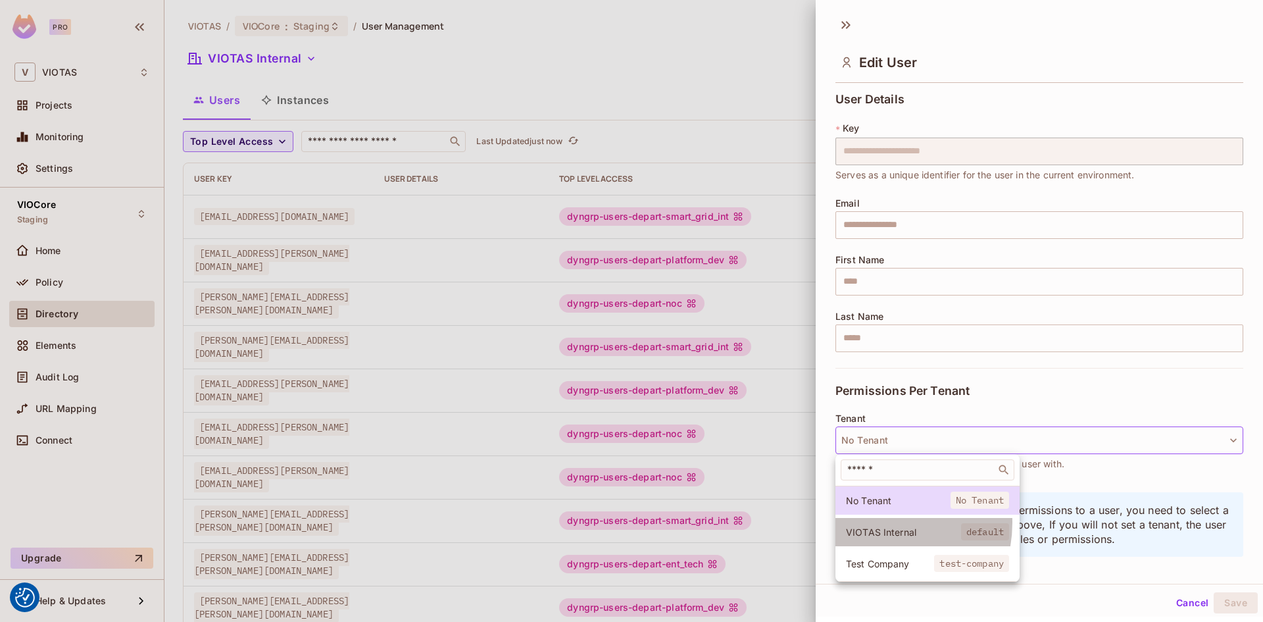
click at [871, 522] on li "VIOTAS Internal default" at bounding box center [928, 532] width 184 height 28
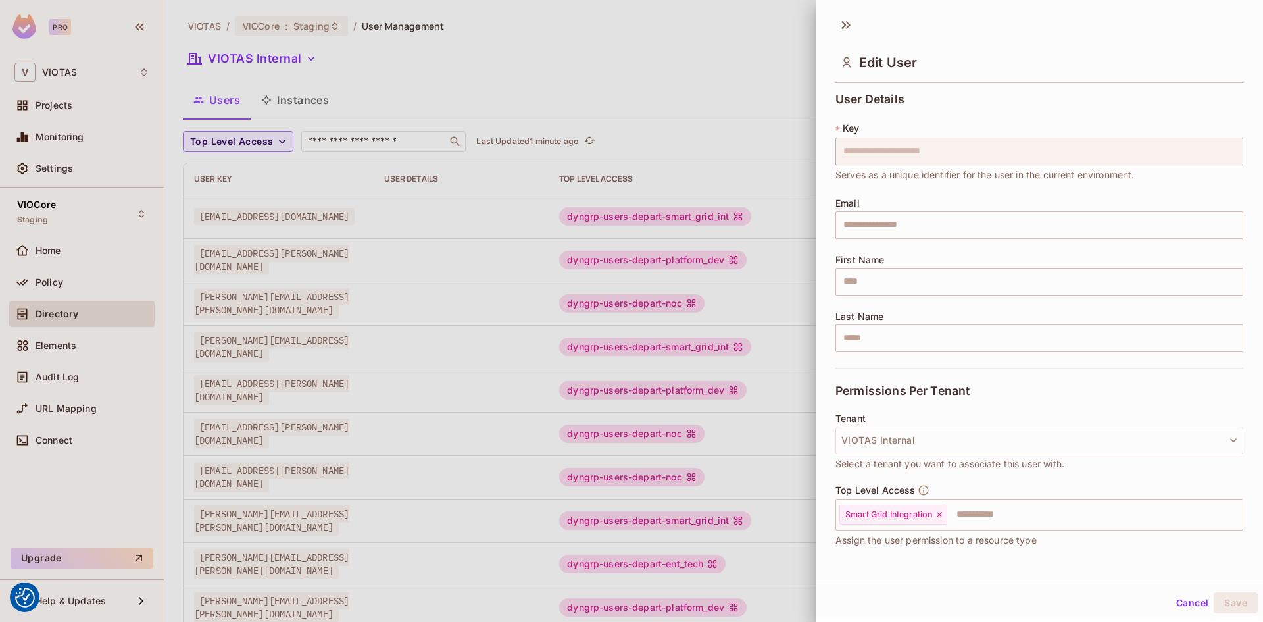
click at [1183, 603] on button "Cancel" at bounding box center [1192, 602] width 43 height 21
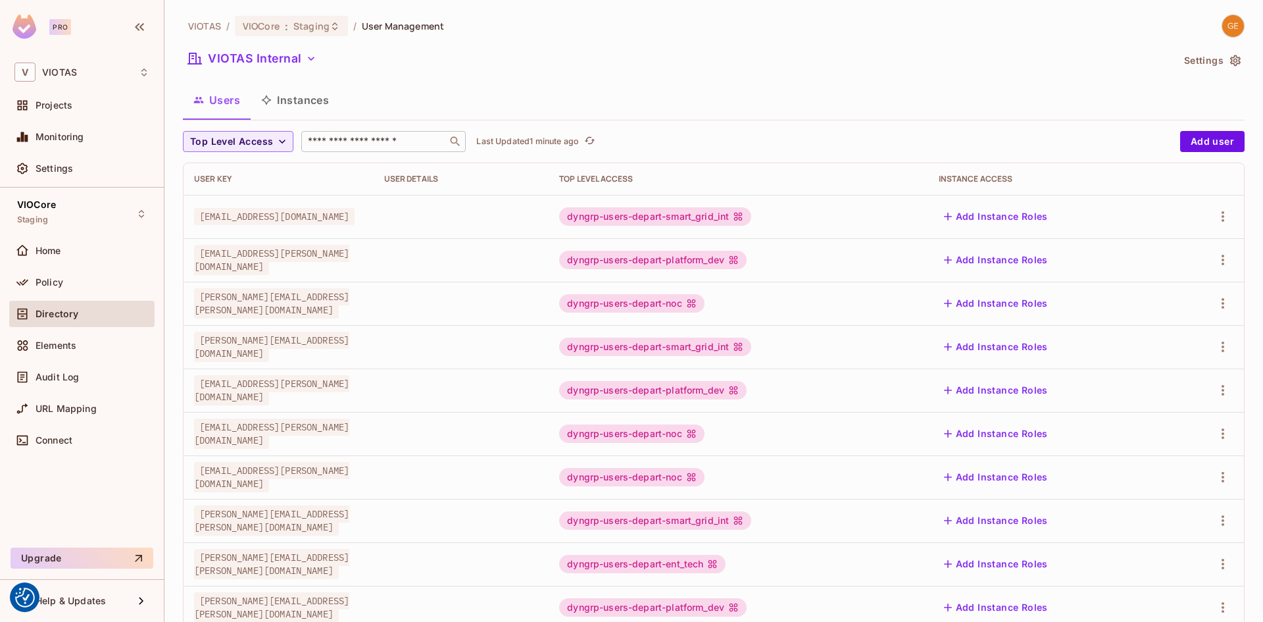
click at [366, 145] on input "text" at bounding box center [374, 141] width 138 height 13
type input "****"
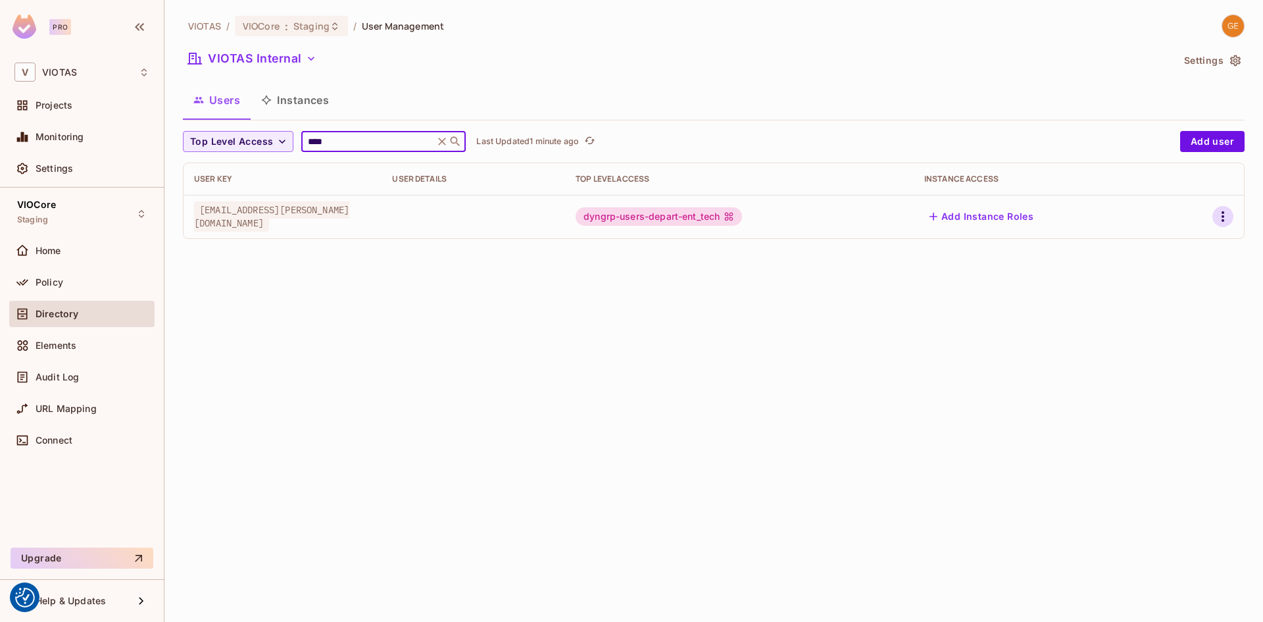
click at [1215, 217] on icon "button" at bounding box center [1223, 217] width 16 height 16
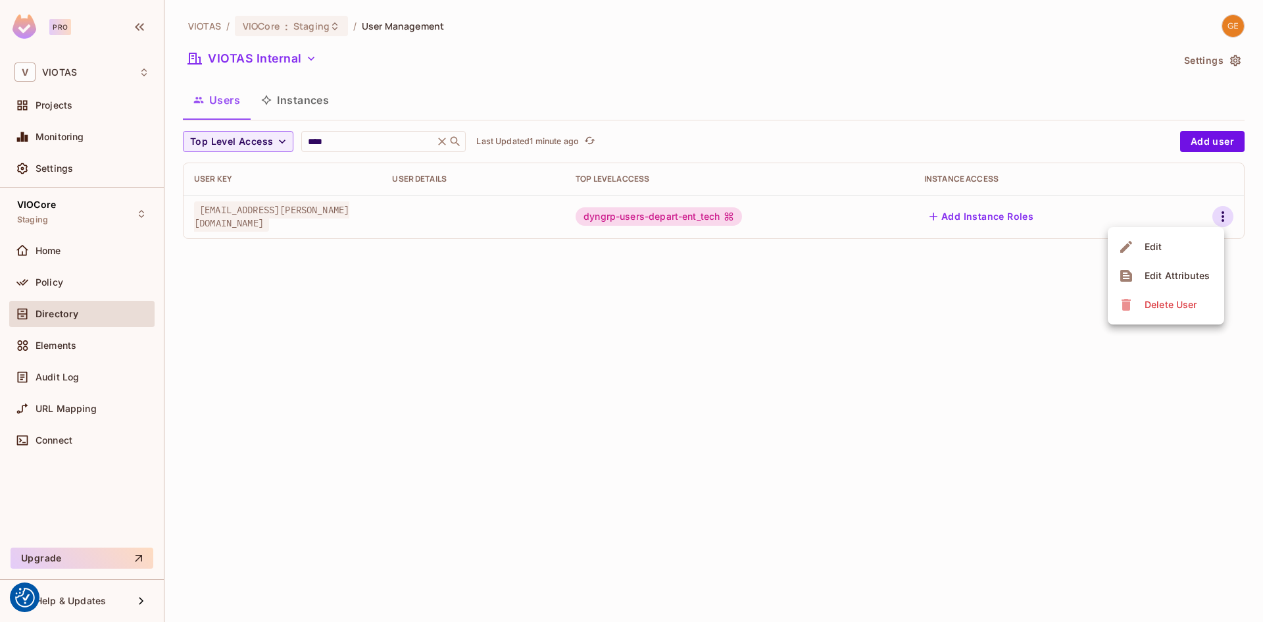
click at [1167, 247] on li "Edit" at bounding box center [1166, 246] width 116 height 29
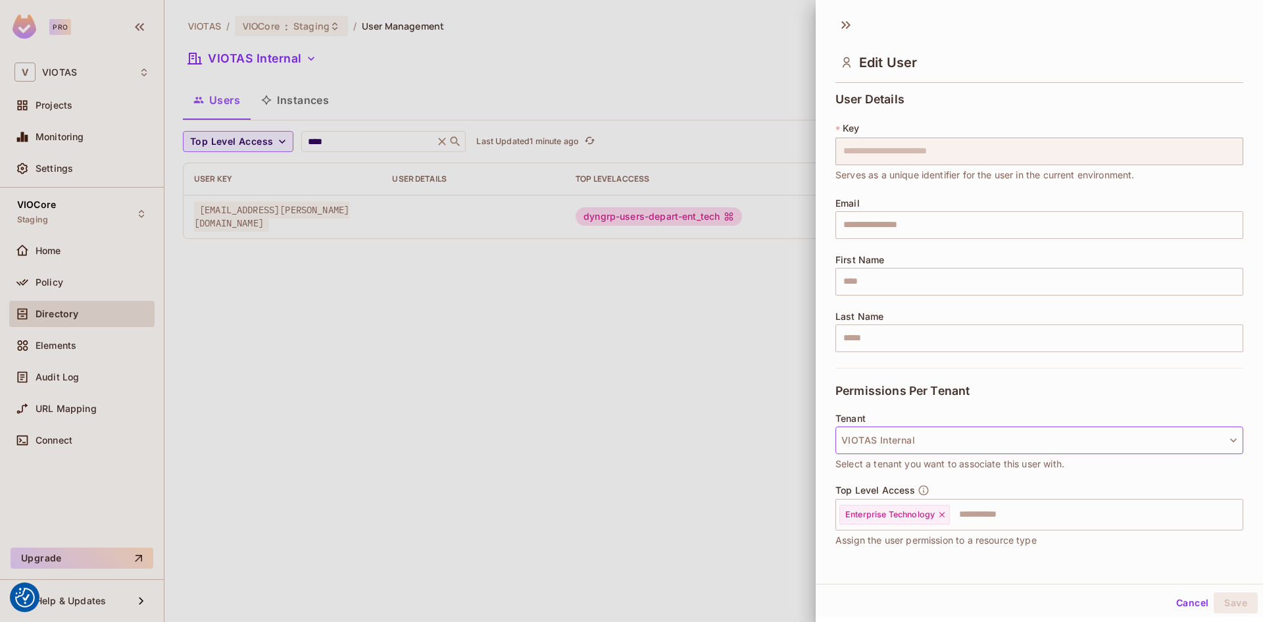
click at [945, 438] on button "VIOTAS Internal" at bounding box center [1040, 440] width 408 height 28
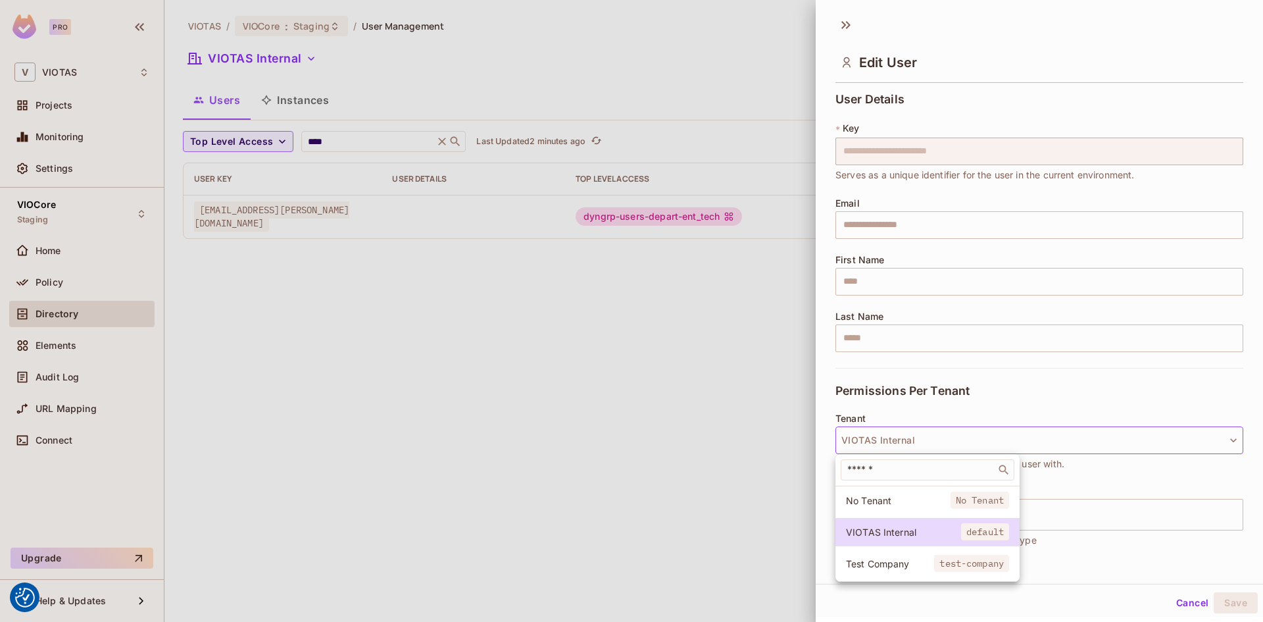
click at [364, 303] on div at bounding box center [631, 311] width 1263 height 622
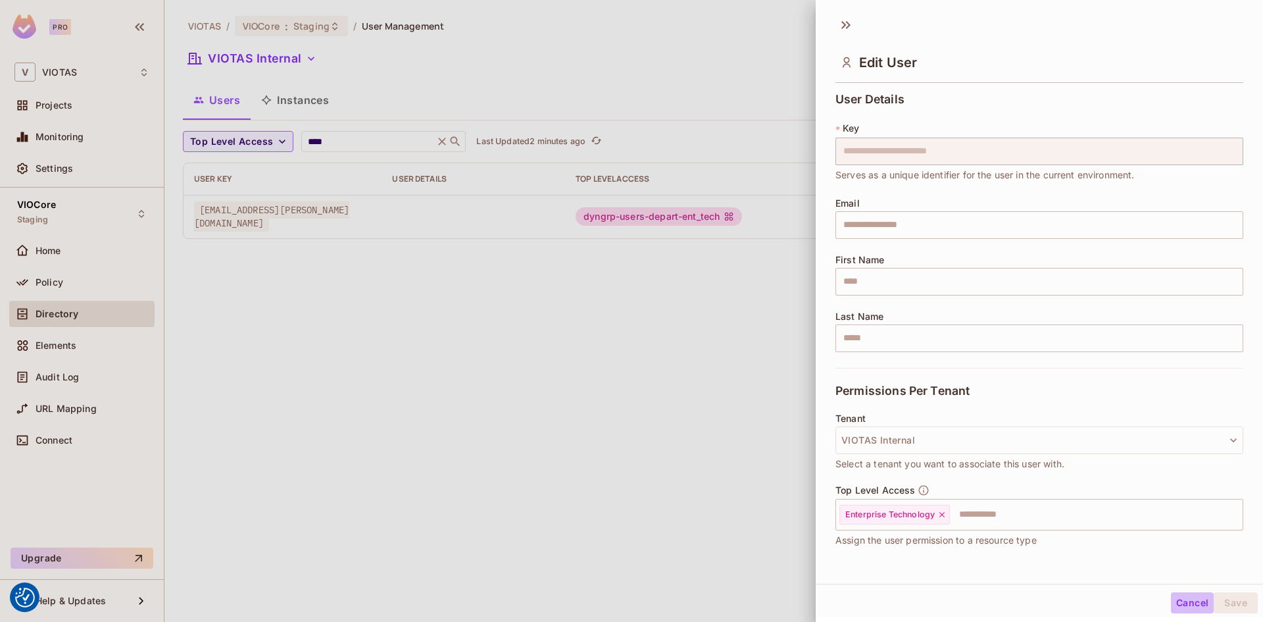
click at [1176, 601] on button "Cancel" at bounding box center [1192, 602] width 43 height 21
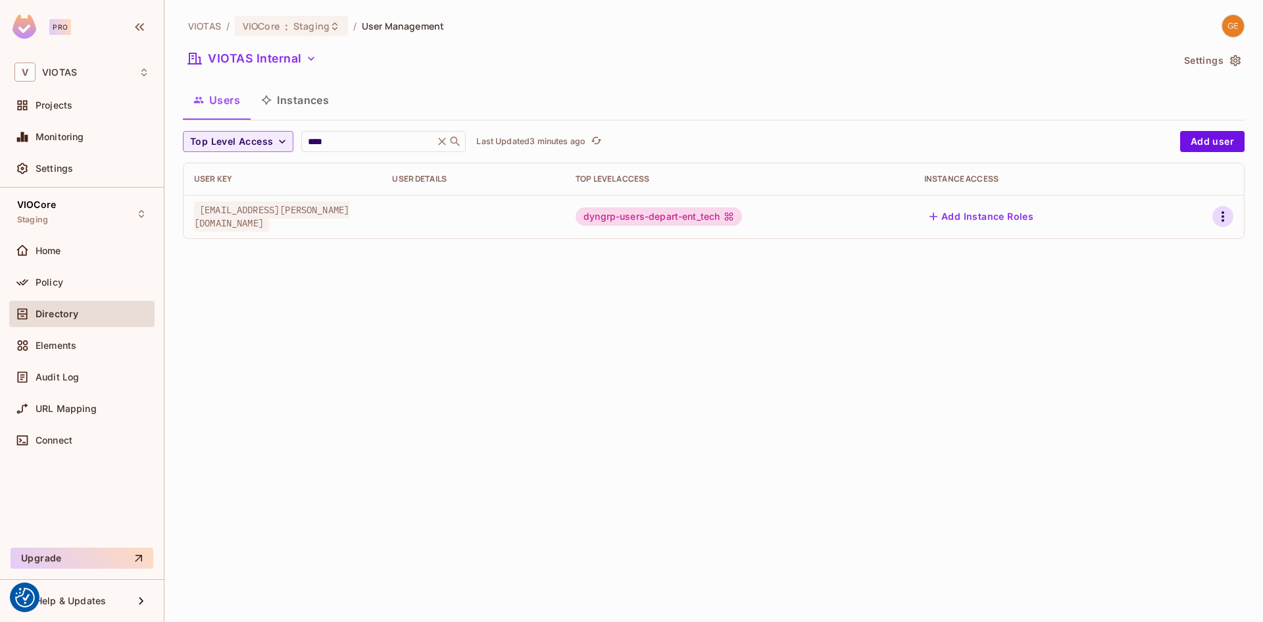
click at [1220, 222] on icon "button" at bounding box center [1223, 217] width 16 height 16
click at [1157, 247] on div "Edit" at bounding box center [1154, 246] width 18 height 13
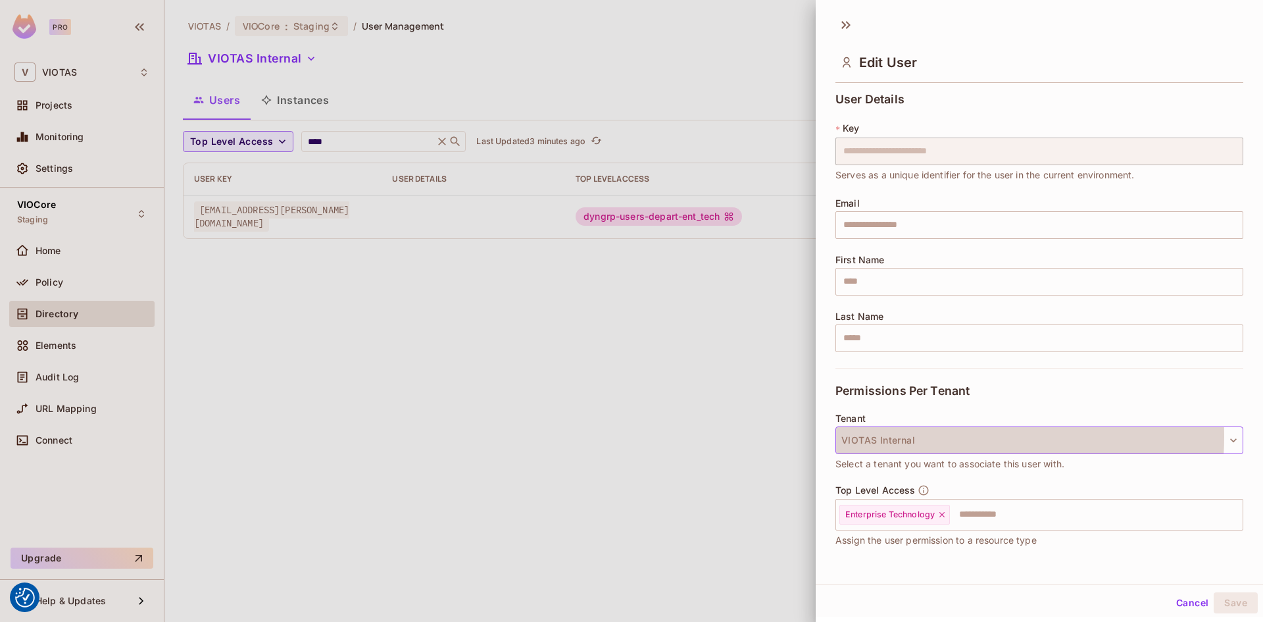
click at [913, 436] on button "VIOTAS Internal" at bounding box center [1040, 440] width 408 height 28
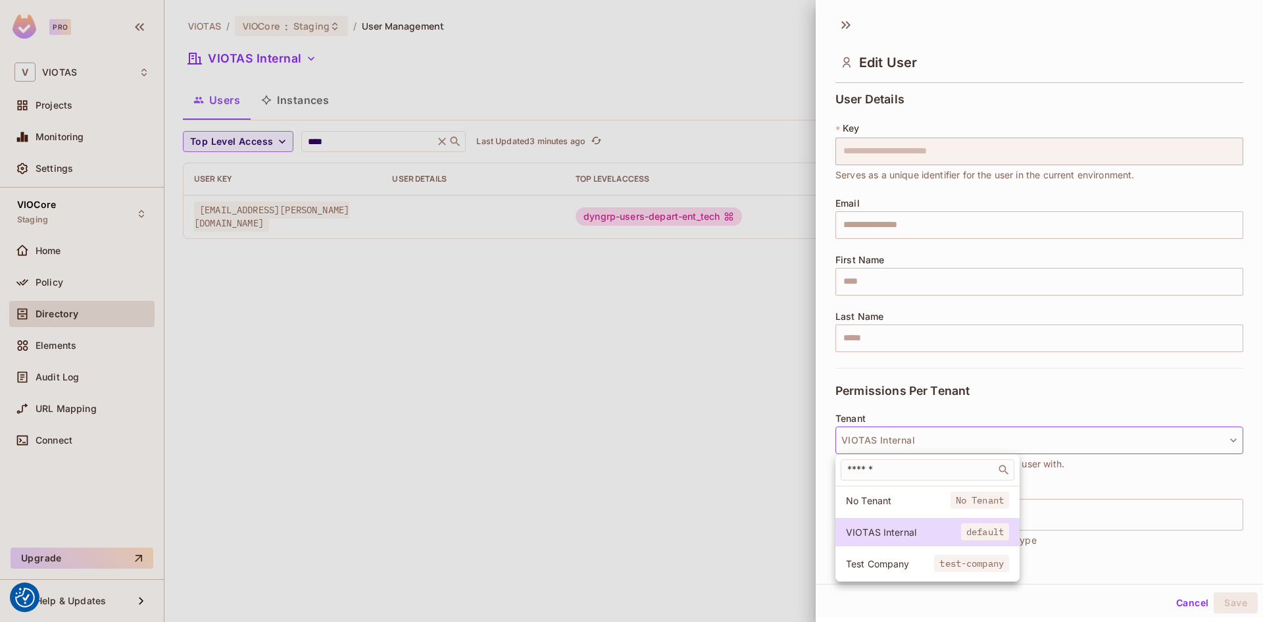
click at [389, 507] on div at bounding box center [631, 311] width 1263 height 622
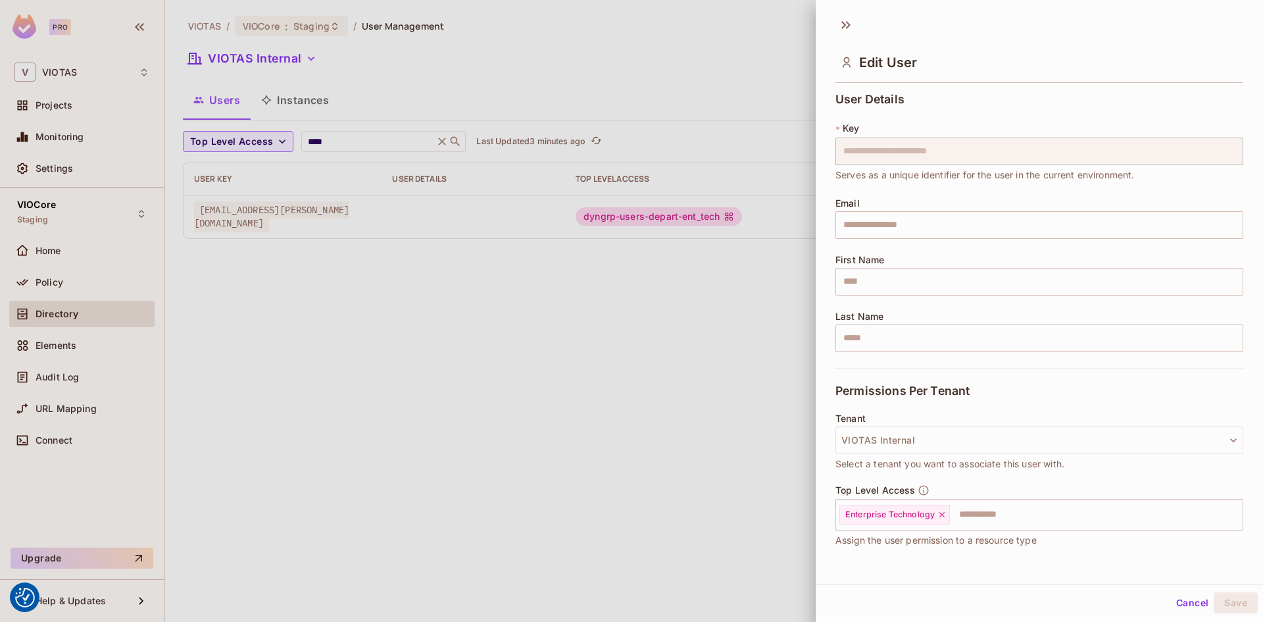
drag, startPoint x: 1193, startPoint y: 603, endPoint x: 1177, endPoint y: 588, distance: 22.3
click at [1193, 603] on button "Cancel" at bounding box center [1192, 602] width 43 height 21
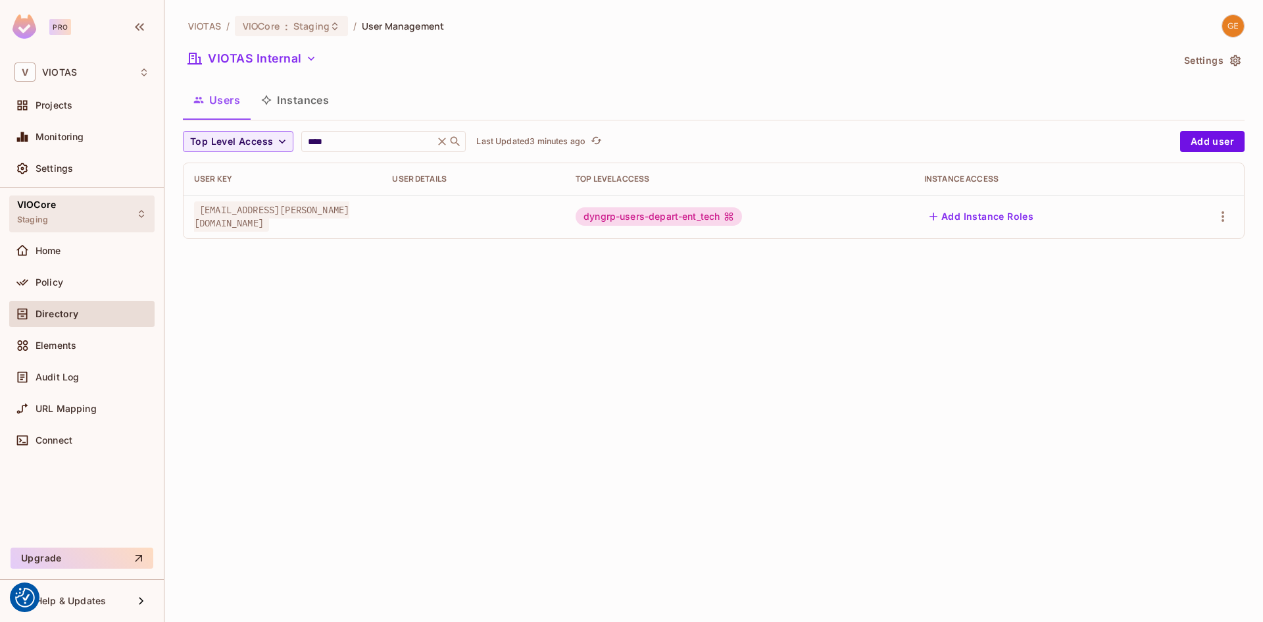
click at [61, 210] on div "VIOCore Staging" at bounding box center [81, 213] width 145 height 36
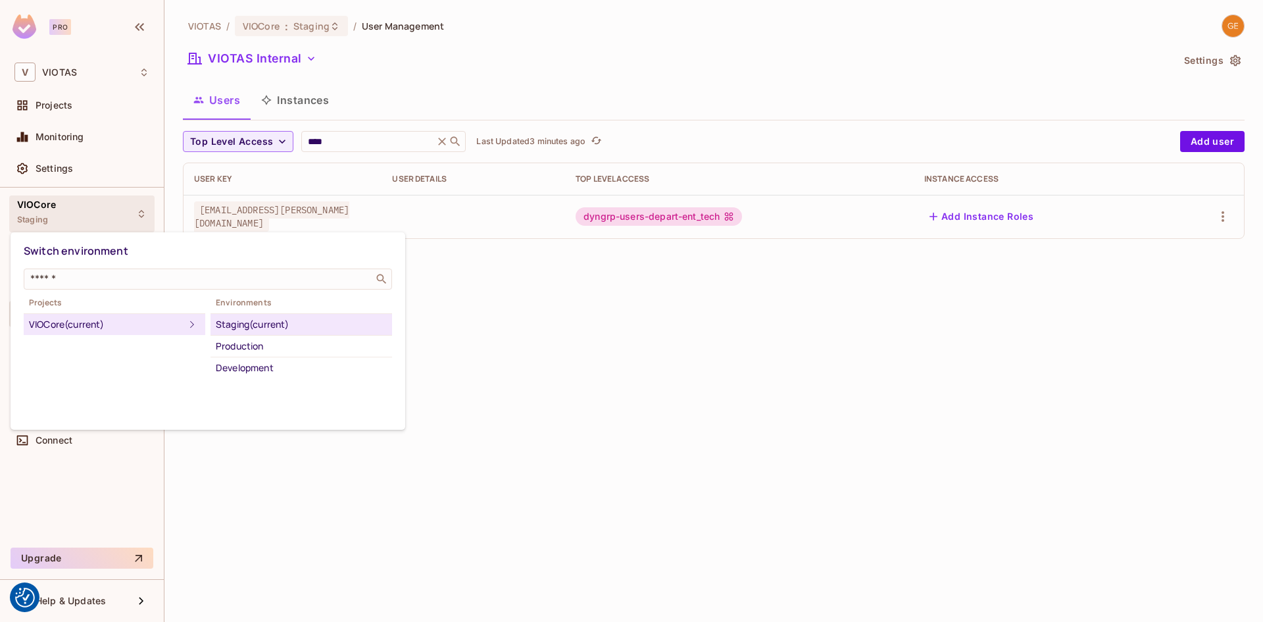
click at [68, 170] on div at bounding box center [631, 311] width 1263 height 622
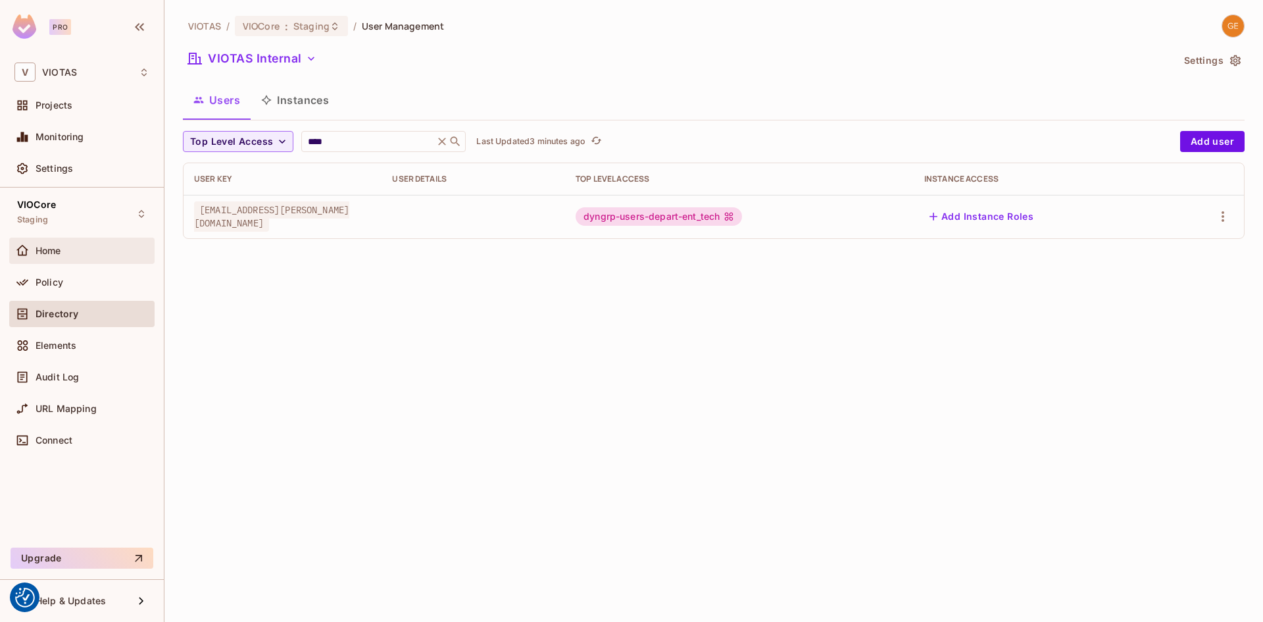
click at [61, 247] on span "Home" at bounding box center [49, 250] width 26 height 11
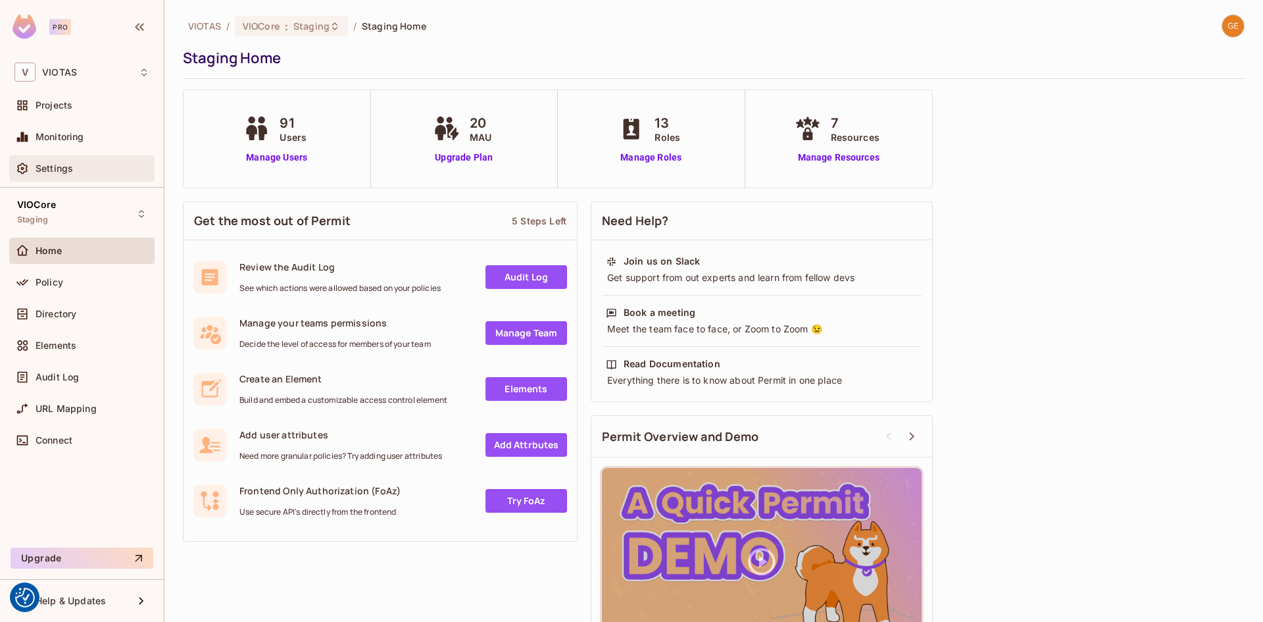
click at [70, 177] on div "Settings" at bounding box center [81, 168] width 145 height 26
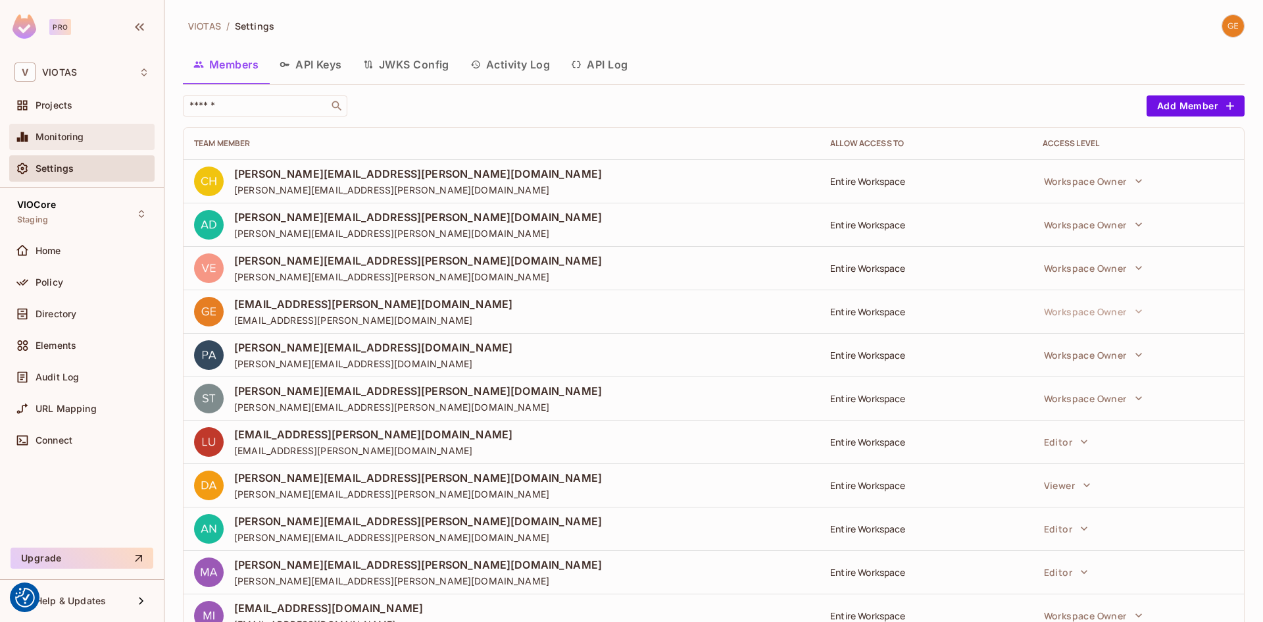
click at [45, 132] on span "Monitoring" at bounding box center [60, 137] width 49 height 11
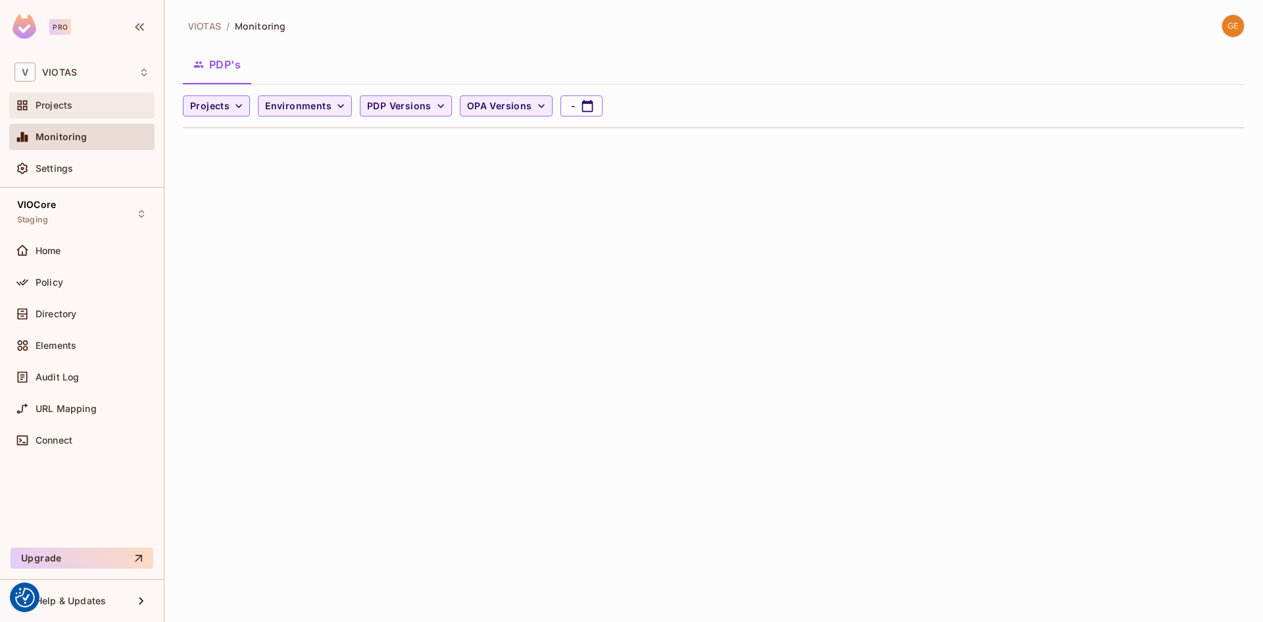
click at [55, 105] on span "Projects" at bounding box center [54, 105] width 37 height 11
